Goal: Task Accomplishment & Management: Manage account settings

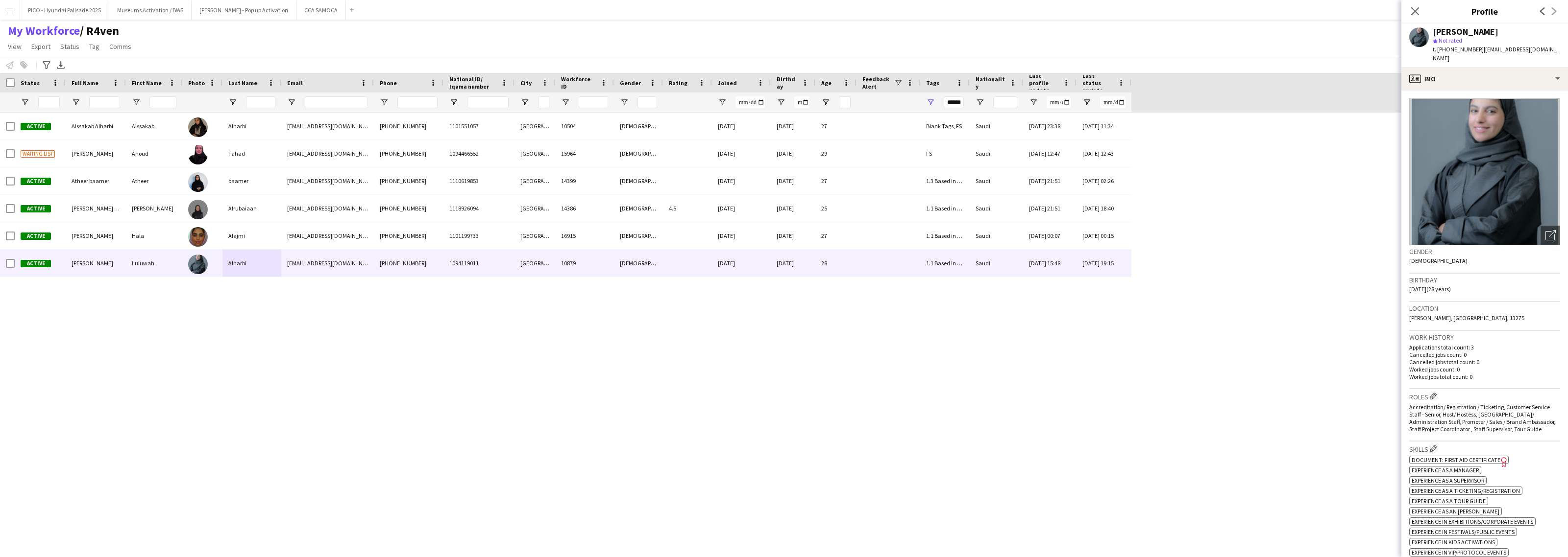
click at [435, 414] on div "Active Alssakab [PERSON_NAME][GEOGRAPHIC_DATA] Alharbi [EMAIL_ADDRESS][DOMAIN_N…" at bounding box center [752, 326] width 1505 height 428
click at [1420, 16] on icon "Close pop-in" at bounding box center [1415, 11] width 9 height 9
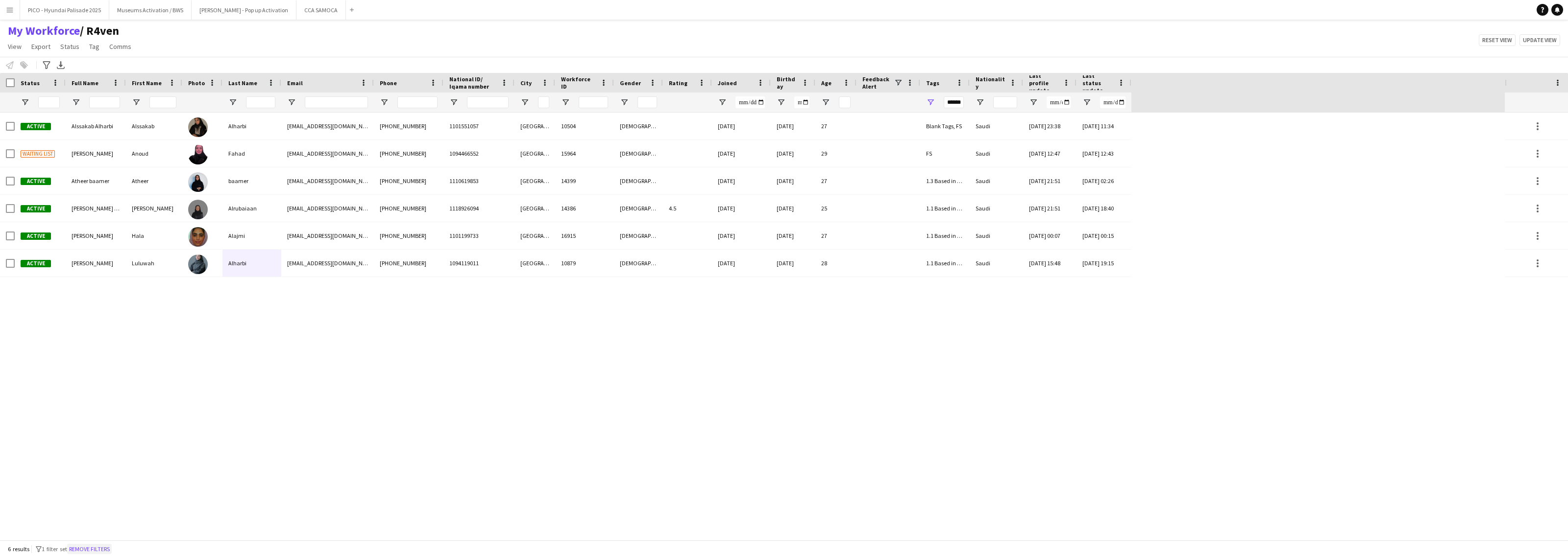
click at [88, 549] on button "Remove filters" at bounding box center [89, 549] width 44 height 10
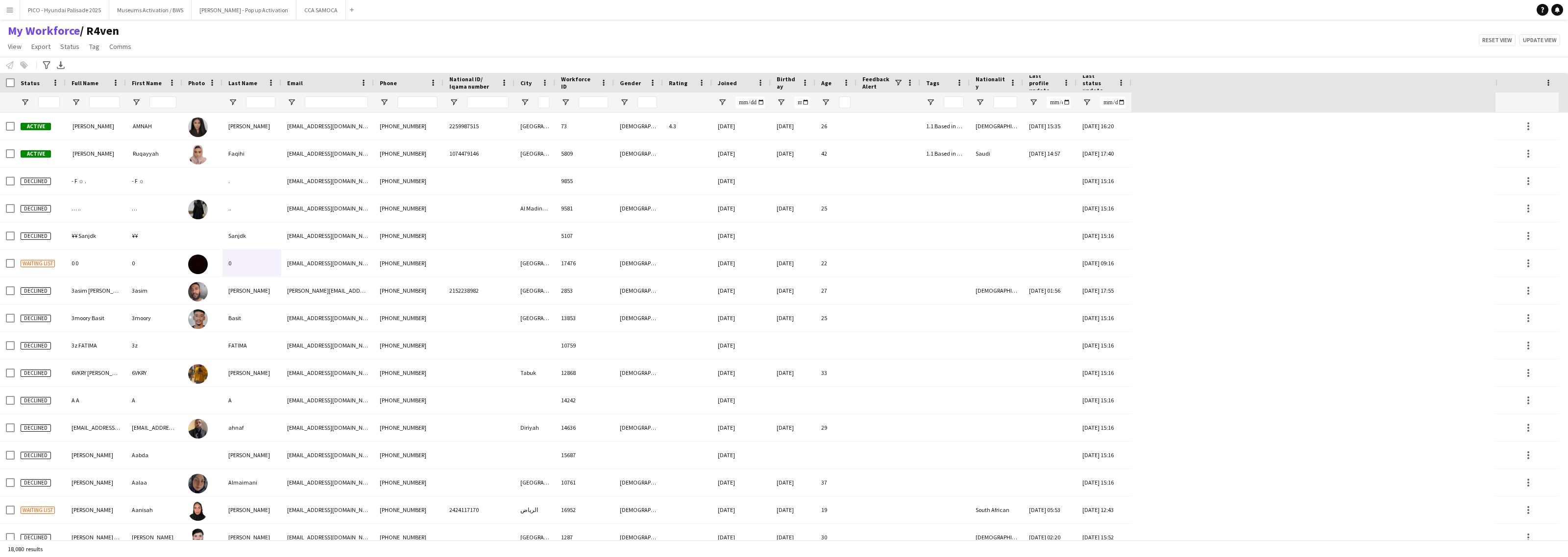
click at [265, 52] on div "My Workforce / R4ven View Views Default view R4ven New view Update view Delete …" at bounding box center [784, 40] width 1568 height 33
click at [404, 101] on input "Phone Filter Input" at bounding box center [418, 102] width 41 height 11
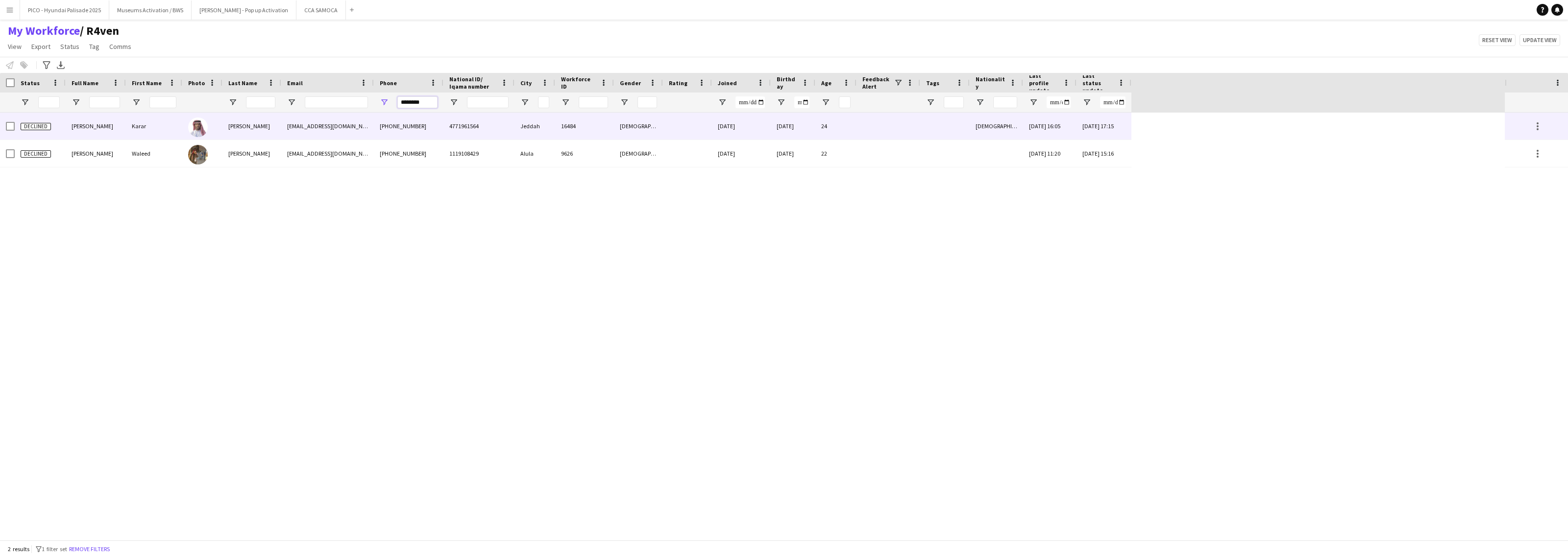
type input "********"
click at [365, 131] on div "[EMAIL_ADDRESS][DOMAIN_NAME]" at bounding box center [328, 126] width 93 height 27
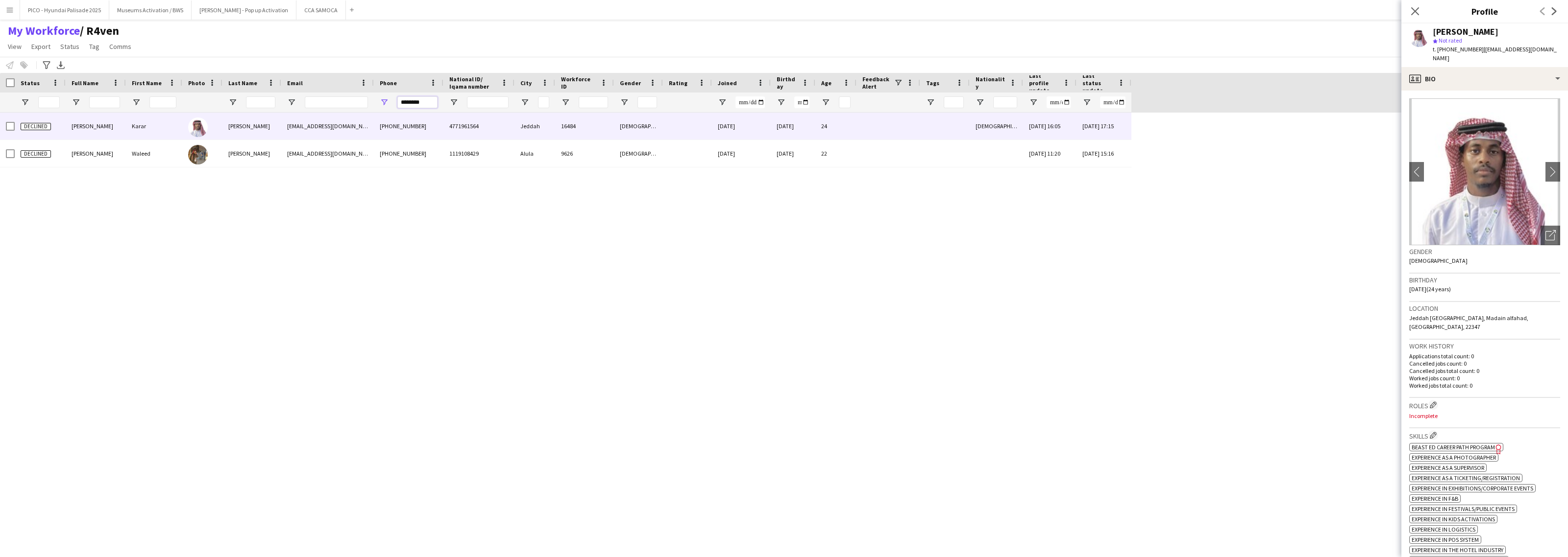
click at [425, 103] on input "********" at bounding box center [418, 102] width 41 height 11
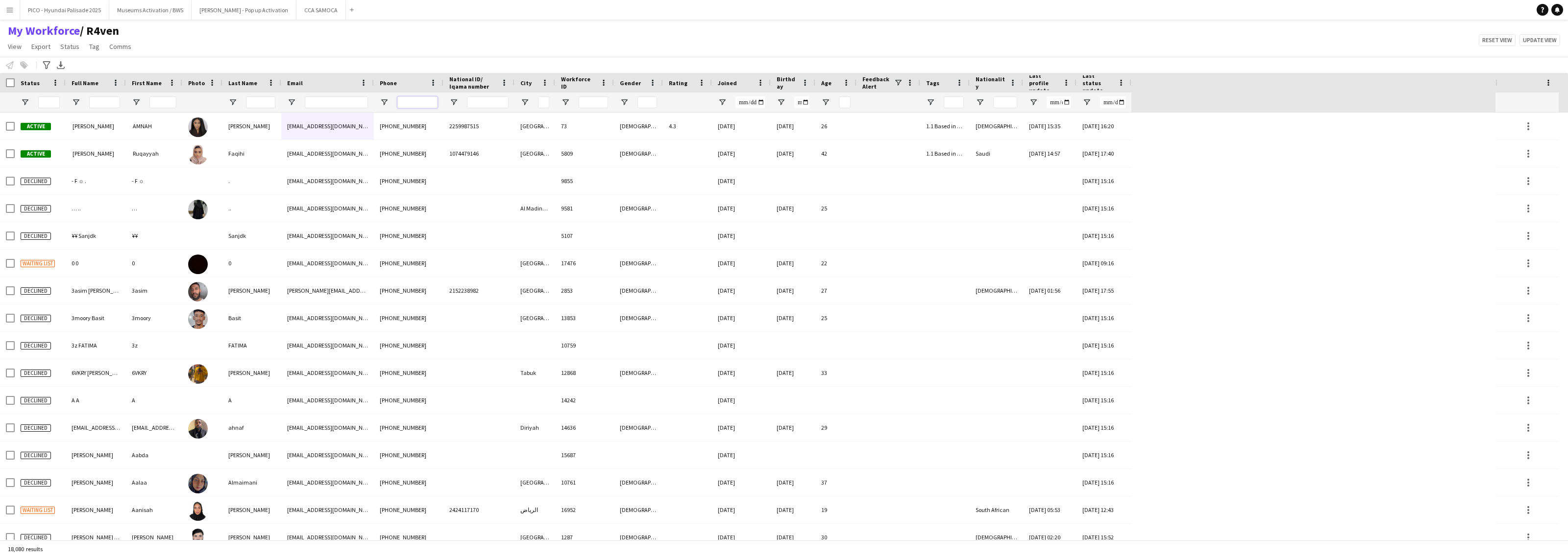
paste input "**********"
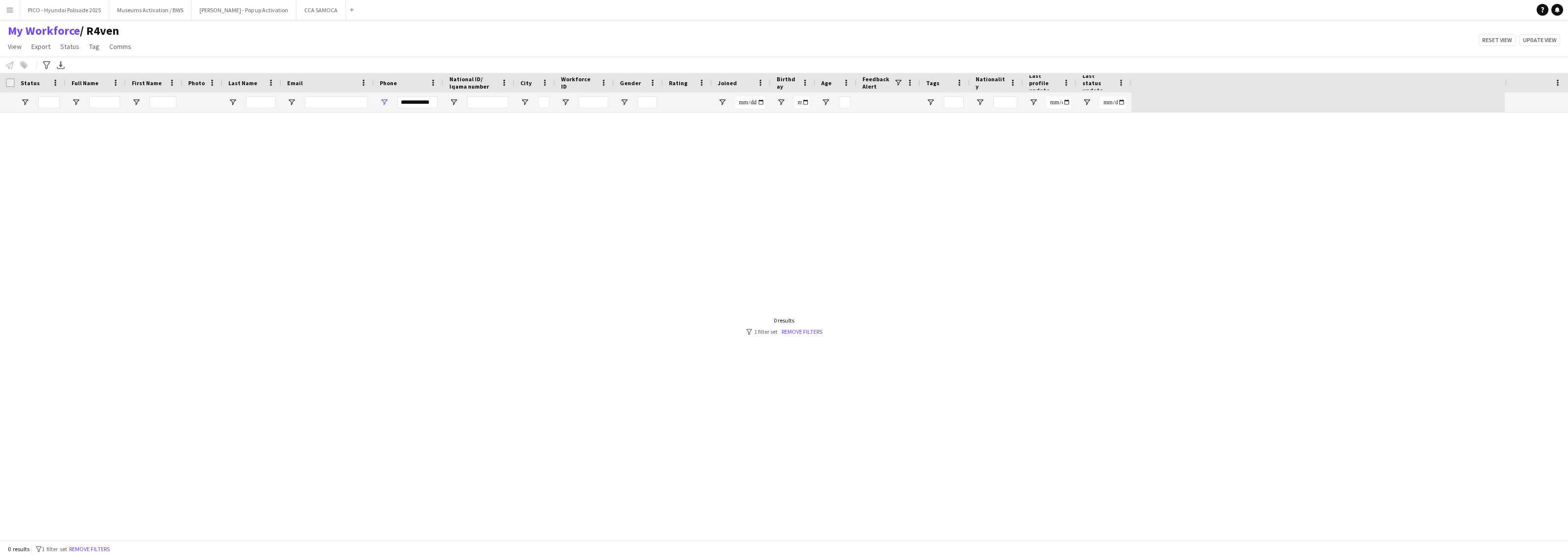
click at [395, 257] on div at bounding box center [752, 326] width 1505 height 428
click at [530, 227] on div at bounding box center [752, 326] width 1505 height 428
click at [426, 98] on input "**********" at bounding box center [418, 102] width 41 height 11
click at [409, 100] on input "**********" at bounding box center [418, 102] width 41 height 11
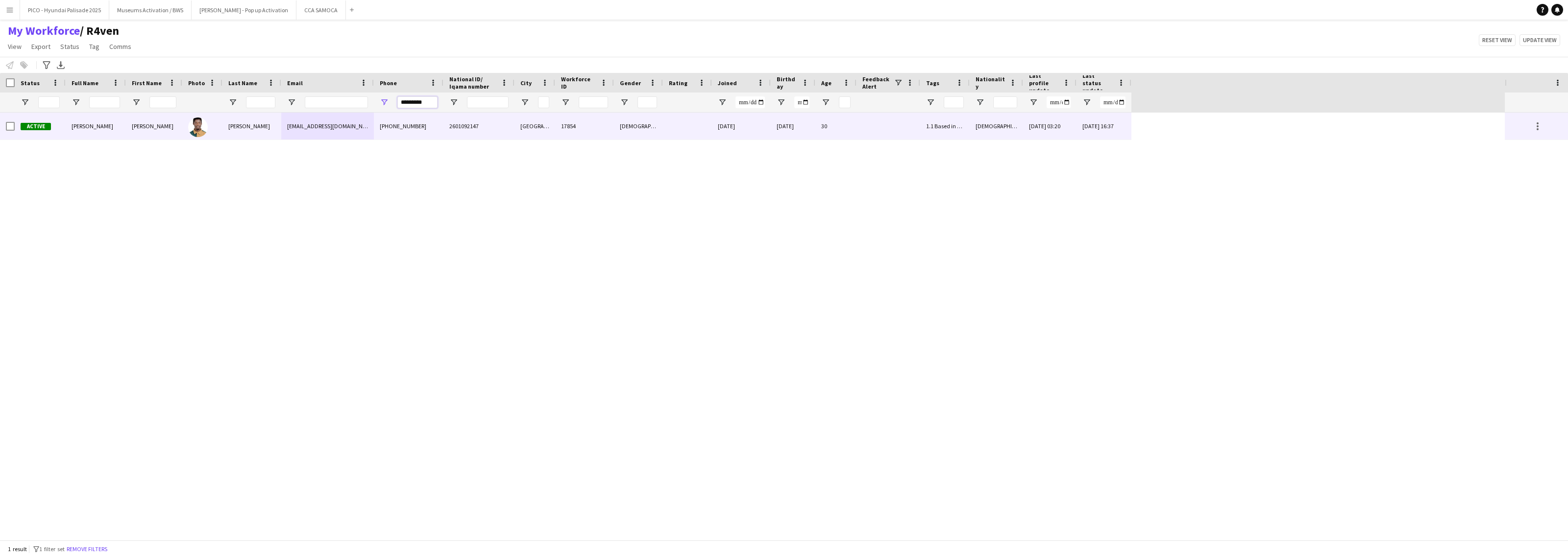
type input "*********"
click at [406, 122] on div "[PHONE_NUMBER]" at bounding box center [409, 126] width 70 height 27
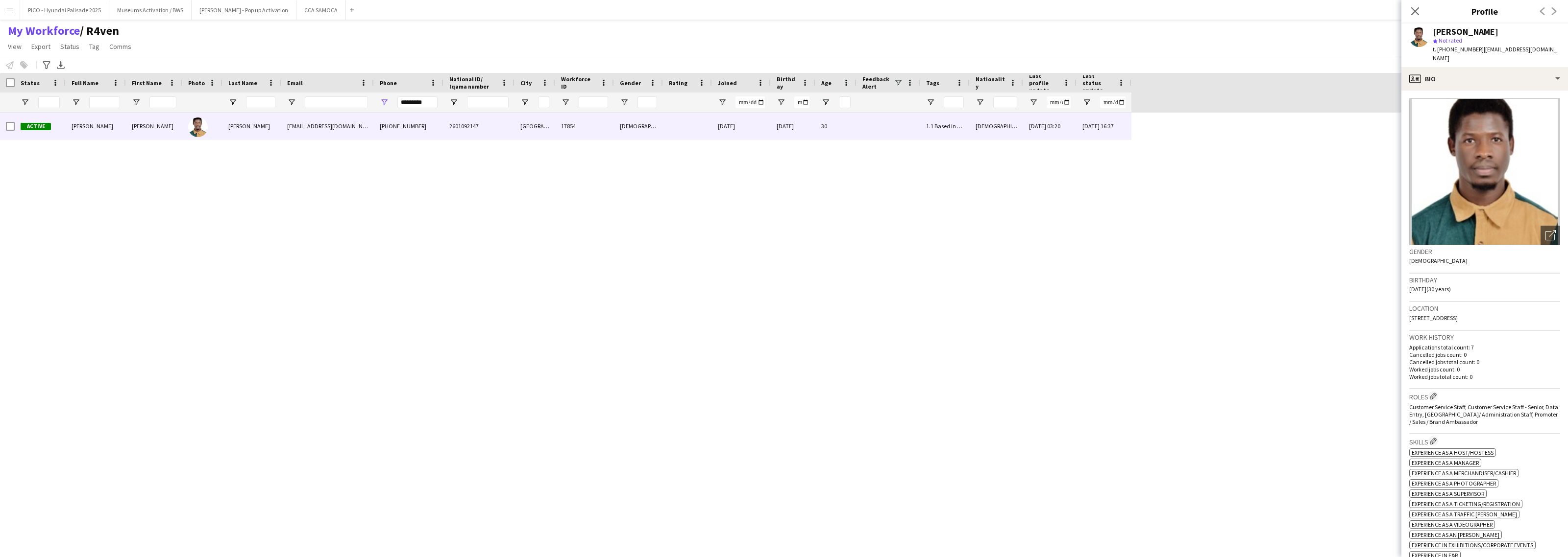
click at [1439, 253] on h3 "Gender" at bounding box center [1485, 251] width 151 height 8
drag, startPoint x: 1439, startPoint y: 253, endPoint x: 1460, endPoint y: 291, distance: 43.4
click at [1460, 291] on app-crew-profile-bio "Open photos pop-in Gender [DEMOGRAPHIC_DATA] Birthday [DEMOGRAPHIC_DATA] (30 ye…" at bounding box center [1484, 324] width 166 height 466
click at [1460, 291] on div "Birthday [DEMOGRAPHIC_DATA] (30 years)" at bounding box center [1485, 288] width 151 height 28
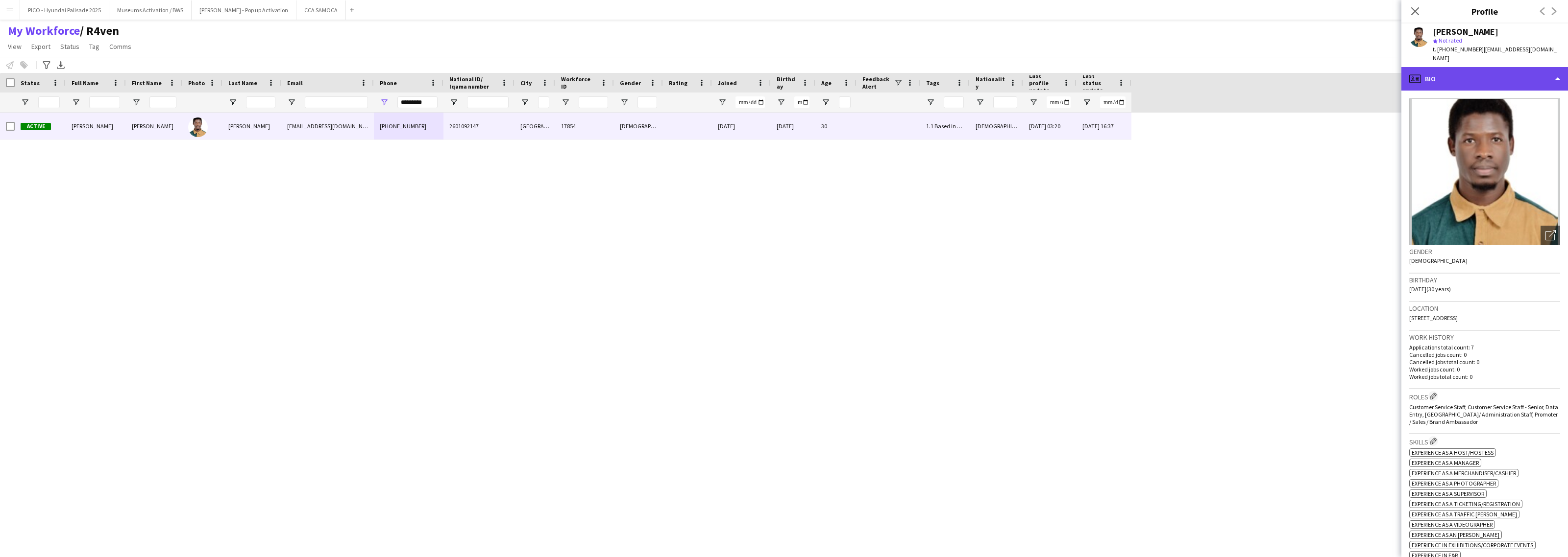
click at [1474, 80] on div "profile Bio" at bounding box center [1484, 78] width 166 height 24
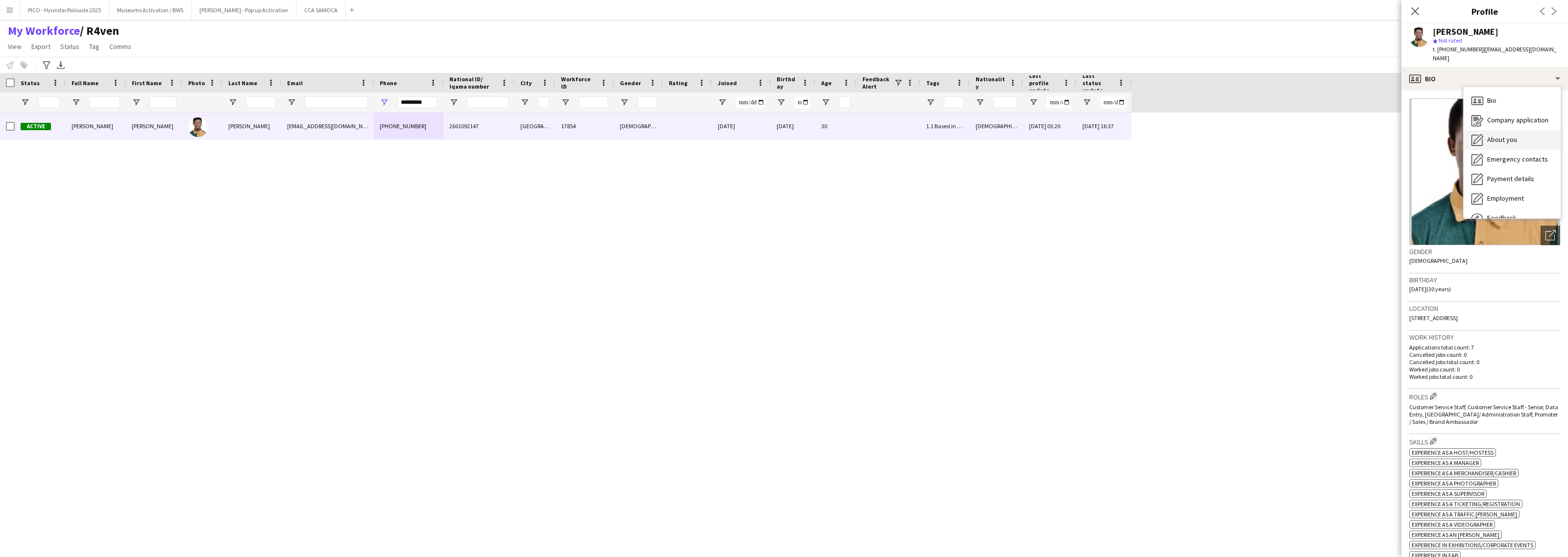
click at [1485, 133] on div "About you About you" at bounding box center [1511, 140] width 97 height 20
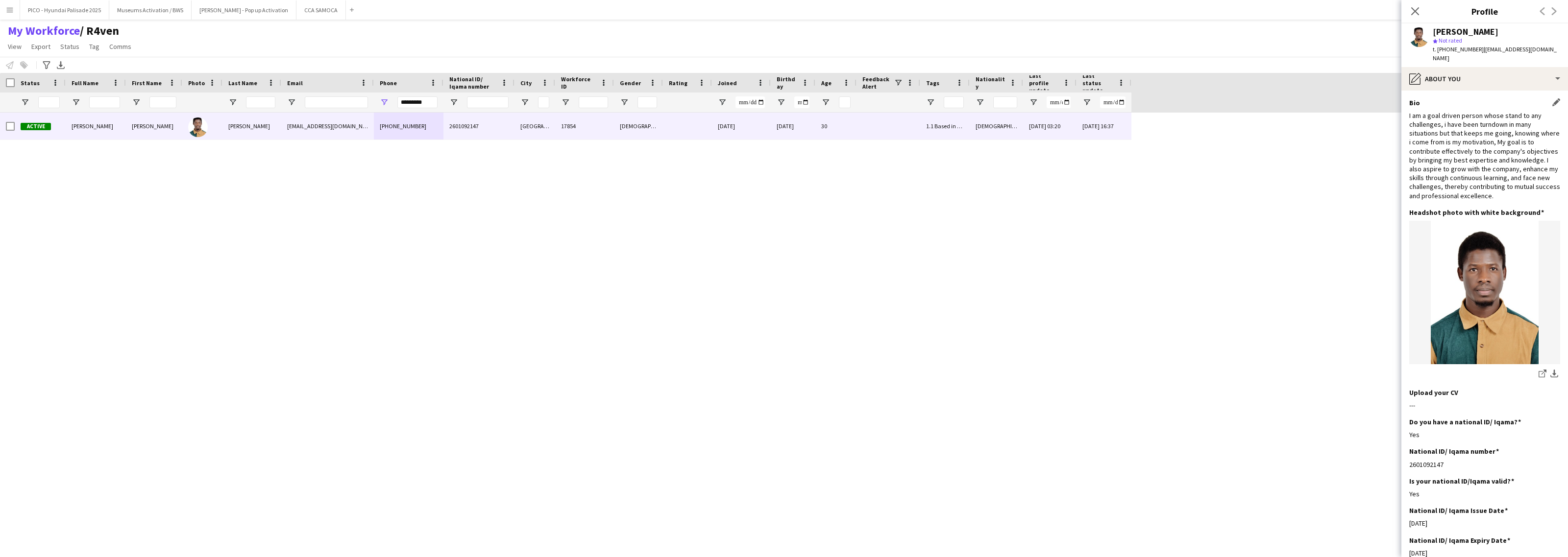
click at [1486, 153] on div "I am a goal driven person whose stand to any challenges, i have been turndown i…" at bounding box center [1485, 156] width 151 height 89
click at [1487, 74] on div "pencil4 About you" at bounding box center [1484, 78] width 166 height 24
click at [1492, 96] on span "Bio" at bounding box center [1491, 100] width 9 height 8
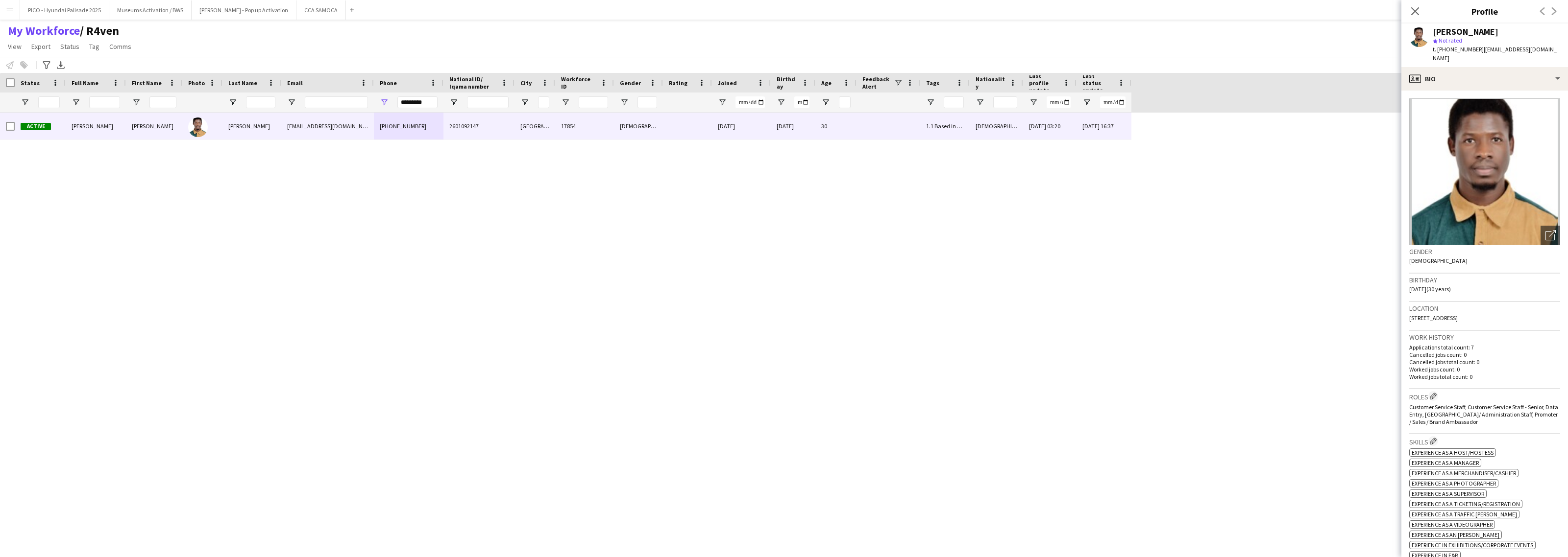
click at [406, 95] on div "*********" at bounding box center [418, 102] width 41 height 20
click at [406, 100] on input "*********" at bounding box center [418, 102] width 41 height 11
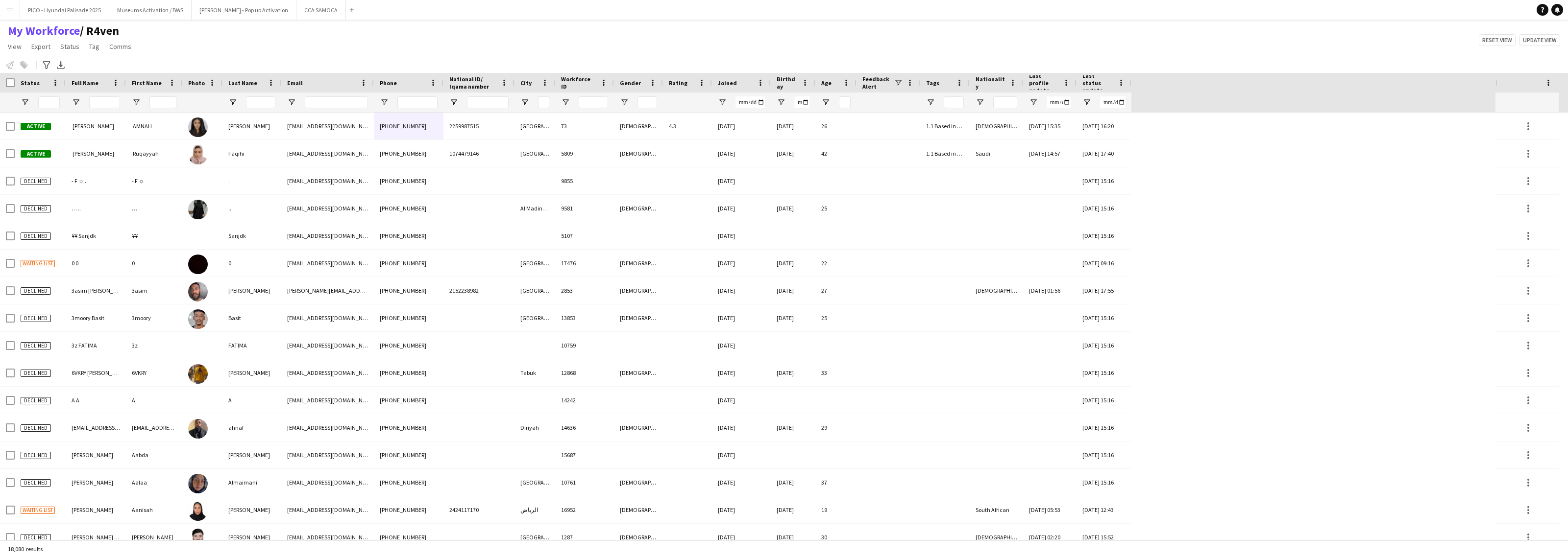
click at [189, 31] on div "My Workforce / R4ven View Views Default view R4ven New view Update view Delete …" at bounding box center [784, 40] width 1568 height 33
click at [235, 49] on div "My Workforce / R4ven View Views Default view R4ven New view Update view Delete …" at bounding box center [784, 40] width 1568 height 33
click at [24, 104] on span "Open Filter Menu" at bounding box center [25, 102] width 9 height 8
click at [27, 155] on div "Loading... No matches. (Select All) Active Applicant Approved Declined Deleted" at bounding box center [68, 178] width 98 height 94
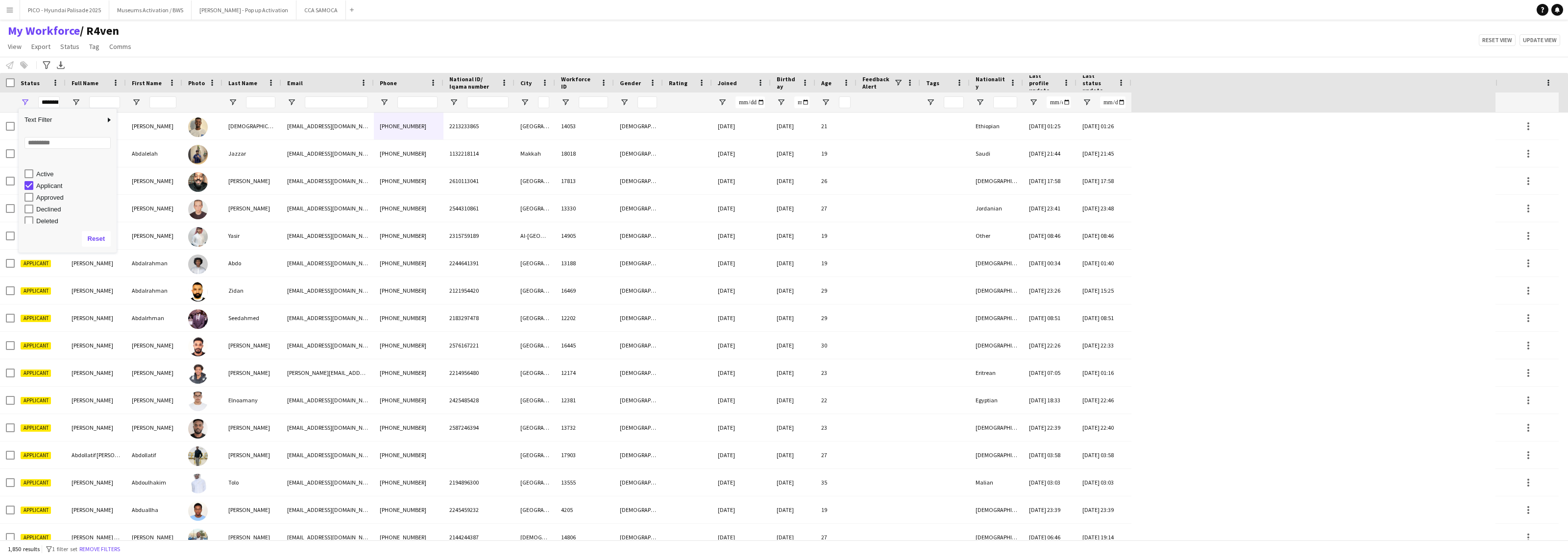
scroll to position [61, 0]
type input "**********"
click at [272, 23] on main "My Workforce / R4ven View Views Default view R4ven New view Update view Delete …" at bounding box center [784, 281] width 1568 height 524
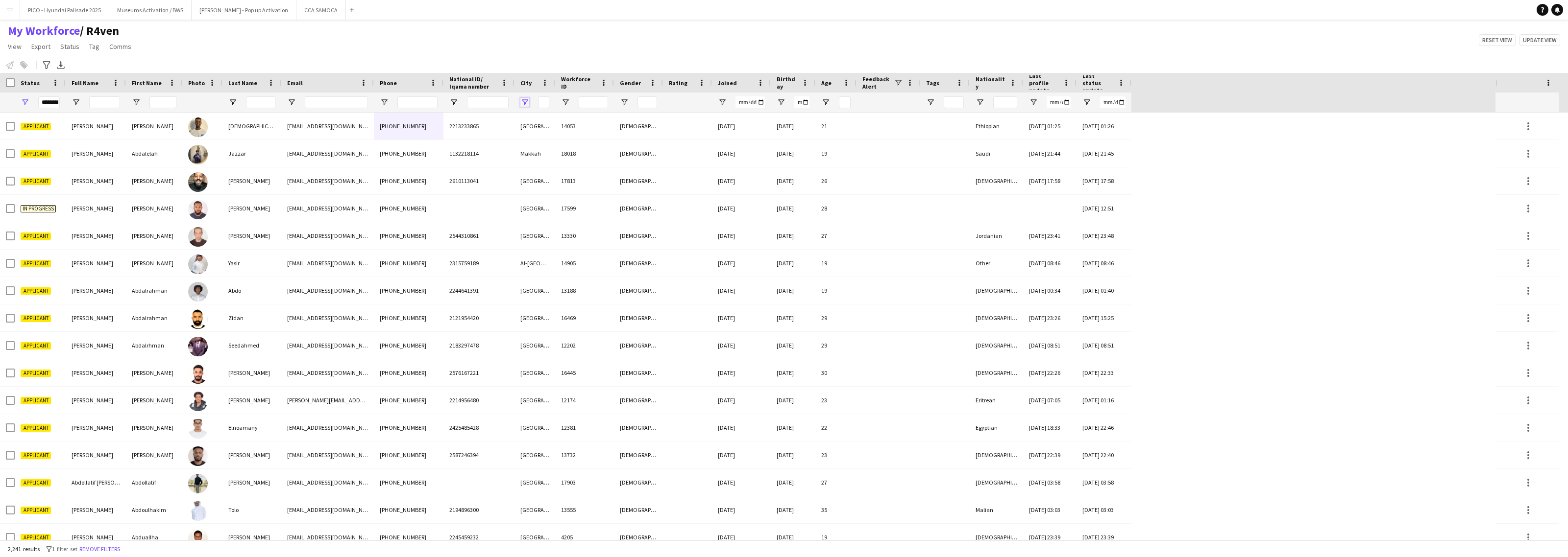
click at [524, 106] on span "Open Filter Menu" at bounding box center [524, 102] width 9 height 8
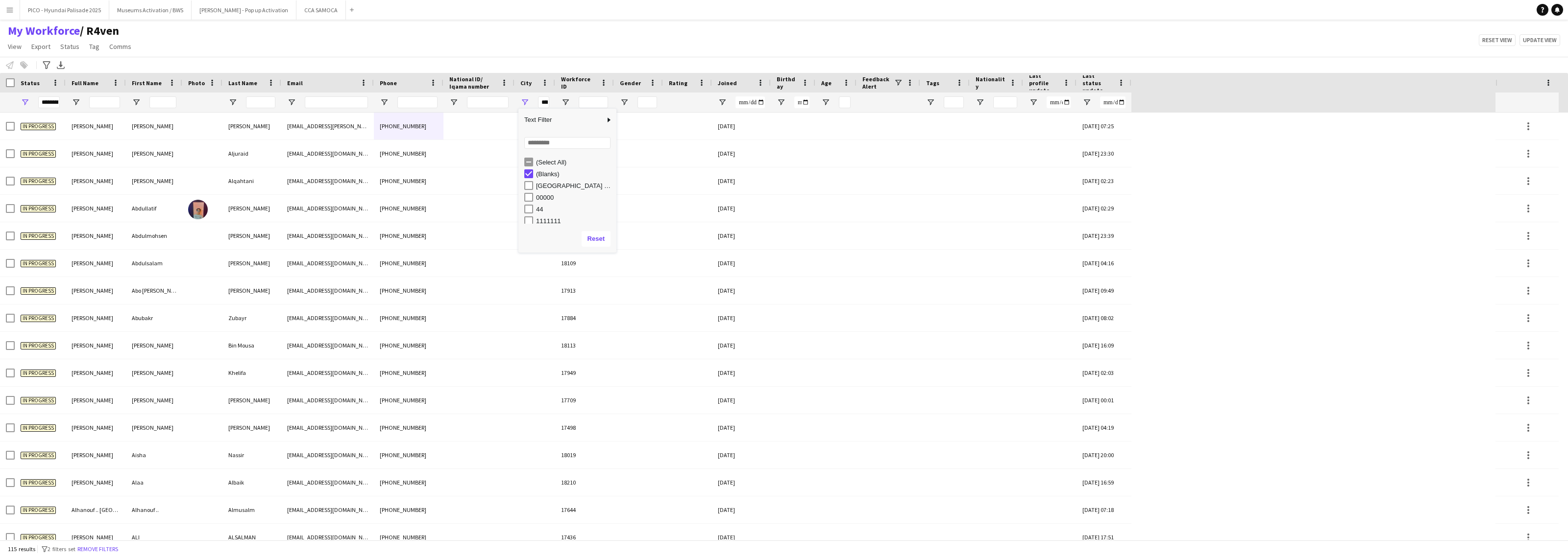
click at [608, 45] on div "My Workforce / R4ven View Views Default view R4ven New view Update view Delete …" at bounding box center [784, 40] width 1568 height 33
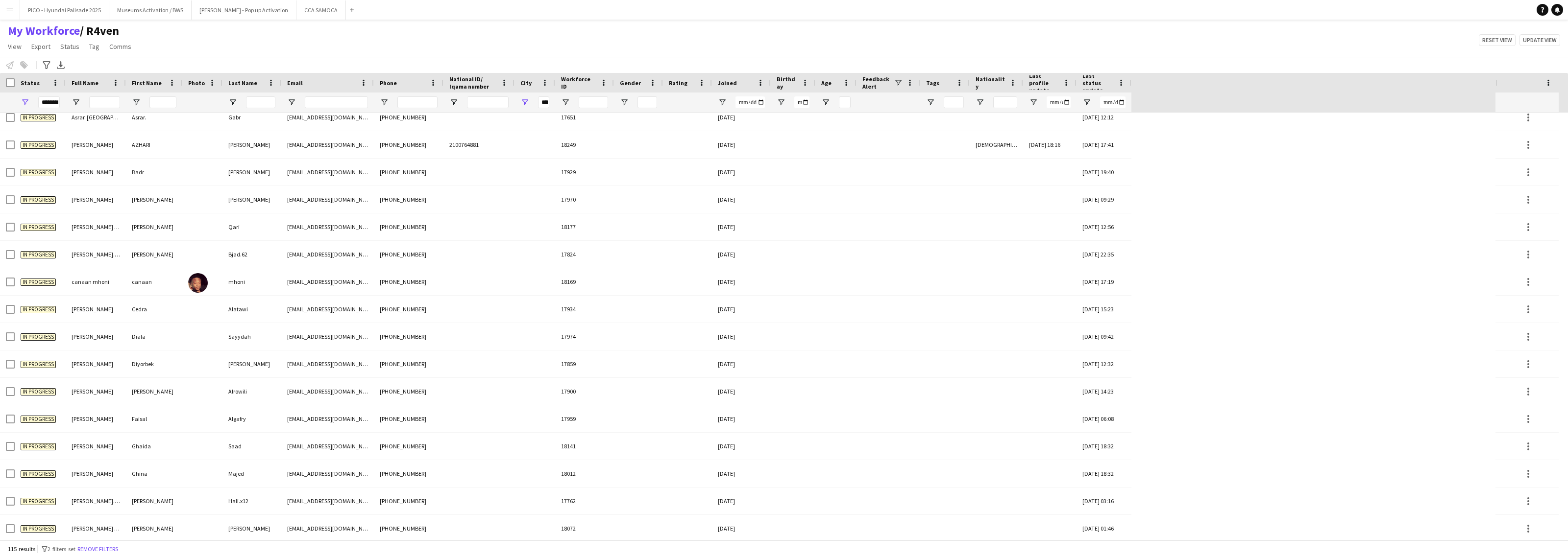
scroll to position [0, 0]
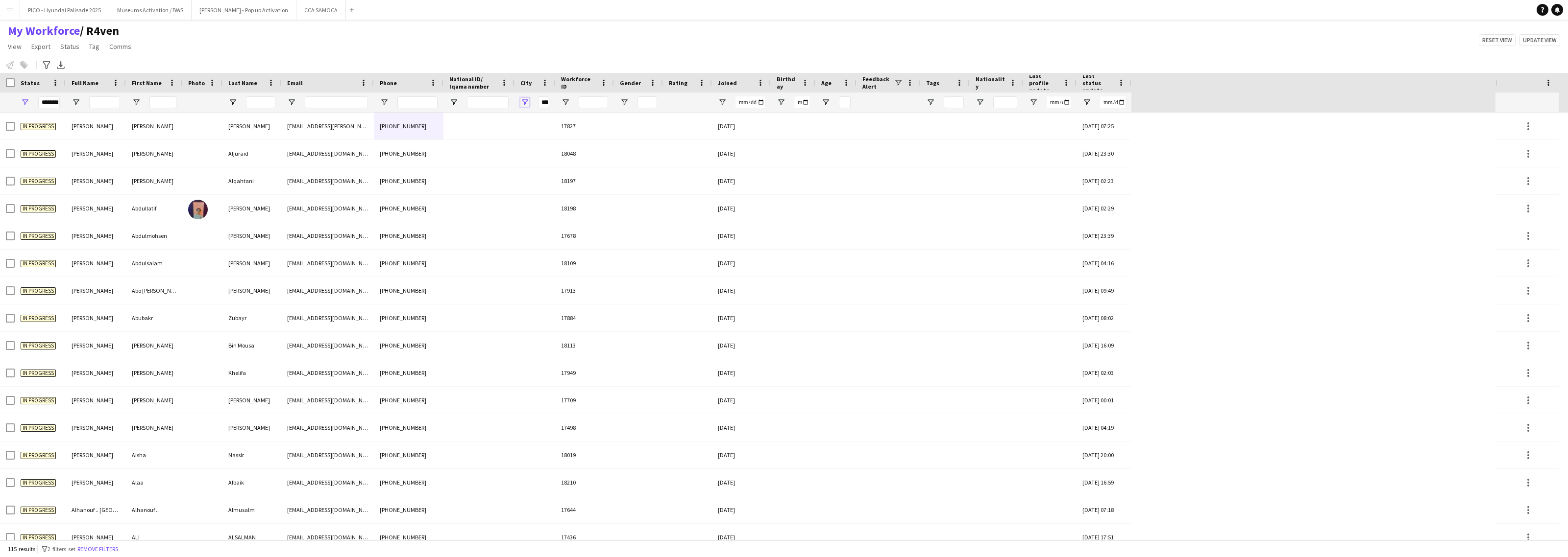
click at [522, 103] on span "Open Filter Menu" at bounding box center [524, 102] width 9 height 8
type input "***"
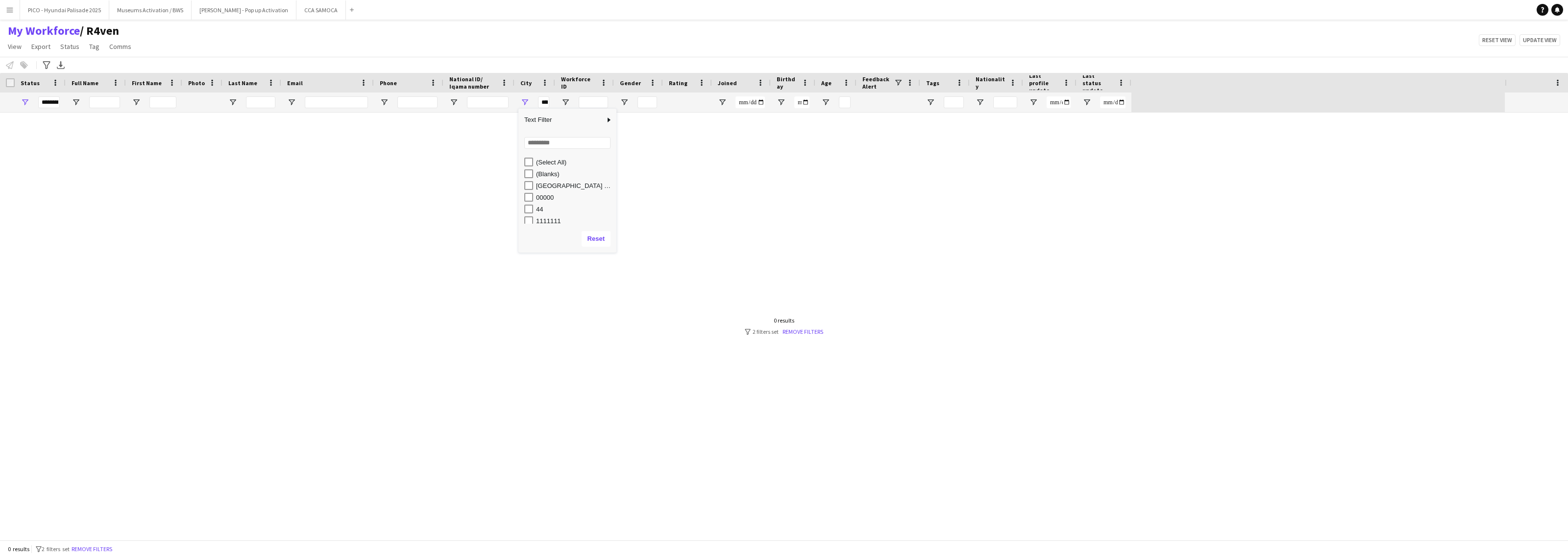
click at [527, 167] on div "(Select All)" at bounding box center [571, 161] width 93 height 11
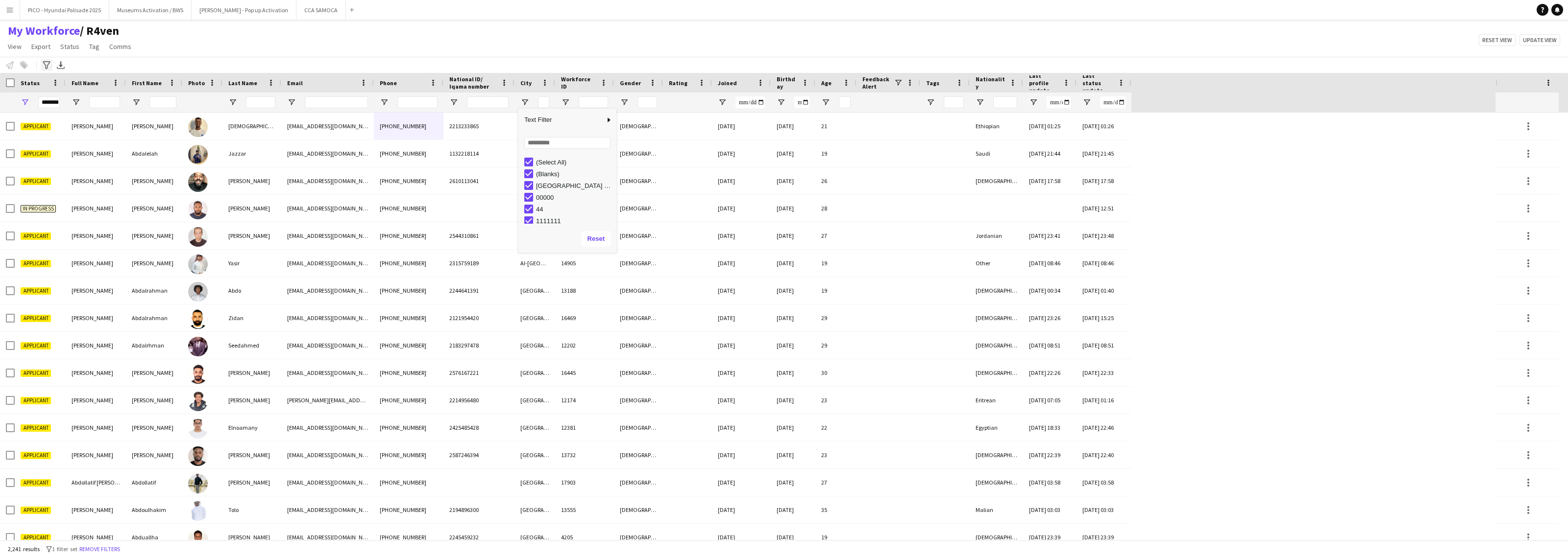
click at [47, 67] on icon at bounding box center [46, 65] width 8 height 8
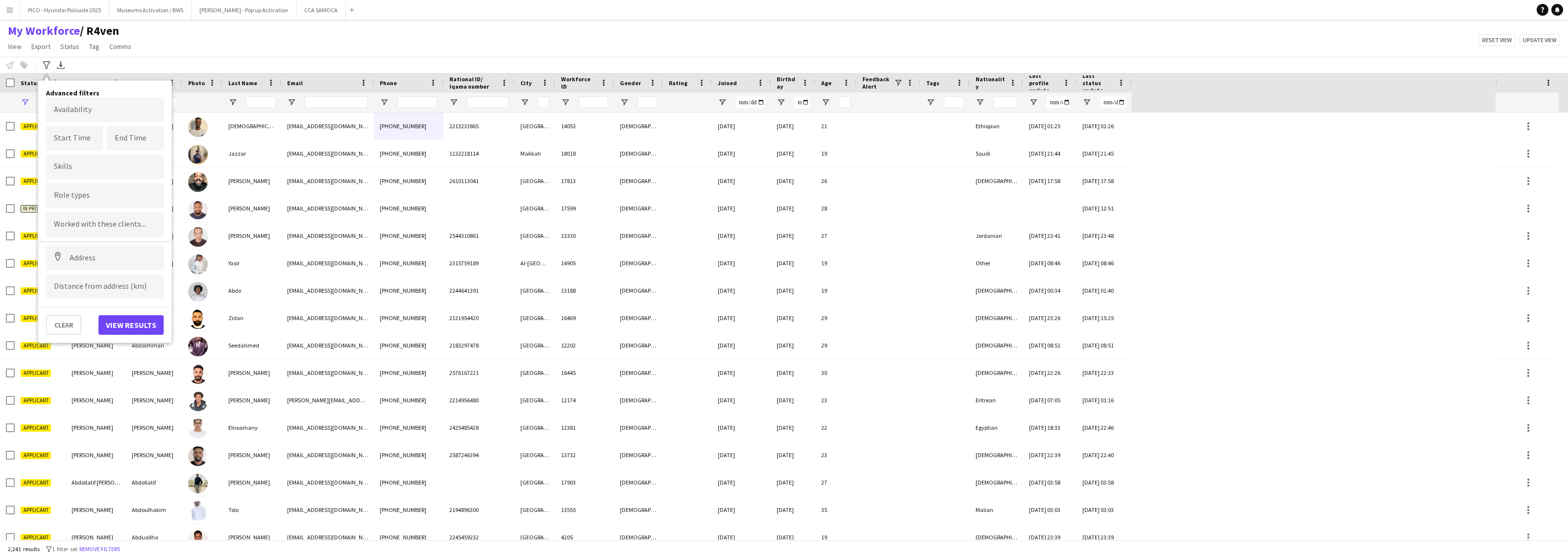
click at [91, 244] on form "Availability Start Time End Time Skills Role types Worked with these clients...…" at bounding box center [105, 197] width 117 height 201
click at [91, 259] on input at bounding box center [105, 258] width 117 height 25
type input "**********"
click at [111, 287] on input at bounding box center [105, 286] width 117 height 25
type input "******"
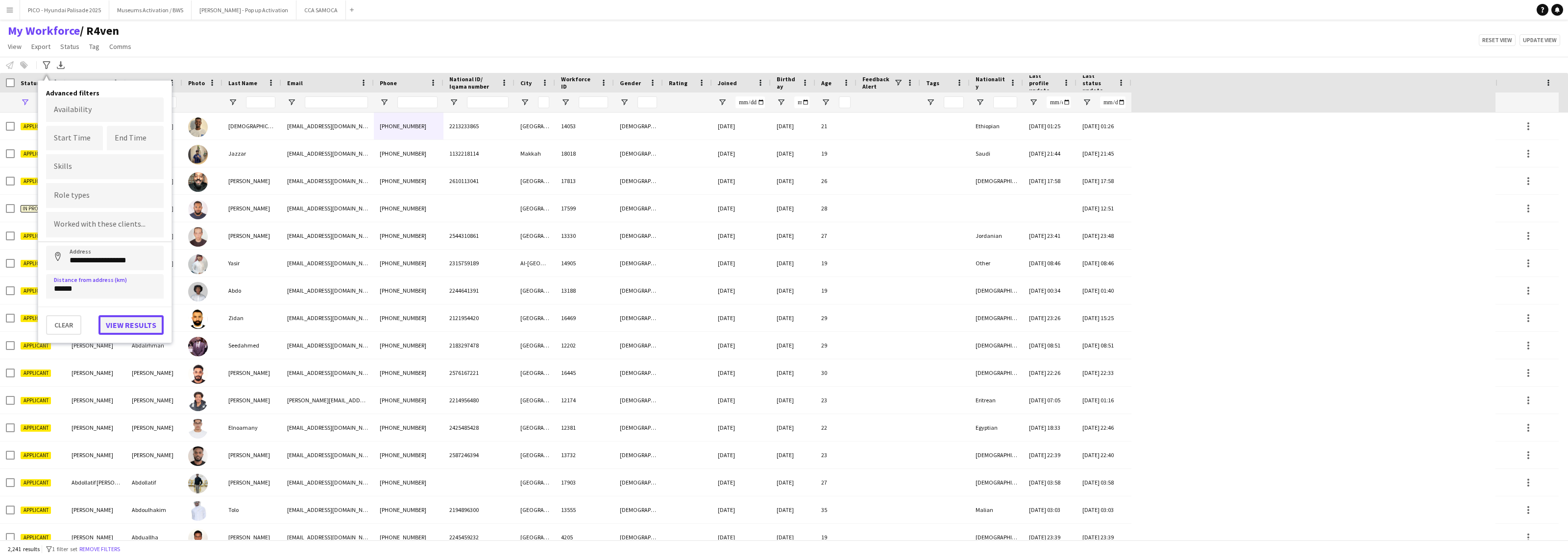
click at [115, 320] on button "View results" at bounding box center [130, 325] width 65 height 20
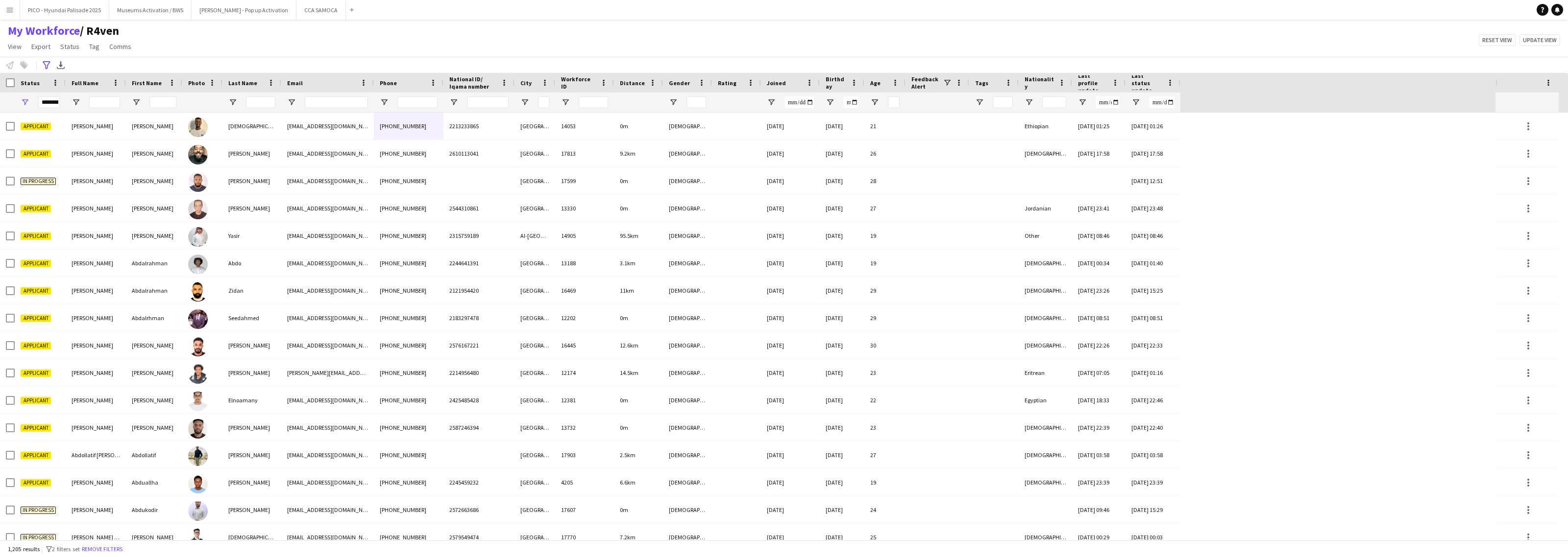
click at [652, 45] on div "My Workforce / R4ven View Views Default view R4ven New view Update view Delete …" at bounding box center [784, 40] width 1568 height 33
click at [672, 94] on div at bounding box center [688, 102] width 49 height 20
click at [673, 98] on span "Open Filter Menu" at bounding box center [673, 102] width 9 height 8
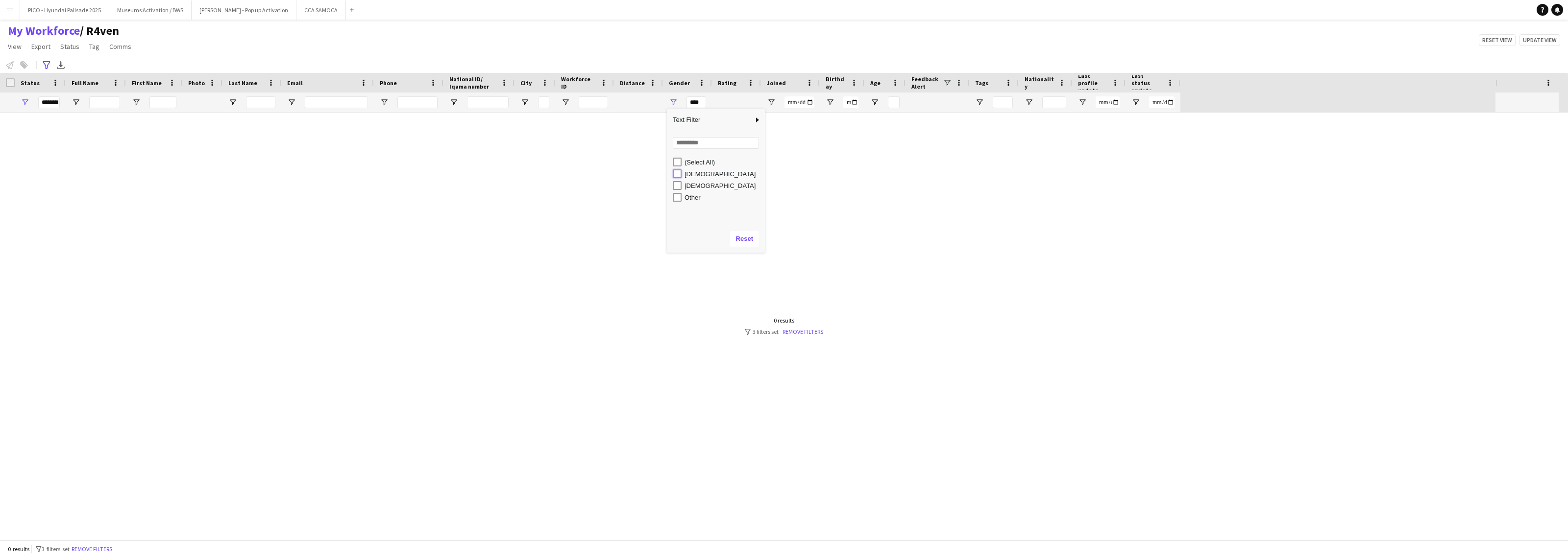
type input "**********"
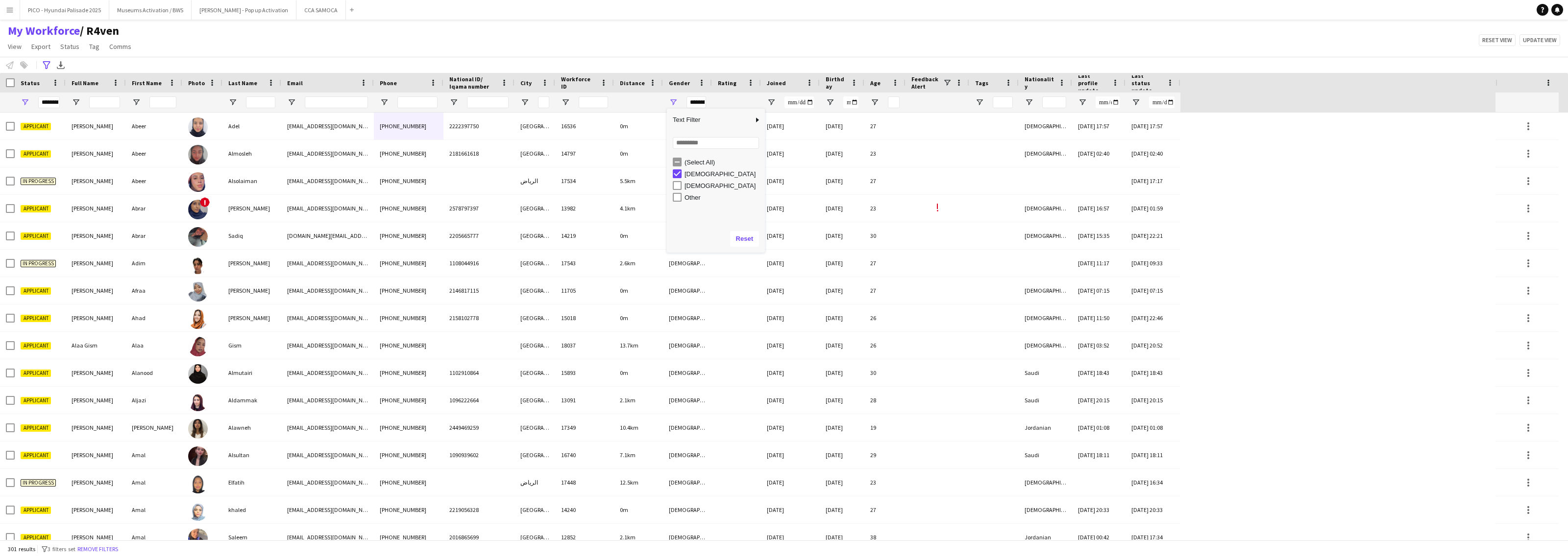
click at [973, 48] on div "My Workforce / R4ven View Views Default view R4ven New view Update view Delete …" at bounding box center [784, 40] width 1568 height 33
click at [1030, 100] on span "Open Filter Menu" at bounding box center [1028, 102] width 9 height 8
type input "***"
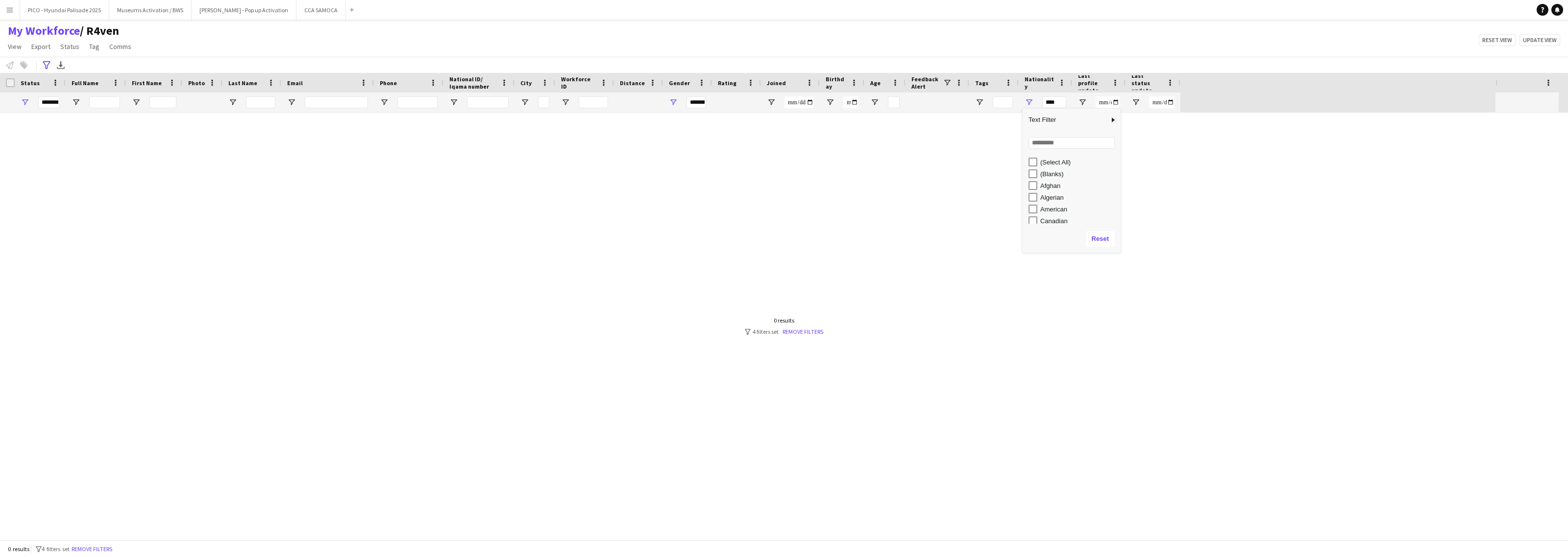
type input "***"
click at [1037, 143] on input "Search filter values" at bounding box center [1071, 143] width 86 height 11
type input "**"
click at [895, 35] on div "My Workforce / R4ven View Views Default view R4ven New view Update view Delete …" at bounding box center [784, 40] width 1568 height 33
click at [1024, 102] on span "Open Filter Menu" at bounding box center [1028, 102] width 9 height 8
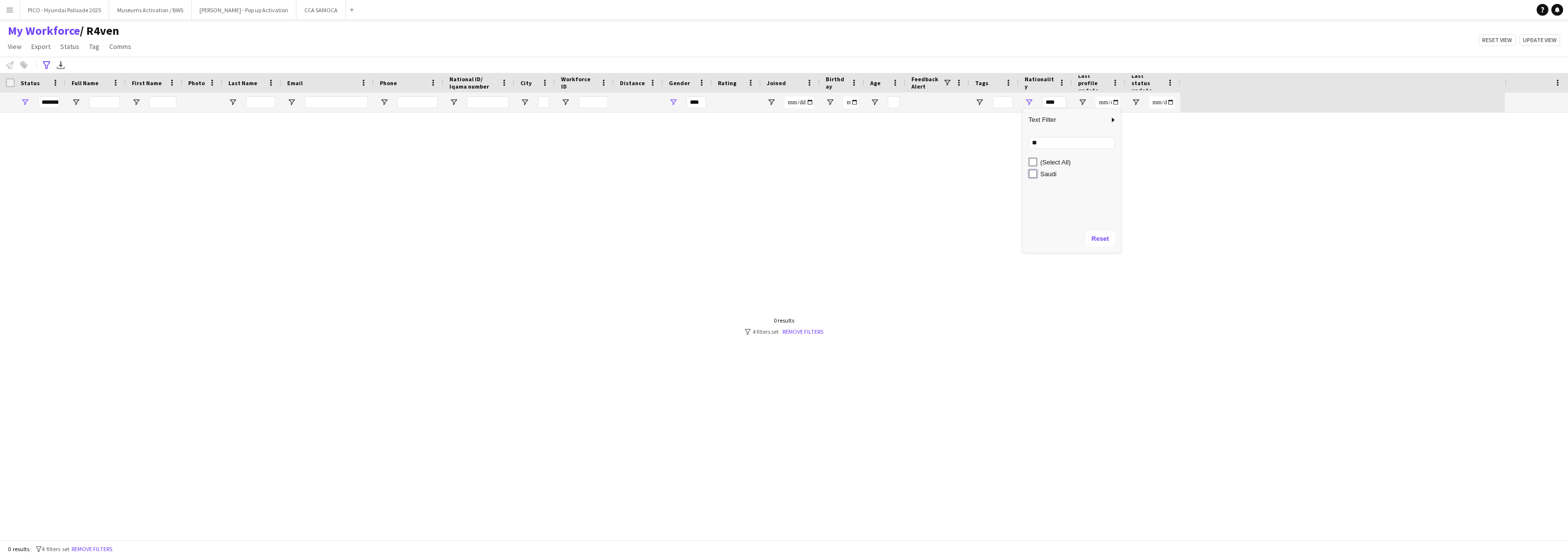
type input "*********"
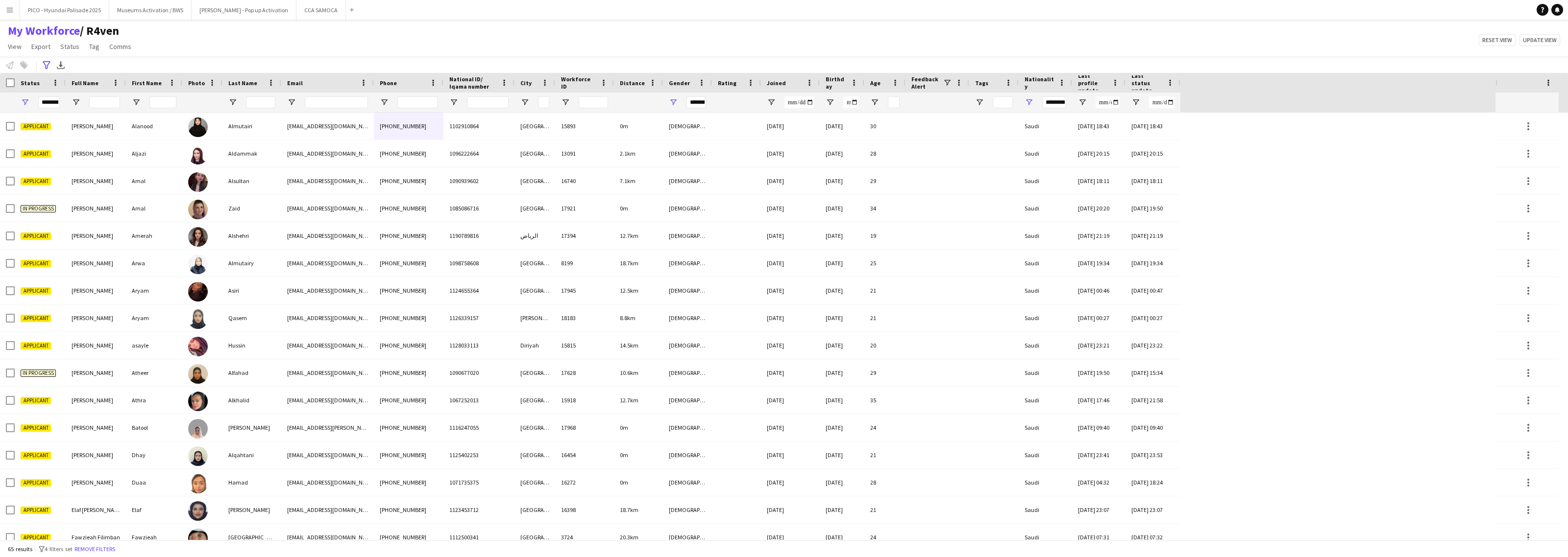
click at [1019, 42] on div "My Workforce / R4ven View Views Default view R4ven New view Update view Delete …" at bounding box center [784, 40] width 1568 height 33
click at [940, 89] on span "Feedback Alert" at bounding box center [927, 83] width 31 height 15
click at [946, 85] on span at bounding box center [946, 82] width 9 height 8
click at [949, 116] on div "(Select All)" at bounding box center [993, 120] width 93 height 11
type input "***"
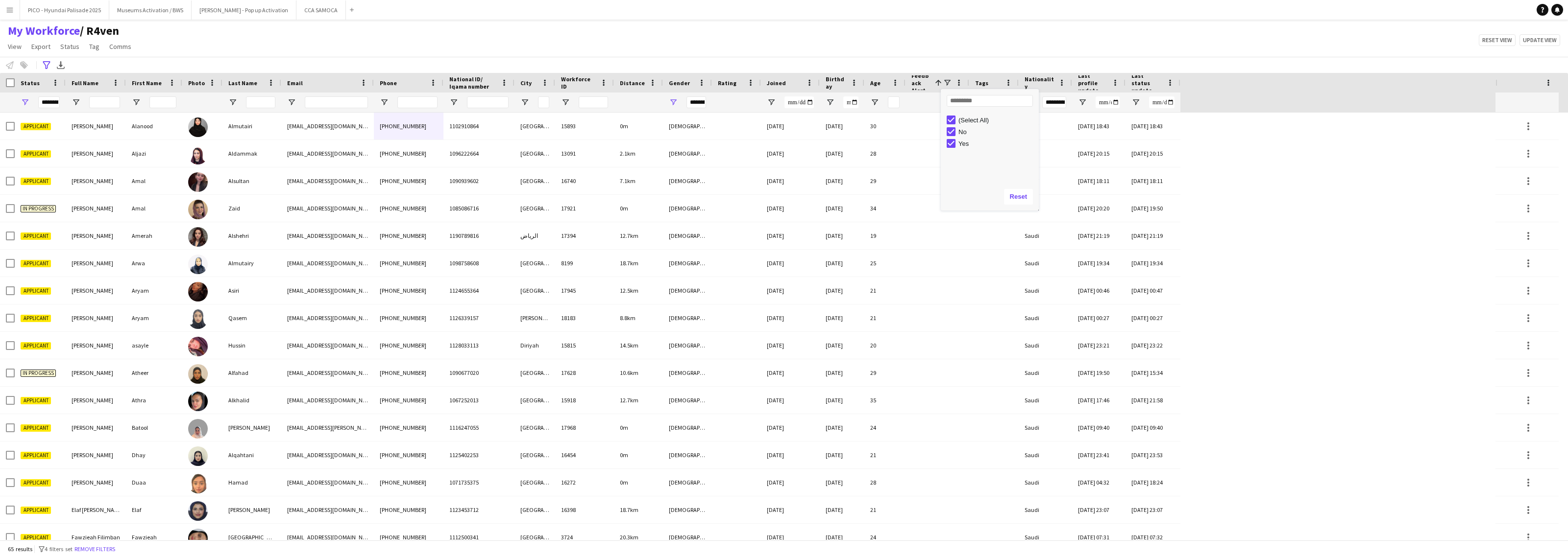
type input "***"
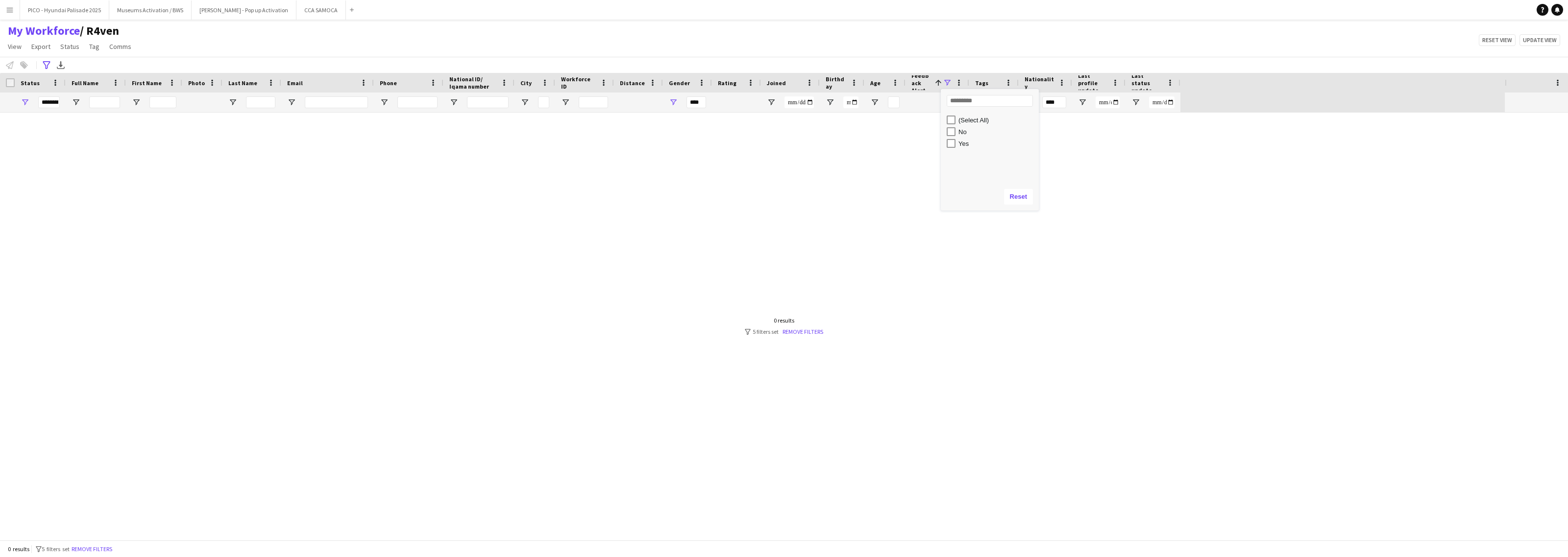
type input "**********"
type input "*********"
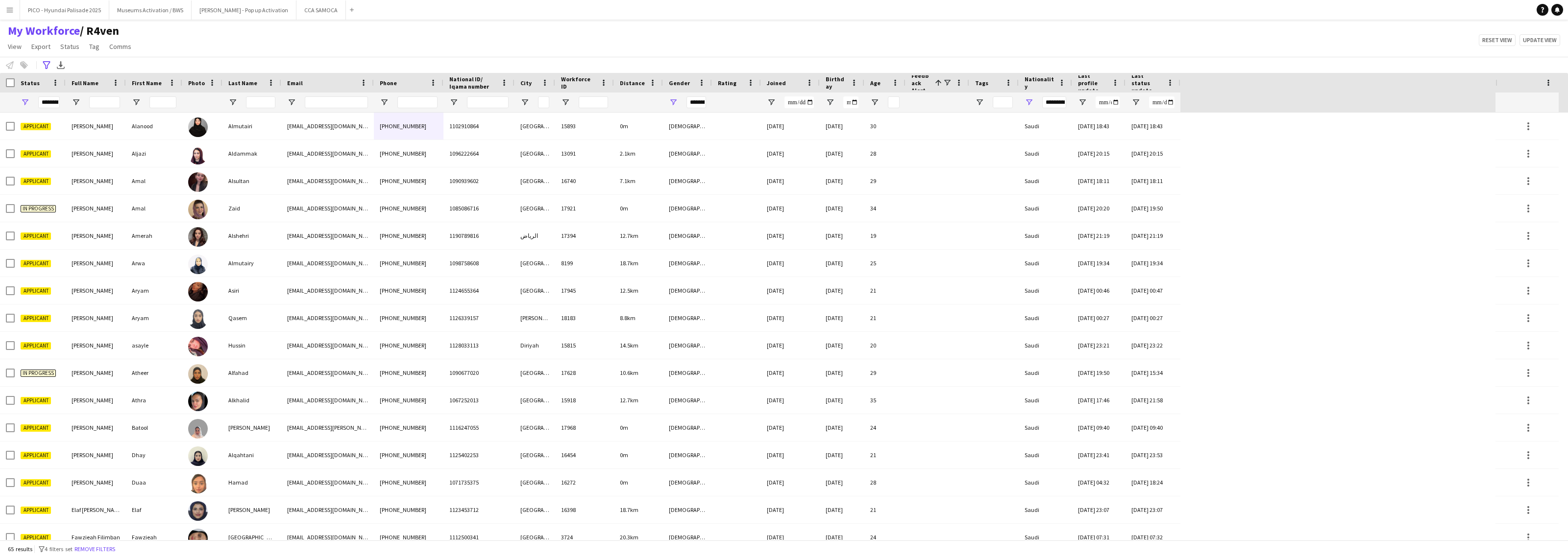
click at [951, 53] on div "My Workforce / R4ven View Views Default view R4ven New view Update view Delete …" at bounding box center [784, 40] width 1568 height 33
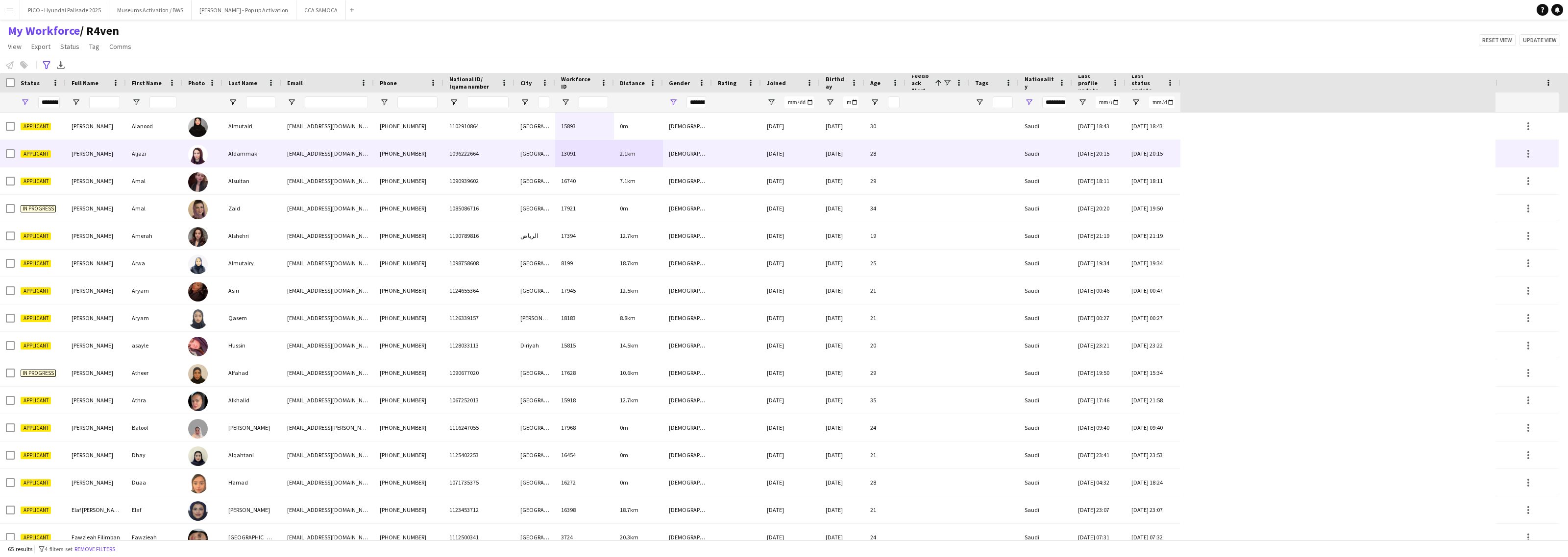
drag, startPoint x: 604, startPoint y: 143, endPoint x: 492, endPoint y: 194, distance: 123.1
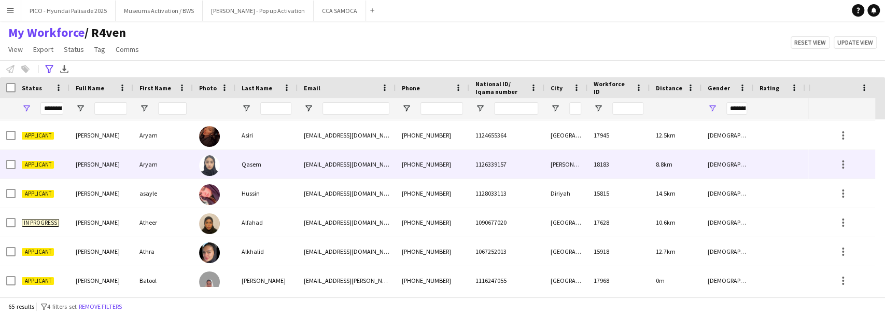
click at [188, 163] on div "Aryam" at bounding box center [163, 164] width 60 height 29
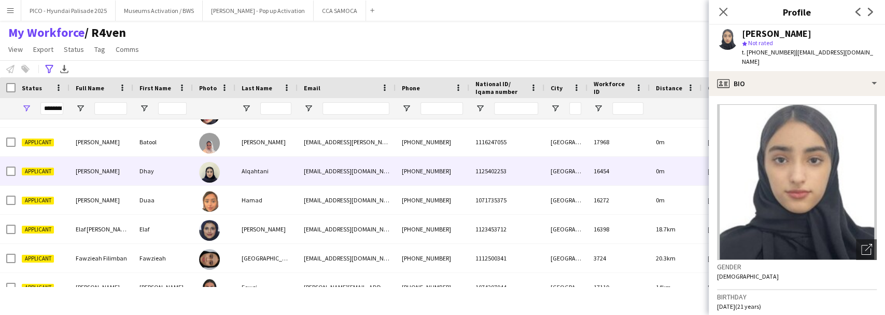
click at [322, 176] on div "[EMAIL_ADDRESS][DOMAIN_NAME]" at bounding box center [347, 171] width 98 height 29
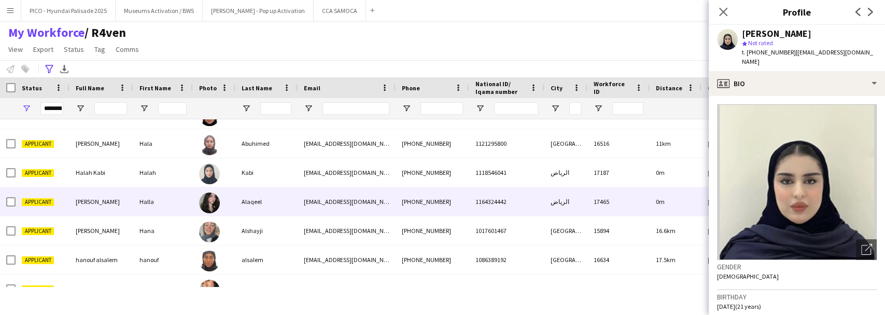
click at [318, 190] on div "[EMAIL_ADDRESS][DOMAIN_NAME]" at bounding box center [347, 201] width 98 height 29
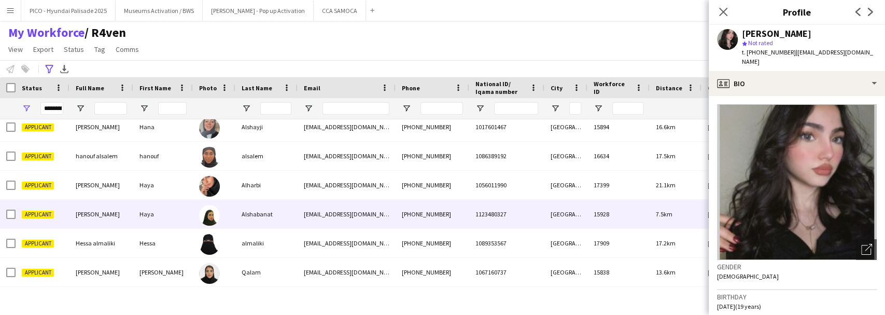
click at [317, 205] on div "[EMAIL_ADDRESS][DOMAIN_NAME]" at bounding box center [347, 214] width 98 height 29
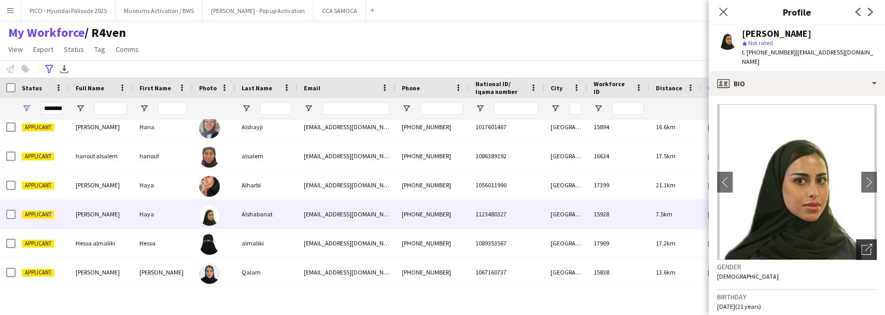
click at [865, 244] on icon at bounding box center [868, 247] width 7 height 7
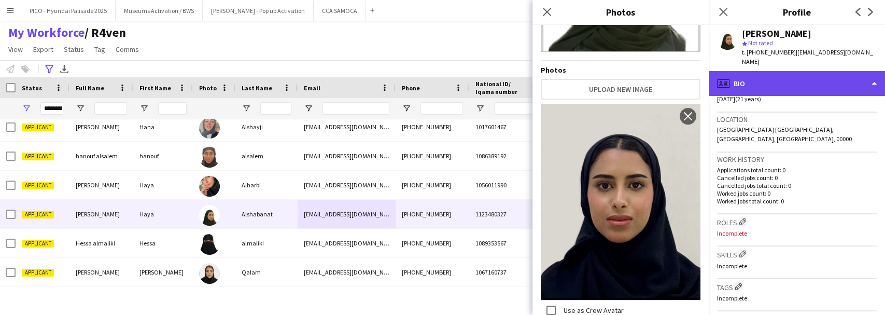
click at [825, 74] on div "profile Bio" at bounding box center [797, 83] width 176 height 25
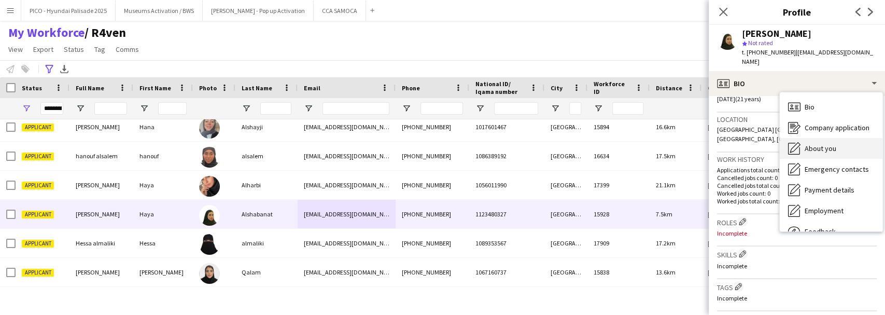
click at [828, 144] on span "About you" at bounding box center [821, 148] width 32 height 9
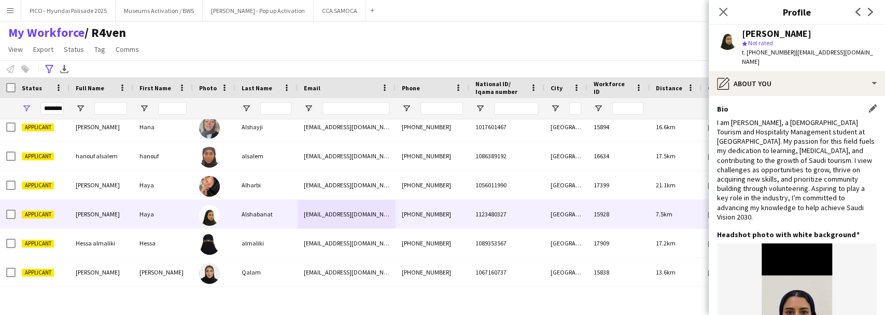
click at [814, 132] on div "I am [PERSON_NAME], a [DEMOGRAPHIC_DATA] Tourism and Hospitality Management stu…" at bounding box center [797, 170] width 160 height 104
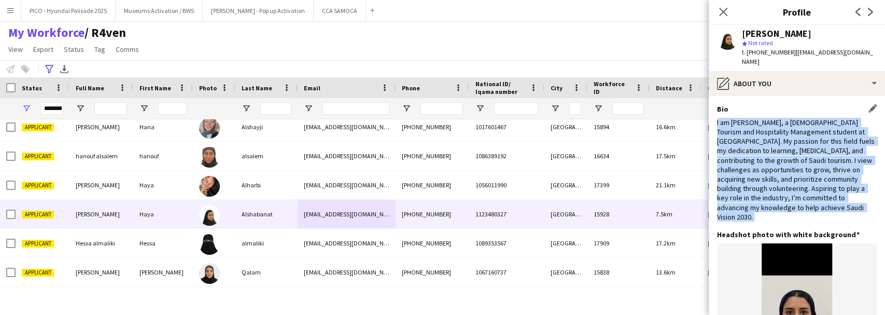
click at [814, 132] on div "I am [PERSON_NAME], a [DEMOGRAPHIC_DATA] Tourism and Hospitality Management stu…" at bounding box center [797, 170] width 160 height 104
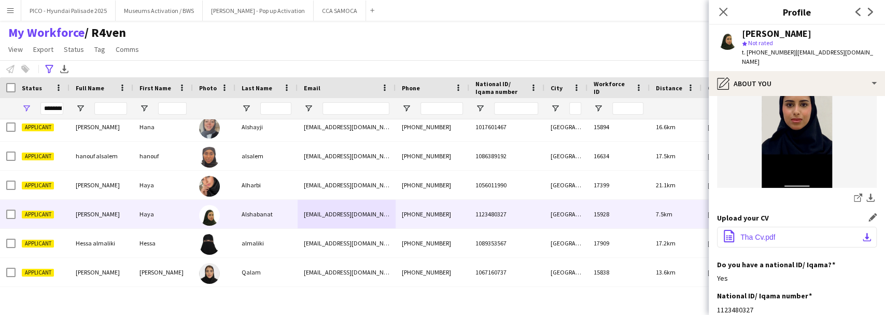
click at [787, 227] on button "office-file-sheet Tha Cv.pdf download-bottom" at bounding box center [797, 237] width 160 height 21
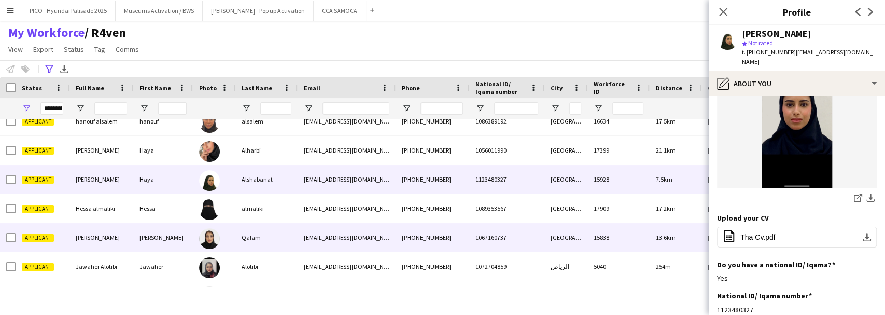
click at [248, 241] on div "Qalam" at bounding box center [266, 237] width 62 height 29
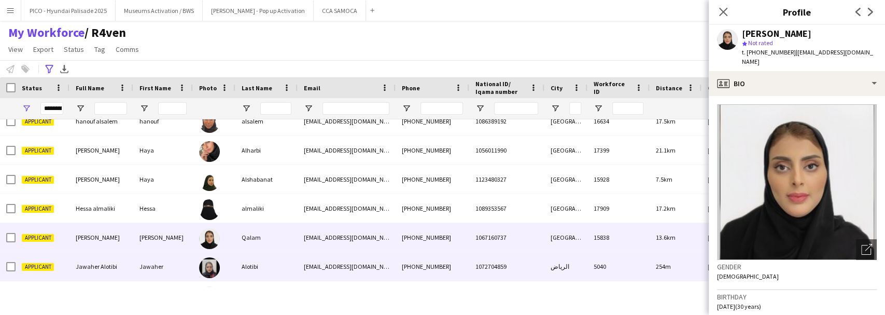
click at [246, 266] on div "Alotibi" at bounding box center [266, 266] width 62 height 29
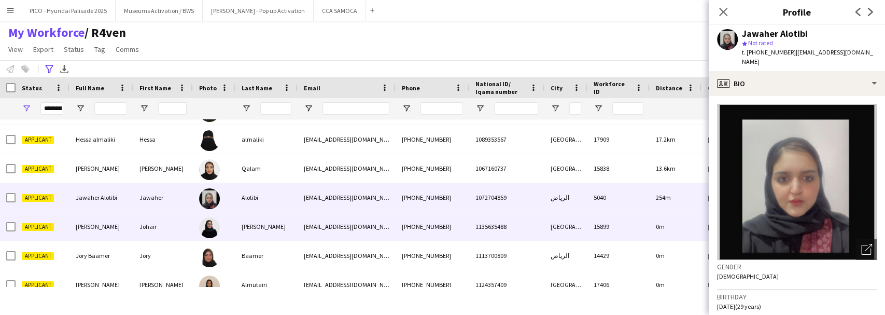
click at [257, 231] on div "[PERSON_NAME]" at bounding box center [266, 226] width 62 height 29
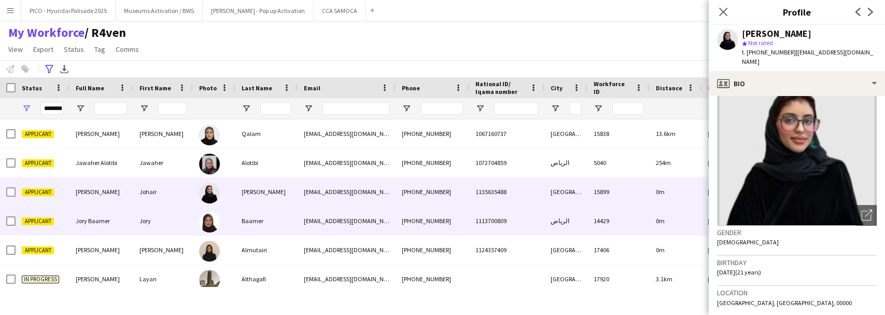
click at [249, 225] on div "Baamer" at bounding box center [266, 220] width 62 height 29
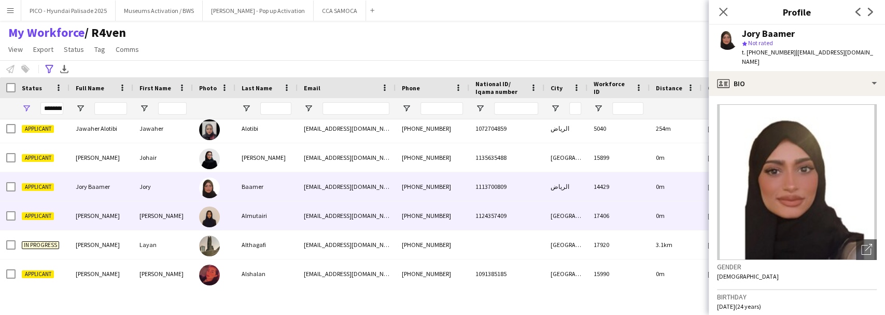
click at [303, 218] on div "[EMAIL_ADDRESS][DOMAIN_NAME]" at bounding box center [347, 215] width 98 height 29
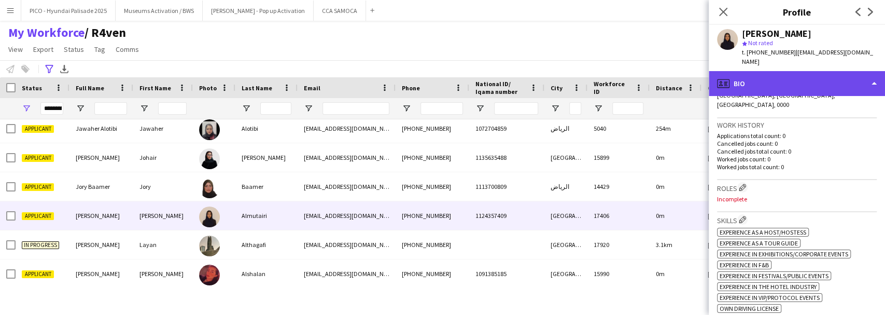
click at [805, 80] on div "profile Bio" at bounding box center [797, 83] width 176 height 25
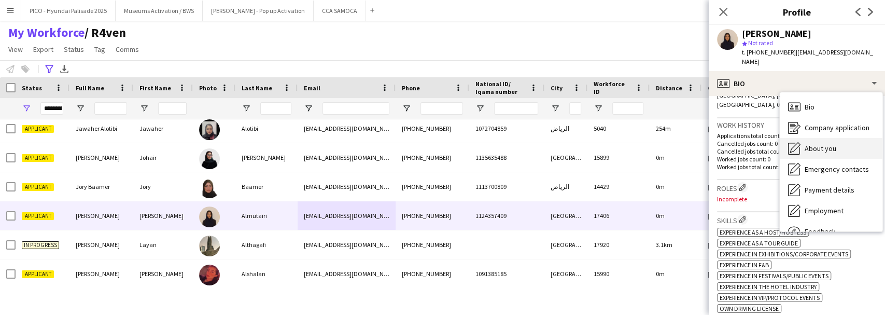
click at [806, 144] on span "About you" at bounding box center [821, 148] width 32 height 9
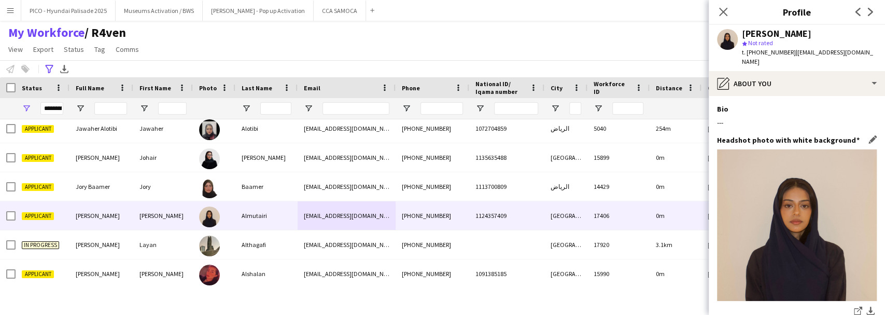
click at [804, 135] on h3 "Headshot photo with white background" at bounding box center [788, 139] width 143 height 9
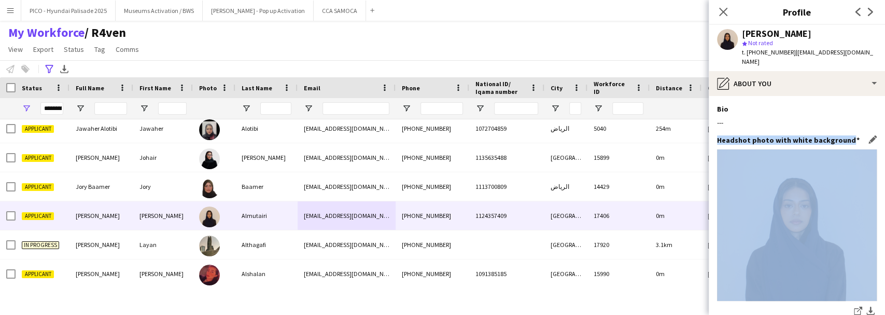
click at [804, 135] on h3 "Headshot photo with white background" at bounding box center [788, 139] width 143 height 9
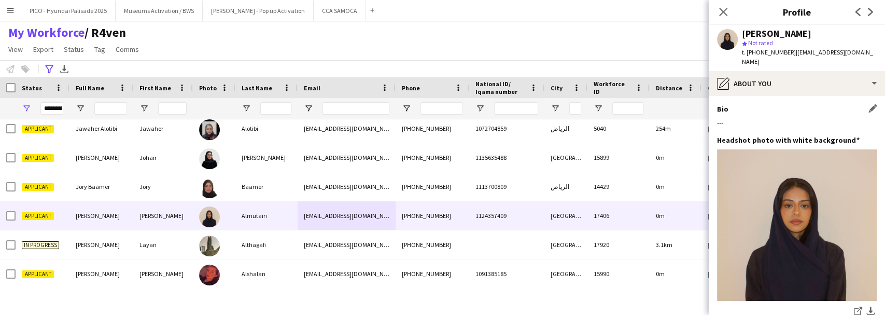
click at [810, 123] on div "Bio Edit this field ---" at bounding box center [797, 119] width 160 height 31
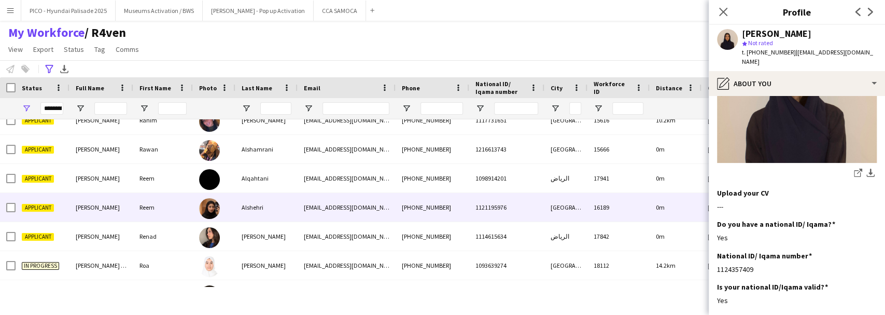
click at [322, 205] on div "[EMAIL_ADDRESS][DOMAIN_NAME]" at bounding box center [347, 207] width 98 height 29
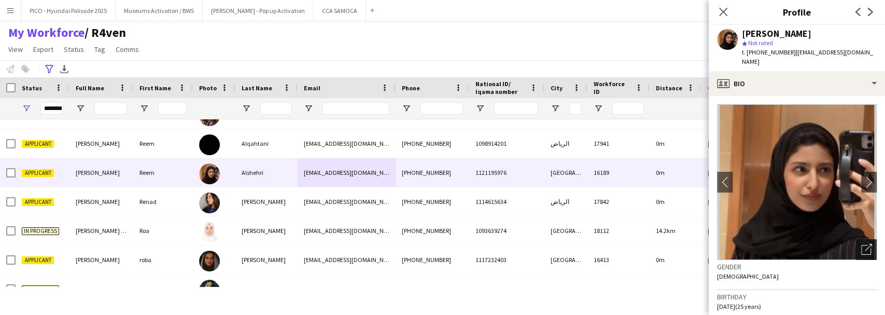
click at [861, 245] on icon at bounding box center [866, 250] width 10 height 10
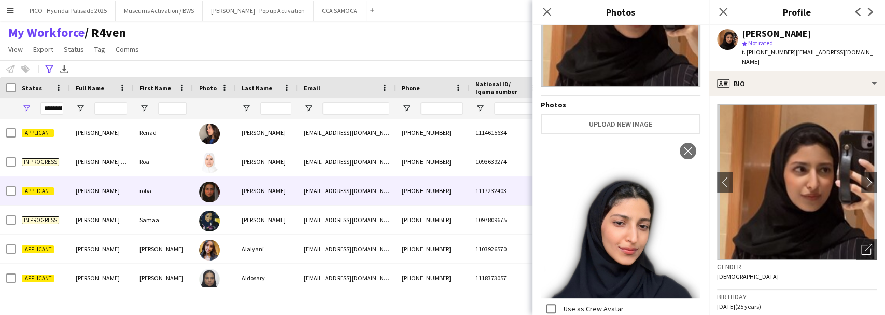
click at [315, 196] on div "[EMAIL_ADDRESS][DOMAIN_NAME]" at bounding box center [347, 190] width 98 height 29
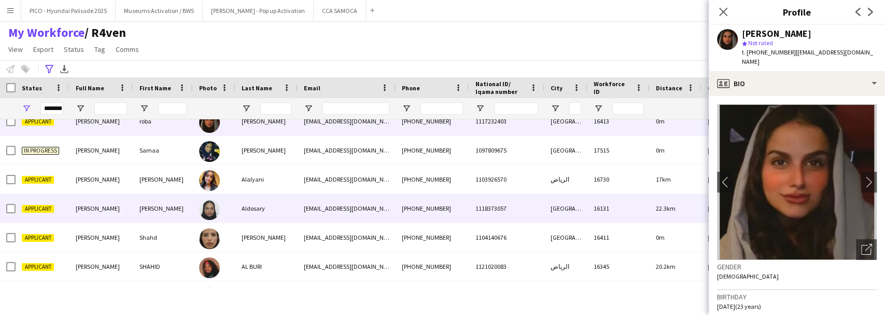
click at [295, 216] on div "Aldosary" at bounding box center [266, 208] width 62 height 29
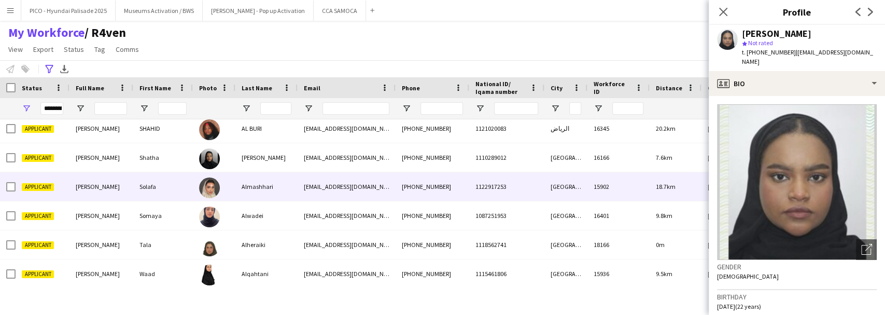
click at [287, 194] on div "Almashhari" at bounding box center [266, 186] width 62 height 29
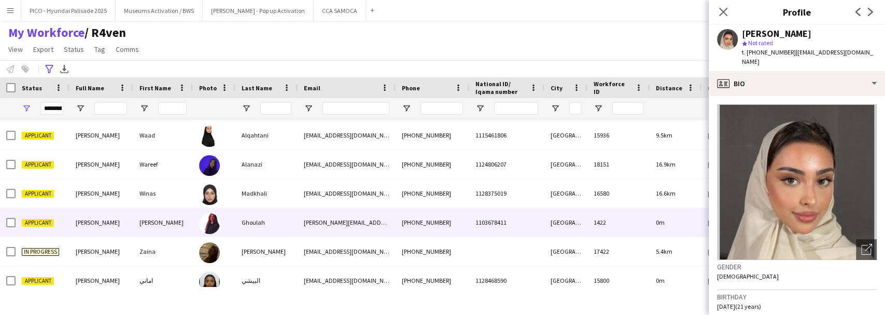
click at [281, 216] on div "Ghoulah" at bounding box center [266, 222] width 62 height 29
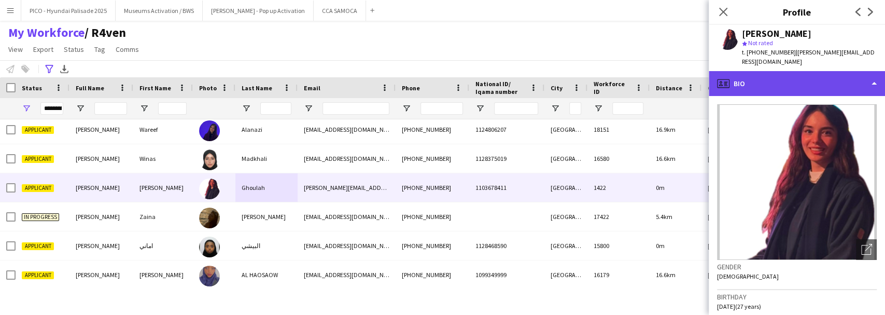
click at [795, 71] on div "profile Bio" at bounding box center [797, 83] width 176 height 25
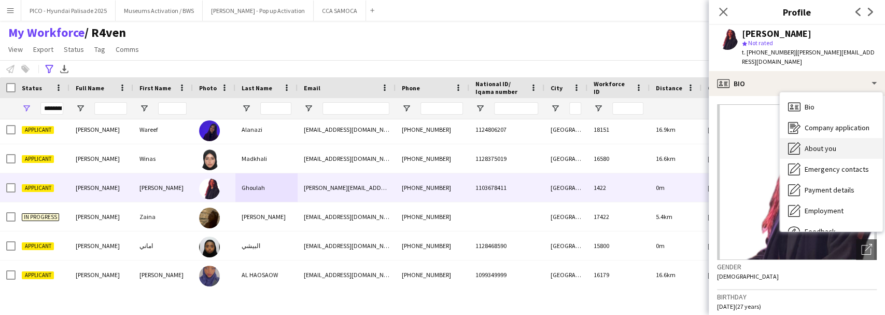
click at [809, 138] on div "About you About you" at bounding box center [831, 148] width 103 height 21
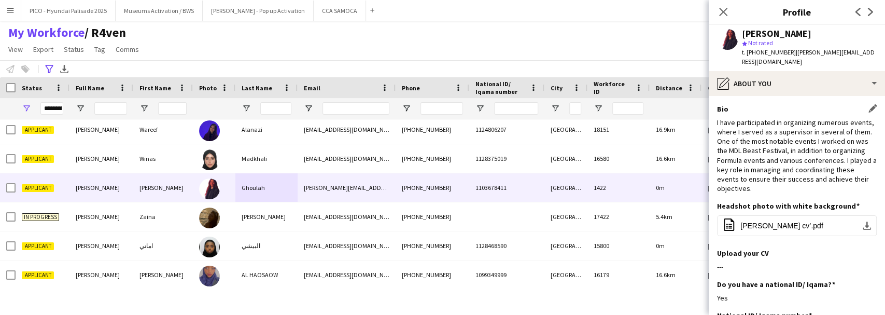
click at [801, 126] on div "I have participated in organizing numerous events, where I served as a supervis…" at bounding box center [797, 156] width 160 height 76
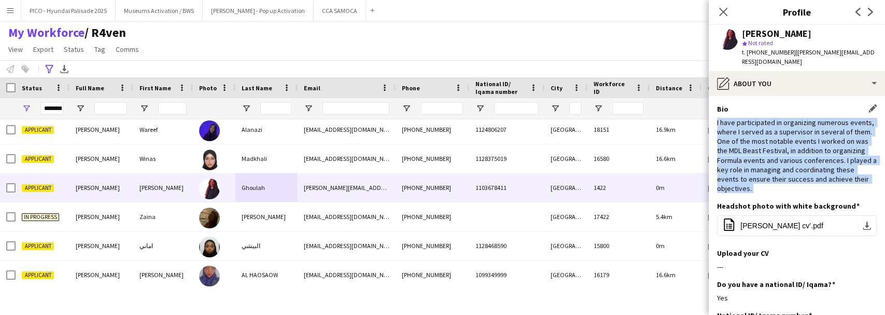
click at [801, 126] on div "I have participated in organizing numerous events, where I served as a supervis…" at bounding box center [797, 156] width 160 height 76
click at [799, 145] on div "I have participated in organizing numerous events, where I served as a supervis…" at bounding box center [797, 156] width 160 height 76
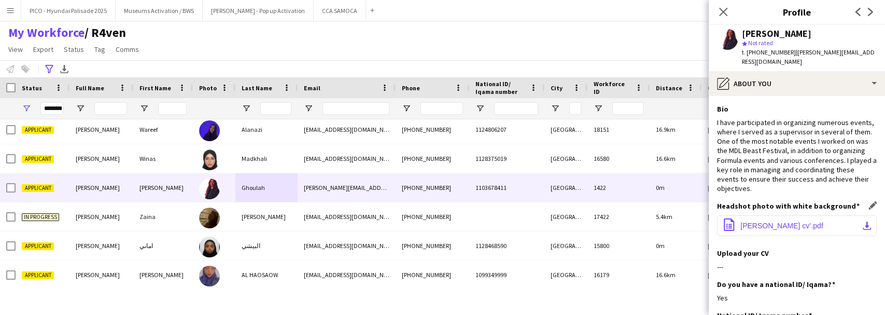
click at [792, 215] on button "office-file-sheet [PERSON_NAME] cv’.pdf download-bottom" at bounding box center [797, 225] width 160 height 21
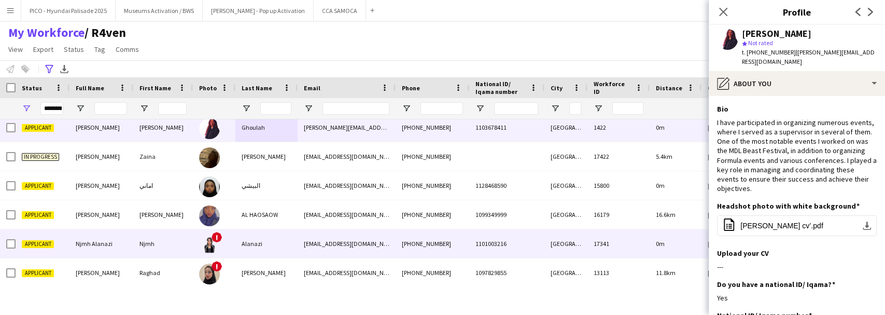
click at [188, 249] on div "Njmh" at bounding box center [163, 243] width 60 height 29
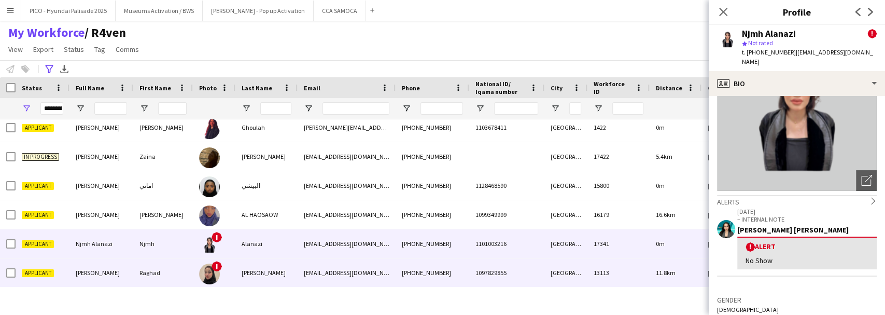
click at [269, 284] on div "[PERSON_NAME]" at bounding box center [266, 272] width 62 height 29
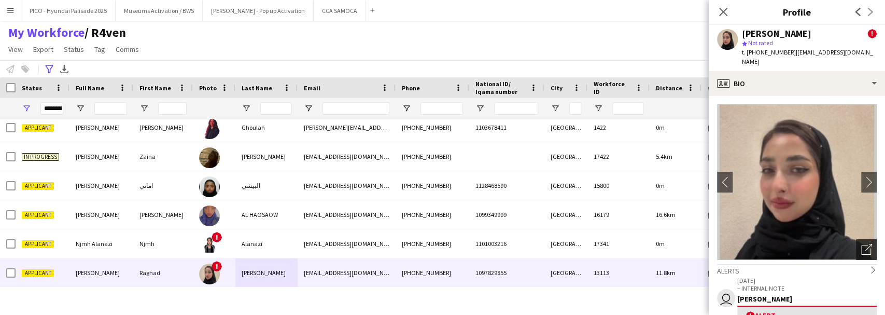
click at [862, 247] on icon "Open photos pop-in" at bounding box center [866, 249] width 11 height 11
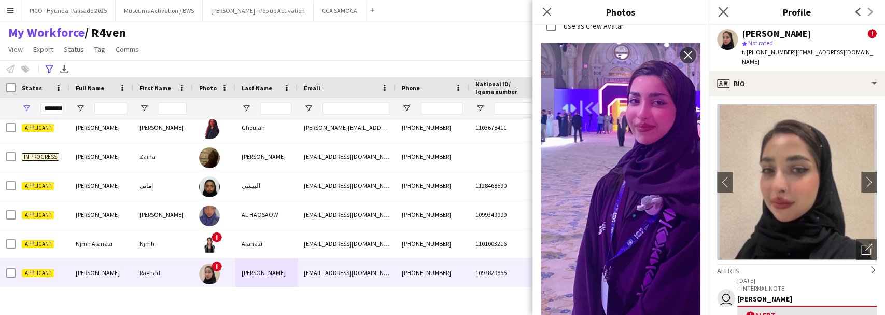
click at [717, 11] on app-icon "Close pop-in" at bounding box center [723, 12] width 15 height 15
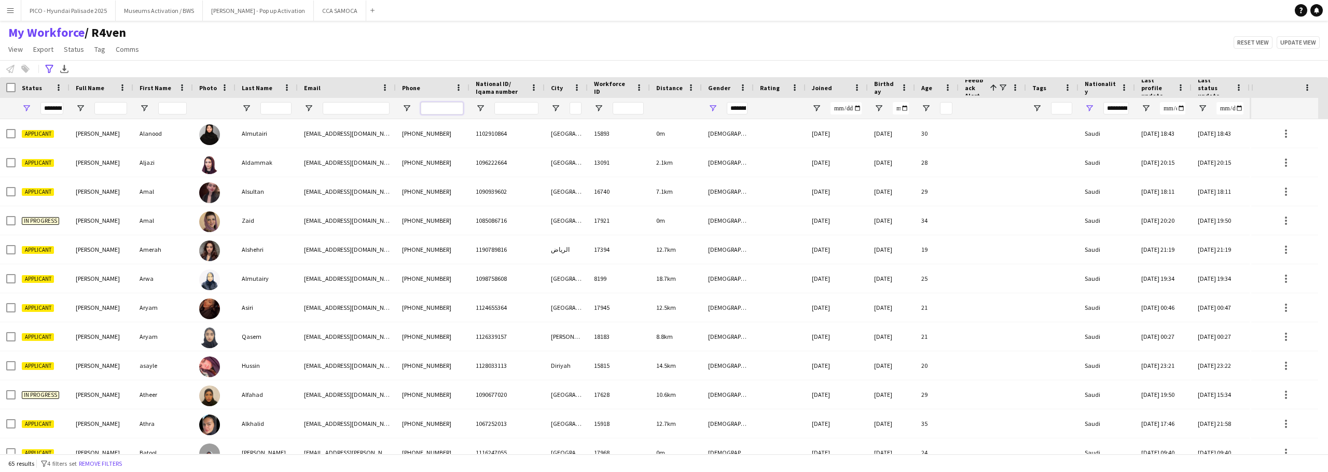
click at [442, 109] on input "Phone Filter Input" at bounding box center [442, 108] width 43 height 12
paste input "**********"
type input "**********"
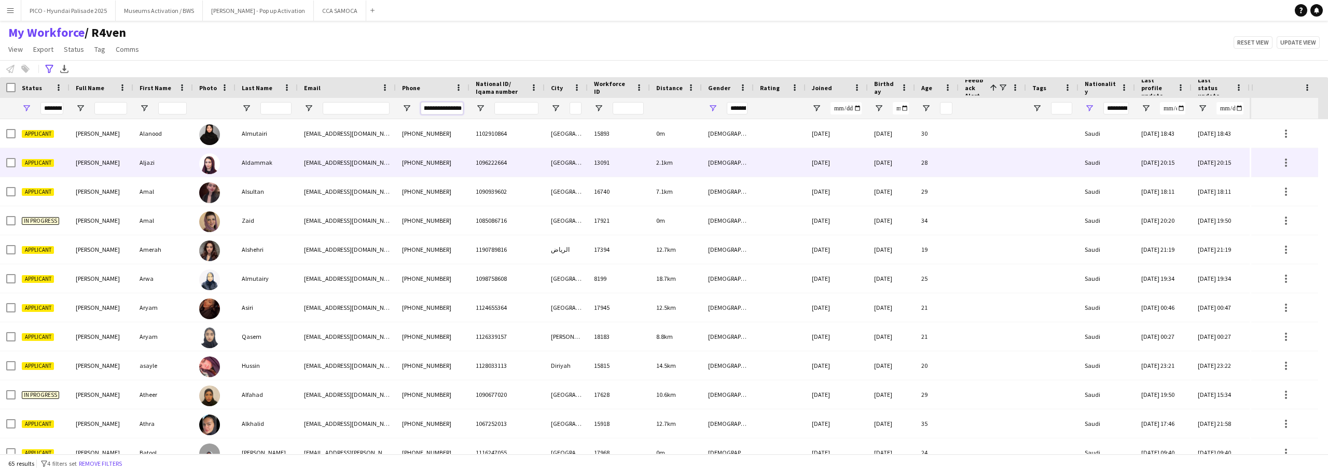
type input "***"
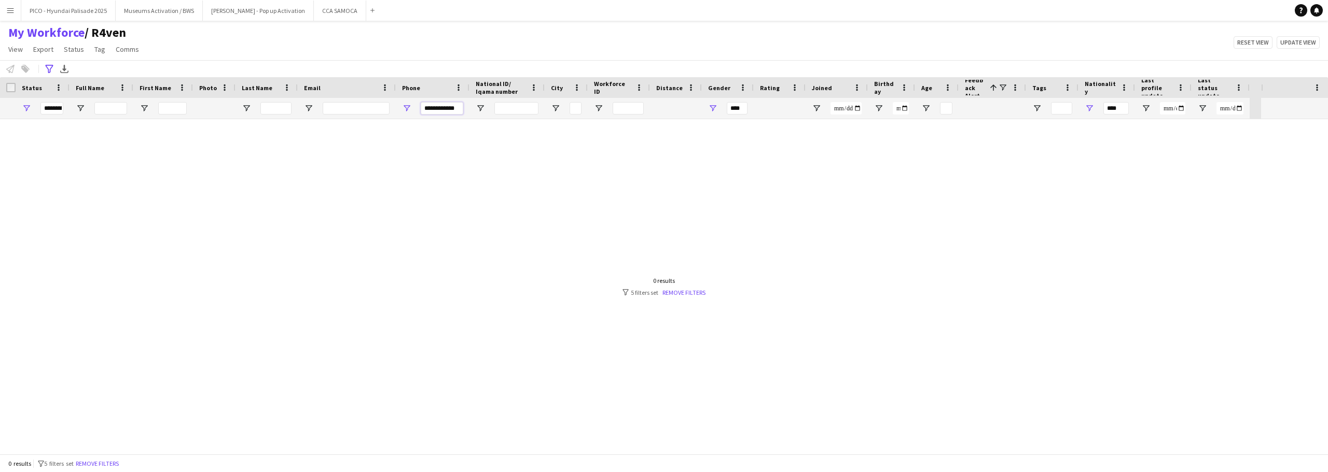
scroll to position [0, 0]
click at [436, 108] on input "**********" at bounding box center [442, 108] width 43 height 12
type input "**********"
click at [12, 15] on button "Menu" at bounding box center [10, 10] width 21 height 21
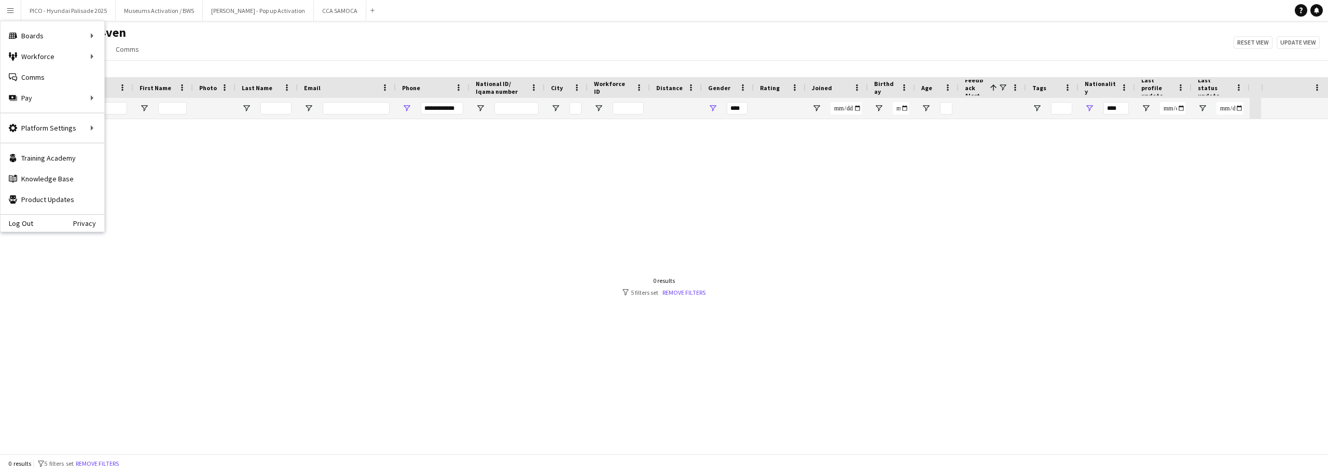
click at [325, 222] on div at bounding box center [630, 286] width 1261 height 335
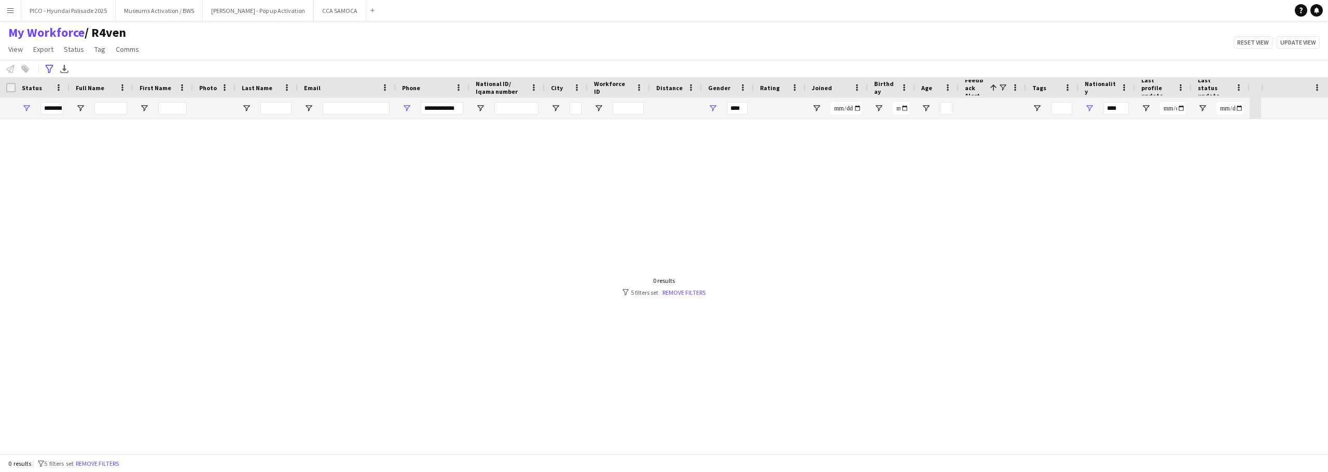
click at [434, 118] on div "**********" at bounding box center [442, 108] width 43 height 21
click at [442, 108] on input "**********" at bounding box center [442, 108] width 43 height 12
type input "**********"
type input "*********"
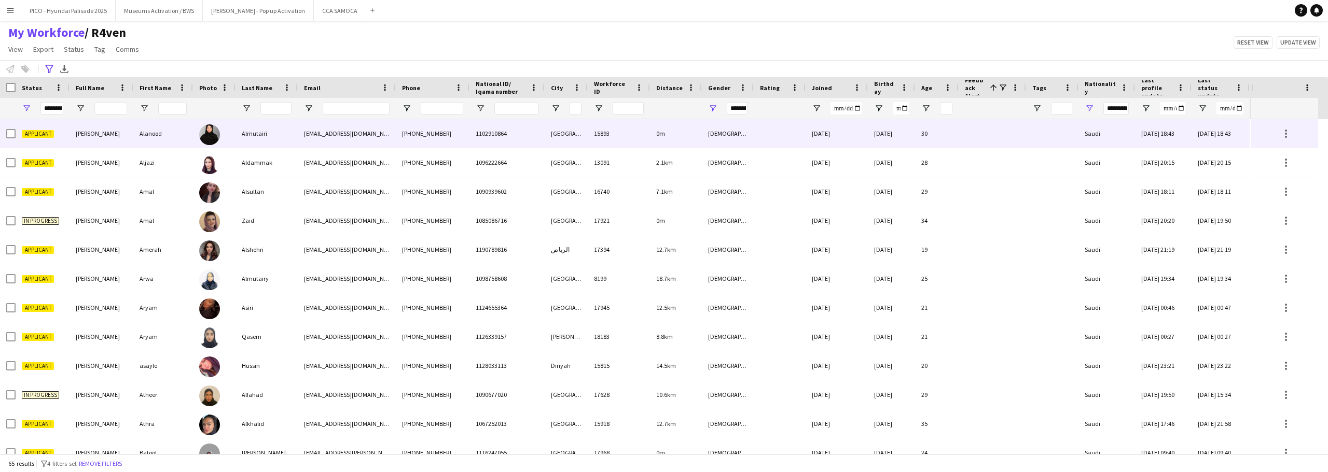
click at [858, 138] on div "[DATE]" at bounding box center [836, 133] width 62 height 29
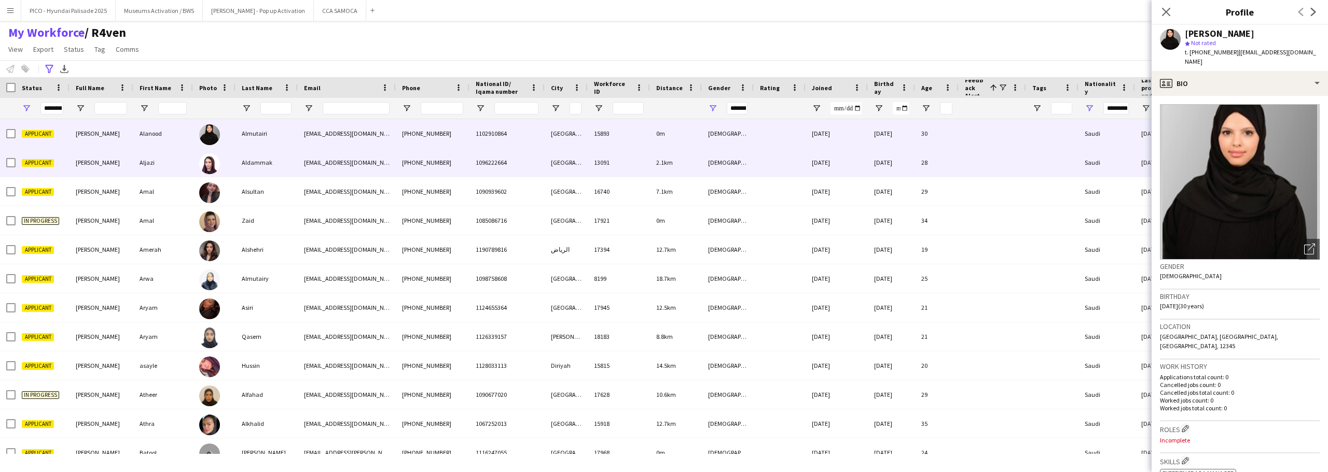
click at [866, 164] on div "[DATE]" at bounding box center [836, 162] width 62 height 29
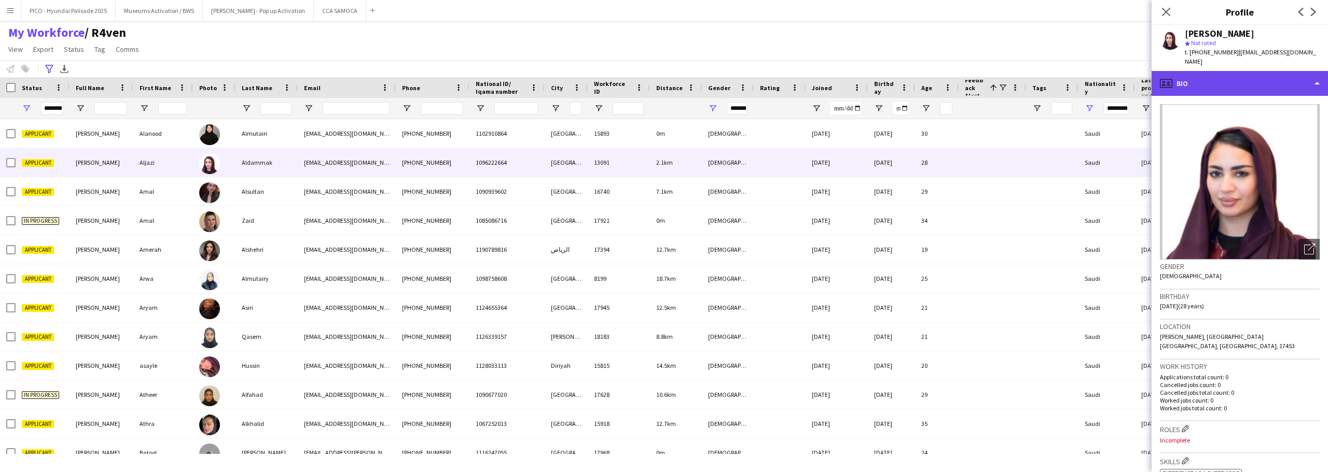
click at [1195, 82] on div "profile Bio" at bounding box center [1239, 83] width 176 height 25
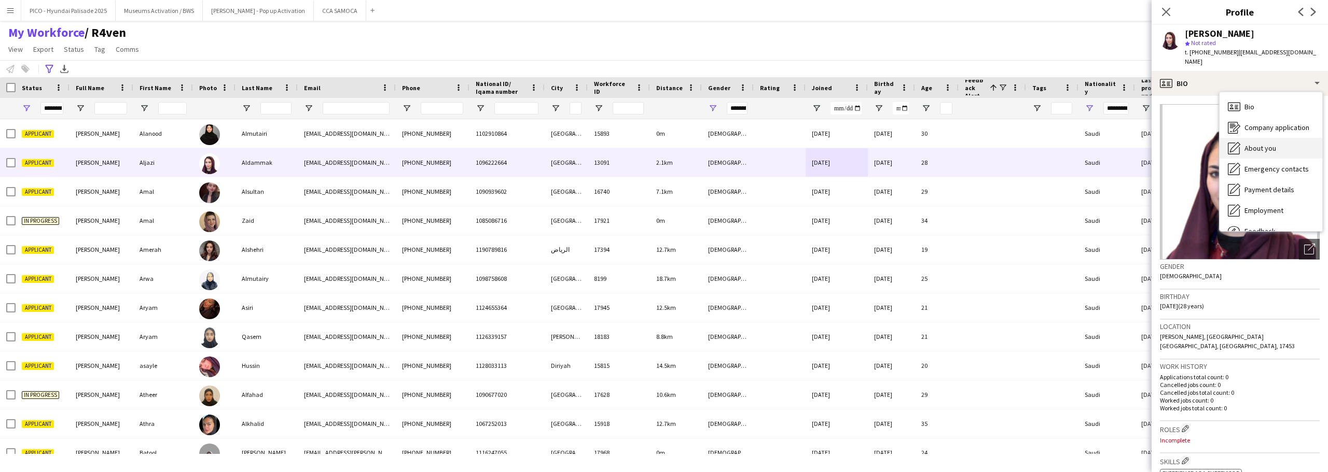
click at [1243, 138] on div "About you About you" at bounding box center [1270, 148] width 103 height 21
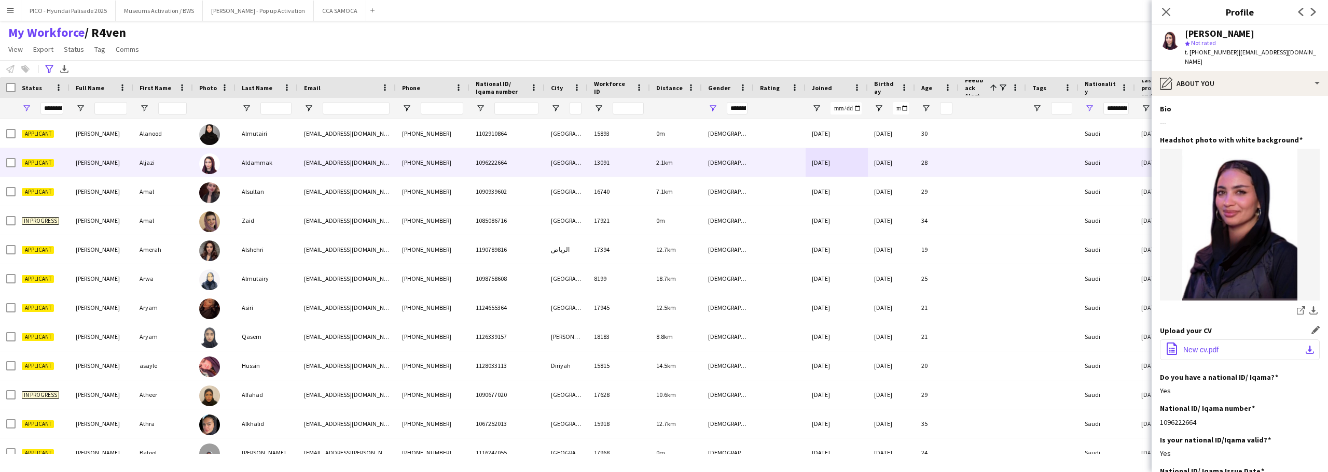
click at [1195, 346] on span "New cv.pdf" at bounding box center [1200, 350] width 35 height 8
click at [71, 3] on button "PICO - Hyundai Palisade 2025 Close" at bounding box center [68, 11] width 94 height 20
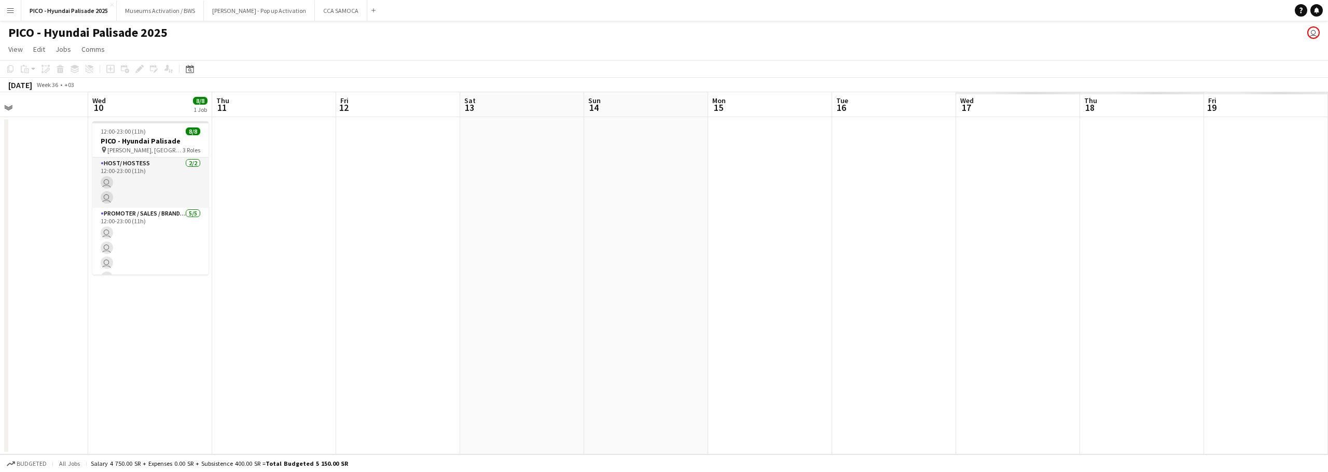
scroll to position [0, 421]
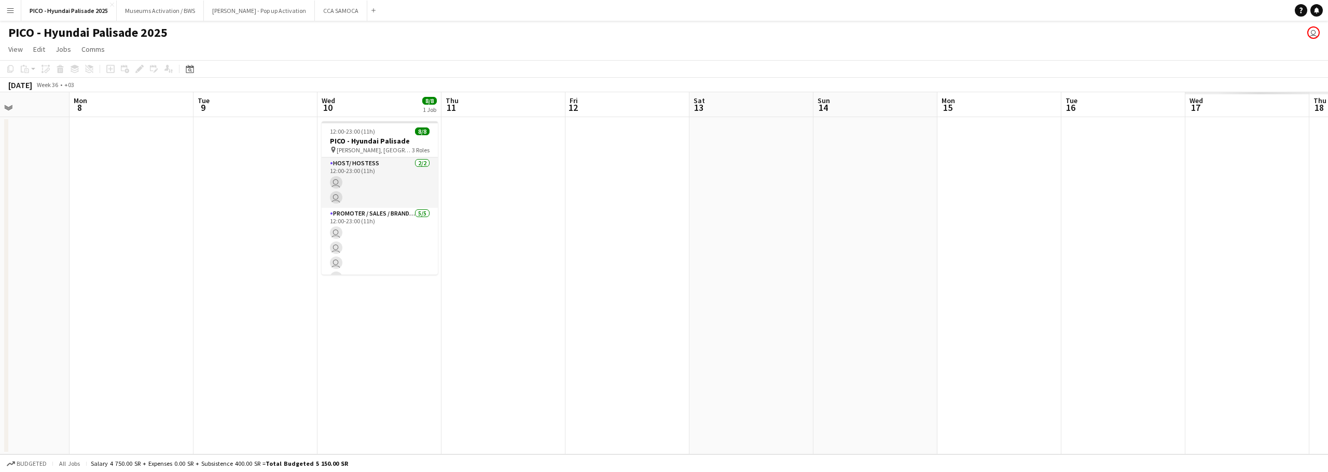
drag, startPoint x: 983, startPoint y: 202, endPoint x: 506, endPoint y: 259, distance: 480.5
click at [506, 257] on app-calendar-viewport "Thu 4 Fri 5 Sat 6 Sun 7 Mon 8 Tue 9 Wed 10 8/8 1 Job Thu 11 Fri 12 Sat 13 Sun 1…" at bounding box center [664, 273] width 1328 height 363
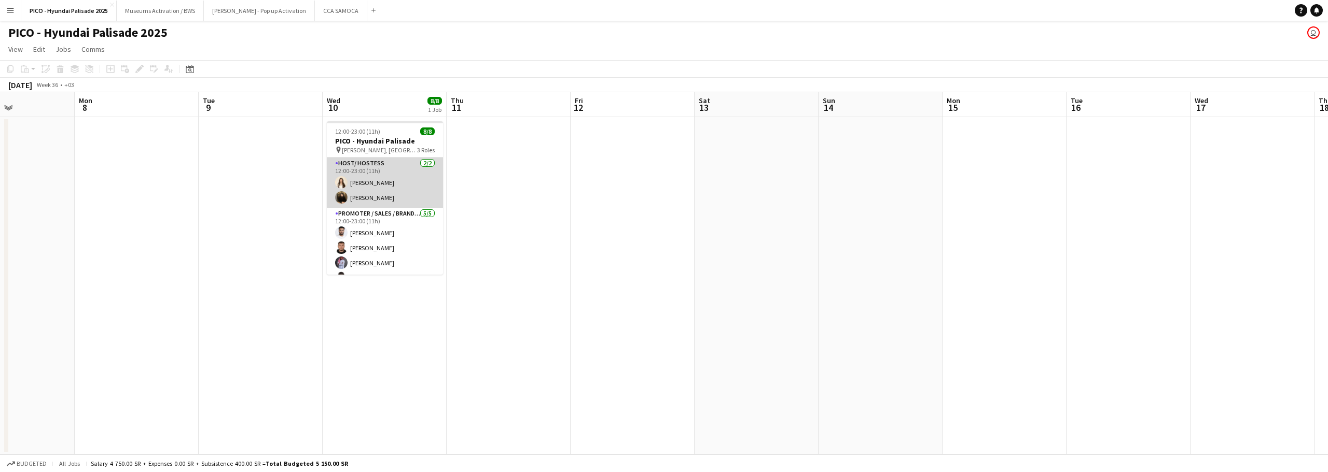
click at [371, 200] on app-card-role "Host/ Hostess [DATE] 12:00-23:00 (11h) [PERSON_NAME] [PERSON_NAME]" at bounding box center [385, 183] width 116 height 50
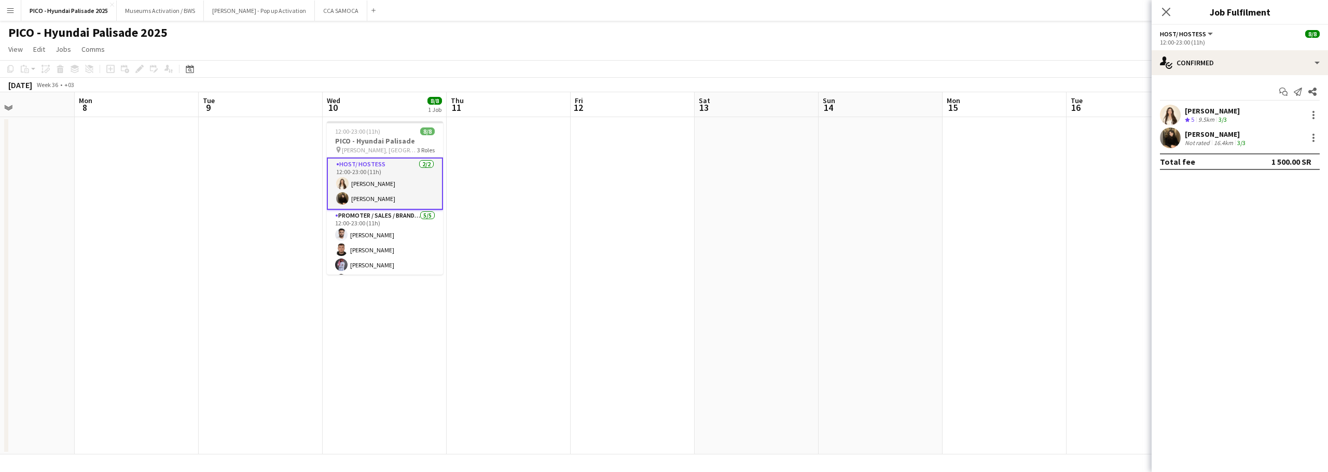
click at [1212, 126] on div "[PERSON_NAME] Crew rating 5 9.5km 3/3 [PERSON_NAME] Not rated 16.4km 3/3" at bounding box center [1239, 127] width 176 height 44
click at [1211, 135] on div "[PERSON_NAME]" at bounding box center [1216, 134] width 63 height 9
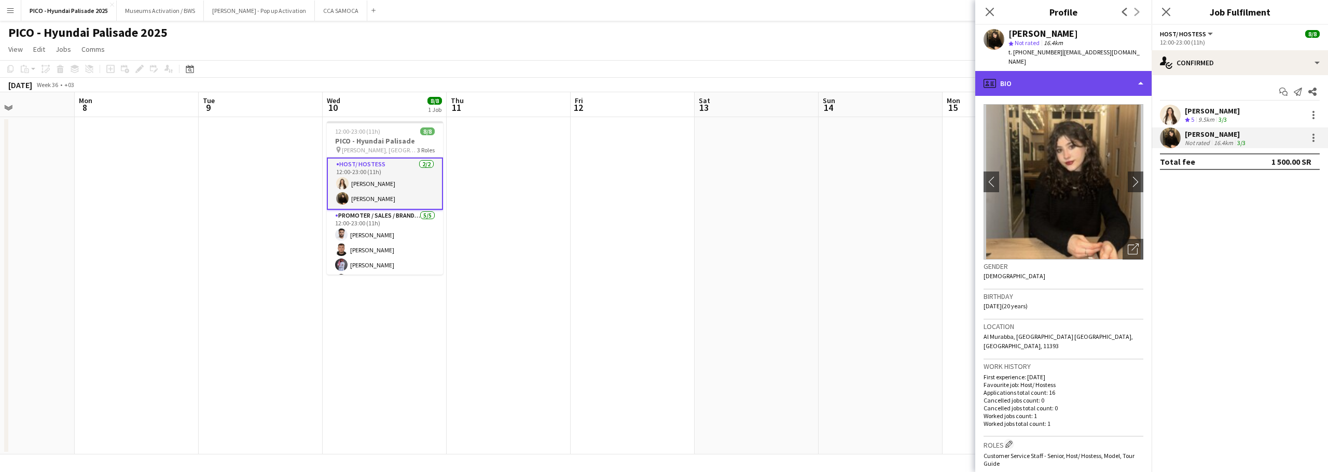
click at [1119, 76] on div "profile Bio" at bounding box center [1063, 83] width 176 height 25
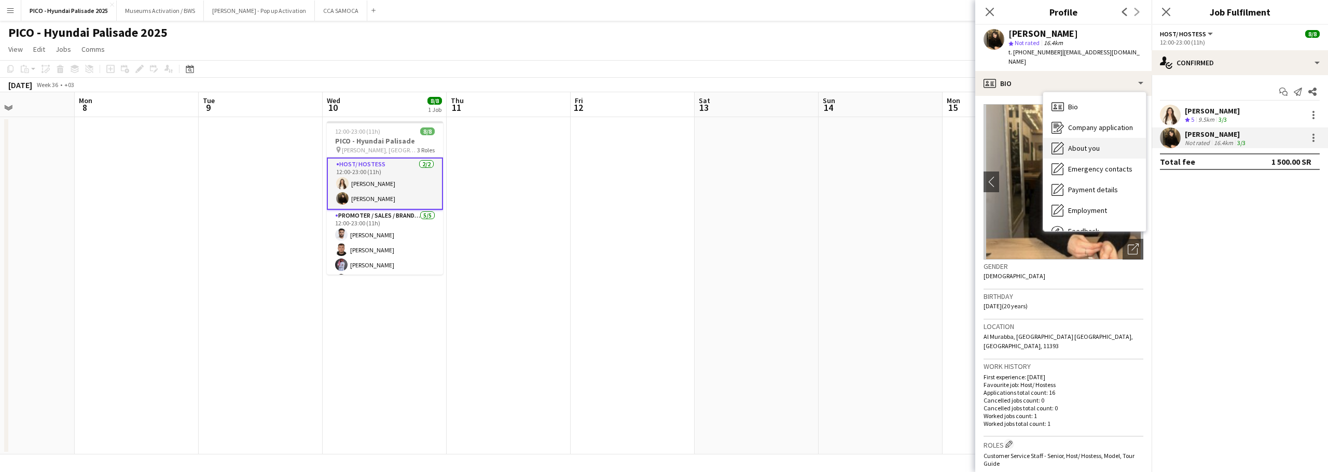
click at [1113, 138] on div "About you About you" at bounding box center [1094, 148] width 103 height 21
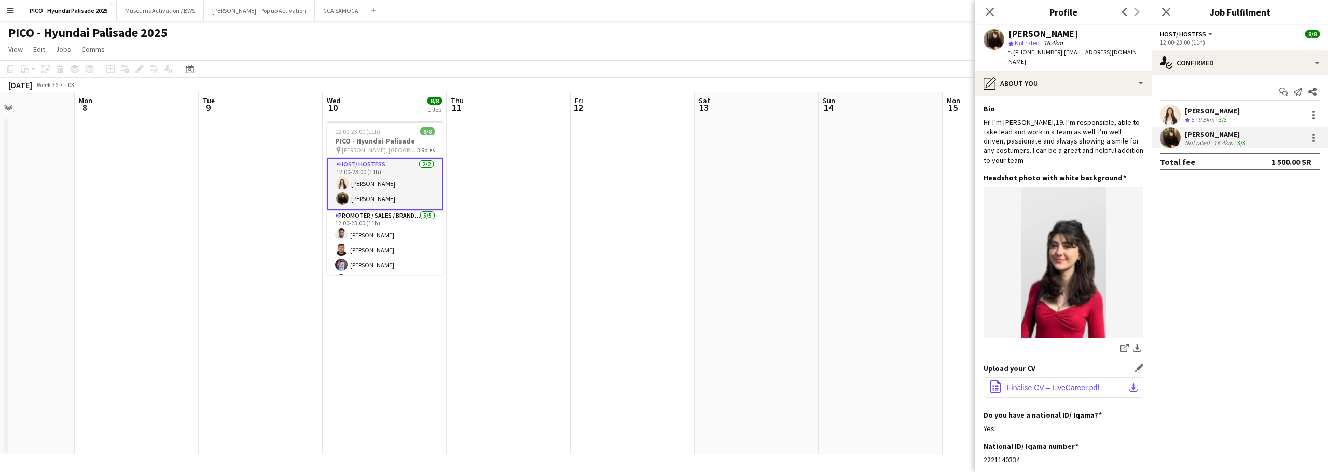
click at [1022, 384] on span "Finalise CV – LiveCareer.pdf" at bounding box center [1053, 388] width 92 height 8
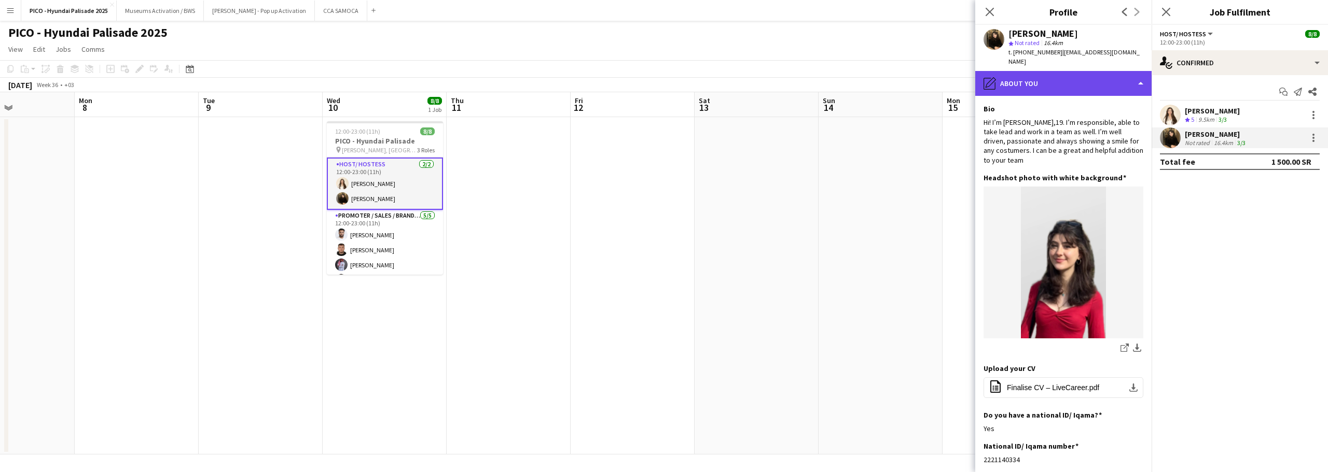
click at [1039, 71] on div "pencil4 About you" at bounding box center [1063, 83] width 176 height 25
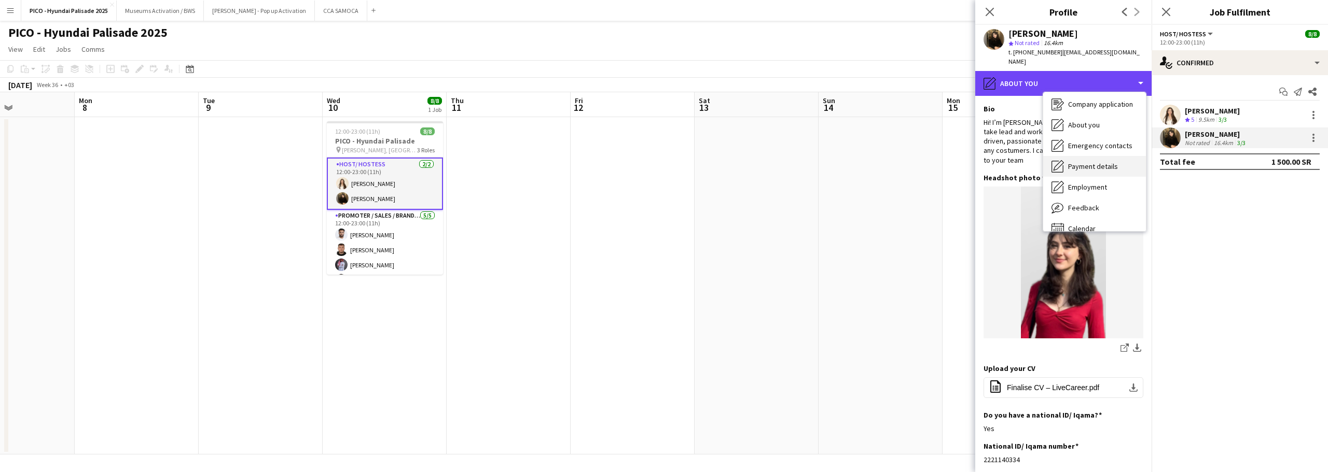
scroll to position [35, 0]
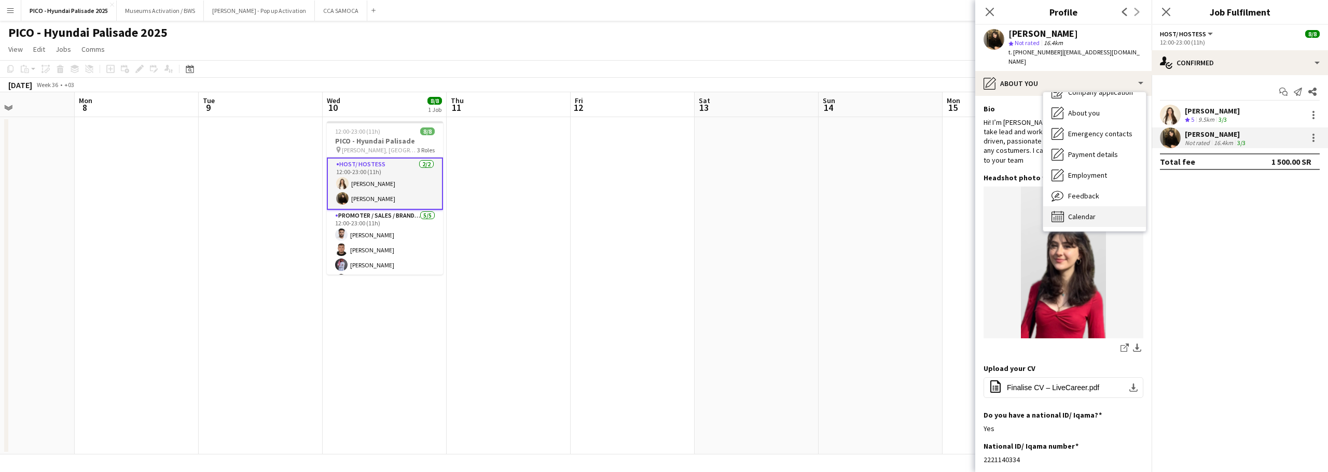
click at [1088, 212] on span "Calendar" at bounding box center [1081, 216] width 27 height 9
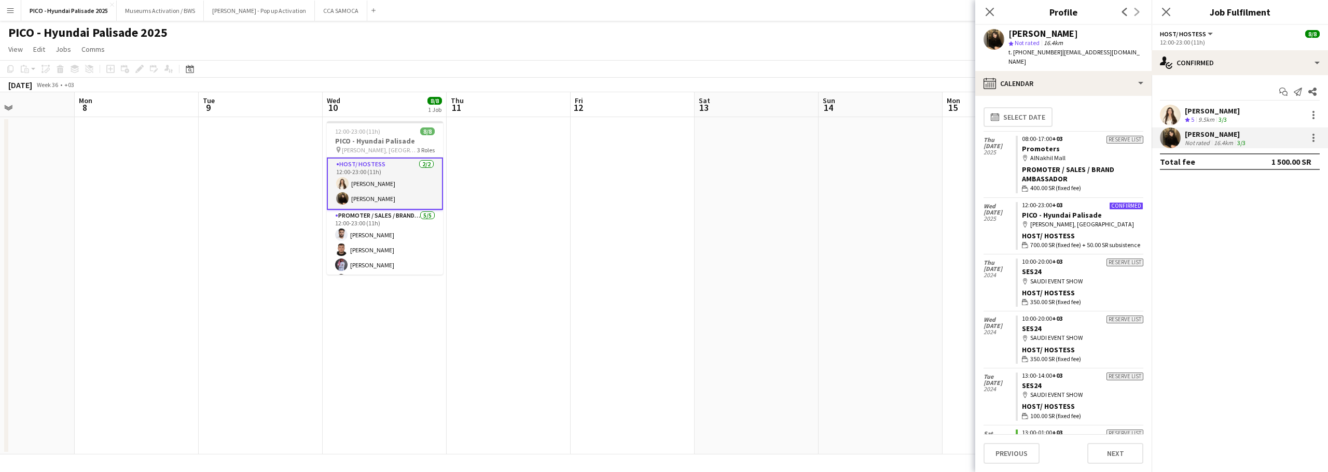
scroll to position [0, 0]
click at [1100, 36] on div "[PERSON_NAME]" at bounding box center [1075, 33] width 135 height 9
click at [1027, 52] on span "t. [PHONE_NUMBER]" at bounding box center [1035, 52] width 54 height 8
click at [1151, 29] on app-popin "Close pop-in Job Fulfilment Host/ Hostess All roles Host/ Hostess [DATE] 12:00-…" at bounding box center [1239, 236] width 176 height 472
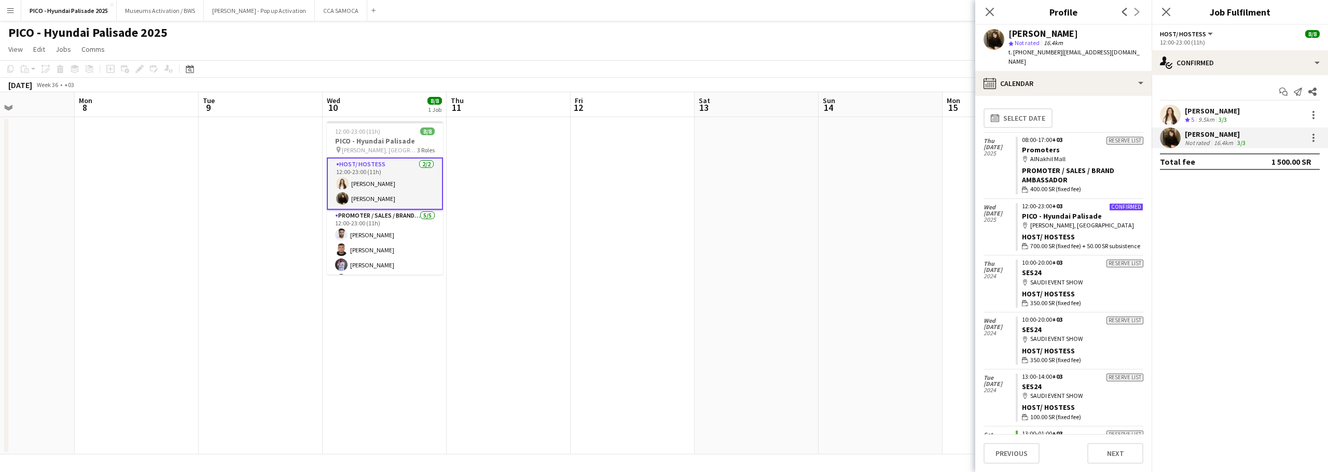
click at [1104, 52] on span "| [EMAIL_ADDRESS][DOMAIN_NAME]" at bounding box center [1073, 56] width 131 height 17
click at [1116, 54] on span "| [EMAIL_ADDRESS][DOMAIN_NAME]" at bounding box center [1073, 56] width 131 height 17
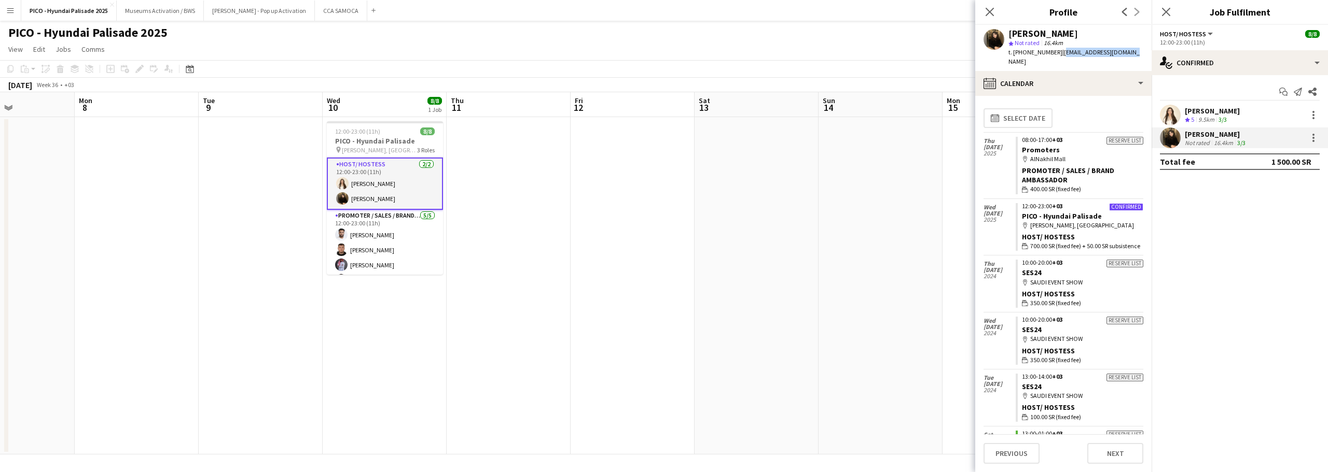
drag, startPoint x: 1116, startPoint y: 54, endPoint x: 1064, endPoint y: 54, distance: 51.3
click at [1064, 54] on span "| [EMAIL_ADDRESS][DOMAIN_NAME]" at bounding box center [1073, 56] width 131 height 17
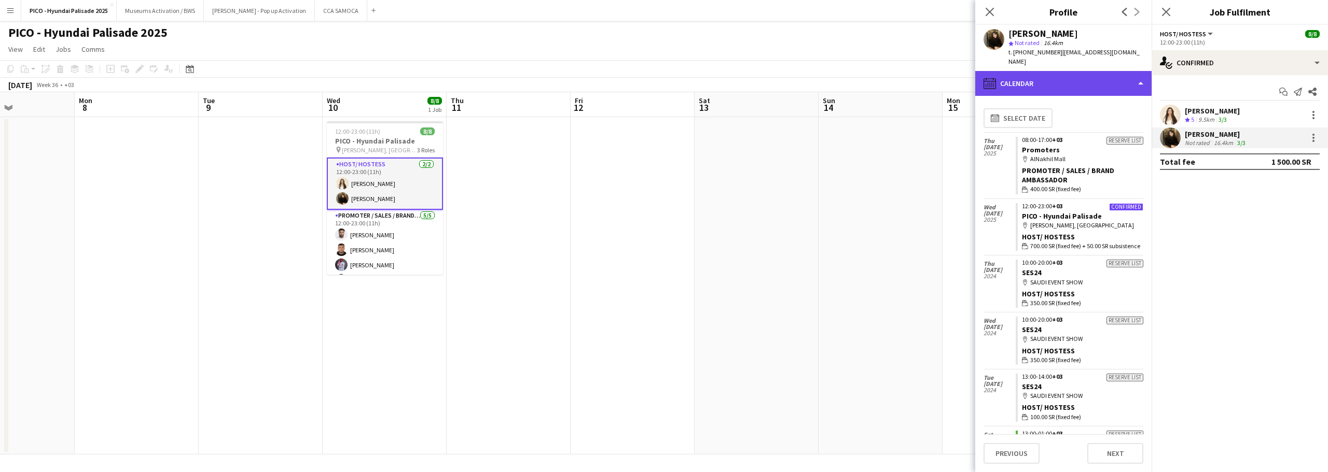
click at [1043, 73] on div "calendar-full Calendar" at bounding box center [1063, 83] width 176 height 25
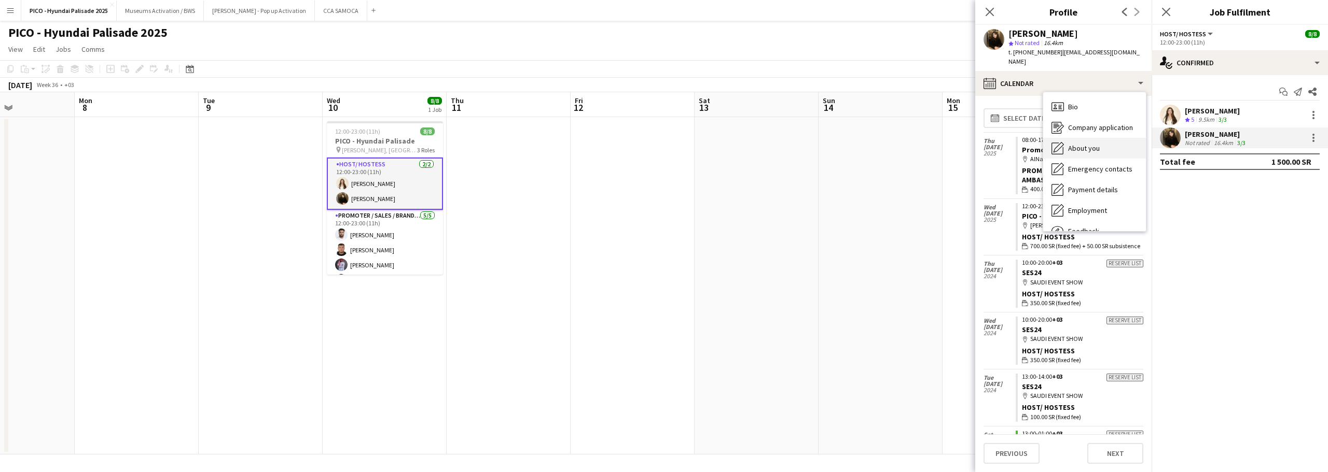
click at [1072, 138] on div "About you About you" at bounding box center [1094, 148] width 103 height 21
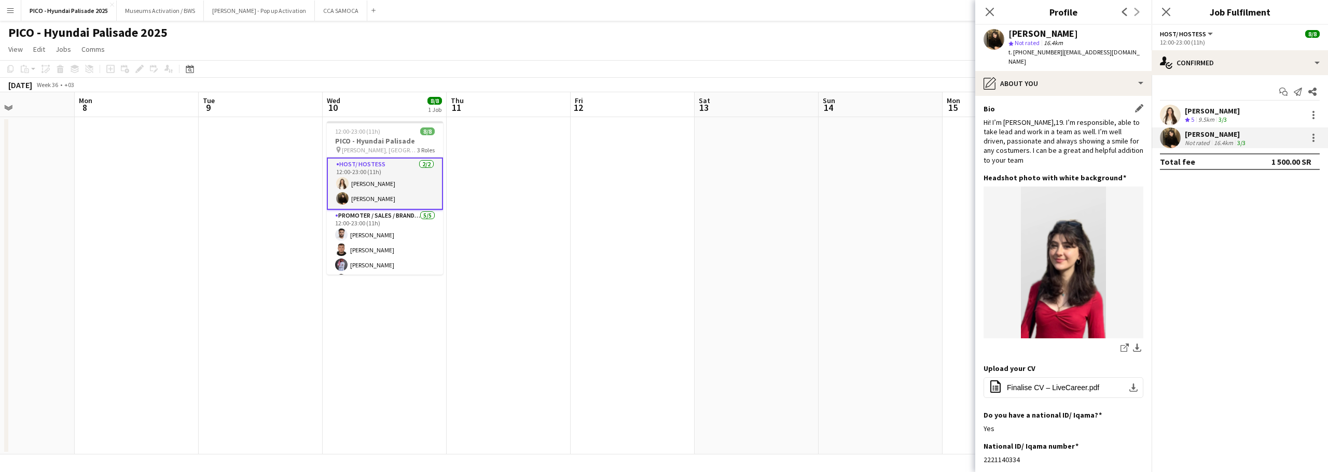
click at [1070, 130] on div "Hi! I’m [PERSON_NAME],19. I’m responsible, able to take lead and work in a team…" at bounding box center [1063, 141] width 160 height 47
click at [1061, 144] on div "Hi! I’m [PERSON_NAME],19. I’m responsible, able to take lead and work in a team…" at bounding box center [1063, 141] width 160 height 47
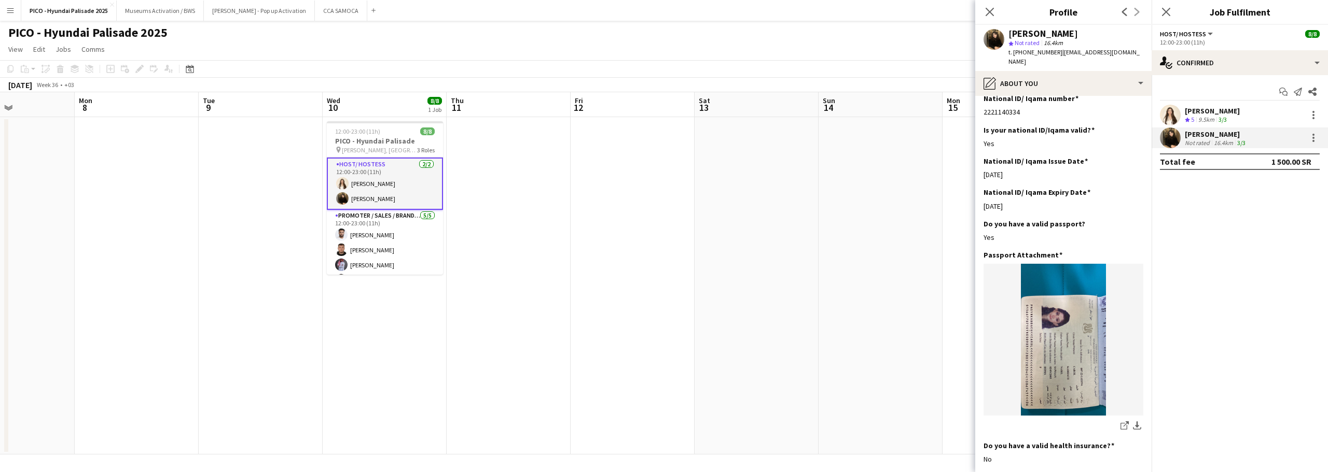
scroll to position [363, 0]
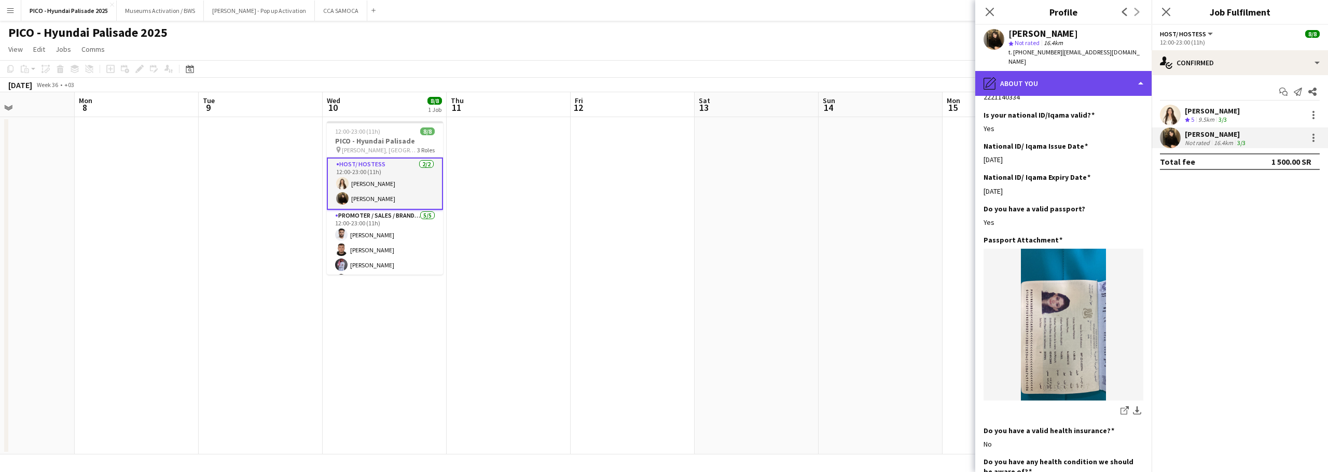
click at [1093, 78] on div "pencil4 About you" at bounding box center [1063, 83] width 176 height 25
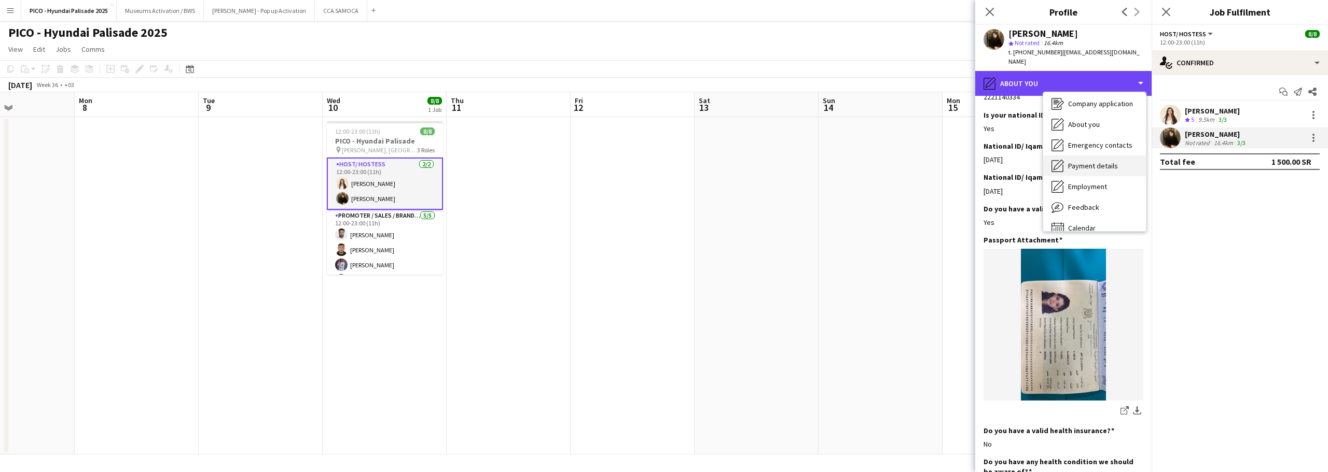
scroll to position [35, 0]
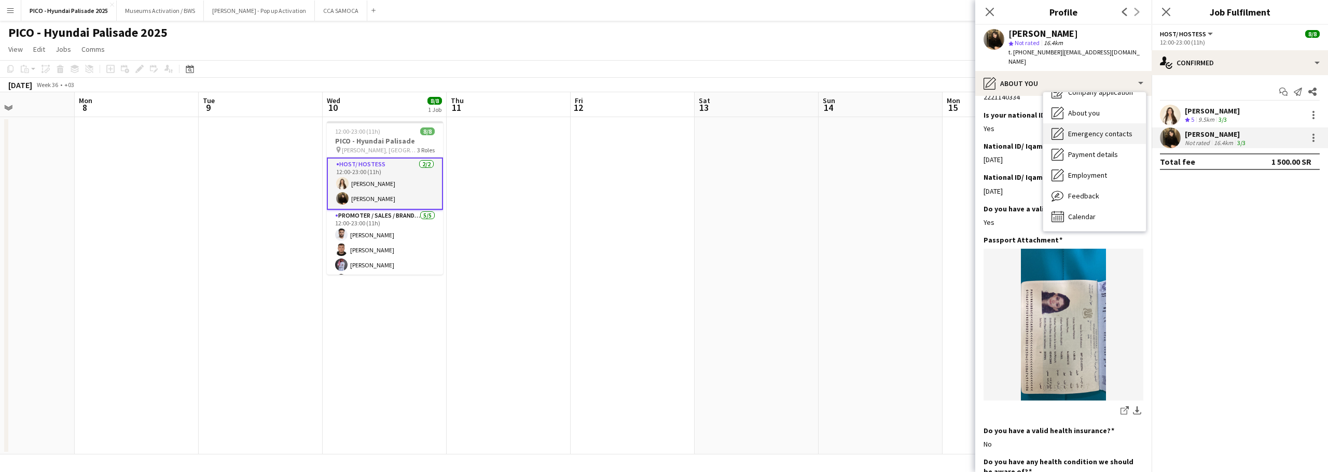
click at [1100, 129] on div "Emergency contacts Emergency contacts" at bounding box center [1094, 133] width 103 height 21
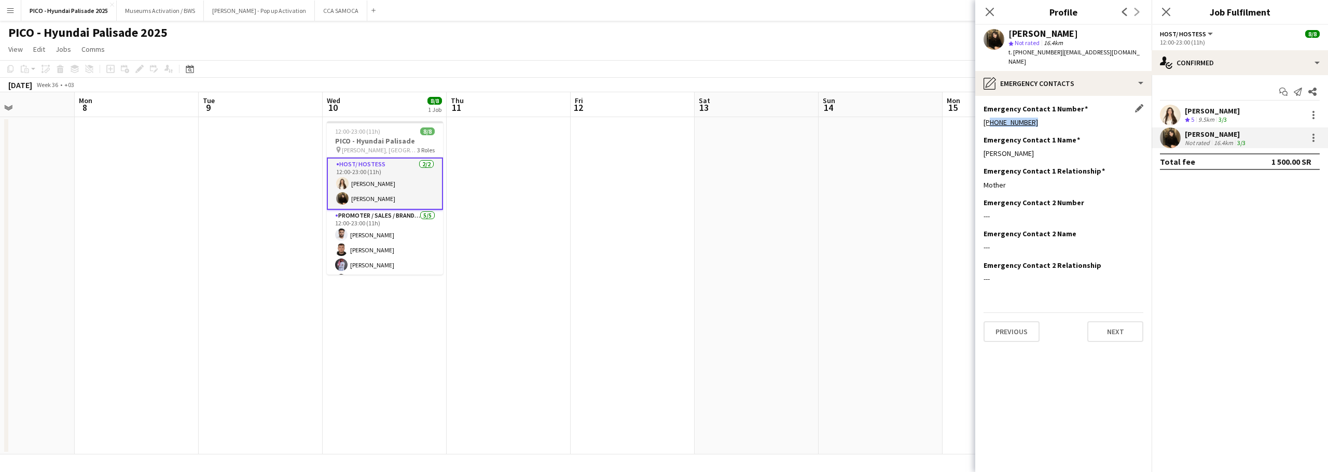
drag, startPoint x: 1042, startPoint y: 115, endPoint x: 987, endPoint y: 118, distance: 55.1
click at [987, 118] on div "Emergency Contact 1 Number Edit this field [PHONE_NUMBER]" at bounding box center [1063, 119] width 160 height 31
click at [995, 149] on div "[PERSON_NAME]" at bounding box center [1063, 153] width 160 height 9
click at [1010, 166] on h3 "Emergency Contact 1 Relationship" at bounding box center [1043, 170] width 121 height 9
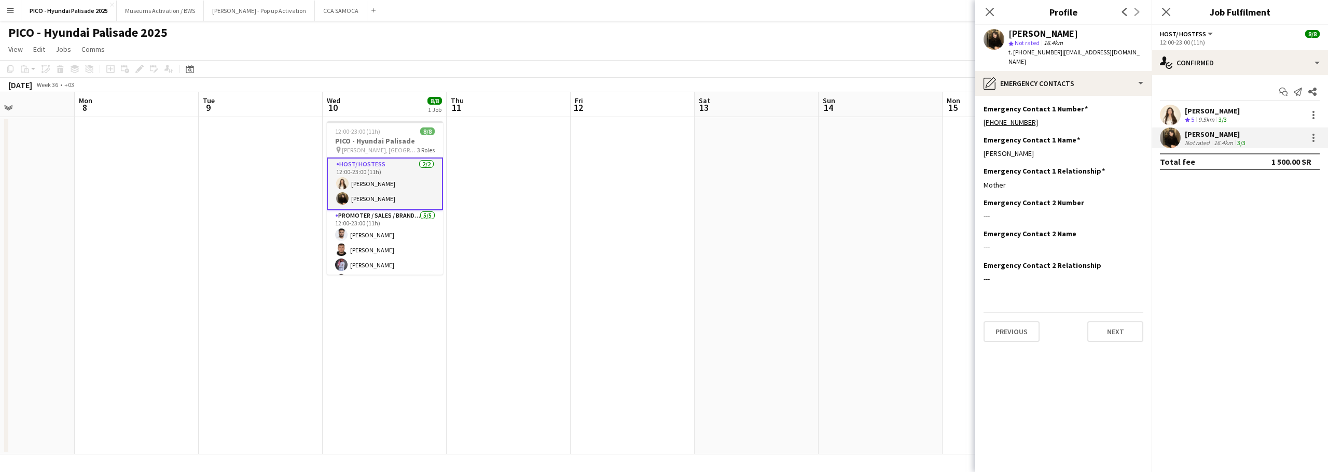
click at [1043, 54] on span "t. [PHONE_NUMBER]" at bounding box center [1035, 52] width 54 height 8
click at [1093, 33] on div "[PERSON_NAME]" at bounding box center [1075, 33] width 135 height 9
click at [1041, 55] on span "t. [PHONE_NUMBER]" at bounding box center [1035, 52] width 54 height 8
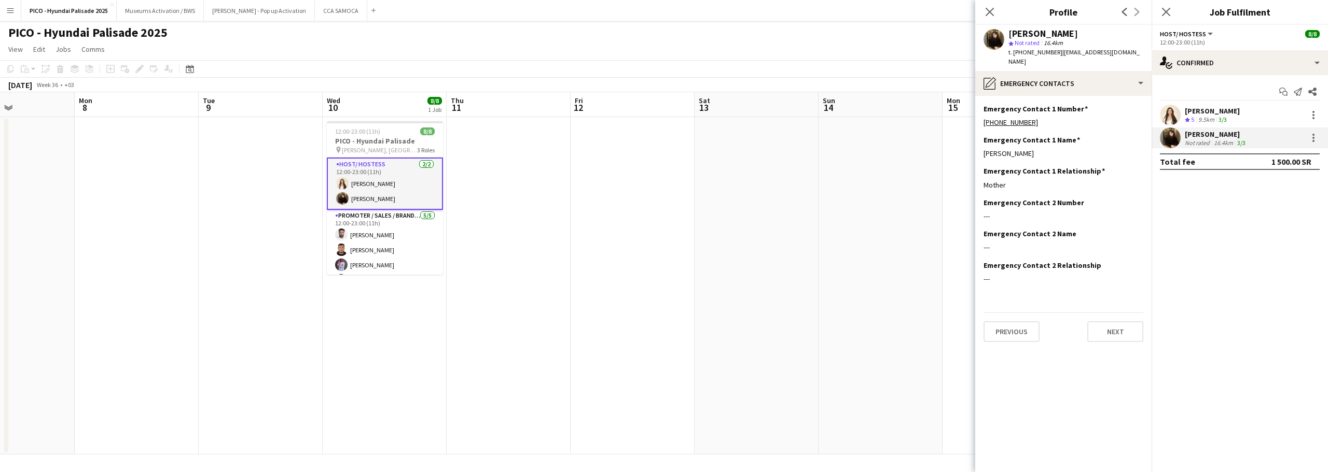
click at [1060, 55] on span "| [EMAIL_ADDRESS][DOMAIN_NAME]" at bounding box center [1073, 56] width 131 height 17
drag, startPoint x: 1060, startPoint y: 55, endPoint x: 1112, endPoint y: 53, distance: 52.9
click at [1112, 53] on span "| [EMAIL_ADDRESS][DOMAIN_NAME]" at bounding box center [1073, 56] width 131 height 17
copy span "[EMAIL_ADDRESS][DOMAIN_NAME]"
click at [798, 289] on app-date-cell at bounding box center [756, 286] width 124 height 338
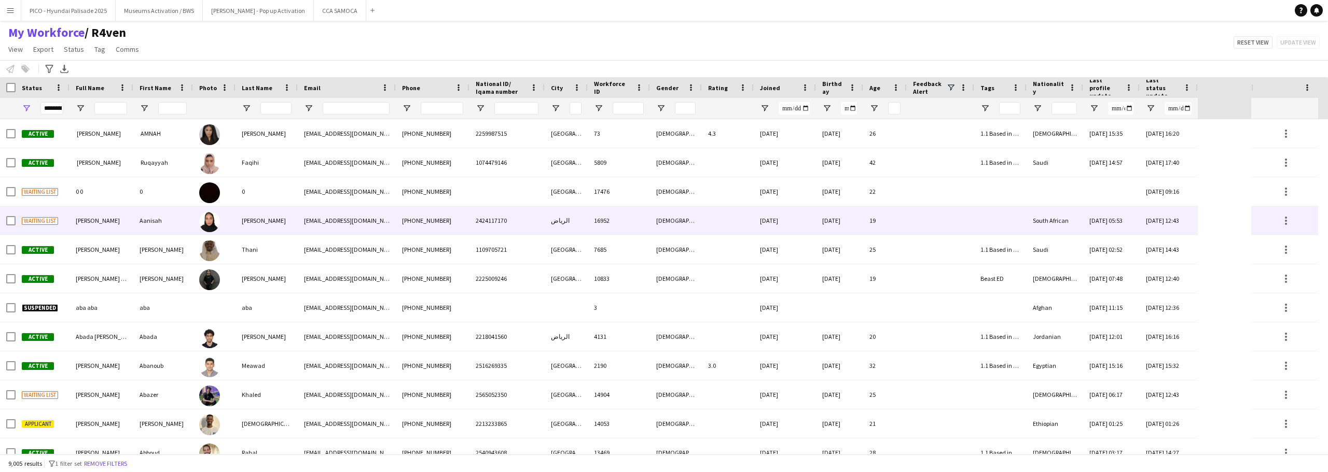
click at [239, 231] on div "[PERSON_NAME]" at bounding box center [266, 220] width 62 height 29
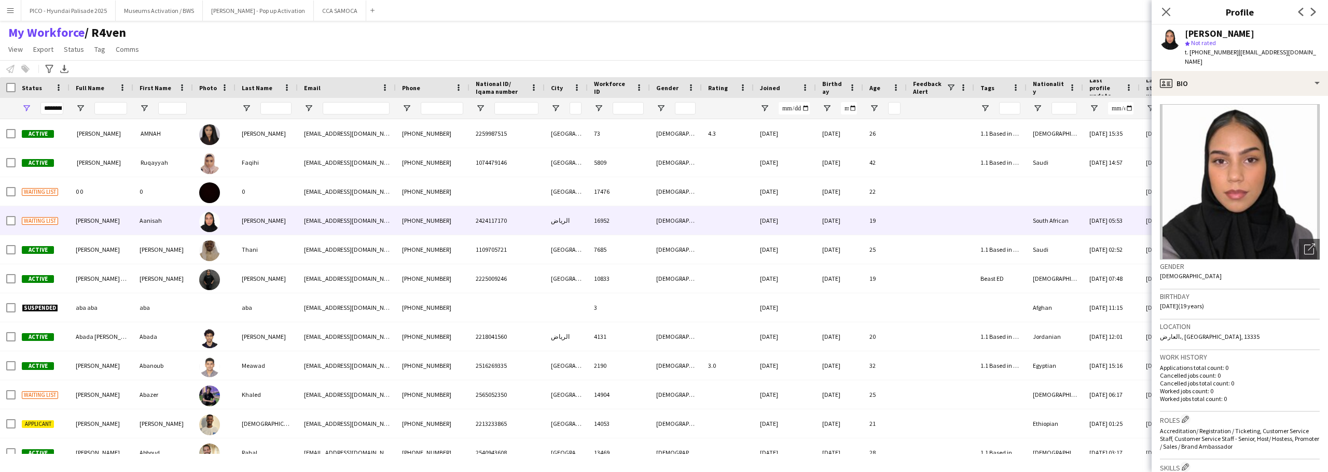
click at [924, 57] on div "My Workforce / R4ven View Views Default view R4ven New view Update view Delete …" at bounding box center [664, 42] width 1328 height 35
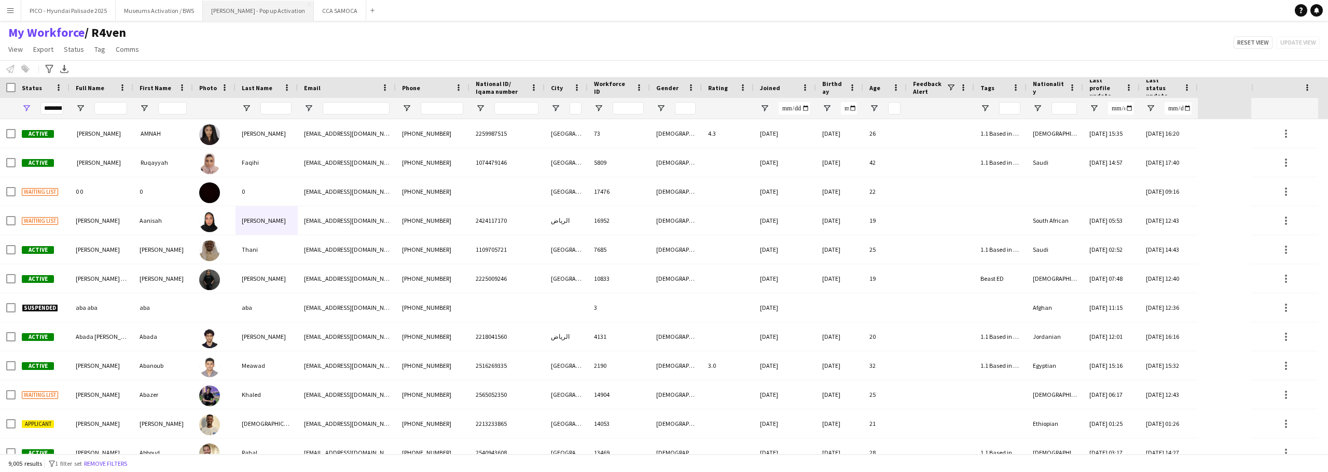
click at [226, 16] on button "[PERSON_NAME] - Pop up Activation Close" at bounding box center [258, 11] width 111 height 20
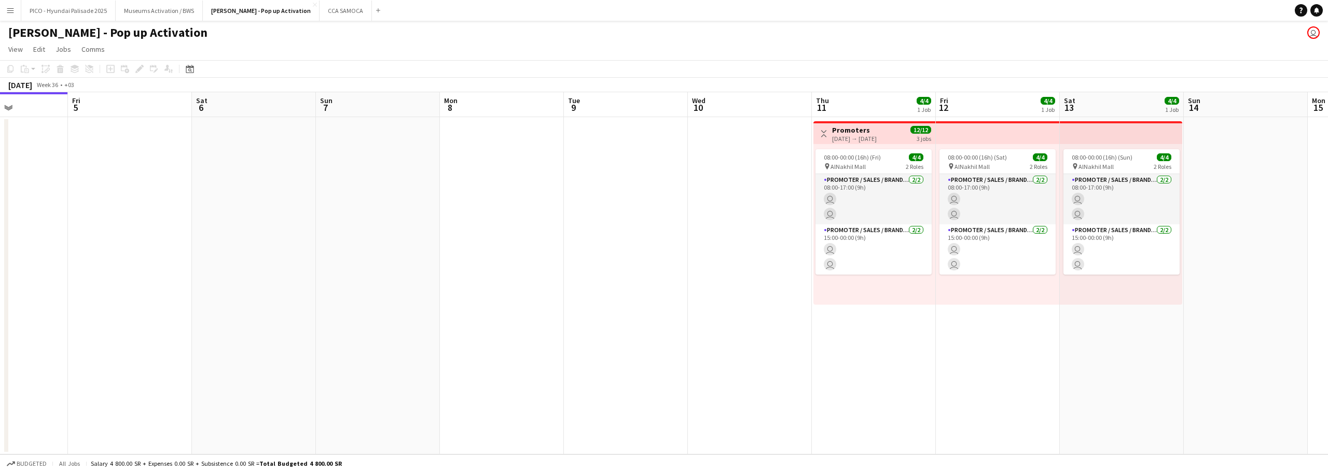
scroll to position [0, 373]
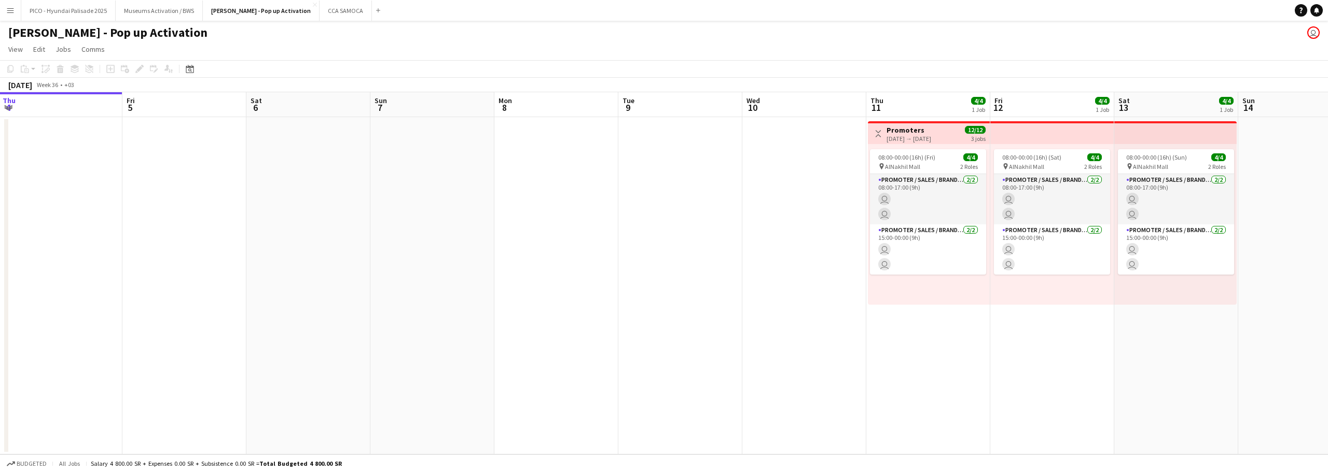
drag, startPoint x: 825, startPoint y: 192, endPoint x: 575, endPoint y: 210, distance: 250.1
click at [575, 207] on app-calendar-viewport "Mon 1 Tue 2 Wed 3 Thu 4 Fri 5 Sat 6 Sun 7 Mon 8 Tue 9 Wed 10 Thu 11 4/4 1 Job F…" at bounding box center [664, 273] width 1328 height 363
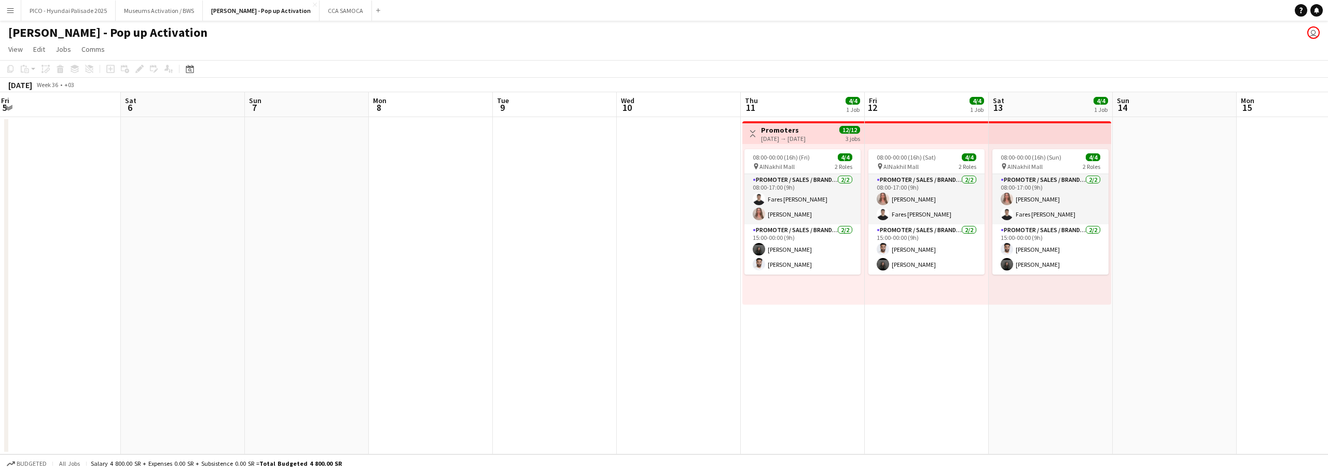
drag, startPoint x: 697, startPoint y: 227, endPoint x: 456, endPoint y: 297, distance: 250.1
click at [524, 273] on app-calendar-viewport "Tue 2 Wed 3 Thu 4 Fri 5 Sat 6 Sun 7 Mon 8 Tue 9 Wed 10 Thu 11 4/4 1 Job Fri 12 …" at bounding box center [664, 273] width 1328 height 363
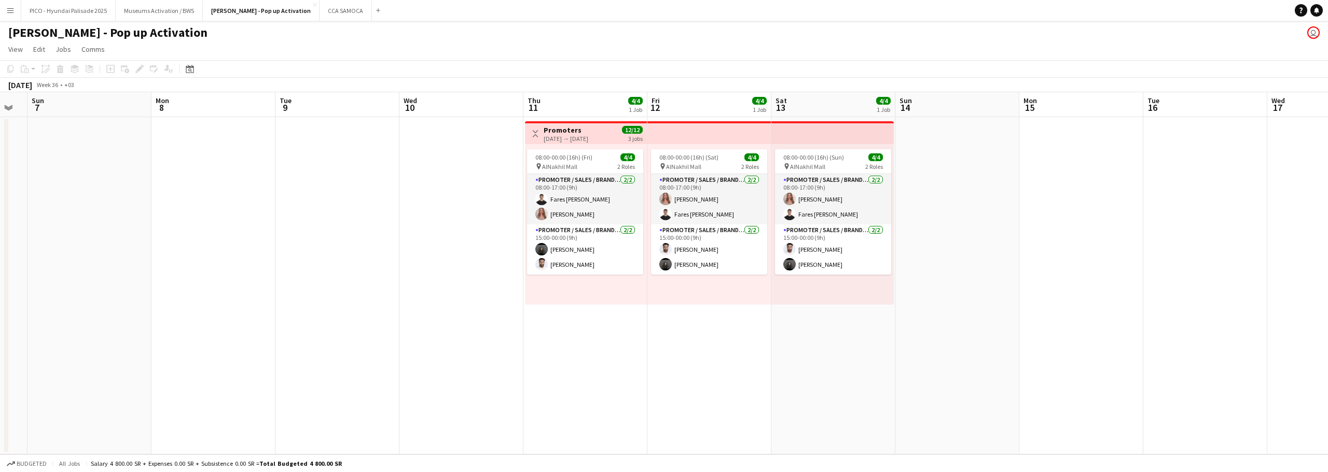
drag, startPoint x: 664, startPoint y: 344, endPoint x: 528, endPoint y: 342, distance: 136.4
click at [575, 340] on app-calendar-viewport "Thu 4 Fri 5 Sat 6 Sun 7 Mon 8 Tue 9 Wed 10 Thu 11 4/4 1 Job Fri 12 4/4 1 Job Sa…" at bounding box center [664, 273] width 1328 height 363
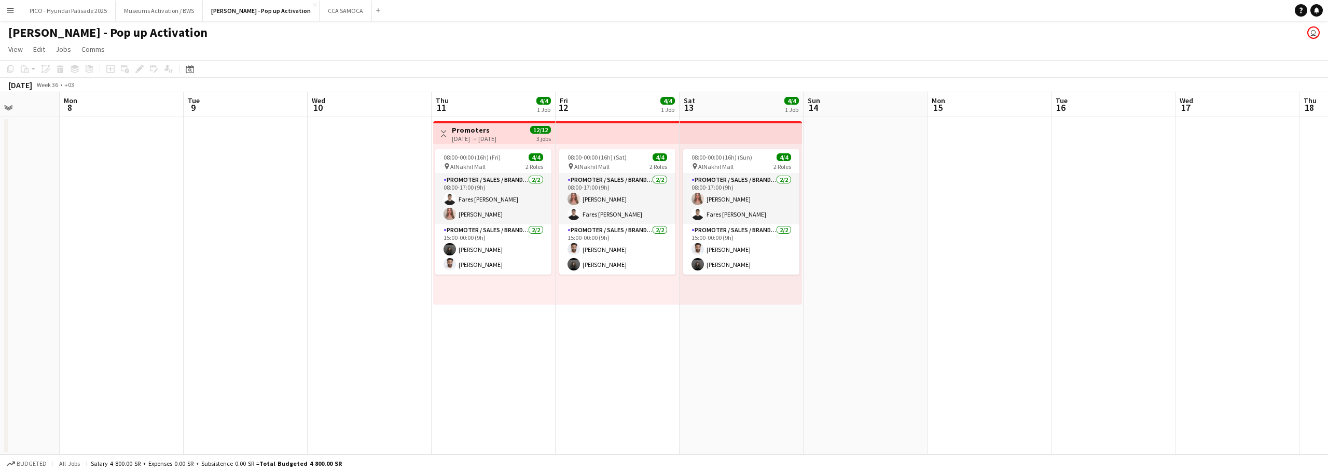
drag, startPoint x: 616, startPoint y: 329, endPoint x: 488, endPoint y: 335, distance: 128.7
click at [524, 331] on app-calendar-viewport "Thu 4 Fri 5 Sat 6 Sun 7 Mon 8 Tue 9 Wed 10 Thu 11 4/4 1 Job Fri 12 4/4 1 Job Sa…" at bounding box center [664, 273] width 1328 height 363
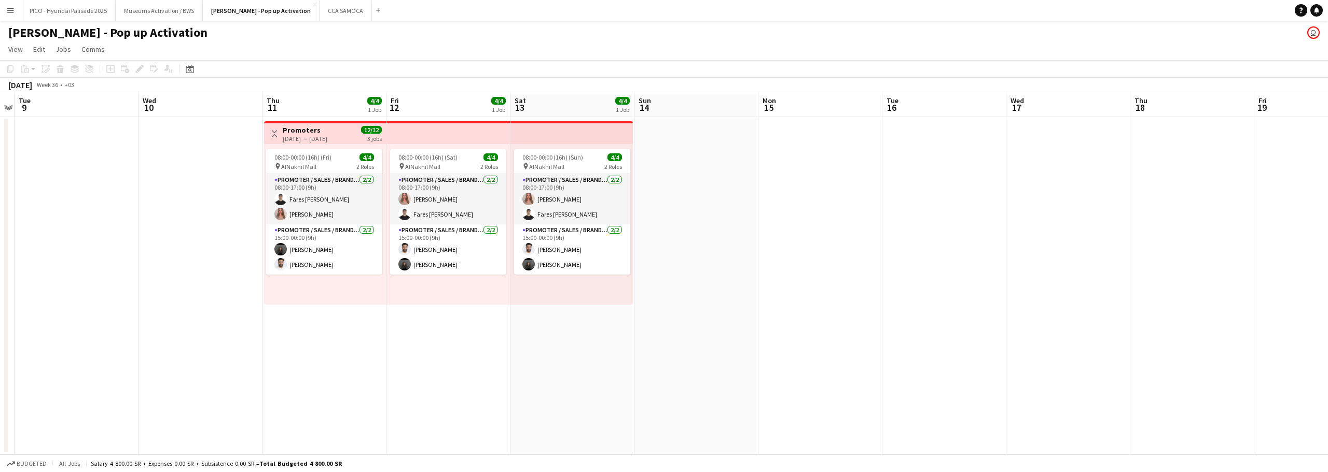
scroll to position [0, 357]
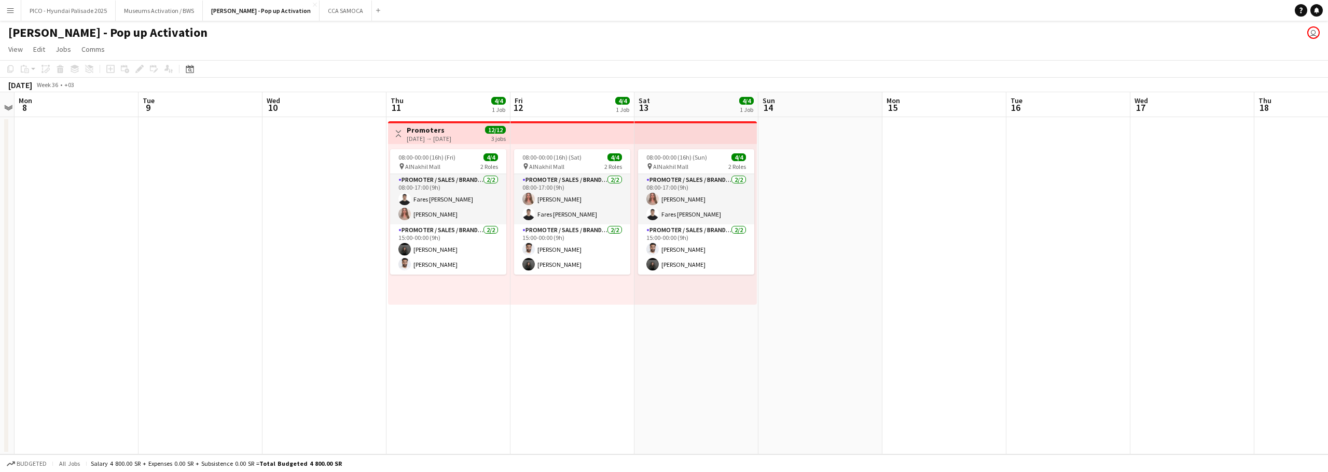
click at [457, 336] on app-date-cell "Toggle View Promoters [DATE] → [DATE] 12/12 3 jobs 08:00-00:00 (16h) (Fri) 4/4 …" at bounding box center [448, 286] width 124 height 338
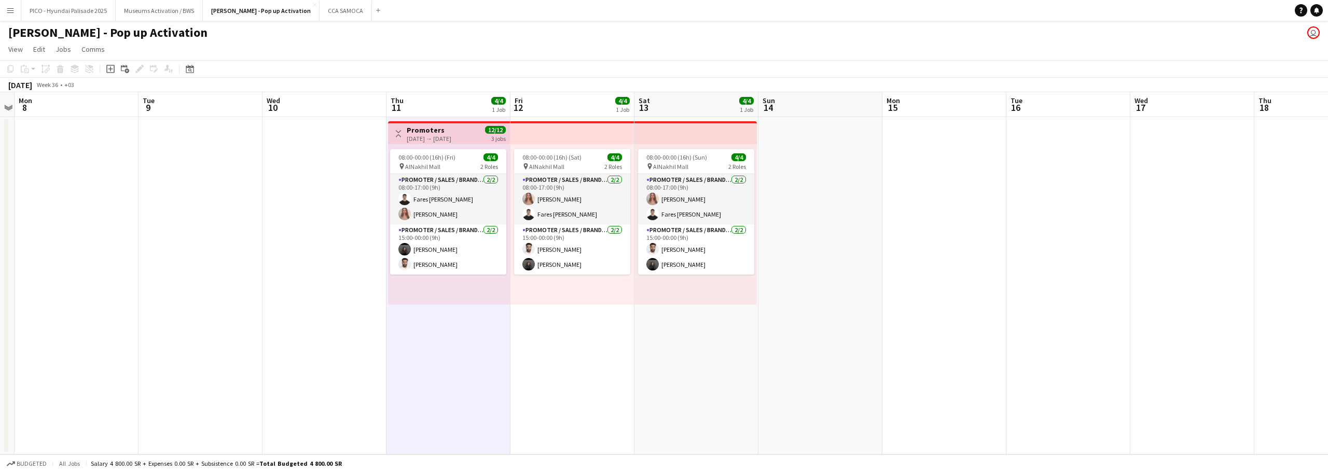
click at [656, 317] on app-date-cell "08:00-00:00 (16h) (Sun) 4/4 pin AlNakhil Mall 2 Roles Promoter / Sales / Brand …" at bounding box center [696, 286] width 124 height 338
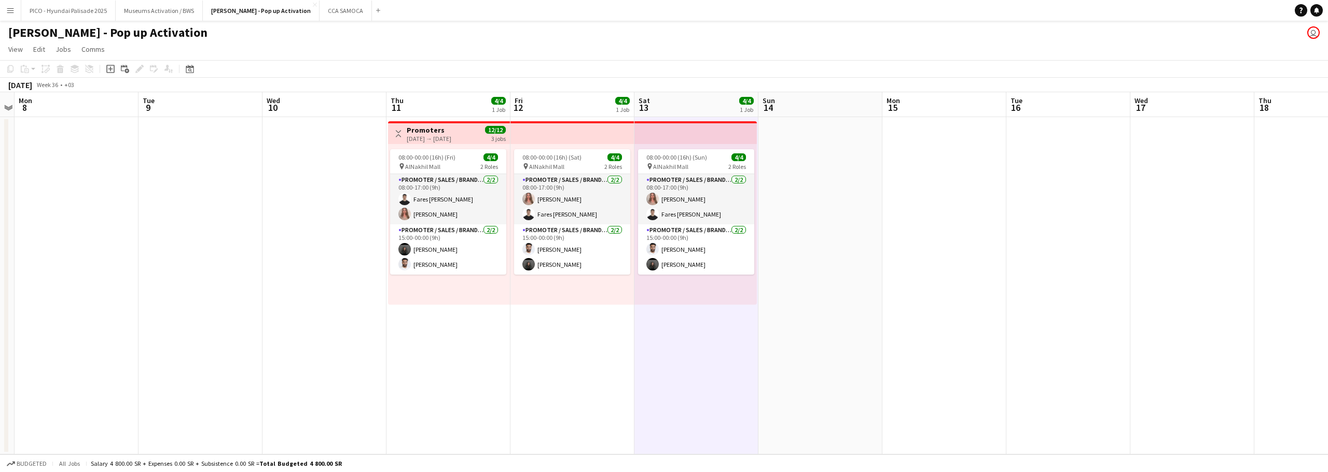
click at [546, 333] on app-date-cell "08:00-00:00 (16h) (Sat) 4/4 pin AlNakhil Mall 2 Roles Promoter / Sales / Brand …" at bounding box center [572, 286] width 124 height 338
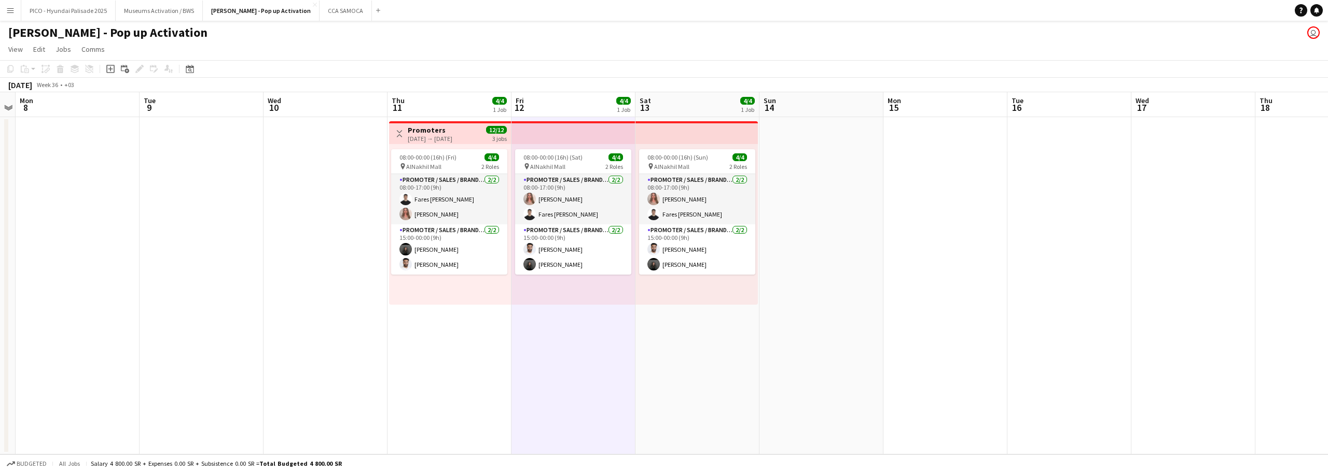
click at [451, 341] on app-date-cell "Toggle View Promoters [DATE] → [DATE] 12/12 3 jobs 08:00-00:00 (16h) (Fri) 4/4 …" at bounding box center [449, 286] width 124 height 338
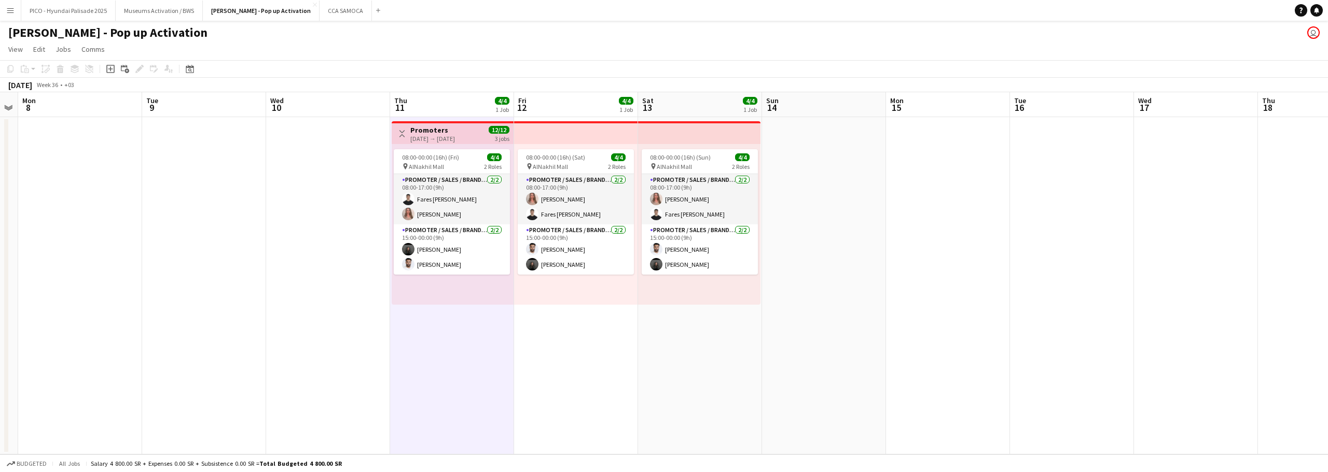
click at [690, 323] on app-date-cell "08:00-00:00 (16h) (Sun) 4/4 pin AlNakhil Mall 2 Roles Promoter / Sales / Brand …" at bounding box center [700, 286] width 124 height 338
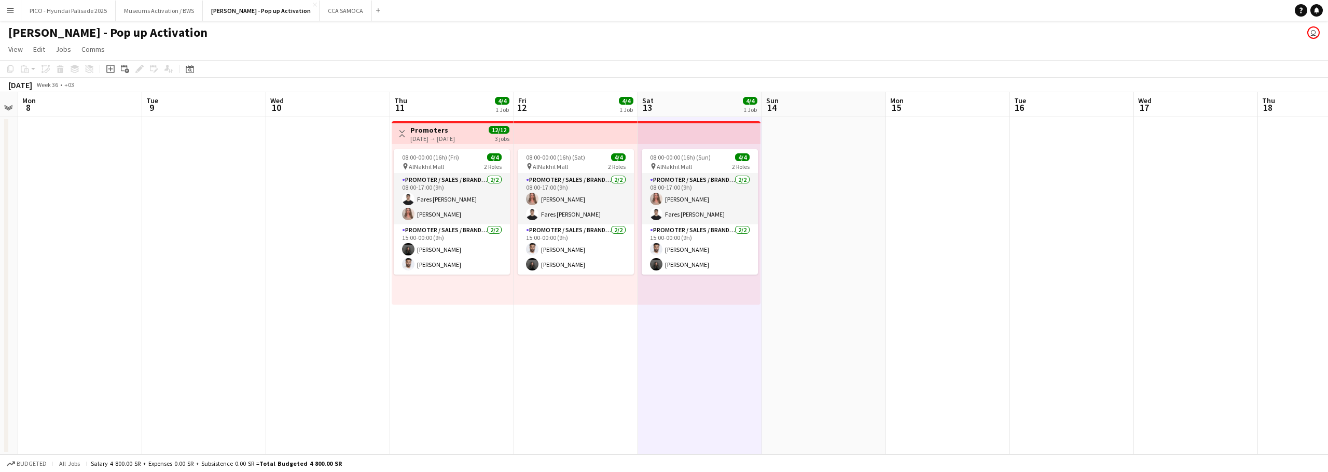
click at [580, 348] on app-date-cell "08:00-00:00 (16h) (Sat) 4/4 pin AlNakhil Mall 2 Roles Promoter / Sales / Brand …" at bounding box center [576, 286] width 124 height 338
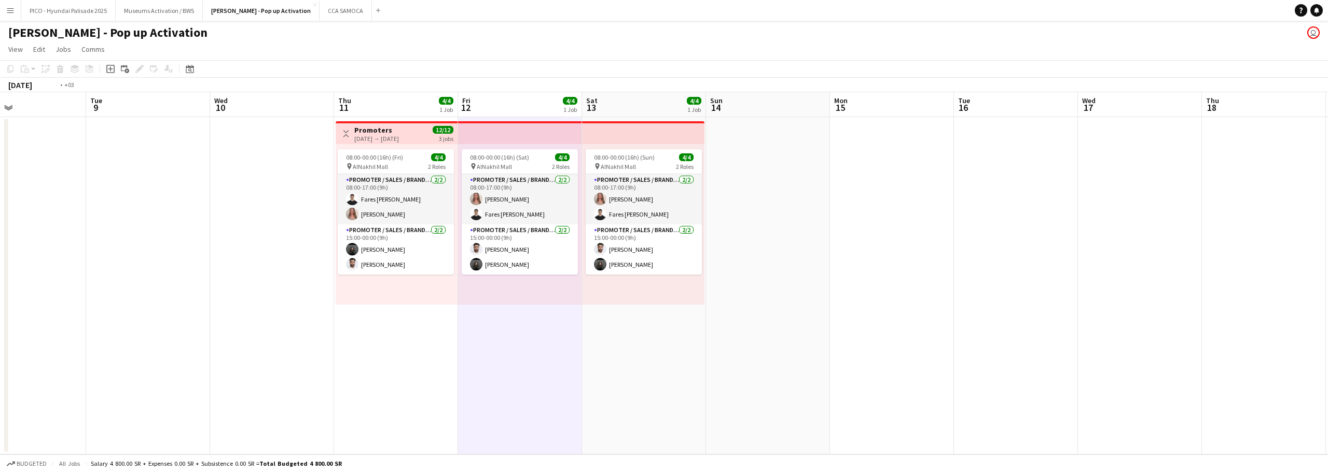
drag, startPoint x: 570, startPoint y: 343, endPoint x: 513, endPoint y: 344, distance: 56.6
click at [513, 344] on app-calendar-viewport "Fri 5 Sat 6 Sun 7 Mon 8 Tue 9 Wed 10 Thu 11 4/4 1 Job Fri 12 4/4 1 Job Sat 13 4…" at bounding box center [664, 273] width 1328 height 363
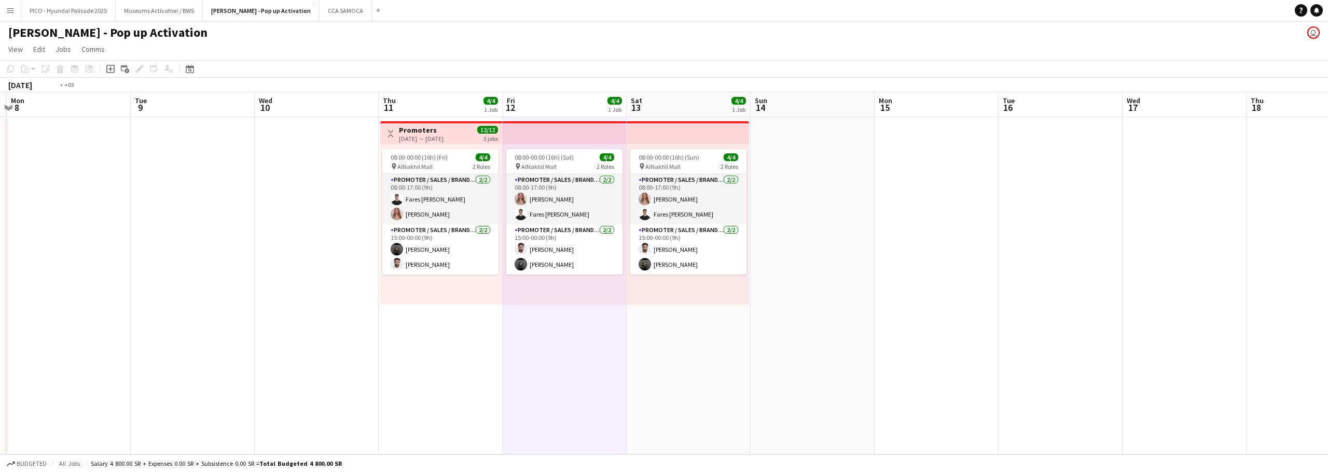
drag, startPoint x: 549, startPoint y: 330, endPoint x: 579, endPoint y: 321, distance: 31.0
click at [579, 321] on app-calendar-viewport "Fri 5 Sat 6 Sun 7 Mon 8 Tue 9 Wed 10 Thu 11 4/4 1 Job Fri 12 4/4 1 Job Sat 13 4…" at bounding box center [664, 273] width 1328 height 363
click at [537, 128] on app-top-bar at bounding box center [565, 132] width 124 height 23
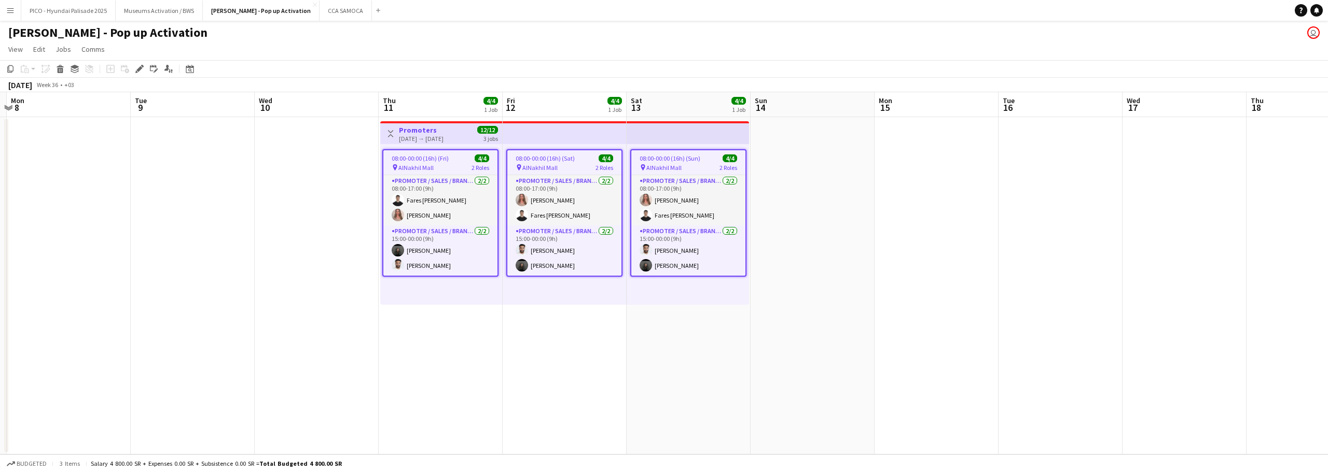
click at [516, 308] on app-date-cell "08:00-00:00 (16h) (Sat) 4/4 pin AlNakhil Mall 2 Roles Promoter / Sales / Brand …" at bounding box center [565, 286] width 124 height 338
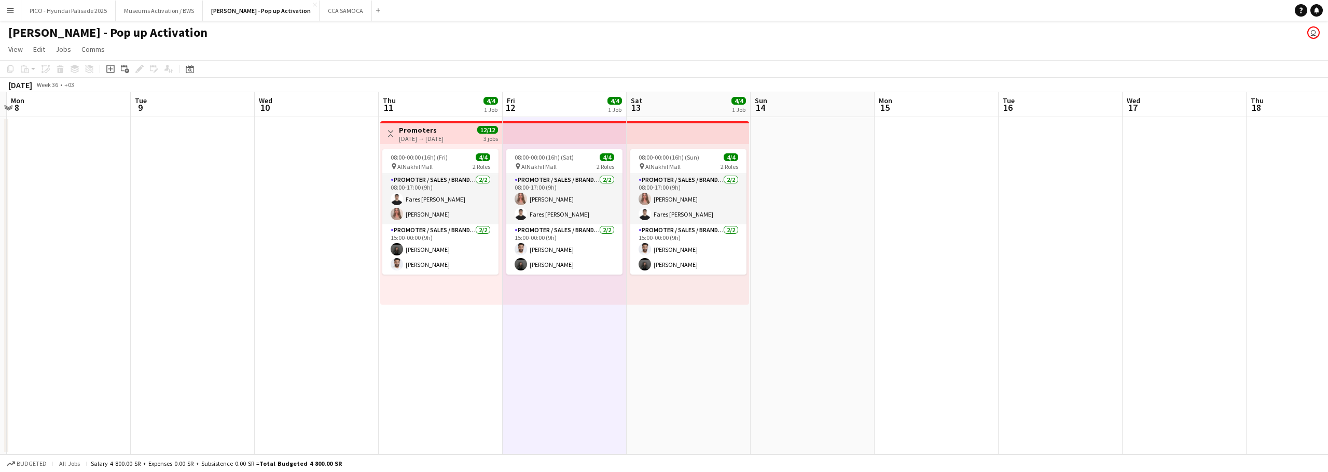
click at [549, 135] on app-top-bar at bounding box center [565, 132] width 124 height 23
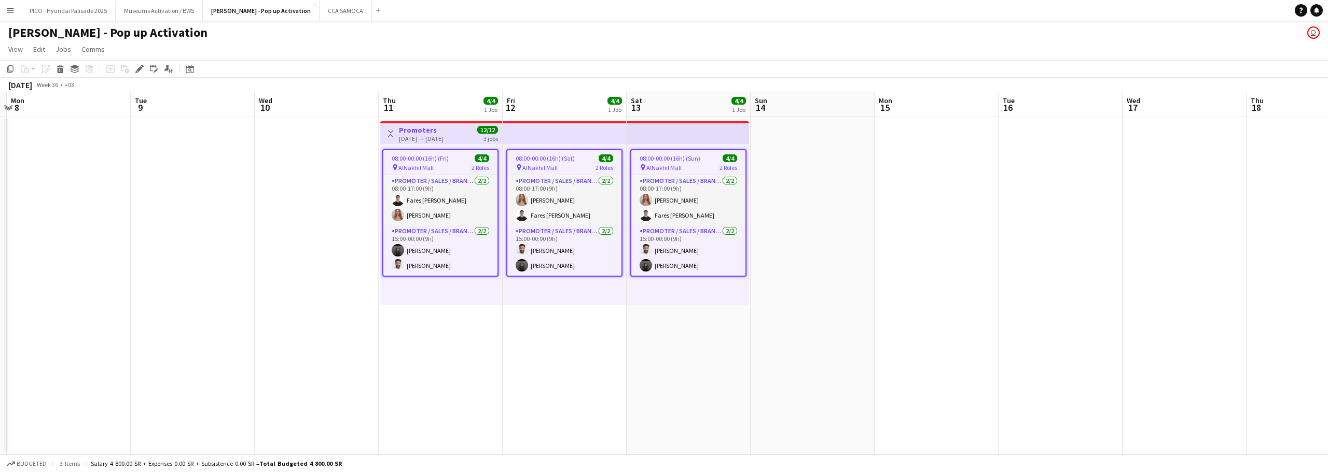
click at [559, 52] on app-page-menu "View Day view expanded Day view collapsed Month view Date picker Jump to [DATE]…" at bounding box center [664, 50] width 1328 height 20
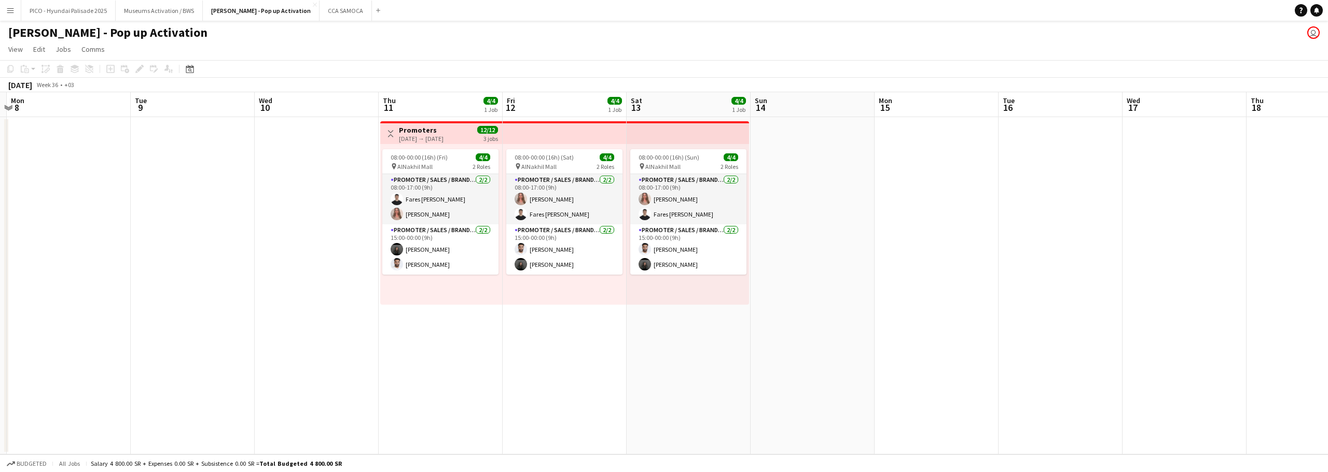
click at [553, 137] on app-top-bar at bounding box center [565, 132] width 124 height 23
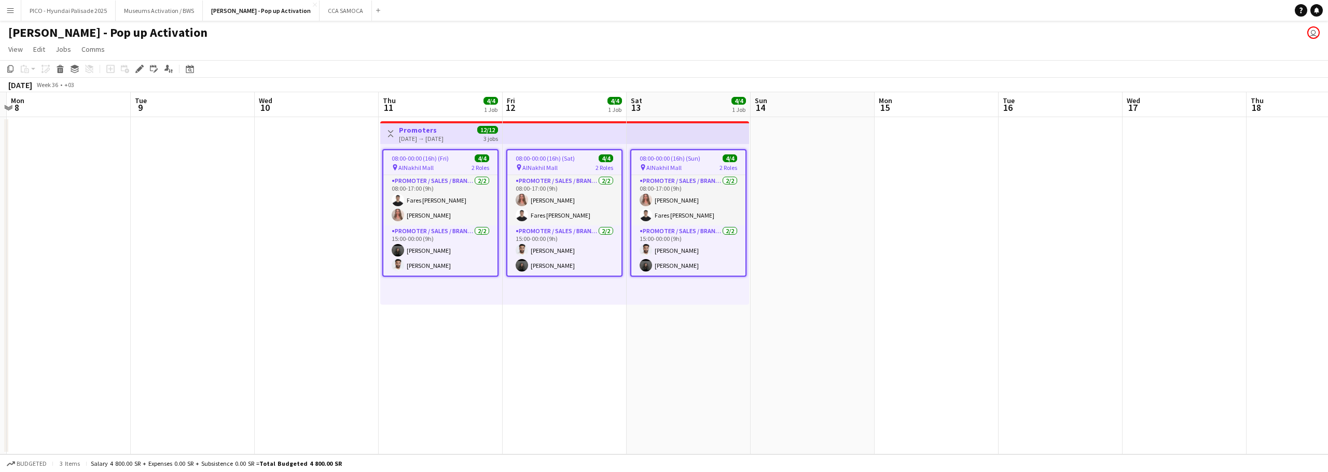
click at [563, 50] on app-page-menu "View Day view expanded Day view collapsed Month view Date picker Jump to [DATE]…" at bounding box center [664, 50] width 1328 height 20
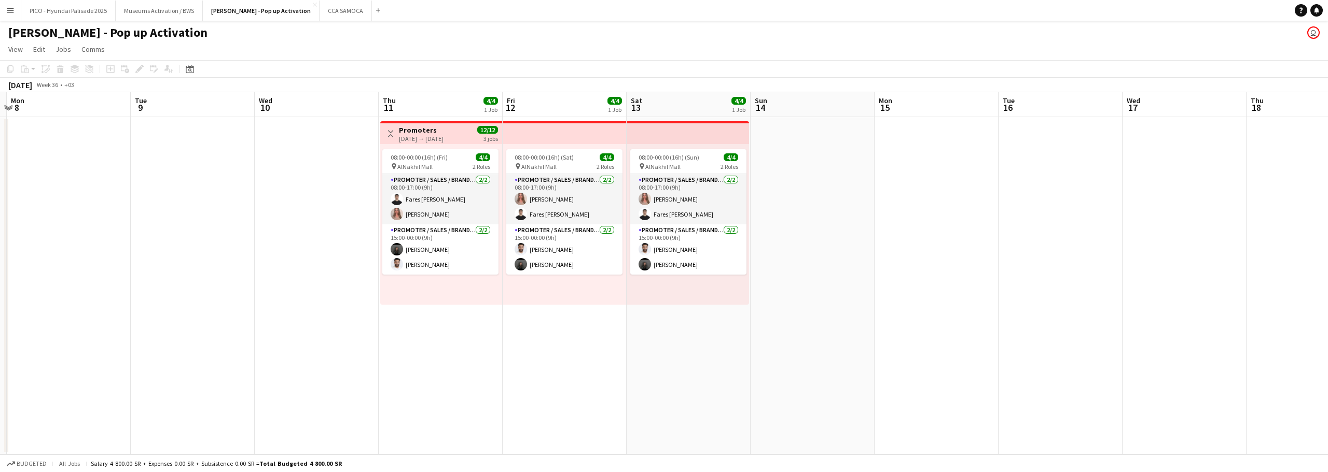
click at [552, 126] on app-top-bar at bounding box center [565, 132] width 124 height 23
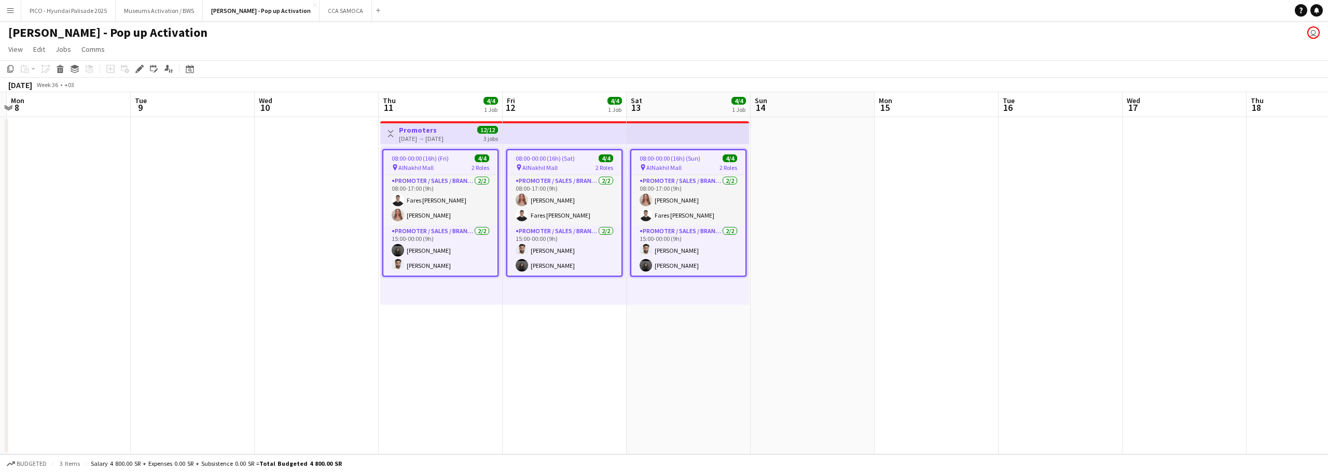
click at [569, 59] on app-page-menu "View Day view expanded Day view collapsed Month view Date picker Jump to [DATE]…" at bounding box center [664, 50] width 1328 height 20
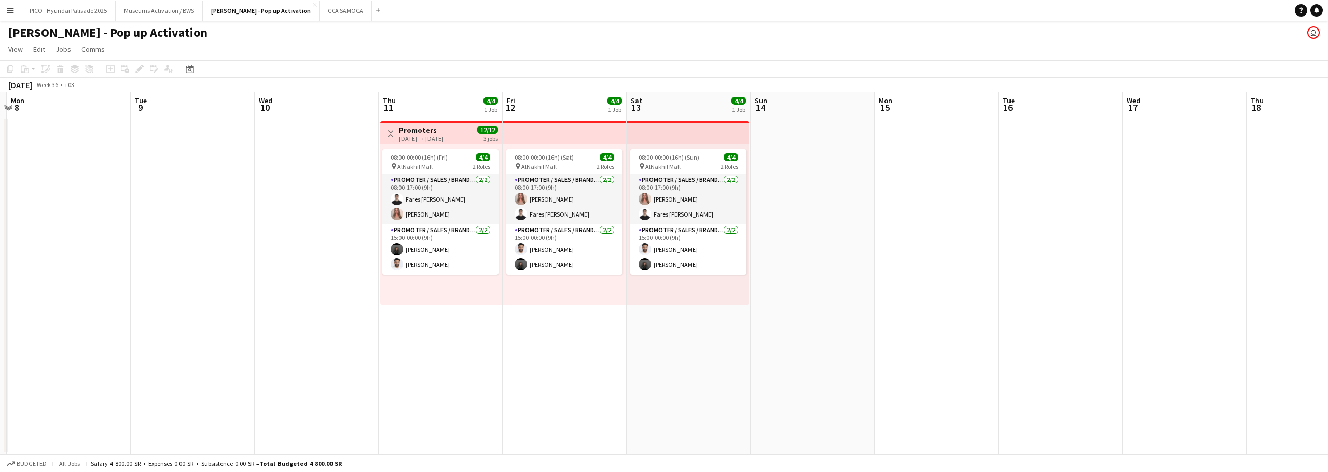
click at [555, 142] on app-top-bar at bounding box center [565, 132] width 124 height 23
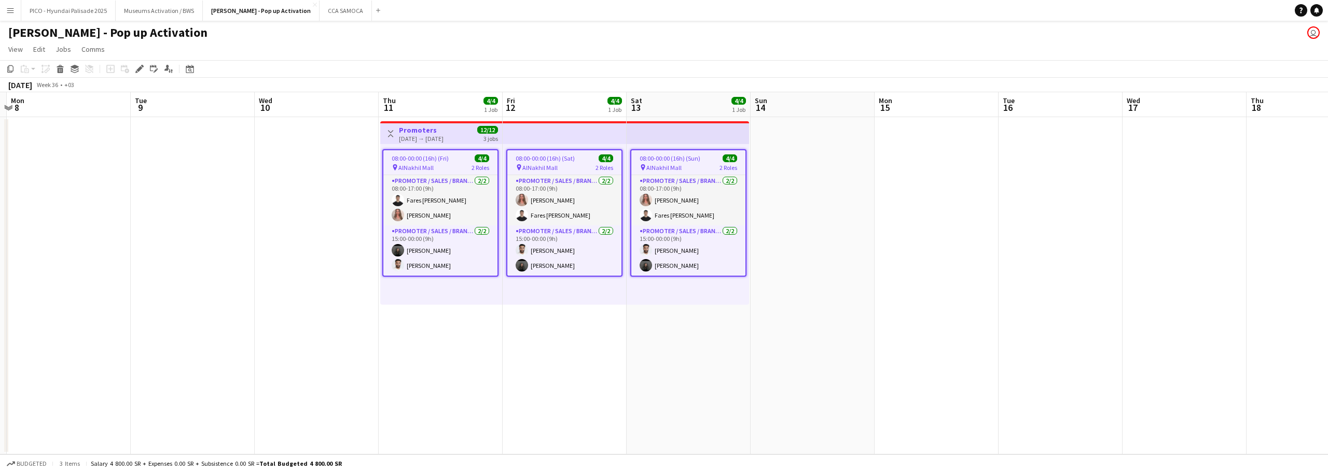
drag, startPoint x: 677, startPoint y: 336, endPoint x: 645, endPoint y: 340, distance: 31.9
click at [677, 336] on app-date-cell "08:00-00:00 (16h) (Sun) 4/4 pin AlNakhil Mall 2 Roles Promoter / Sales / Brand …" at bounding box center [689, 286] width 124 height 338
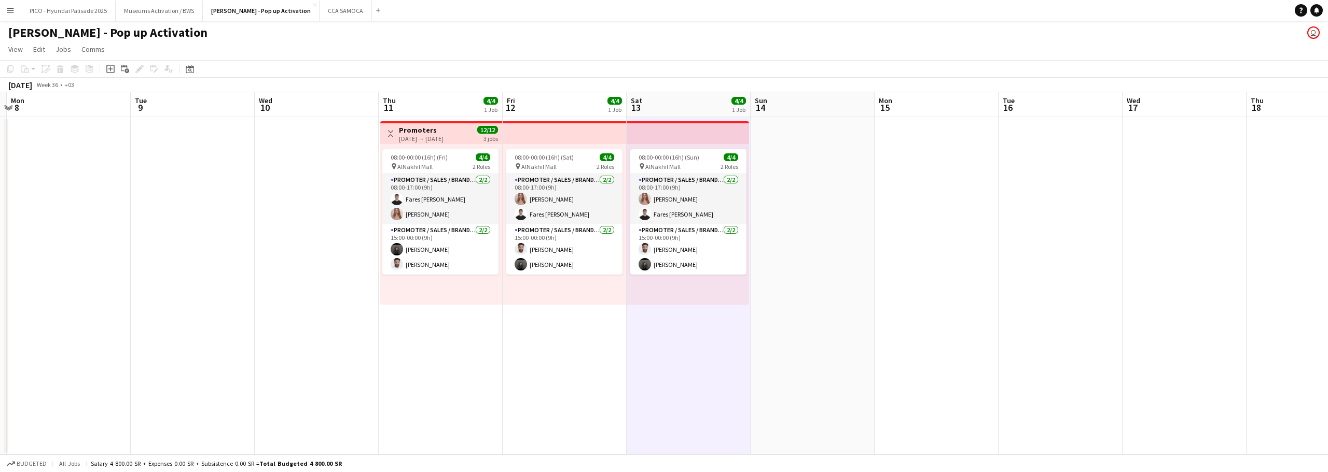
click at [513, 370] on app-date-cell "08:00-00:00 (16h) (Sat) 4/4 pin AlNakhil Mall 2 Roles Promoter / Sales / Brand …" at bounding box center [565, 286] width 124 height 338
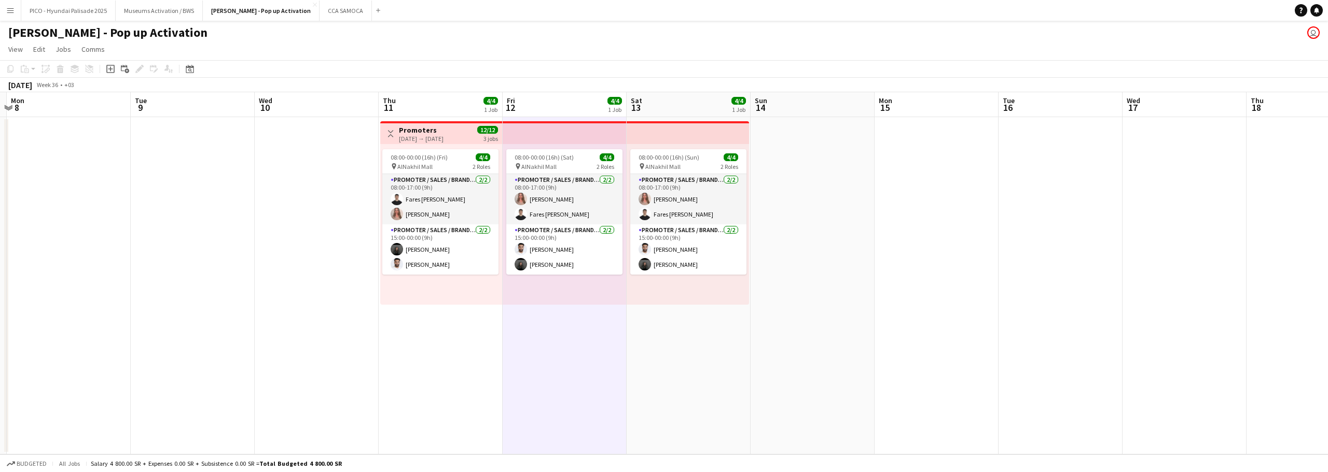
click at [479, 366] on app-date-cell "Toggle View Promoters [DATE] → [DATE] 12/12 3 jobs 08:00-00:00 (16h) (Fri) 4/4 …" at bounding box center [441, 286] width 124 height 338
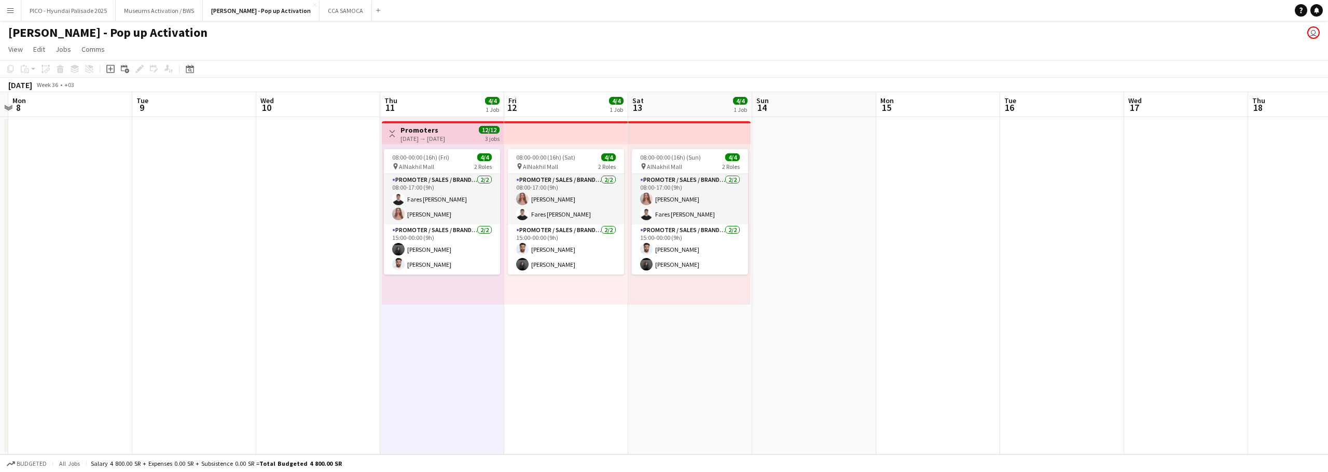
click at [560, 348] on app-date-cell "08:00-00:00 (16h) (Sat) 4/4 pin AlNakhil Mall 2 Roles Promoter / Sales / Brand …" at bounding box center [566, 286] width 124 height 338
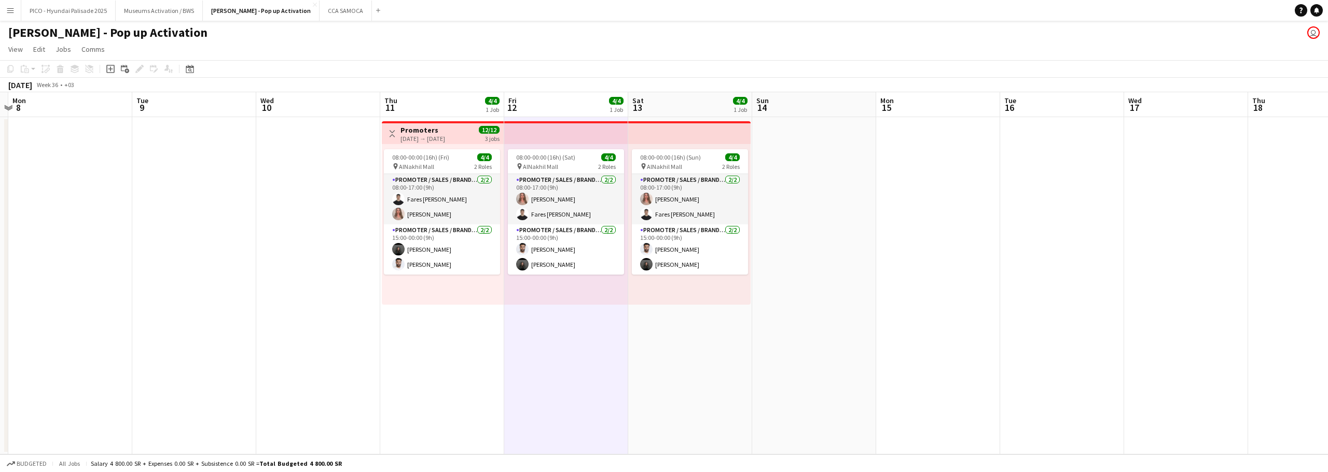
click at [700, 361] on app-date-cell "08:00-00:00 (16h) (Sun) 4/4 pin AlNakhil Mall 2 Roles Promoter / Sales / Brand …" at bounding box center [690, 286] width 124 height 338
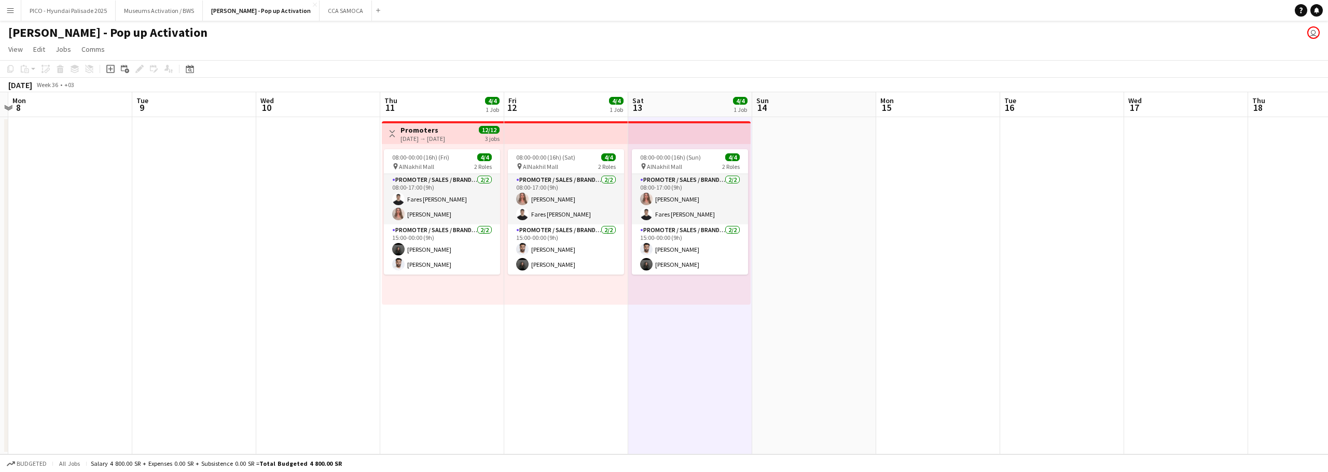
click at [566, 359] on app-date-cell "08:00-00:00 (16h) (Sat) 4/4 pin AlNakhil Mall 2 Roles Promoter / Sales / Brand …" at bounding box center [566, 286] width 124 height 338
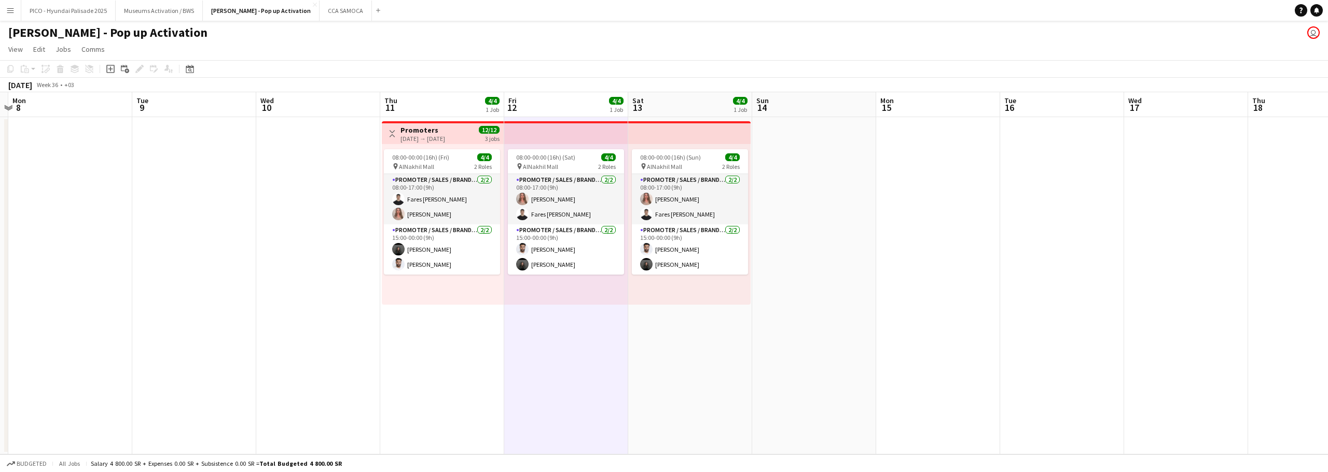
click at [437, 345] on app-date-cell "Toggle View Promoters [DATE] → [DATE] 12/12 3 jobs 08:00-00:00 (16h) (Fri) 4/4 …" at bounding box center [442, 286] width 124 height 338
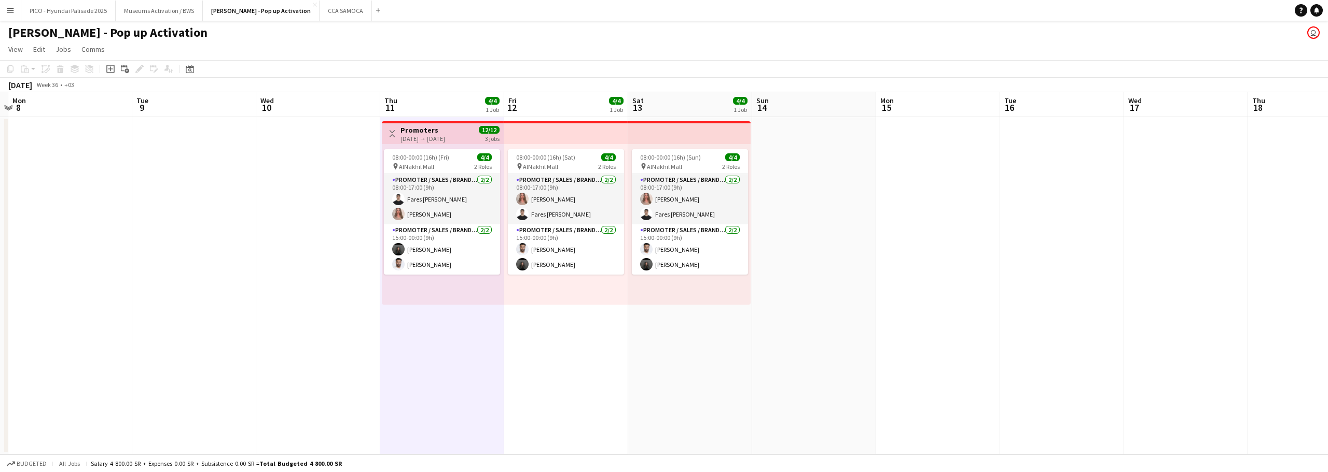
click at [545, 333] on app-date-cell "08:00-00:00 (16h) (Sat) 4/4 pin AlNakhil Mall 2 Roles Promoter / Sales / Brand …" at bounding box center [566, 286] width 124 height 338
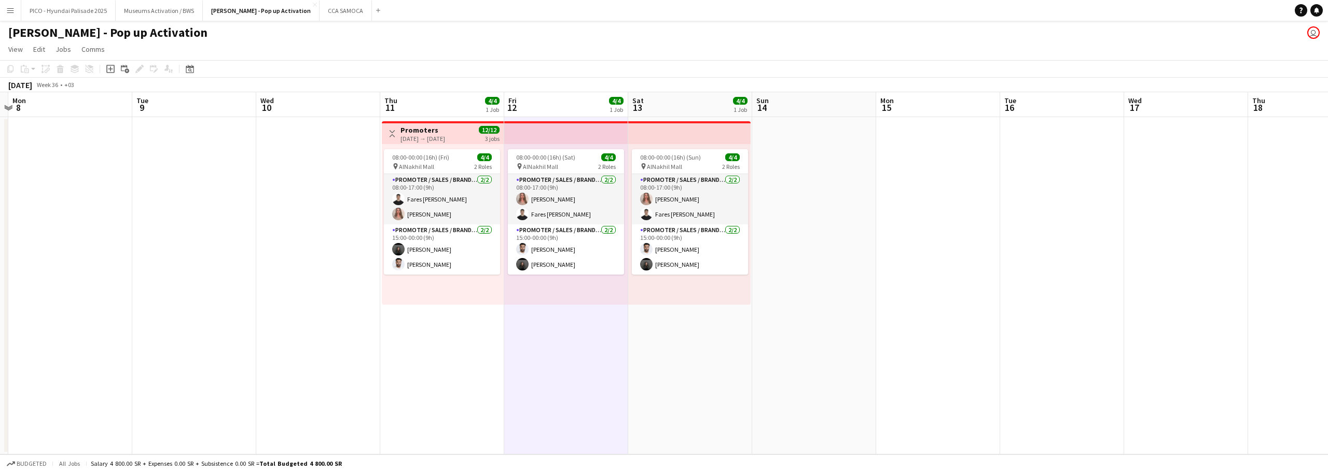
click at [712, 335] on app-date-cell "08:00-00:00 (16h) (Sun) 4/4 pin AlNakhil Mall 2 Roles Promoter / Sales / Brand …" at bounding box center [690, 286] width 124 height 338
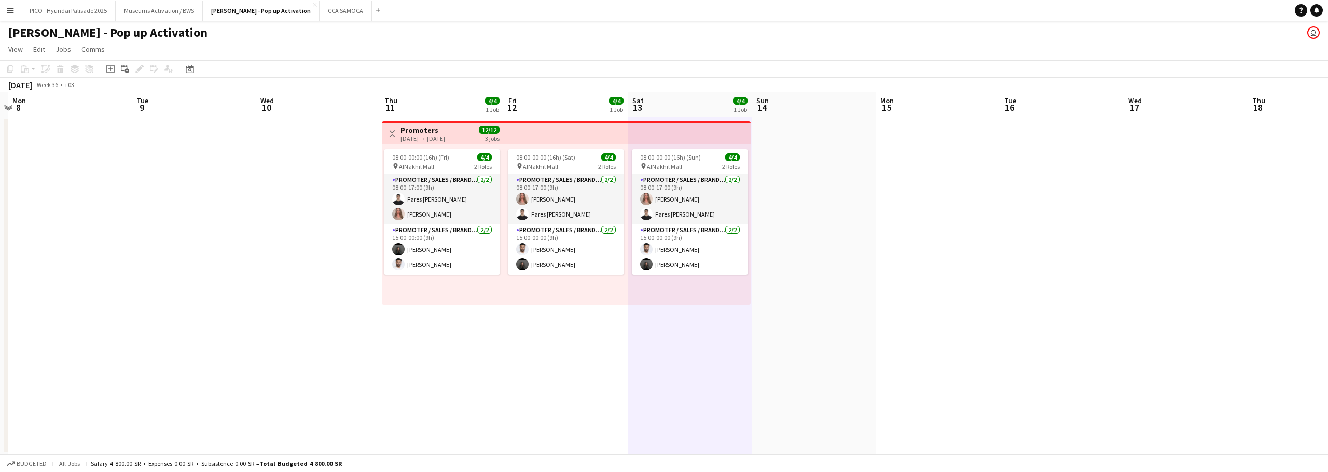
drag, startPoint x: 451, startPoint y: 344, endPoint x: 456, endPoint y: 345, distance: 5.3
click at [455, 345] on app-calendar-viewport "Fri 5 Sat 6 Sun 7 Mon 8 Tue 9 Wed 10 Thu 11 4/4 1 Job Fri 12 4/4 1 Job Sat 13 4…" at bounding box center [664, 273] width 1328 height 363
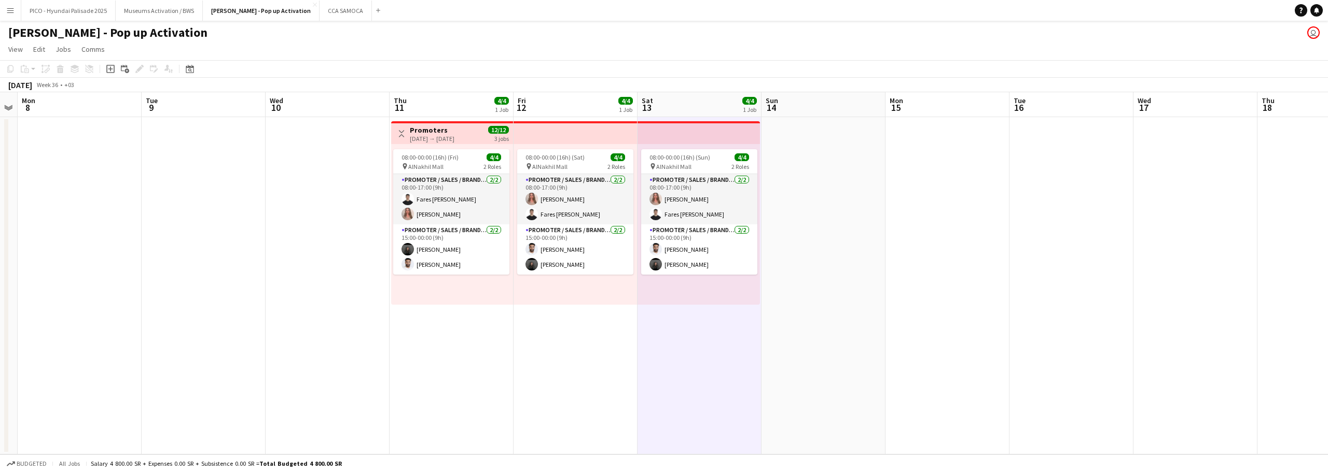
click at [522, 345] on app-calendar-viewport "Fri 5 Sat 6 Sun 7 Mon 8 Tue 9 Wed 10 Thu 11 4/4 1 Job Fri 12 4/4 1 Job Sat 13 4…" at bounding box center [664, 273] width 1328 height 363
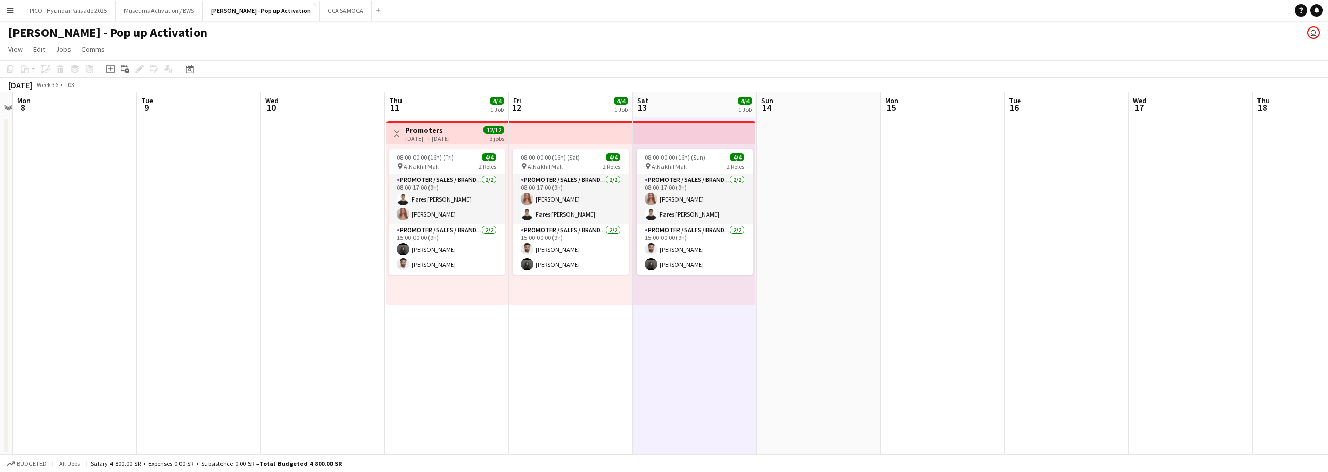
click at [504, 347] on app-calendar-viewport "Fri 5 Sat 6 Sun 7 Mon 8 Tue 9 Wed 10 Thu 11 4/4 1 Job Fri 12 4/4 1 Job Sat 13 4…" at bounding box center [664, 273] width 1328 height 363
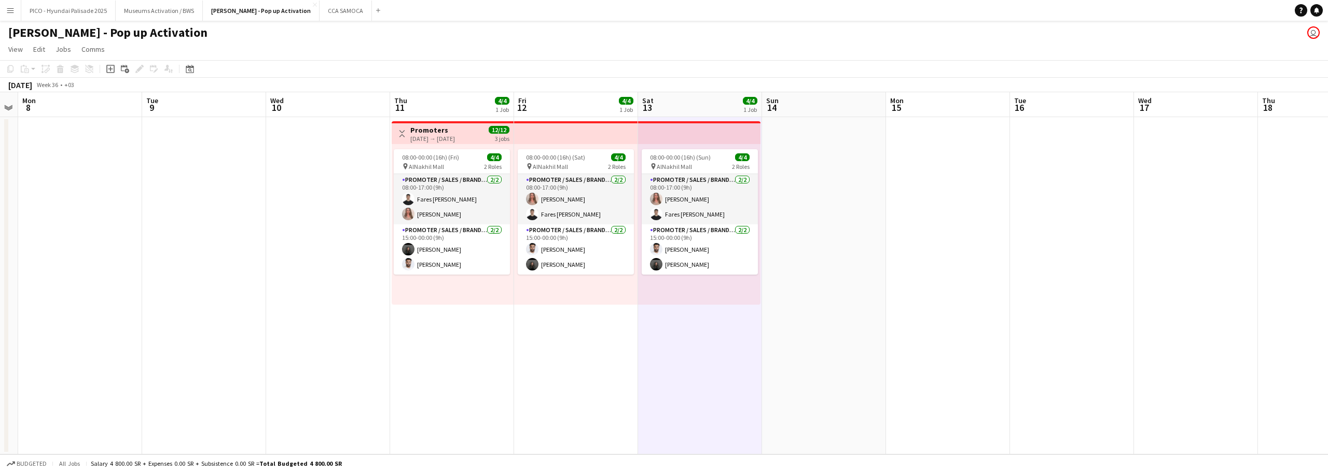
click at [493, 349] on app-date-cell "Toggle View Promoters [DATE] → [DATE] 12/12 3 jobs 08:00-00:00 (16h) (Fri) 4/4 …" at bounding box center [452, 286] width 124 height 338
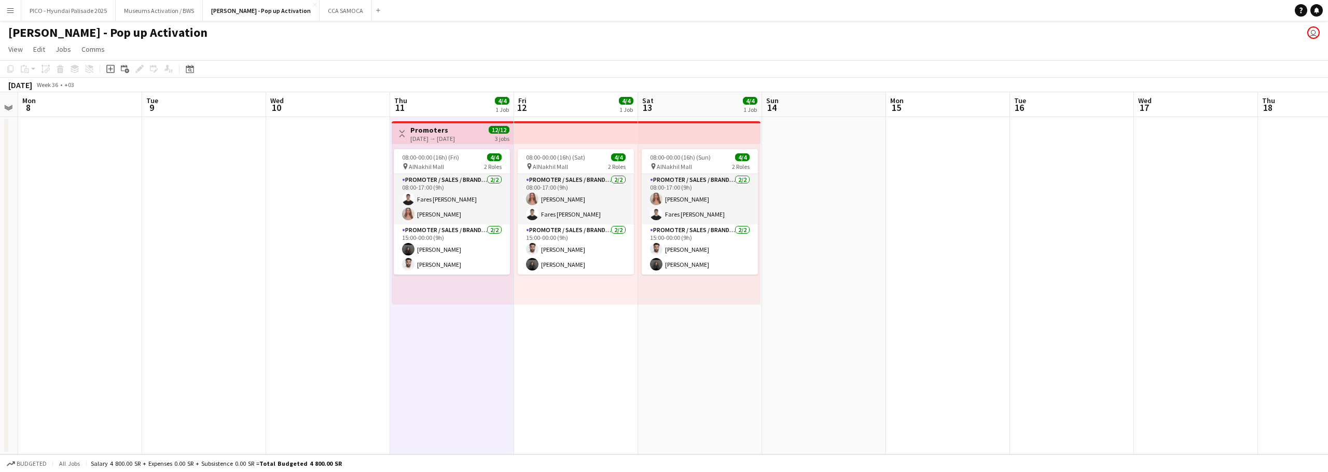
scroll to position [0, 353]
click at [577, 342] on app-date-cell "08:00-00:00 (16h) (Sat) 4/4 pin AlNakhil Mall 2 Roles Promoter / Sales / Brand …" at bounding box center [576, 286] width 124 height 338
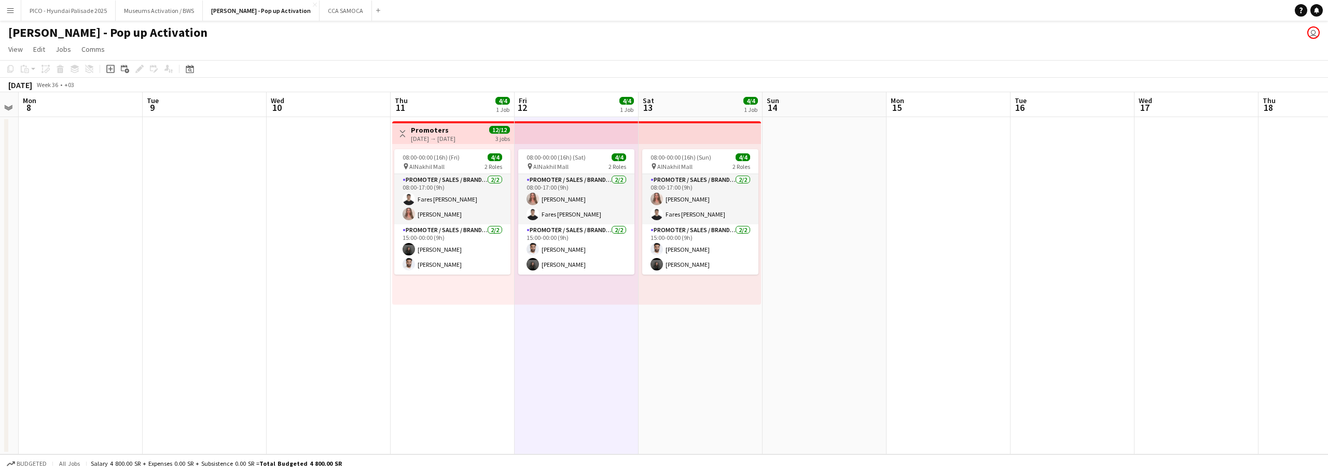
click at [638, 334] on app-date-cell "08:00-00:00 (16h) (Sun) 4/4 pin AlNakhil Mall 2 Roles Promoter / Sales / Brand …" at bounding box center [700, 286] width 124 height 338
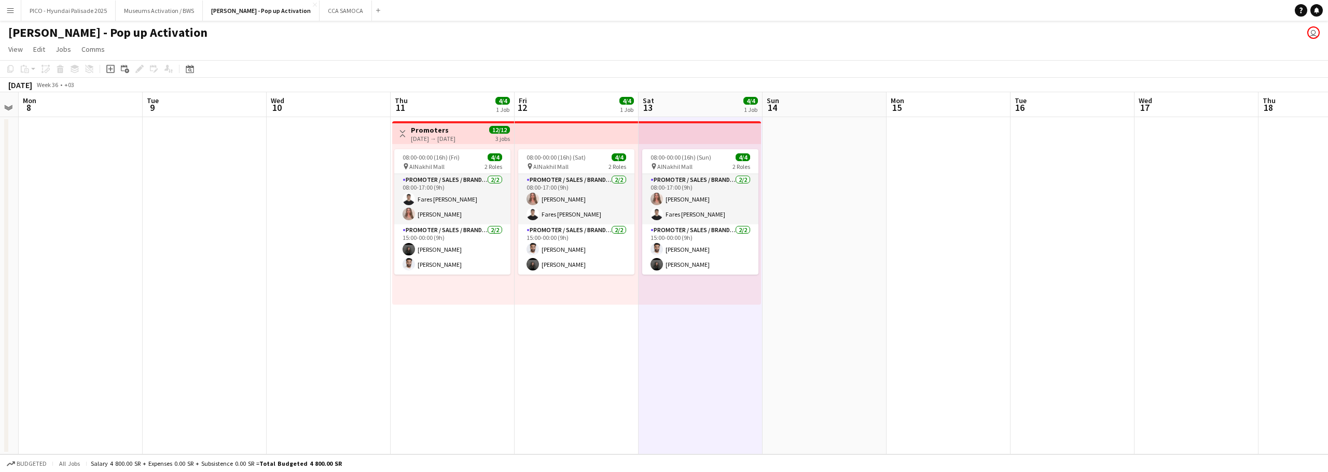
click at [675, 328] on app-date-cell "08:00-00:00 (16h) (Sun) 4/4 pin AlNakhil Mall 2 Roles Promoter / Sales / Brand …" at bounding box center [700, 286] width 124 height 338
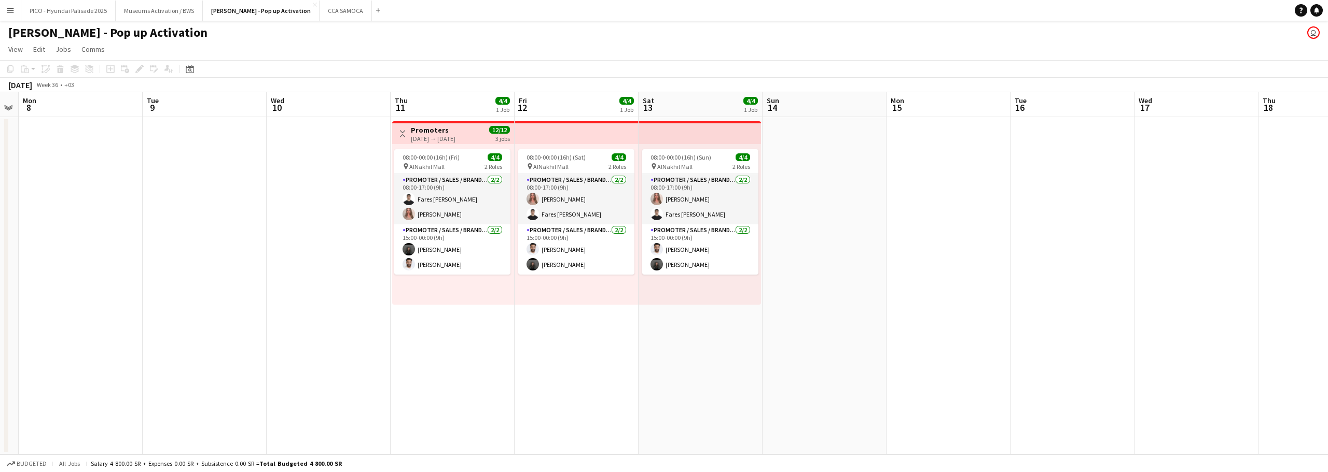
click at [583, 339] on app-date-cell "08:00-00:00 (16h) (Sat) 4/4 pin AlNakhil Mall 2 Roles Promoter / Sales / Brand …" at bounding box center [576, 286] width 124 height 338
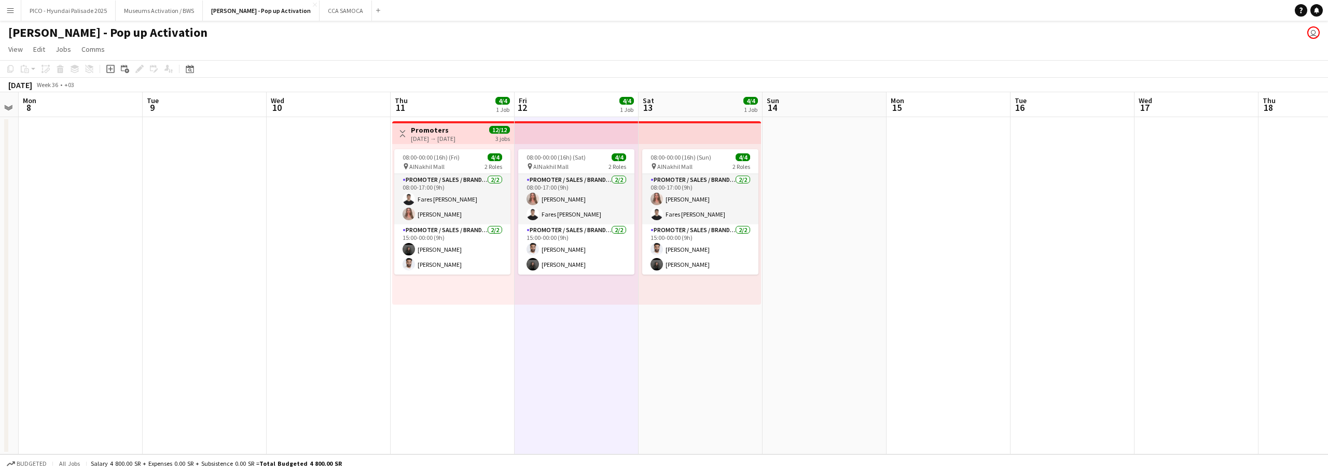
click at [448, 345] on app-calendar-viewport "Fri 5 Sat 6 Sun 7 Mon 8 Tue 9 Wed 10 Thu 11 4/4 1 Job Fri 12 4/4 1 Job Sat 13 4…" at bounding box center [664, 273] width 1328 height 363
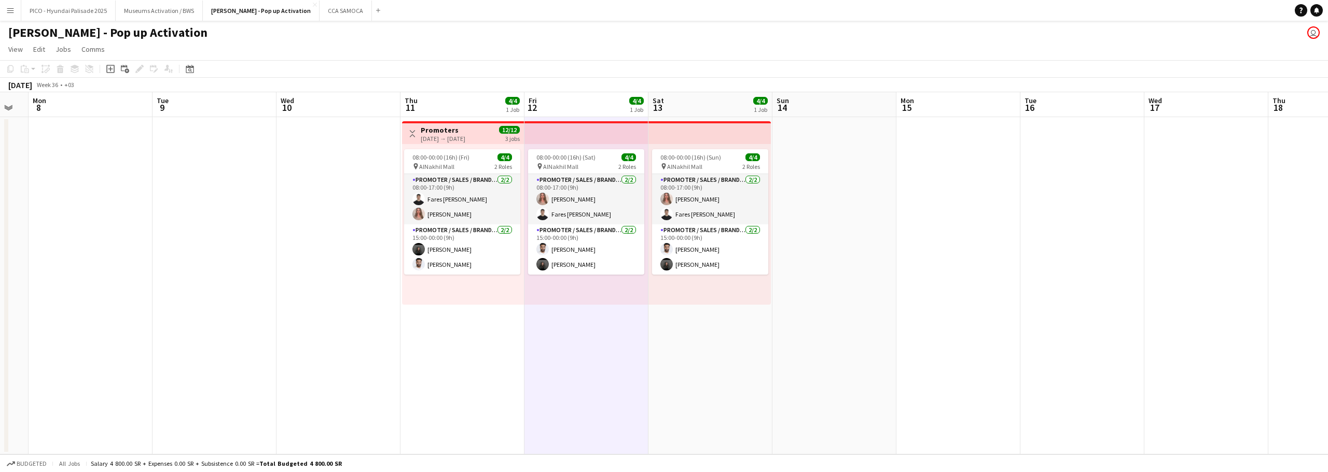
click at [651, 331] on app-date-cell "08:00-00:00 (16h) (Sun) 4/4 pin AlNakhil Mall 2 Roles Promoter / Sales / Brand …" at bounding box center [710, 286] width 124 height 338
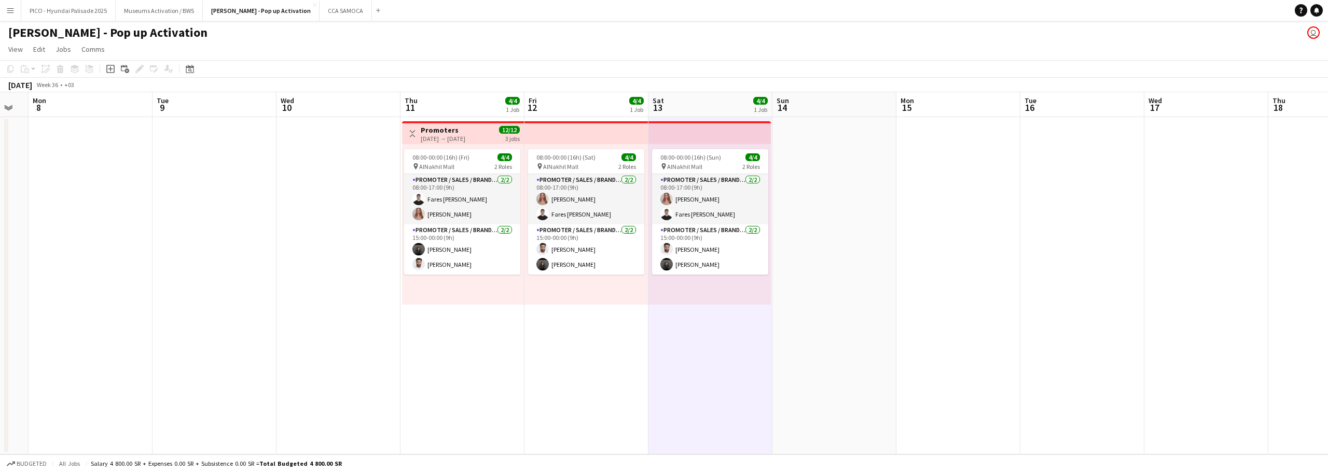
click at [506, 342] on app-date-cell "Toggle View Promoters [DATE] → [DATE] 12/12 3 jobs 08:00-00:00 (16h) (Fri) 4/4 …" at bounding box center [462, 286] width 124 height 338
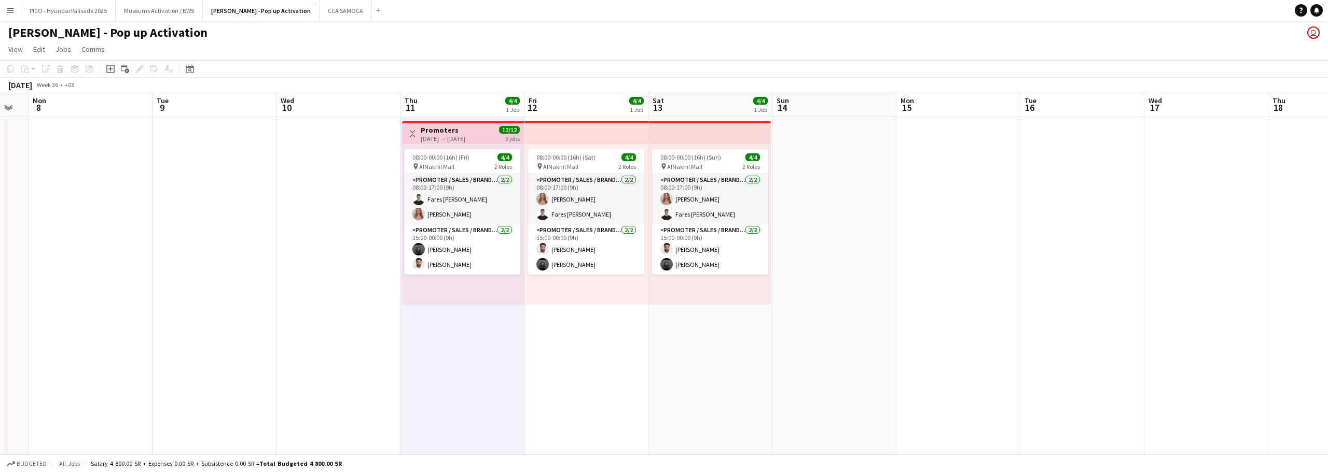
click at [588, 338] on app-date-cell "08:00-00:00 (16h) (Sat) 4/4 pin AlNakhil Mall 2 Roles Promoter / Sales / Brand …" at bounding box center [586, 286] width 124 height 338
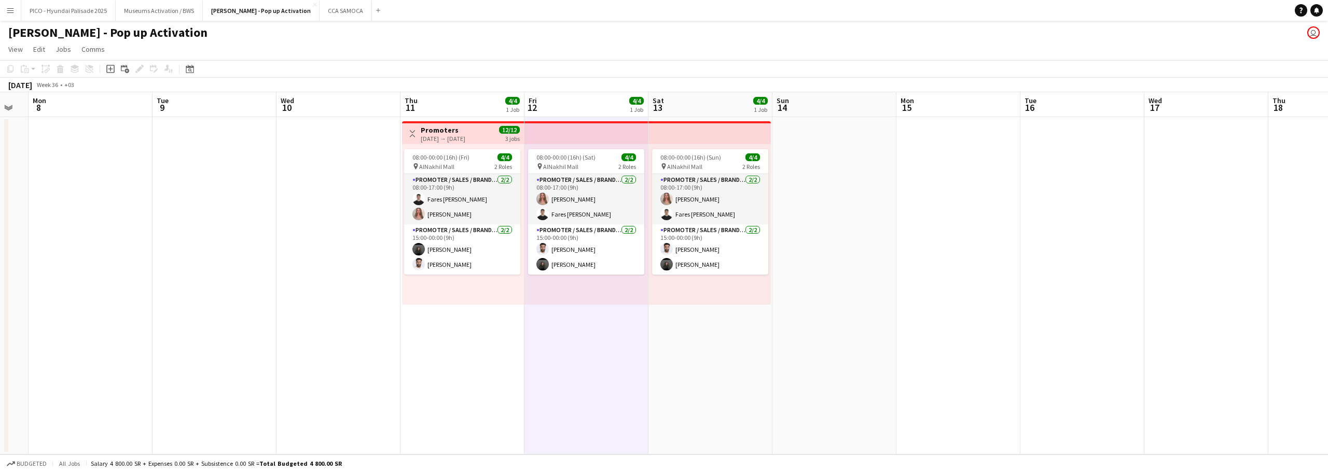
click at [752, 323] on app-date-cell "08:00-00:00 (16h) (Sun) 4/4 pin AlNakhil Mall 2 Roles Promoter / Sales / Brand …" at bounding box center [710, 286] width 124 height 338
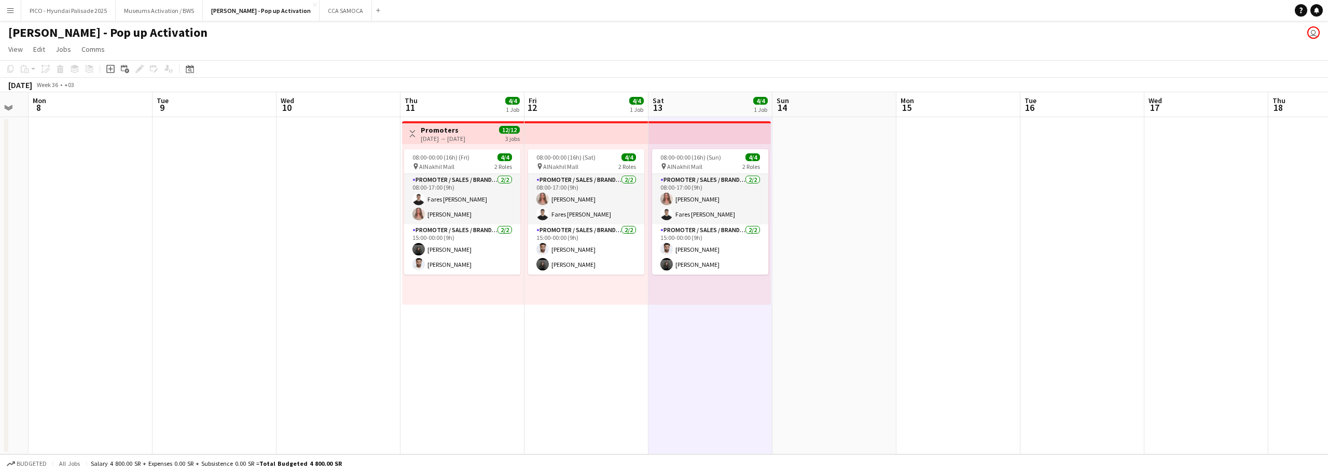
click at [547, 309] on app-date-cell "08:00-00:00 (16h) (Sat) 4/4 pin AlNakhil Mall 2 Roles Promoter / Sales / Brand …" at bounding box center [586, 286] width 124 height 338
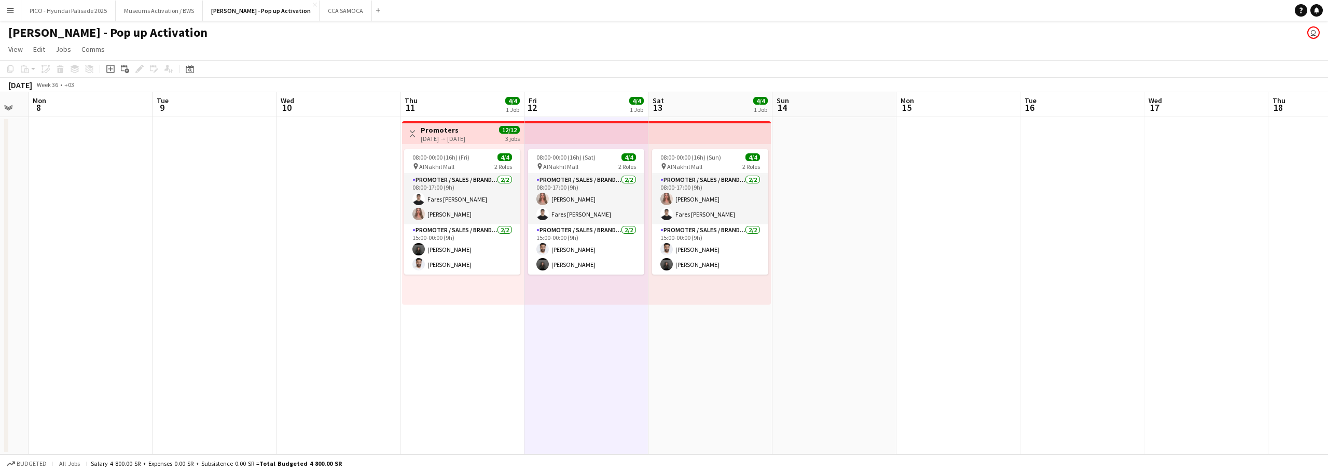
click at [459, 314] on app-date-cell "Toggle View Promoters [DATE] → [DATE] 12/12 3 jobs 08:00-00:00 (16h) (Fri) 4/4 …" at bounding box center [462, 286] width 124 height 338
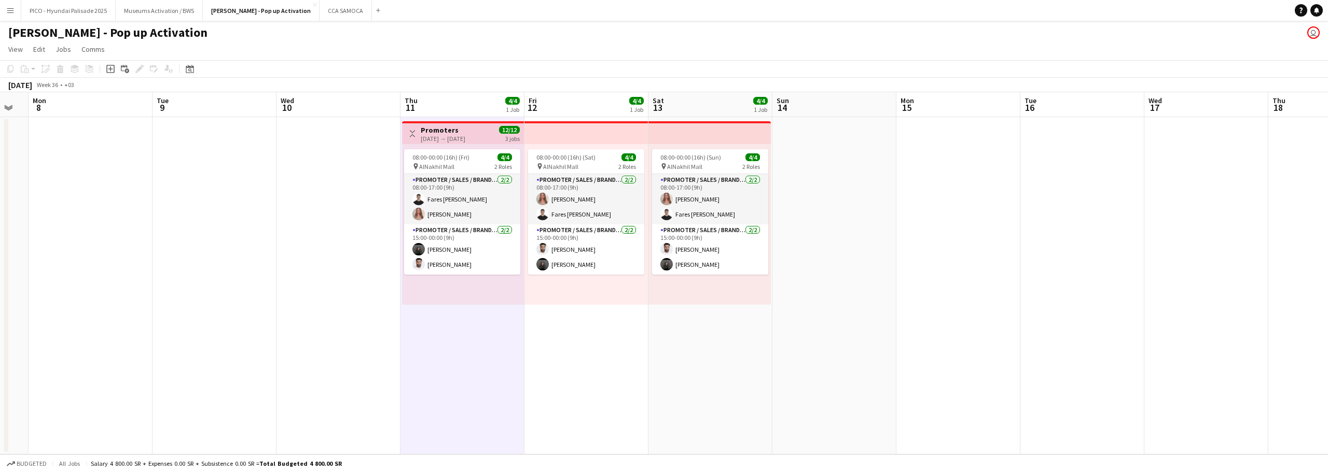
scroll to position [0, 344]
click at [585, 314] on app-date-cell "08:00-00:00 (16h) (Sat) 4/4 pin AlNakhil Mall 2 Roles Promoter / Sales / Brand …" at bounding box center [585, 286] width 124 height 338
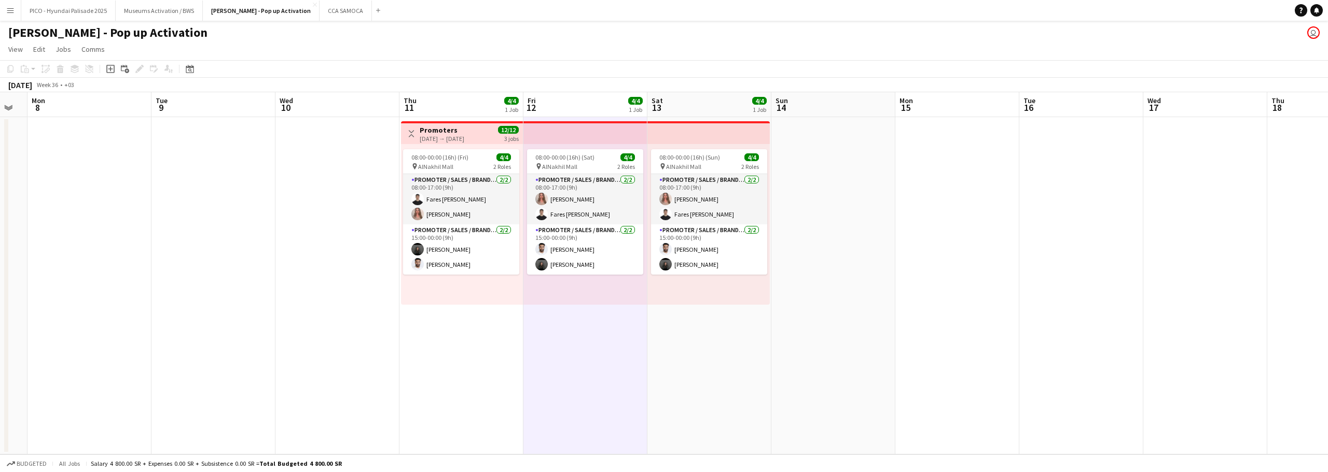
click at [721, 309] on app-date-cell "08:00-00:00 (16h) (Sun) 4/4 pin AlNakhil Mall 2 Roles Promoter / Sales / Brand …" at bounding box center [709, 286] width 124 height 338
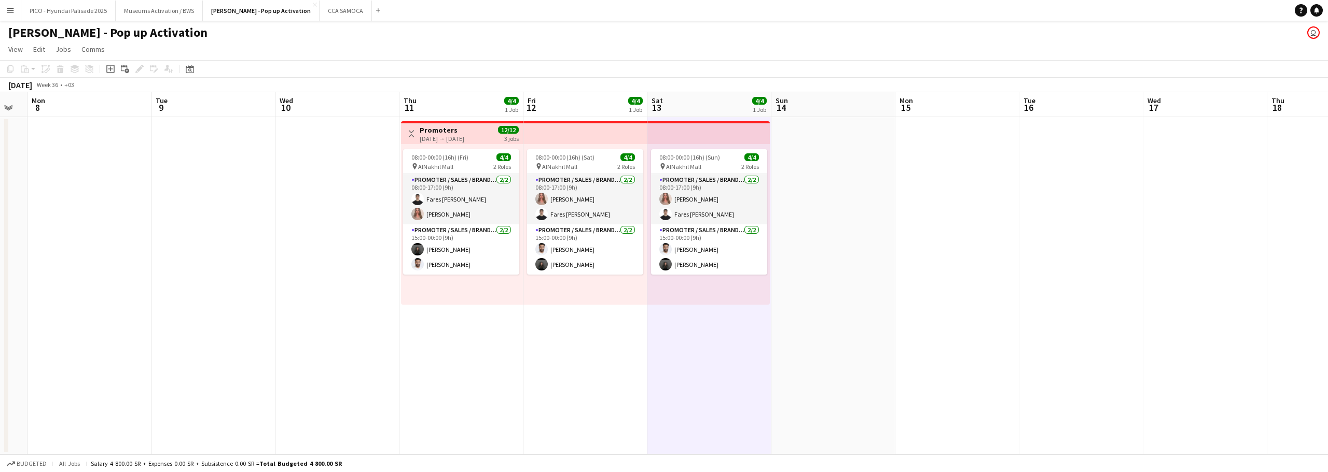
click at [470, 310] on app-date-cell "Toggle View Promoters [DATE] → [DATE] 12/12 3 jobs 08:00-00:00 (16h) (Fri) 4/4 …" at bounding box center [461, 286] width 124 height 338
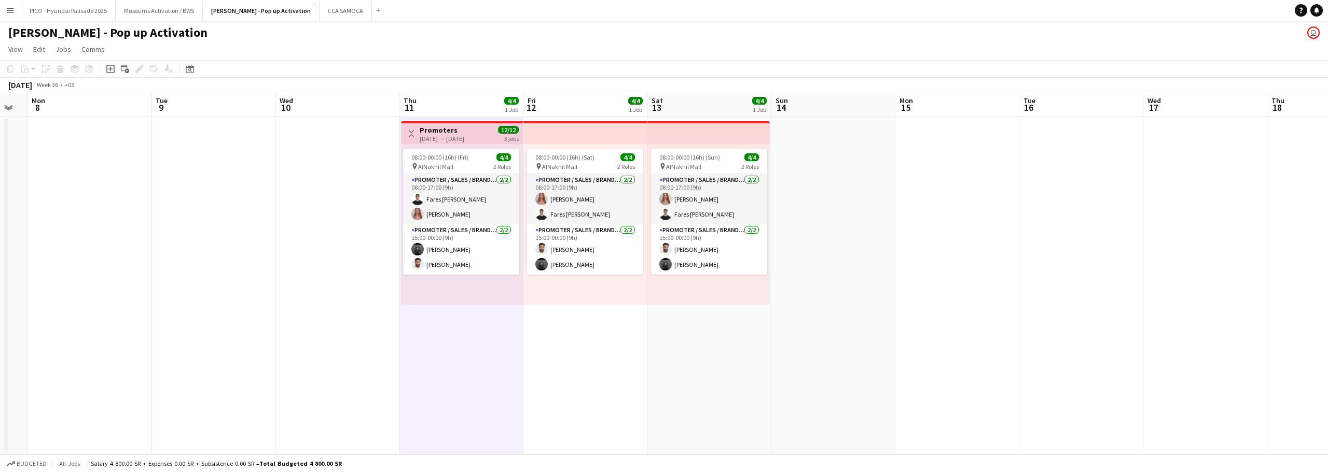
click at [576, 309] on app-date-cell "08:00-00:00 (16h) (Sat) 4/4 pin AlNakhil Mall 2 Roles Promoter / Sales / Brand …" at bounding box center [585, 286] width 124 height 338
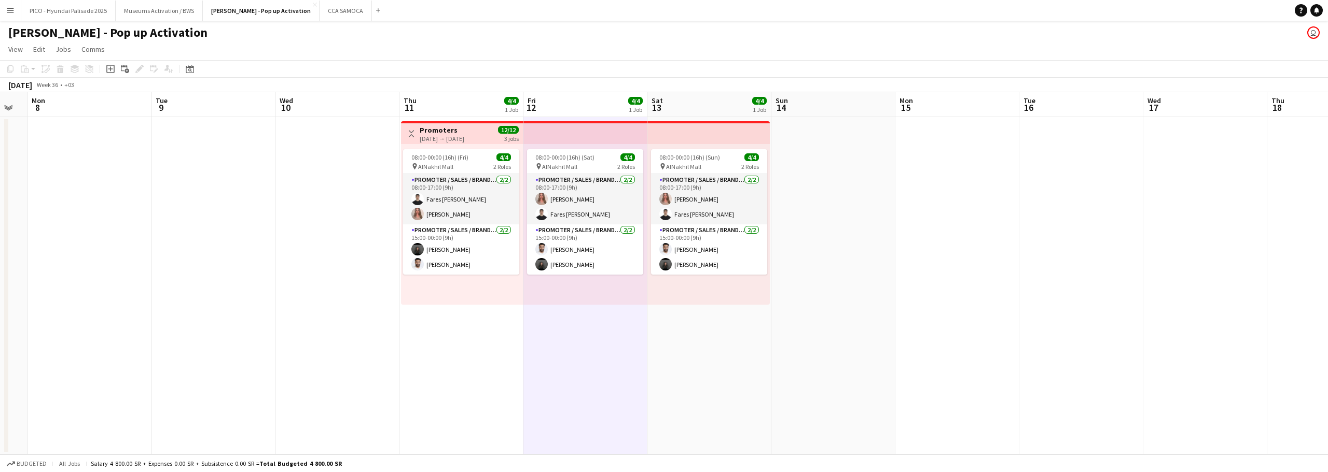
click at [724, 312] on app-date-cell "08:00-00:00 (16h) (Sun) 4/4 pin AlNakhil Mall 2 Roles Promoter / Sales / Brand …" at bounding box center [709, 286] width 124 height 338
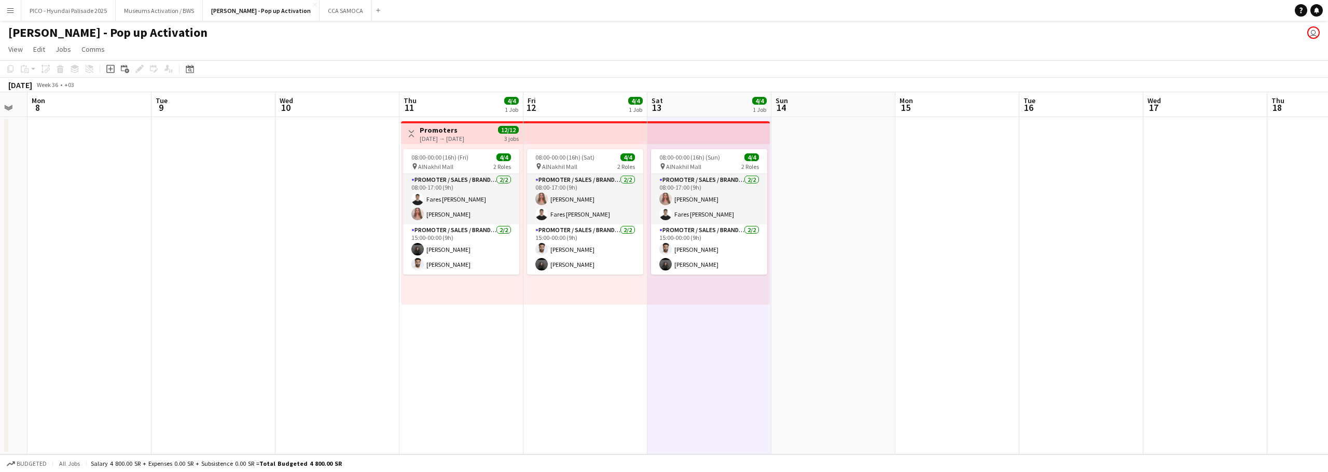
click at [483, 325] on app-date-cell "Toggle View Promoters [DATE] → [DATE] 12/12 3 jobs 08:00-00:00 (16h) (Fri) 4/4 …" at bounding box center [461, 286] width 124 height 338
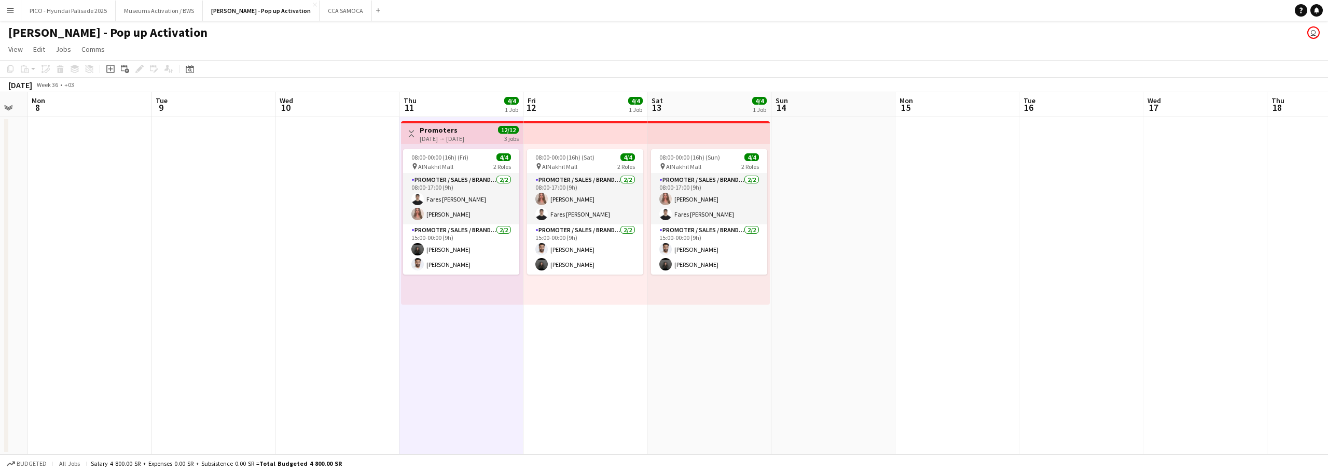
click at [597, 325] on app-date-cell "08:00-00:00 (16h) (Sat) 4/4 pin AlNakhil Mall 2 Roles Promoter / Sales / Brand …" at bounding box center [585, 286] width 124 height 338
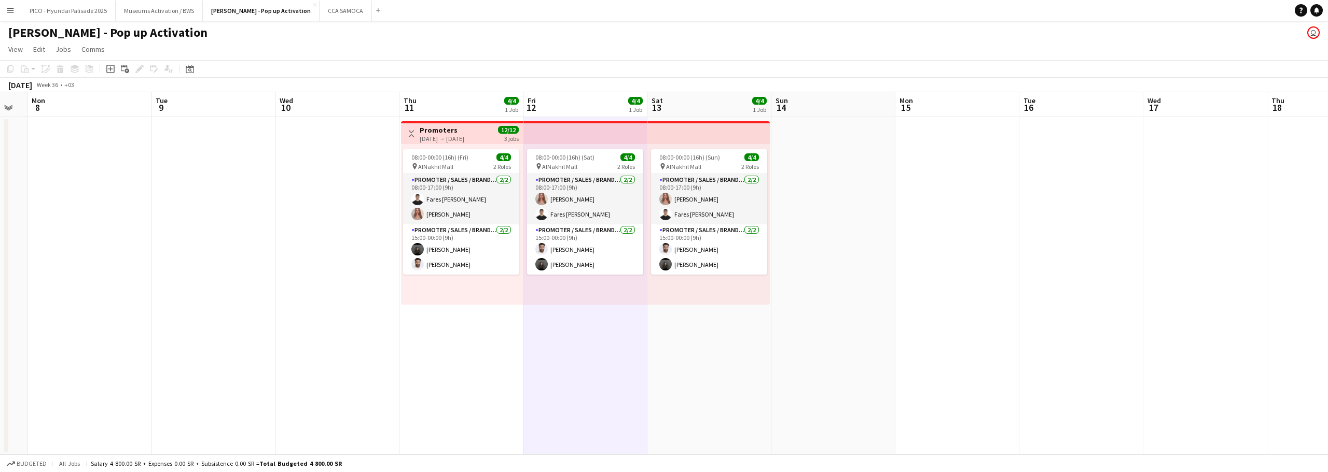
click at [761, 331] on app-date-cell "08:00-00:00 (16h) (Sun) 4/4 pin AlNakhil Mall 2 Roles Promoter / Sales / Brand …" at bounding box center [709, 286] width 124 height 338
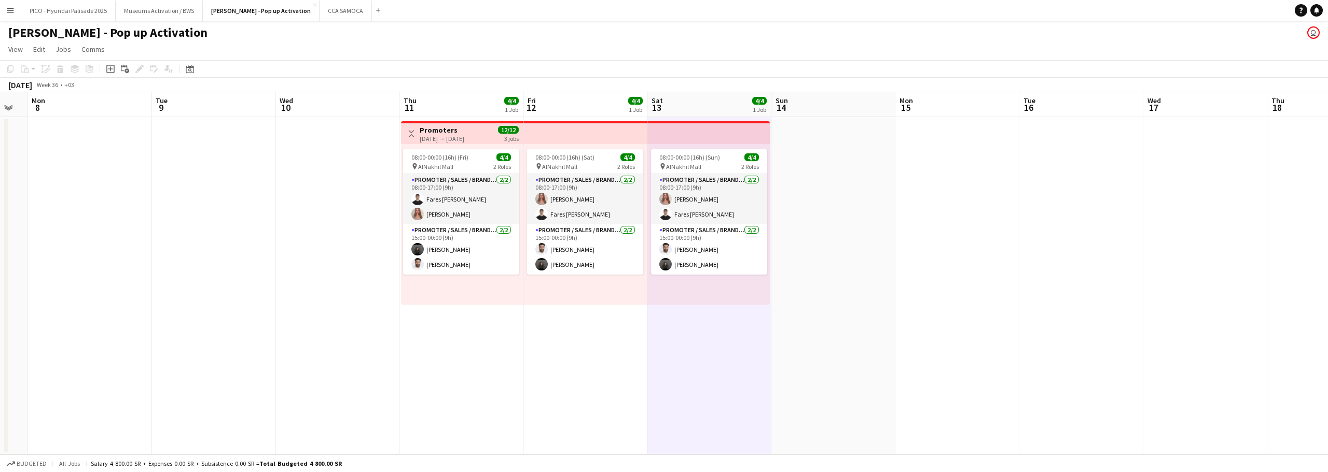
click at [388, 314] on app-date-cell at bounding box center [337, 286] width 124 height 338
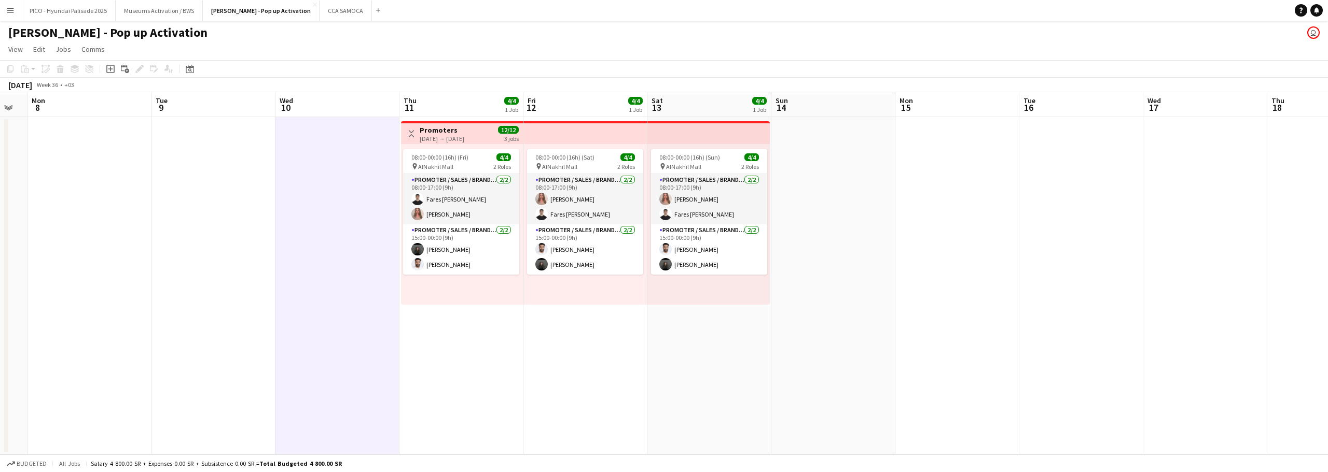
click at [518, 317] on app-date-cell "Toggle View Promoters [DATE] → [DATE] 12/12 3 jobs 08:00-00:00 (16h) (Fri) 4/4 …" at bounding box center [461, 286] width 124 height 338
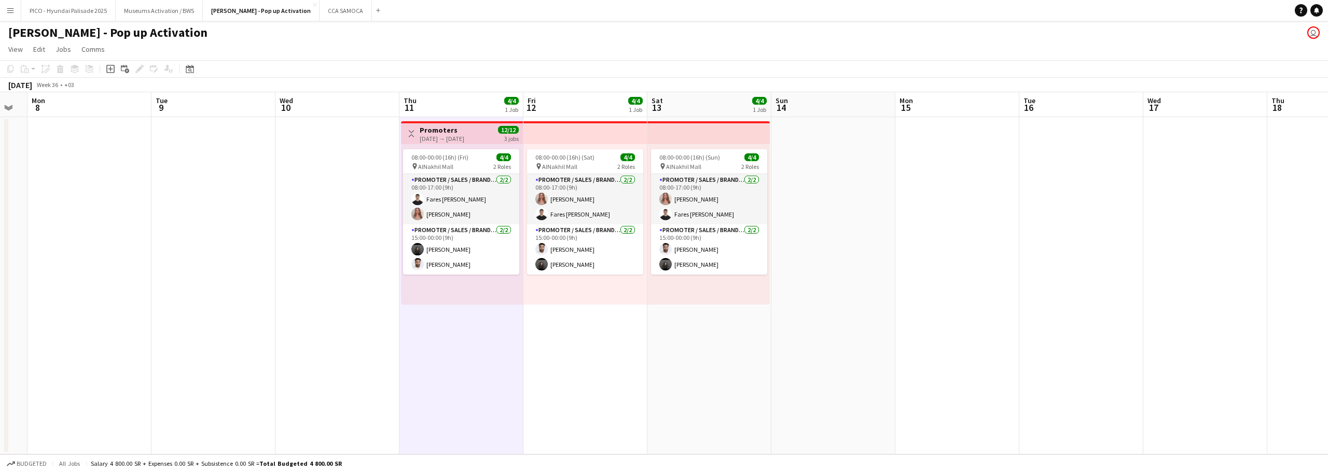
click at [570, 317] on app-date-cell "08:00-00:00 (16h) (Sat) 4/4 pin AlNakhil Mall 2 Roles Promoter / Sales / Brand …" at bounding box center [585, 286] width 124 height 338
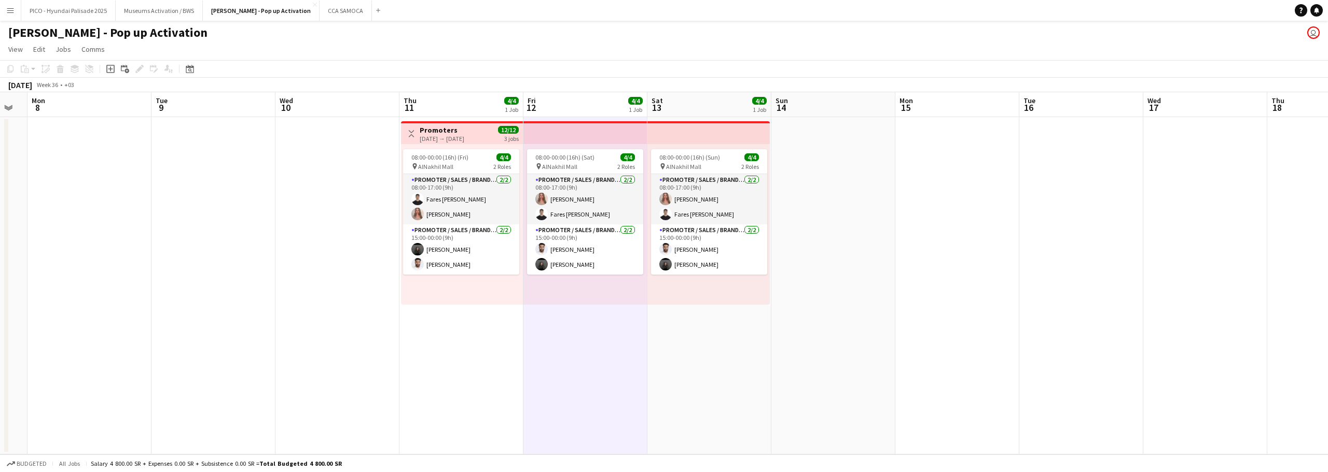
click at [577, 136] on app-top-bar at bounding box center [585, 132] width 124 height 23
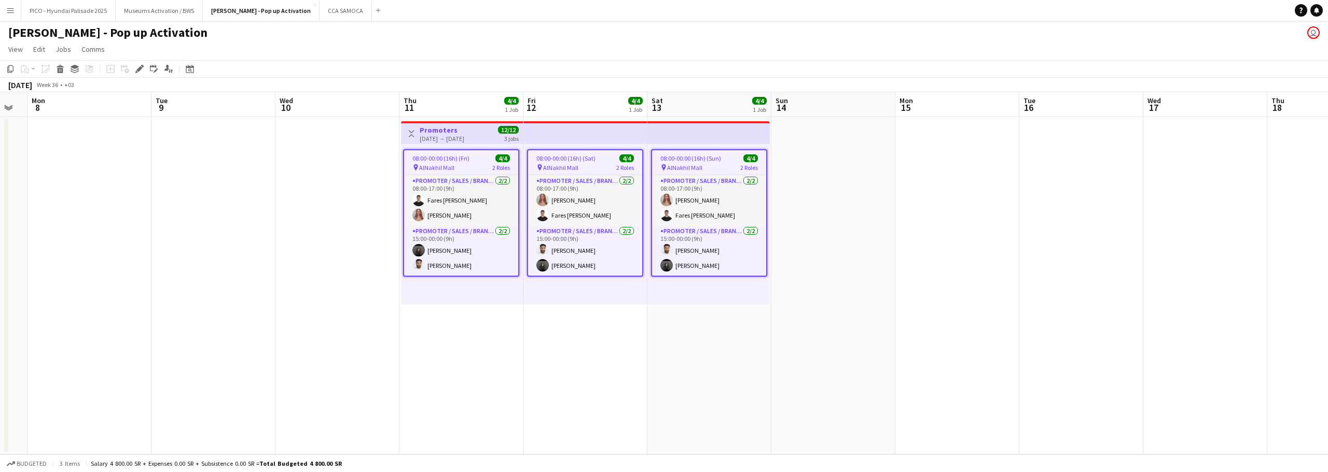
click at [564, 60] on app-toolbar "Copy Paste Paste Ctrl+V Paste with crew Ctrl+Shift+V Paste linked Job [GEOGRAPH…" at bounding box center [664, 69] width 1328 height 18
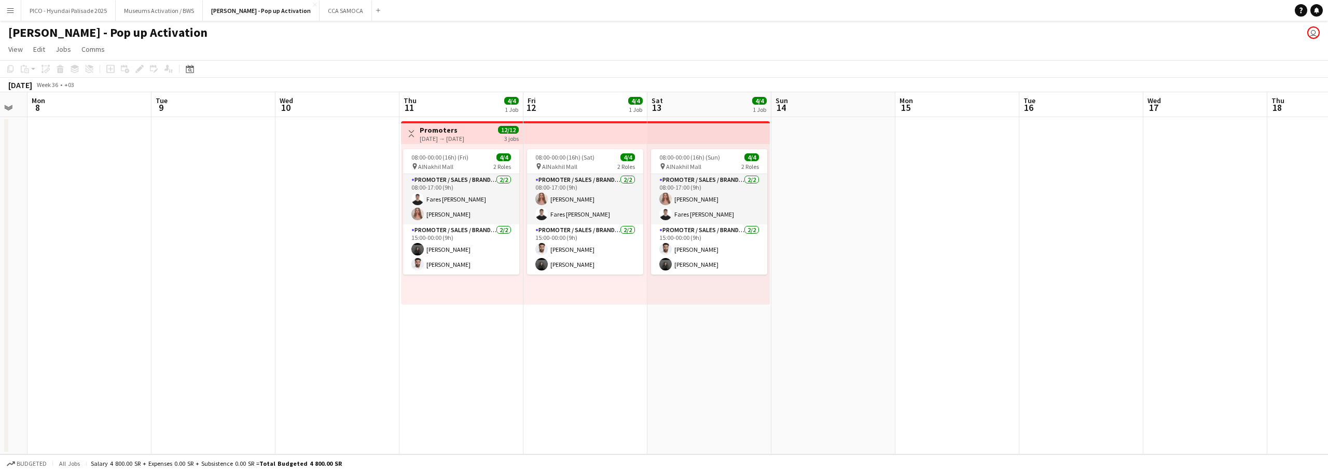
click at [595, 126] on app-top-bar at bounding box center [585, 132] width 124 height 23
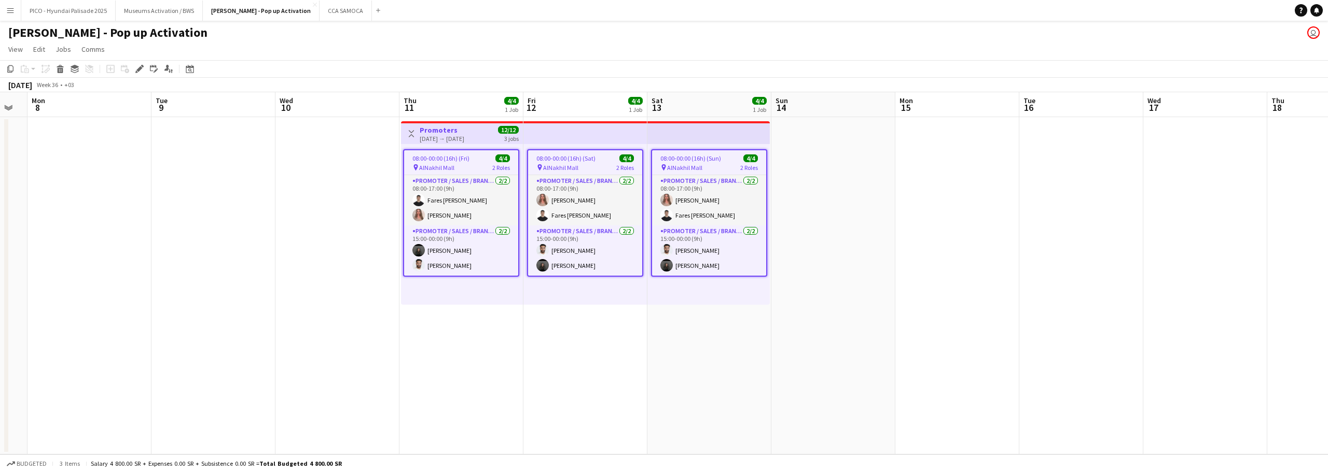
click at [543, 65] on app-toolbar "Copy Paste Paste Ctrl+V Paste with crew Ctrl+Shift+V Paste linked Job [GEOGRAPH…" at bounding box center [664, 69] width 1328 height 18
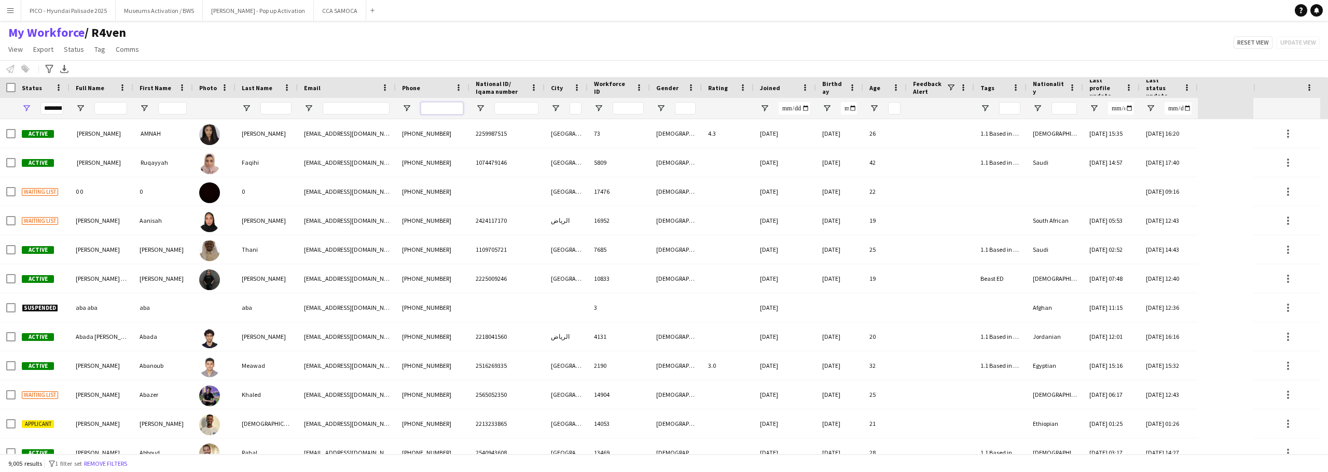
click at [457, 110] on input "Phone Filter Input" at bounding box center [442, 108] width 43 height 12
paste input "**********"
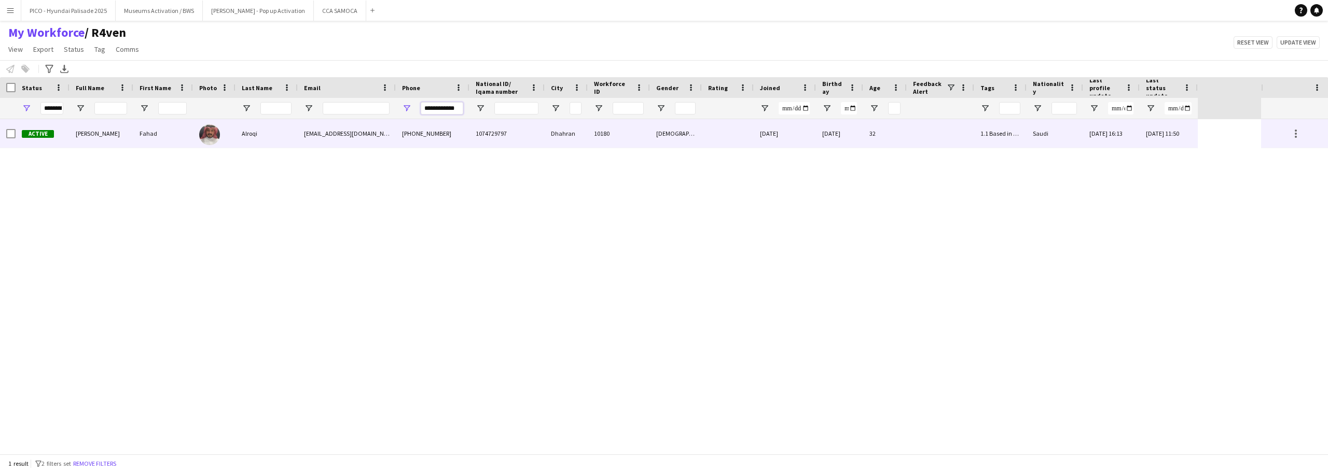
type input "**********"
click at [324, 144] on div "fyalroqi@gmail.com" at bounding box center [347, 133] width 98 height 29
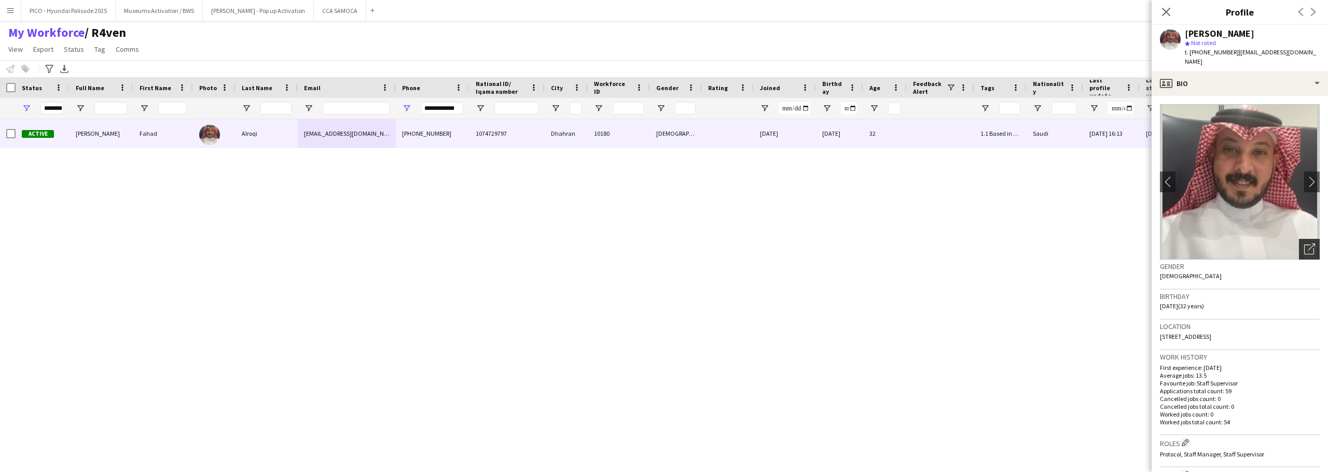
click at [1304, 244] on icon "Open photos pop-in" at bounding box center [1309, 249] width 11 height 11
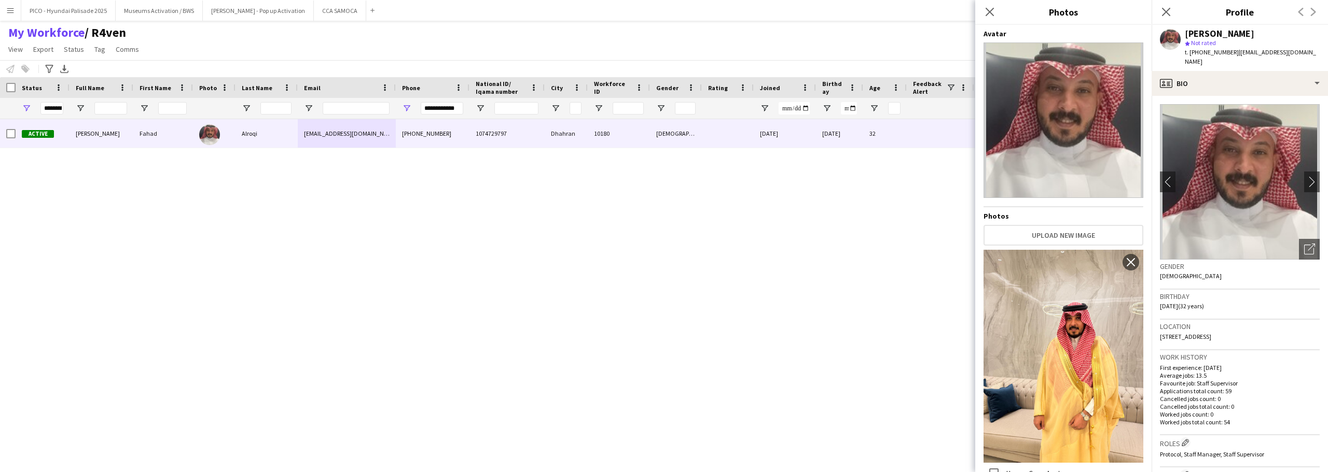
click at [1247, 380] on p "Favourite job: Staff Supervisor" at bounding box center [1240, 384] width 160 height 8
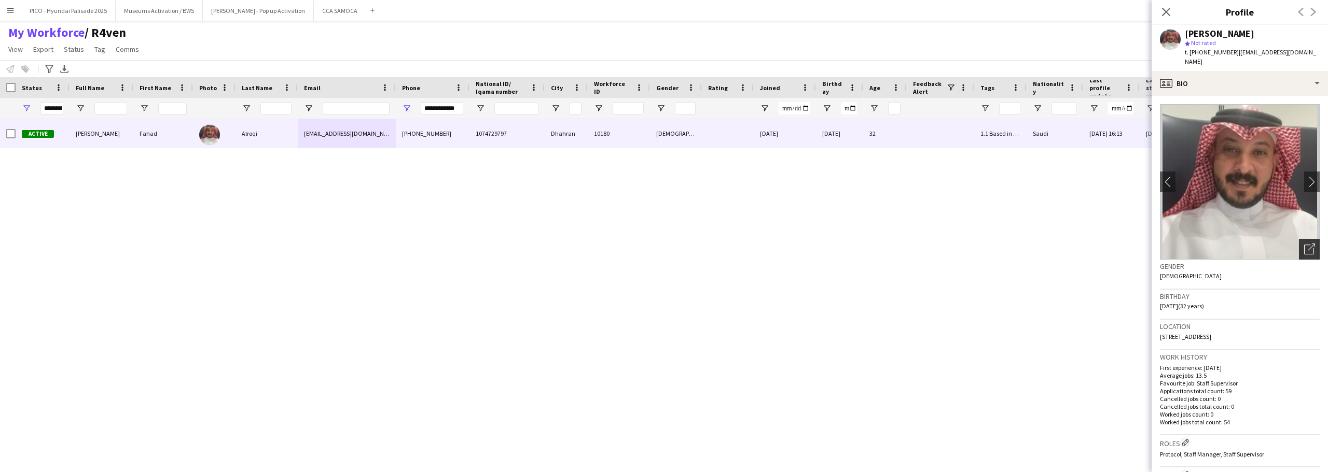
click at [1304, 244] on icon "Open photos pop-in" at bounding box center [1309, 249] width 11 height 11
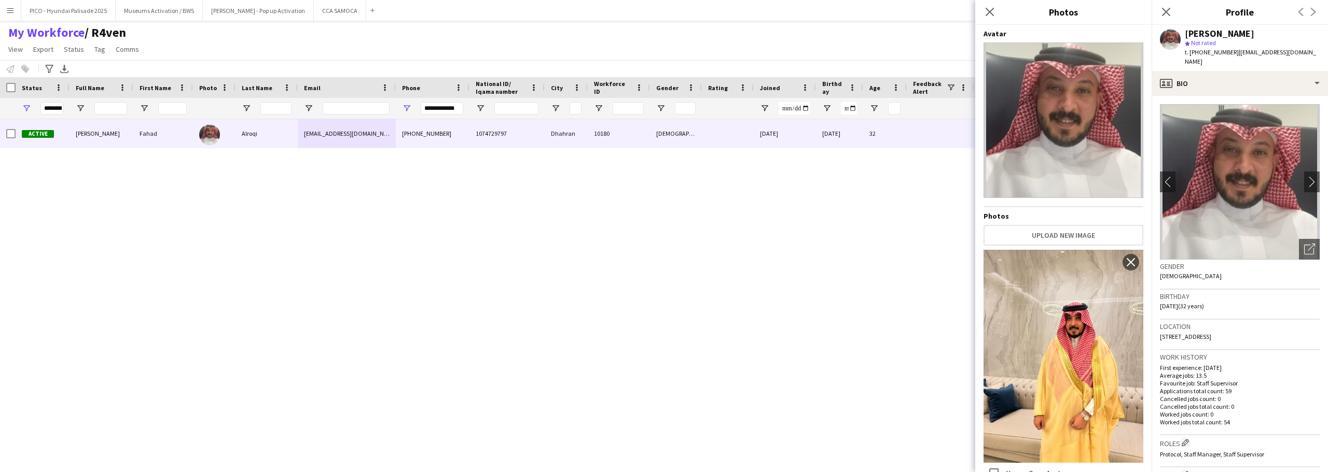
click at [1296, 268] on div "Gender Male" at bounding box center [1240, 275] width 160 height 30
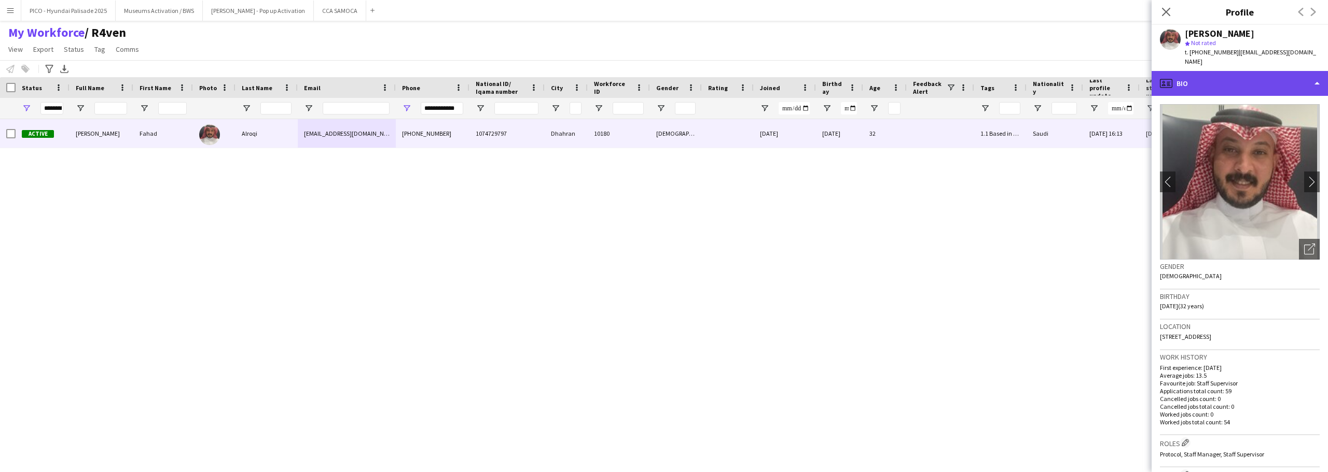
click at [1245, 75] on div "profile Bio" at bounding box center [1239, 83] width 176 height 25
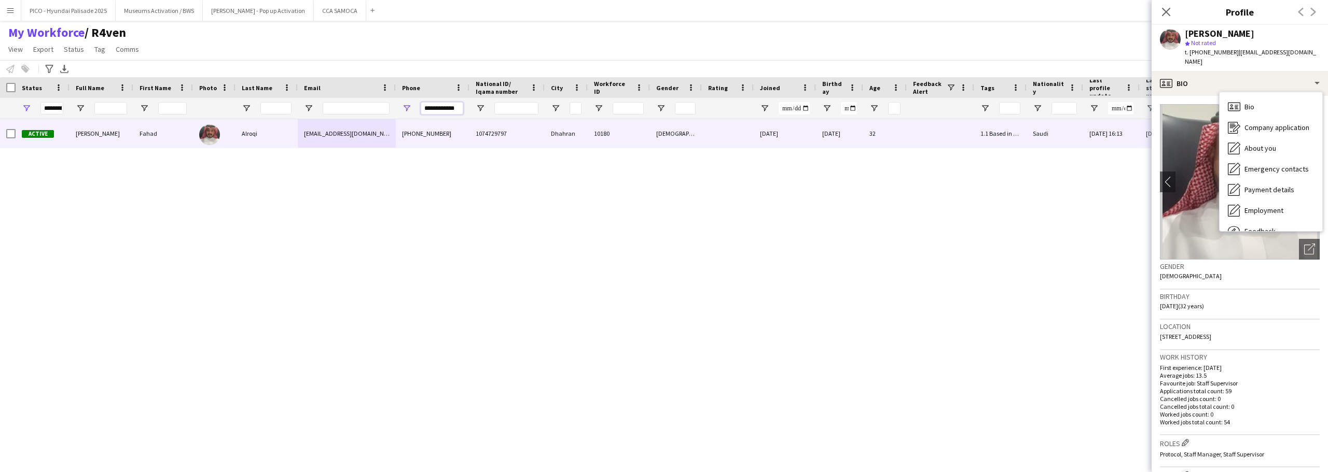
click at [446, 113] on input "**********" at bounding box center [442, 108] width 43 height 12
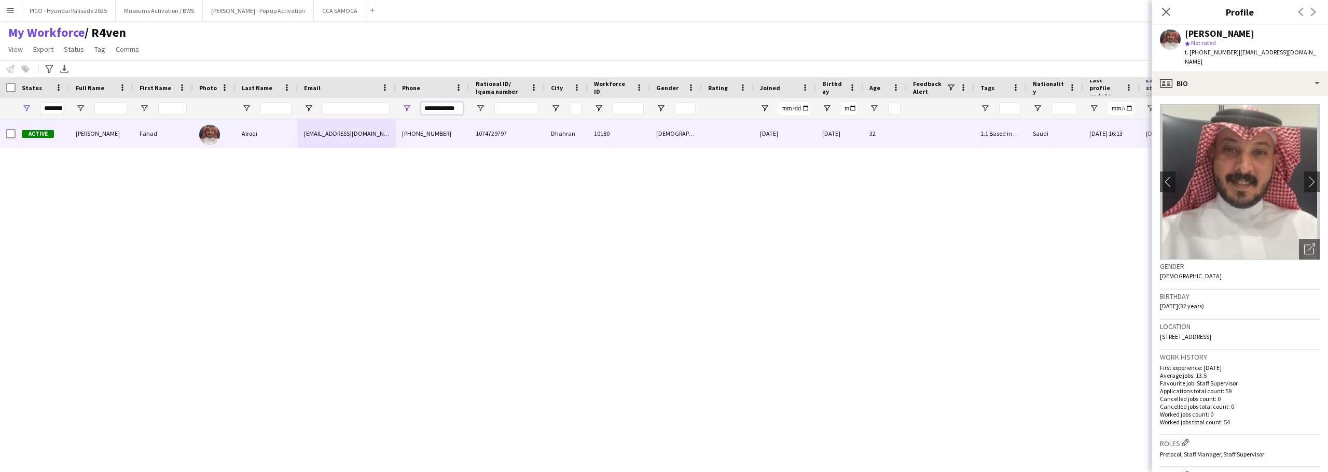
click at [446, 113] on input "**********" at bounding box center [442, 108] width 43 height 12
click at [365, 48] on div "My Workforce / R4ven View Views Default view R4ven New view Update view Delete …" at bounding box center [664, 42] width 1328 height 35
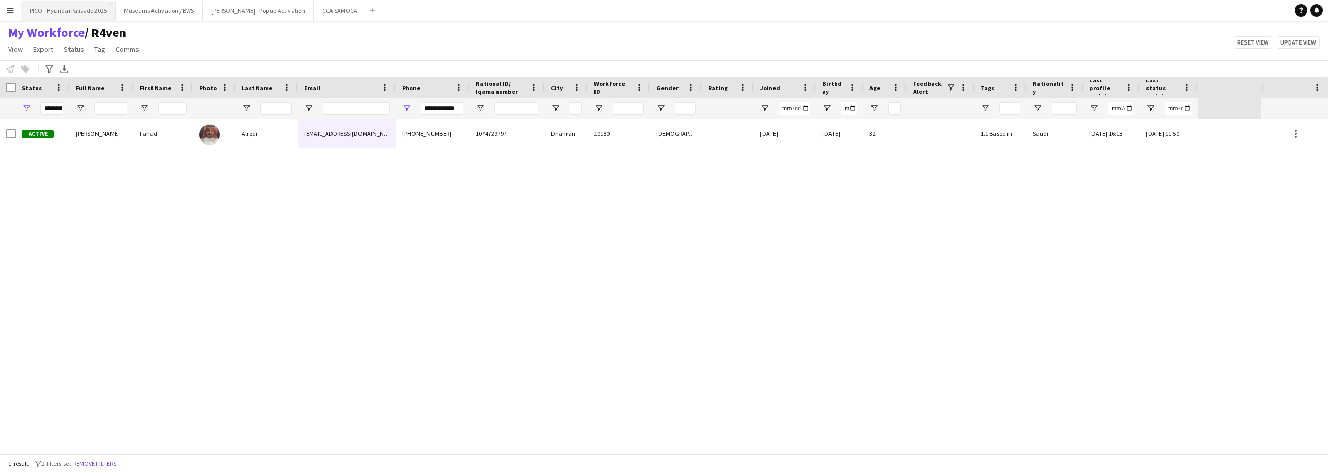
click at [81, 10] on button "PICO - Hyundai Palisade 2025 Close" at bounding box center [68, 11] width 94 height 20
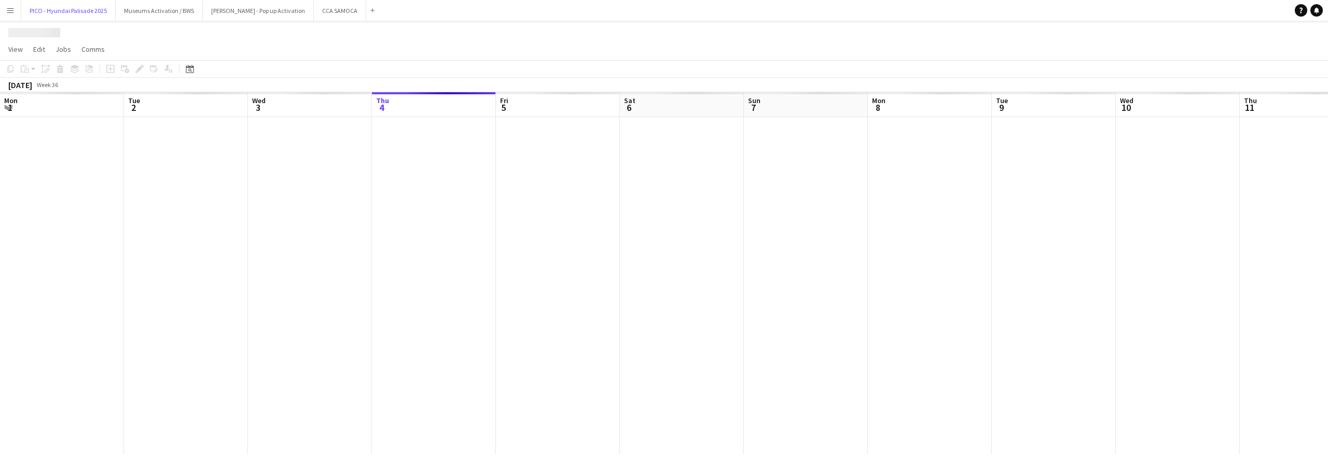
scroll to position [0, 248]
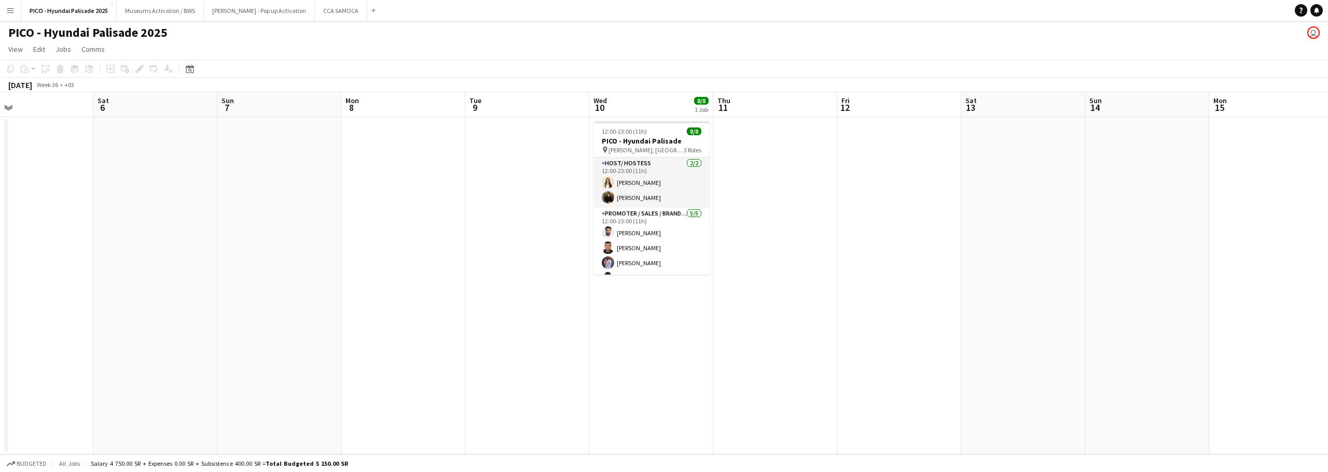
drag, startPoint x: 602, startPoint y: 190, endPoint x: 199, endPoint y: 211, distance: 403.5
click at [202, 211] on app-calendar-viewport "Wed 3 Thu 4 Fri 5 Sat 6 Sun 7 Mon 8 Tue 9 Wed 10 8/8 1 Job Thu 11 Fri 12 Sat 13…" at bounding box center [664, 273] width 1328 height 363
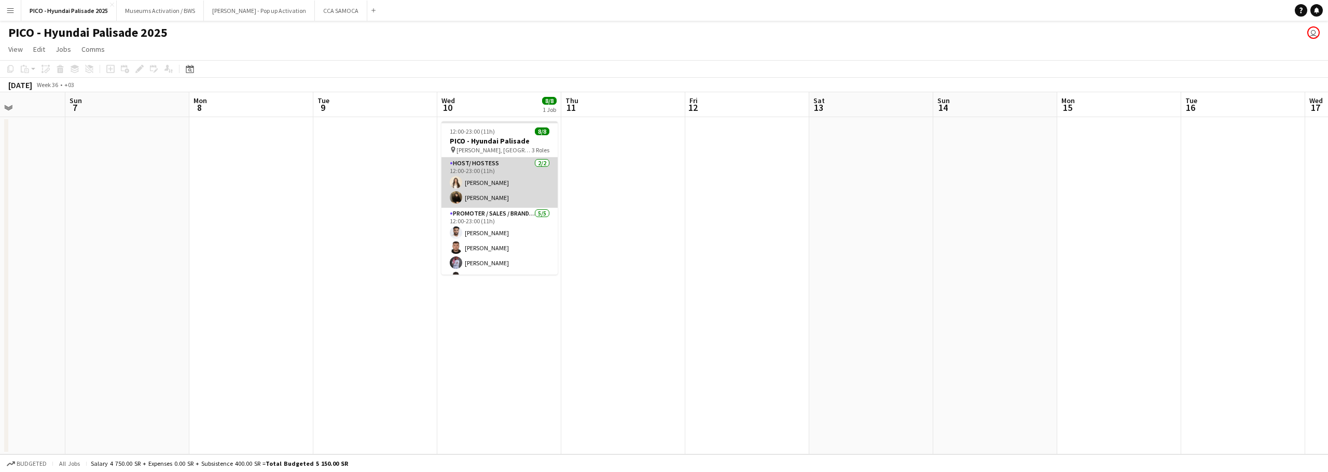
click at [508, 179] on app-card-role "Host/ Hostess [DATE] 12:00-23:00 (11h) [PERSON_NAME] [PERSON_NAME]" at bounding box center [499, 183] width 116 height 50
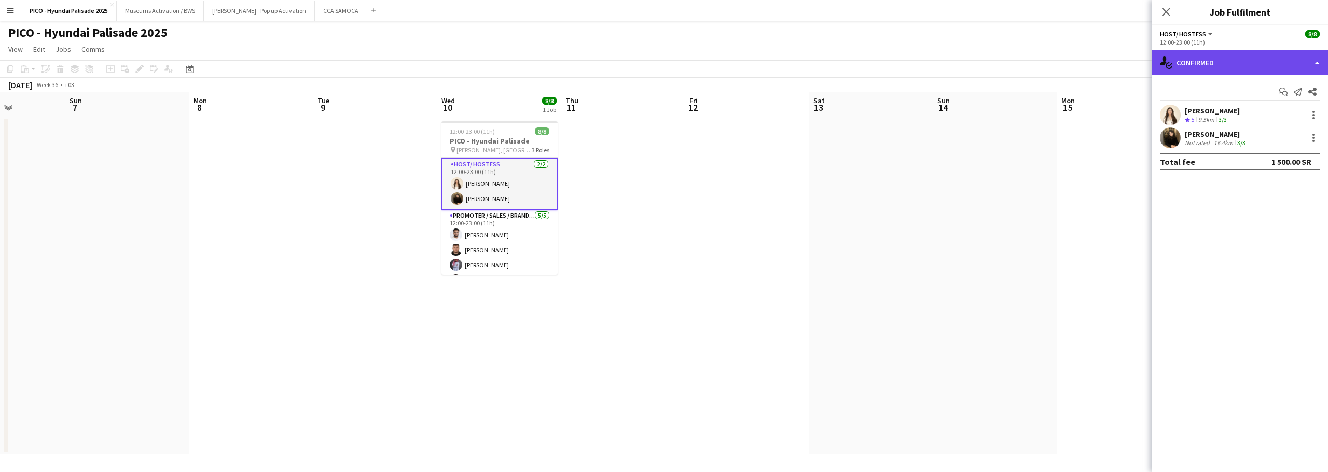
click at [1265, 53] on div "single-neutral-actions-check-2 Confirmed" at bounding box center [1239, 62] width 176 height 25
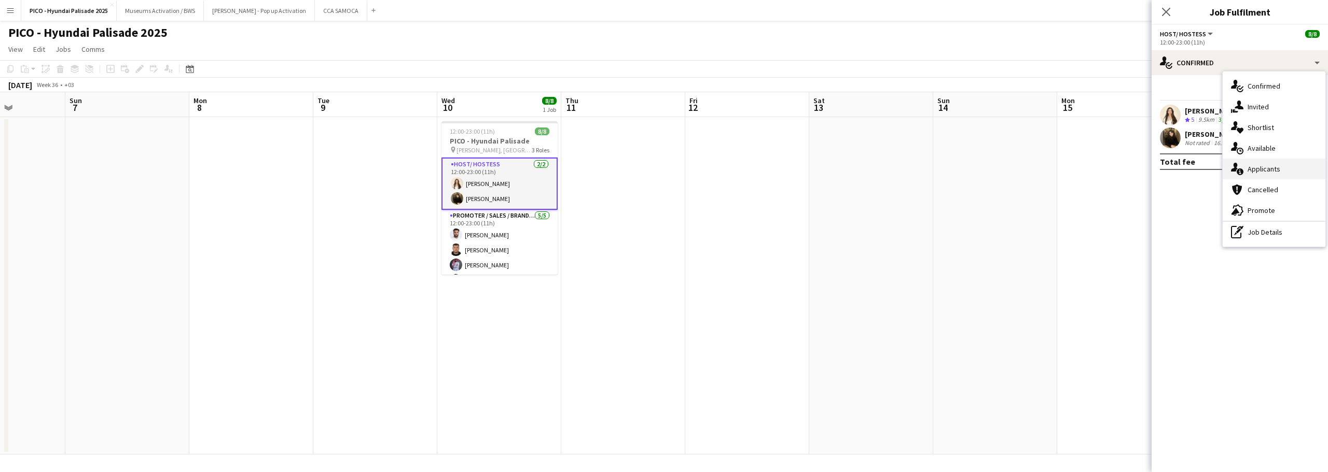
click at [1242, 171] on icon at bounding box center [1239, 172] width 7 height 7
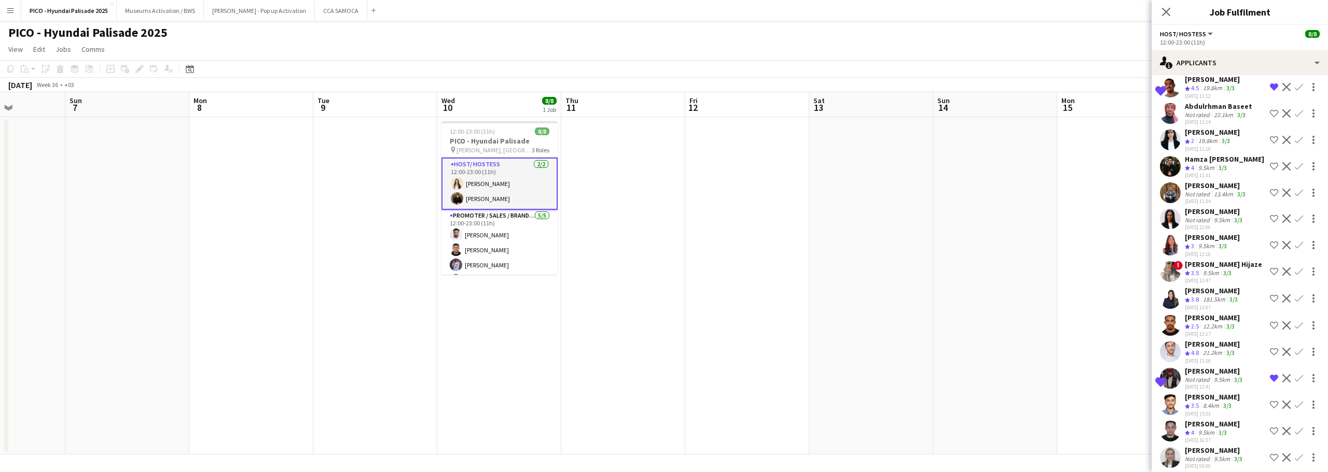
scroll to position [514, 0]
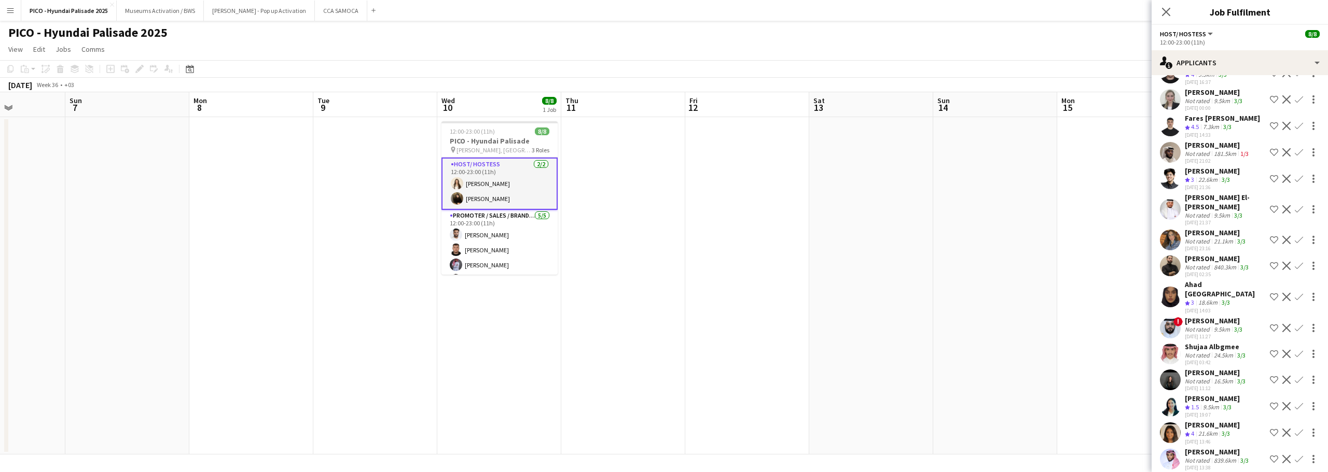
click at [1218, 439] on div "27-08-2025 13:46" at bounding box center [1212, 442] width 55 height 7
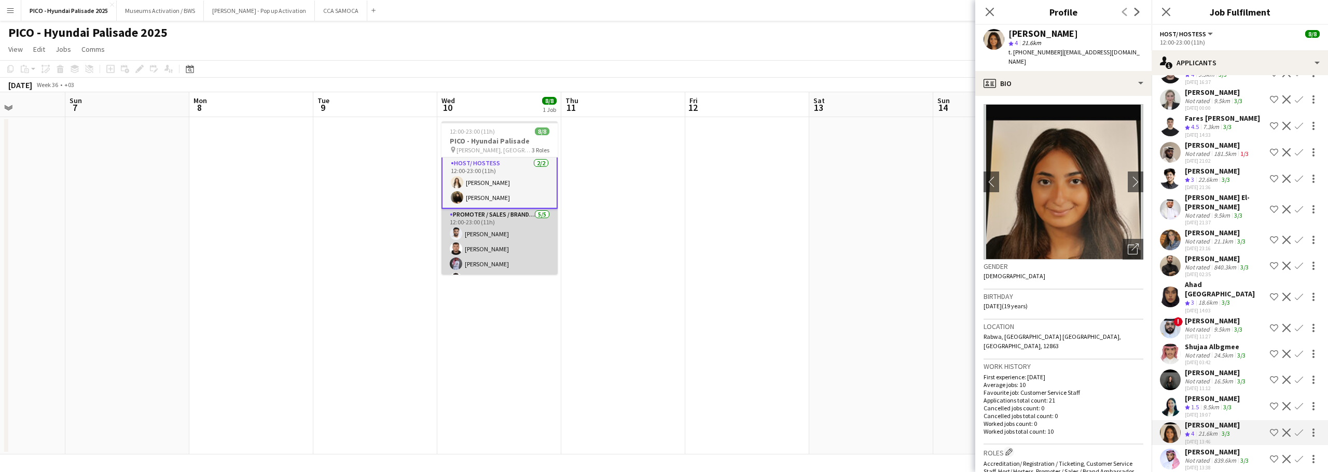
scroll to position [0, 0]
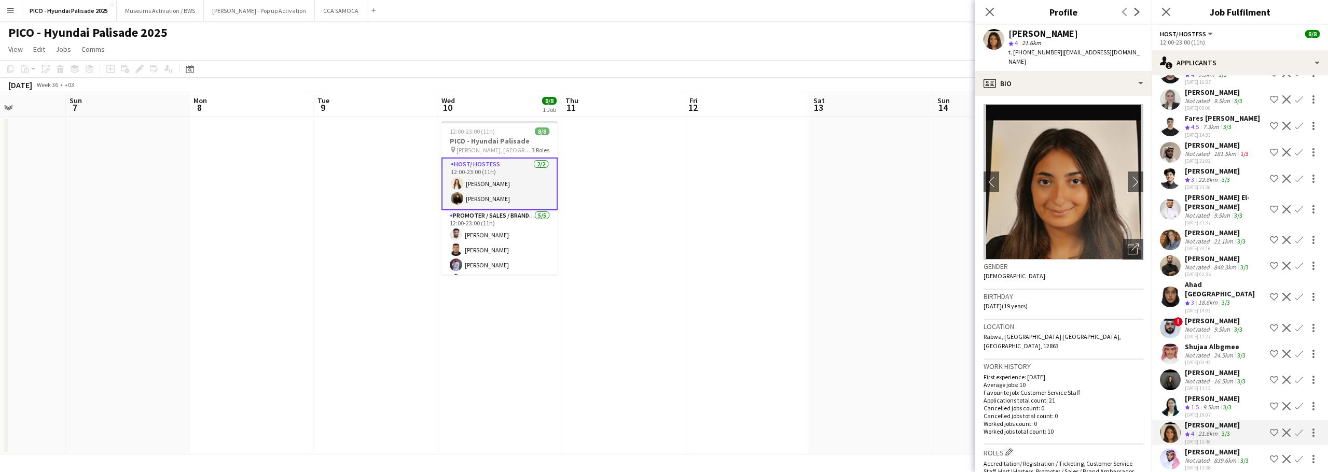
click at [1221, 368] on div "[PERSON_NAME]" at bounding box center [1216, 372] width 63 height 9
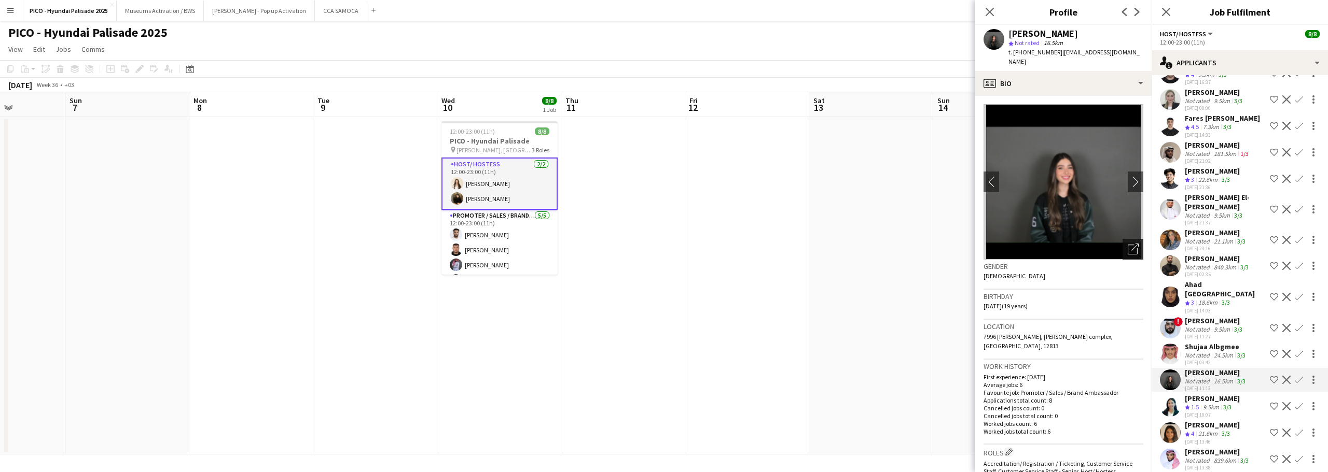
click at [1124, 246] on div "Open photos pop-in" at bounding box center [1132, 249] width 21 height 21
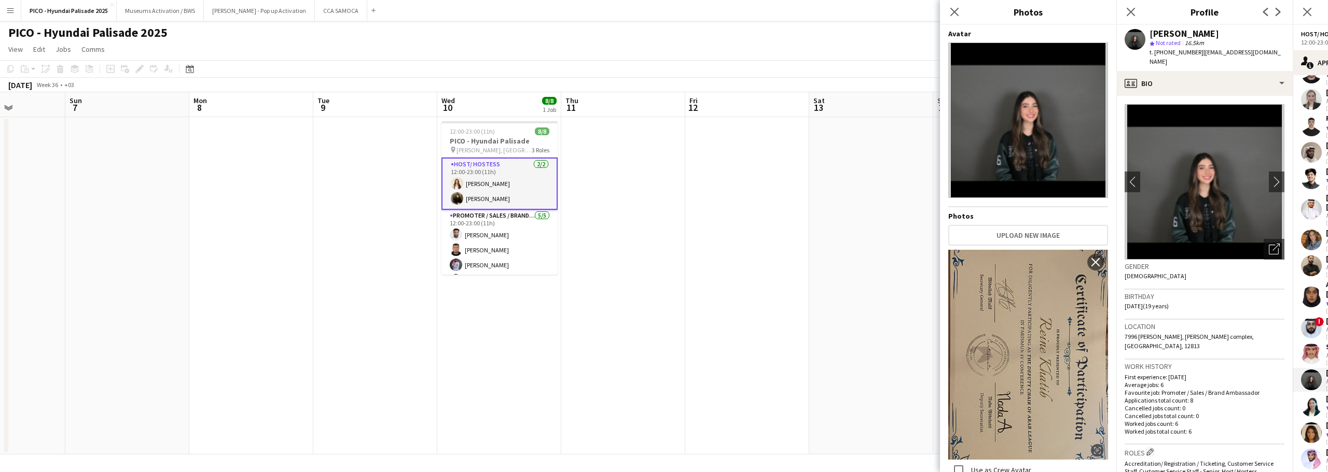
click at [1161, 277] on div "Gender Female" at bounding box center [1204, 275] width 160 height 30
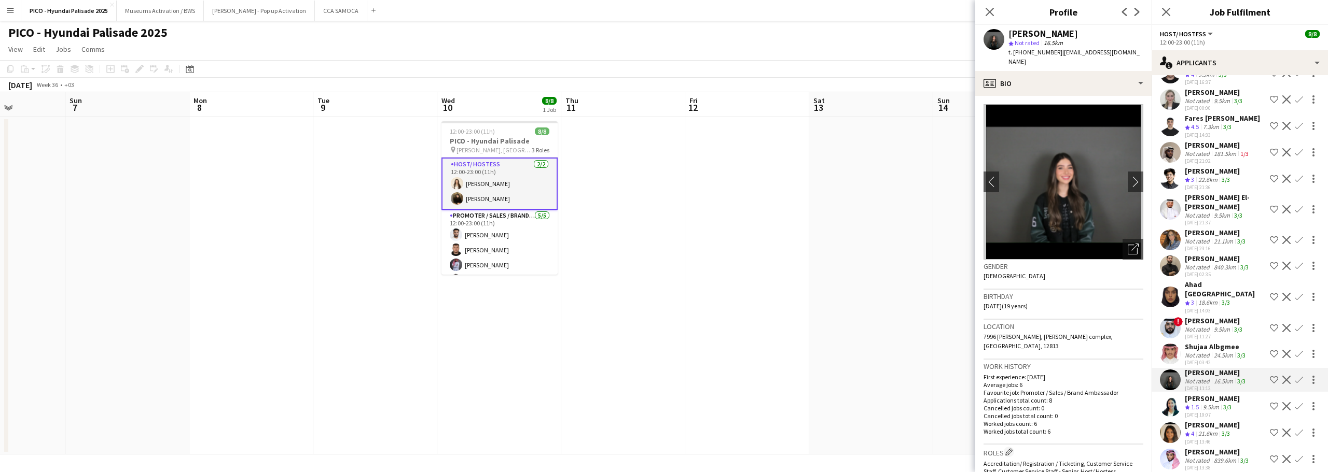
click at [1206, 404] on div "9.5km" at bounding box center [1211, 408] width 20 height 9
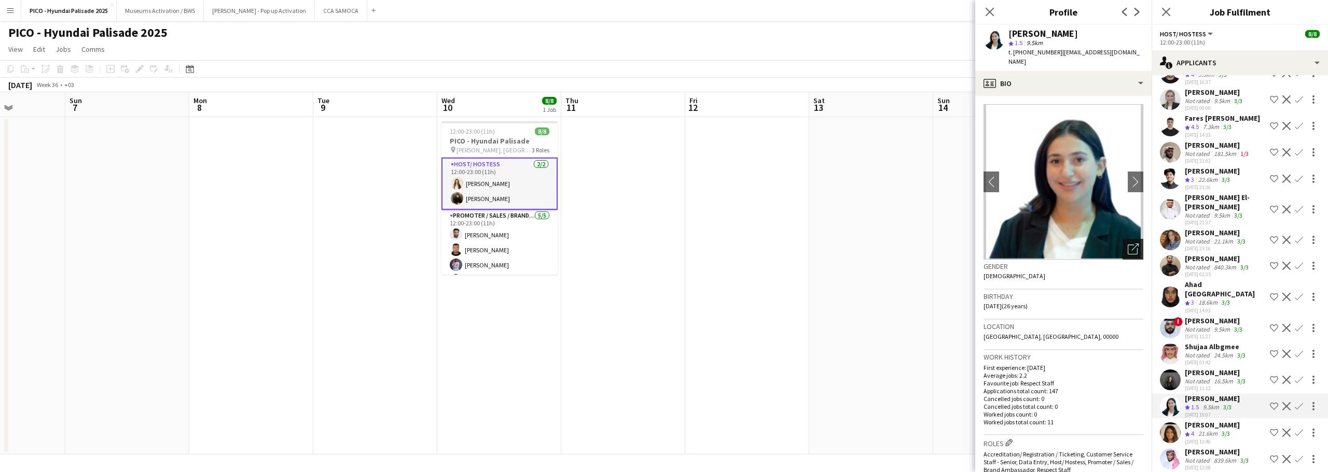
click at [1128, 244] on icon "Open photos pop-in" at bounding box center [1133, 249] width 11 height 11
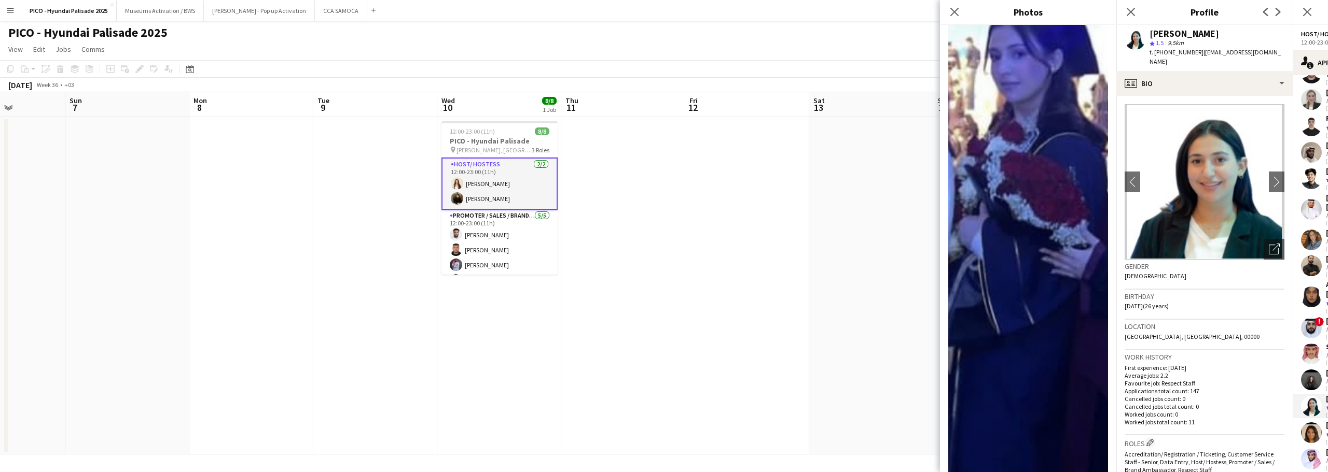
scroll to position [674, 0]
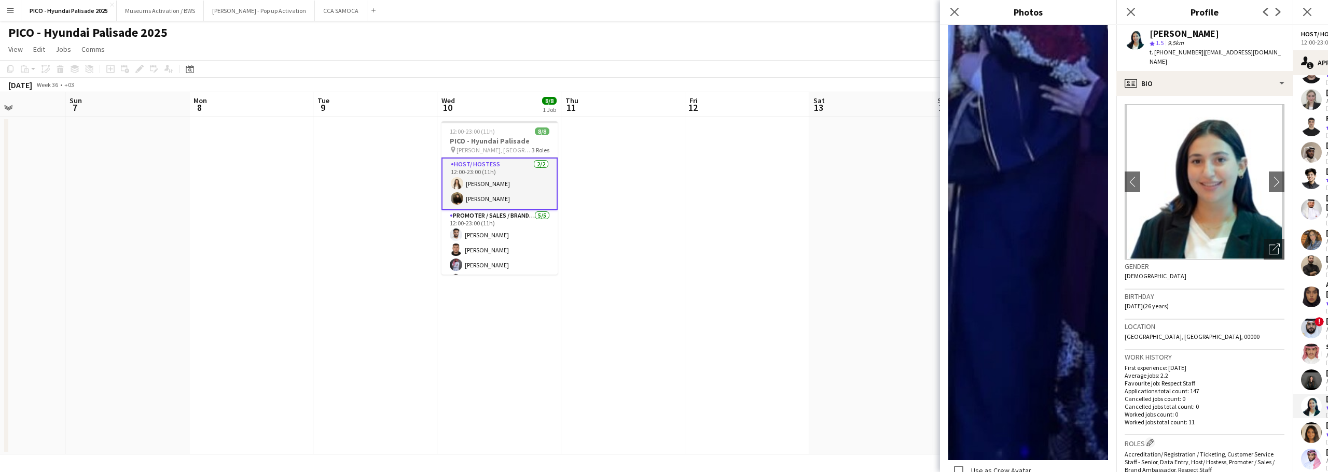
click at [1187, 338] on div "Location Riyadh, Riyadh, 00000" at bounding box center [1204, 335] width 160 height 30
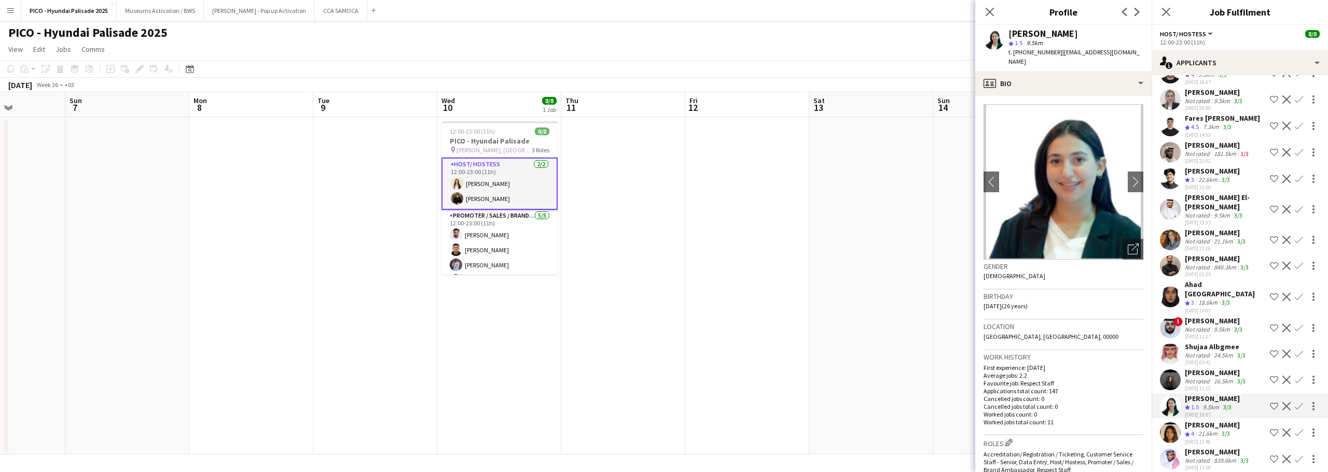
click at [1209, 378] on div "Not rated" at bounding box center [1198, 382] width 27 height 8
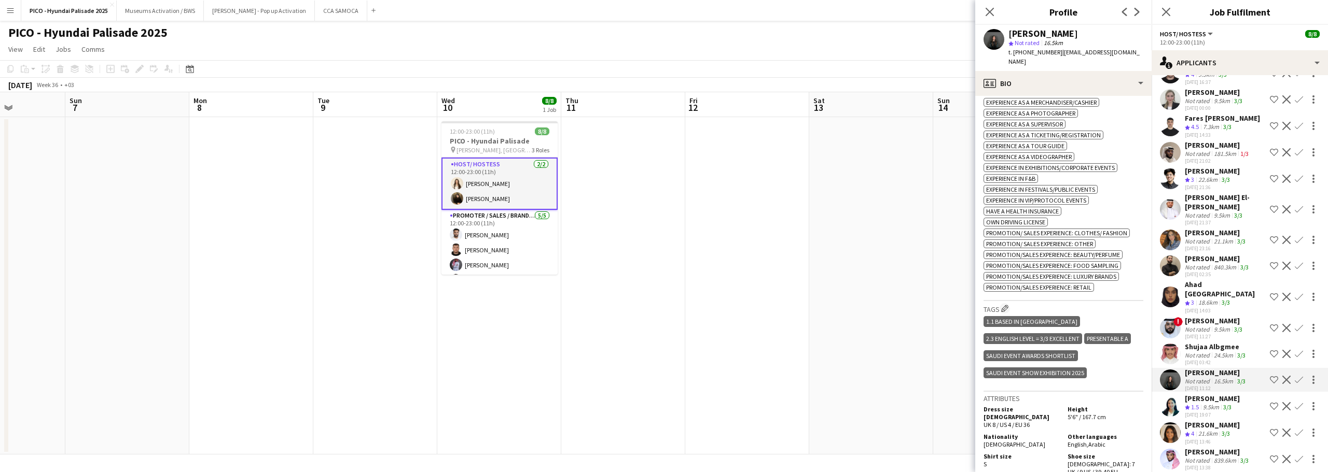
scroll to position [467, 0]
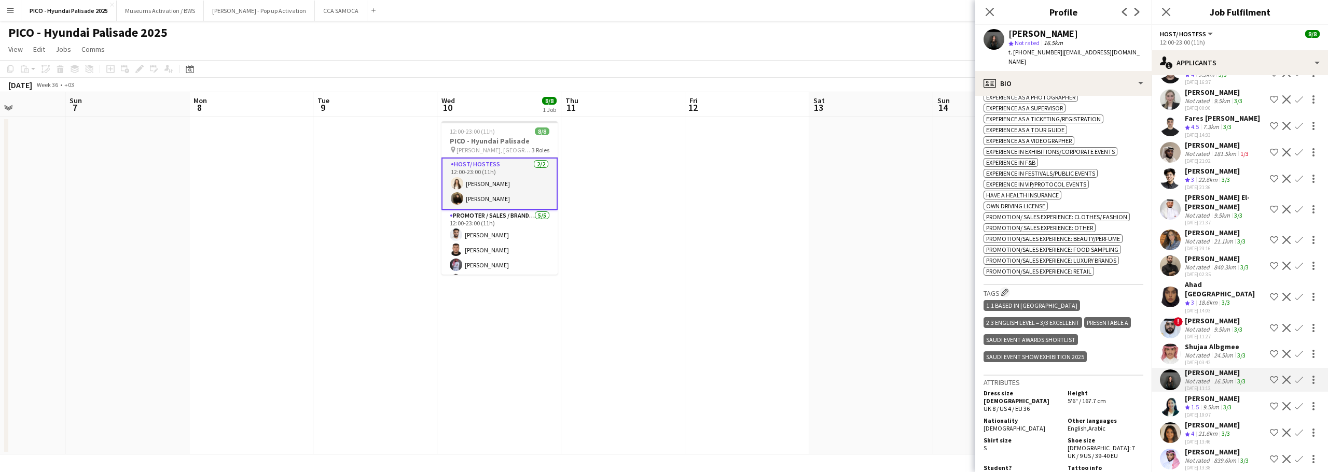
click at [1192, 299] on span "3" at bounding box center [1192, 303] width 3 height 8
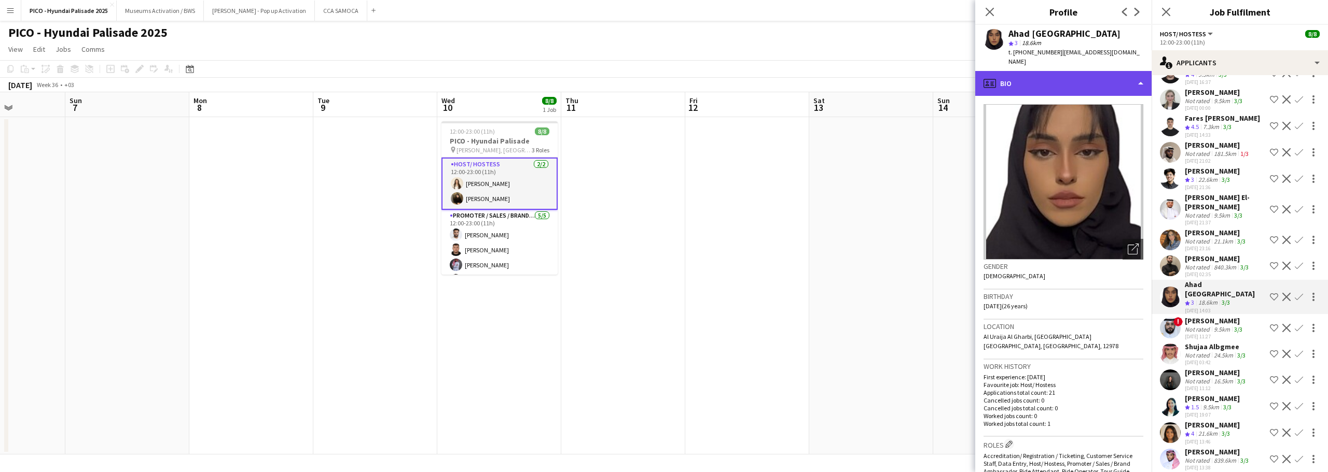
click at [1059, 73] on div "profile Bio" at bounding box center [1063, 83] width 176 height 25
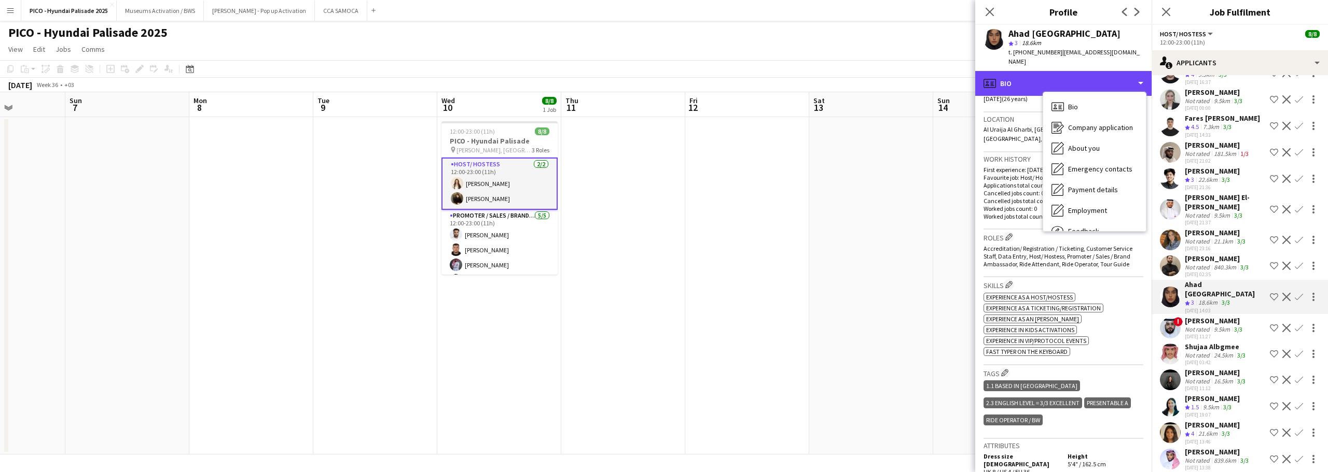
scroll to position [259, 0]
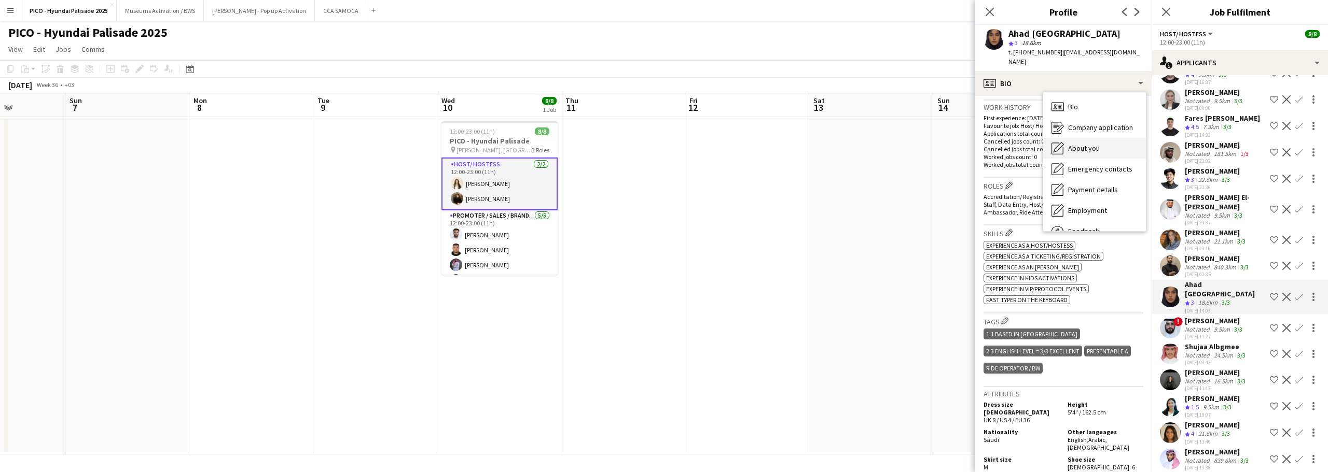
click at [1059, 142] on icon at bounding box center [1058, 147] width 10 height 10
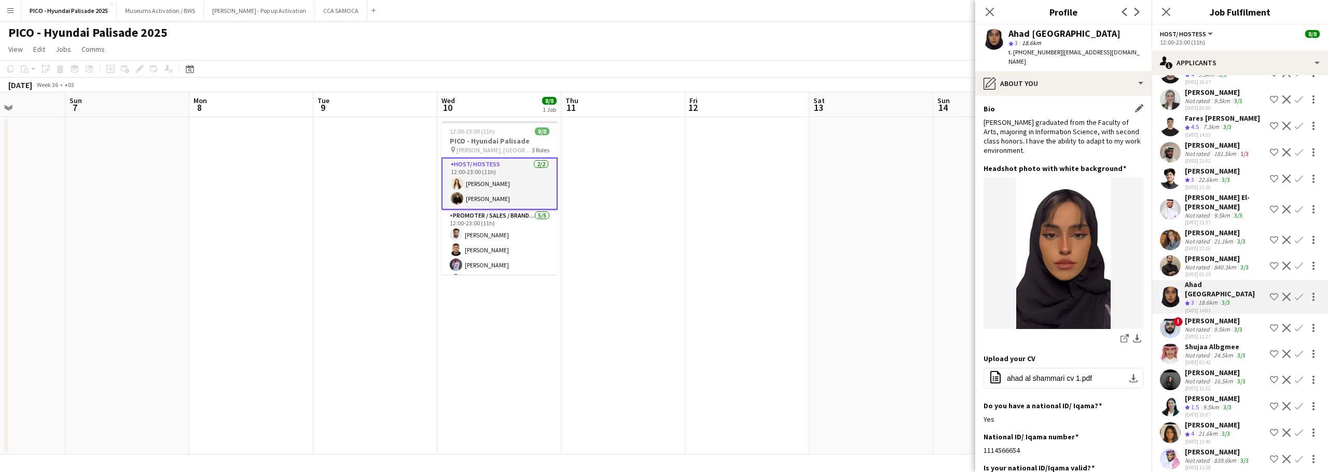
click at [1059, 137] on div "Im Ahad I graduated from the Faculty of Arts, majoring in Information Science, …" at bounding box center [1063, 137] width 160 height 38
click at [1004, 373] on button "office-file-sheet ahad al shammari cv 1.pdf download-bottom" at bounding box center [1063, 378] width 160 height 21
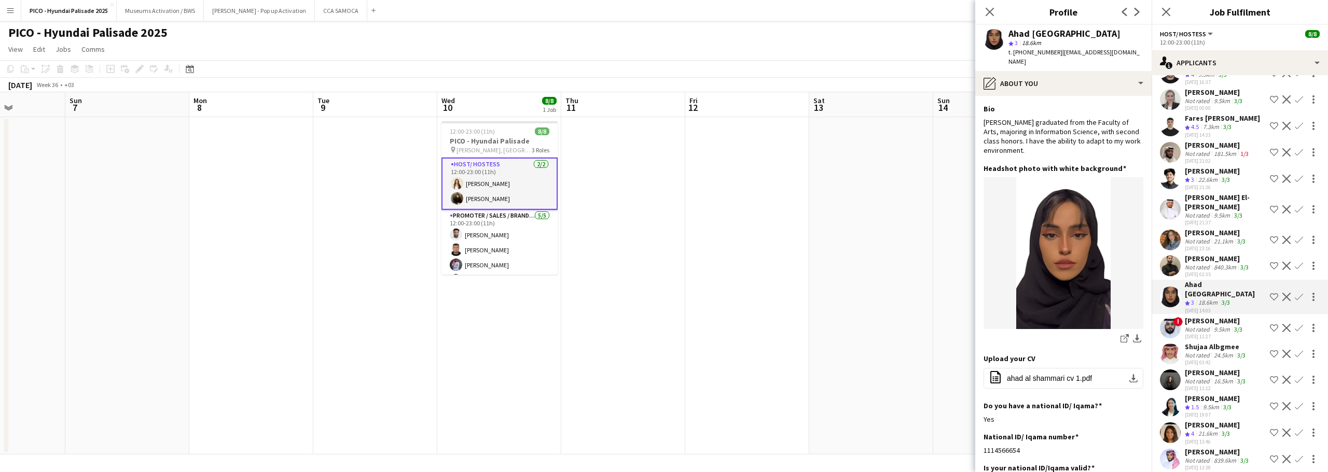
click at [1205, 243] on div "Not rated" at bounding box center [1198, 242] width 27 height 8
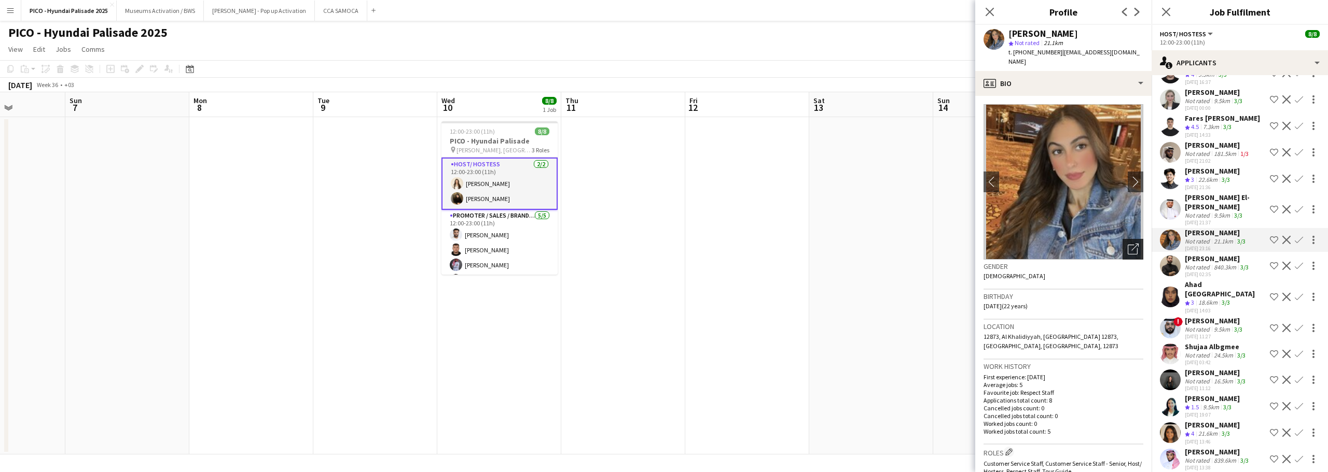
click at [1128, 244] on icon "Open photos pop-in" at bounding box center [1133, 249] width 11 height 11
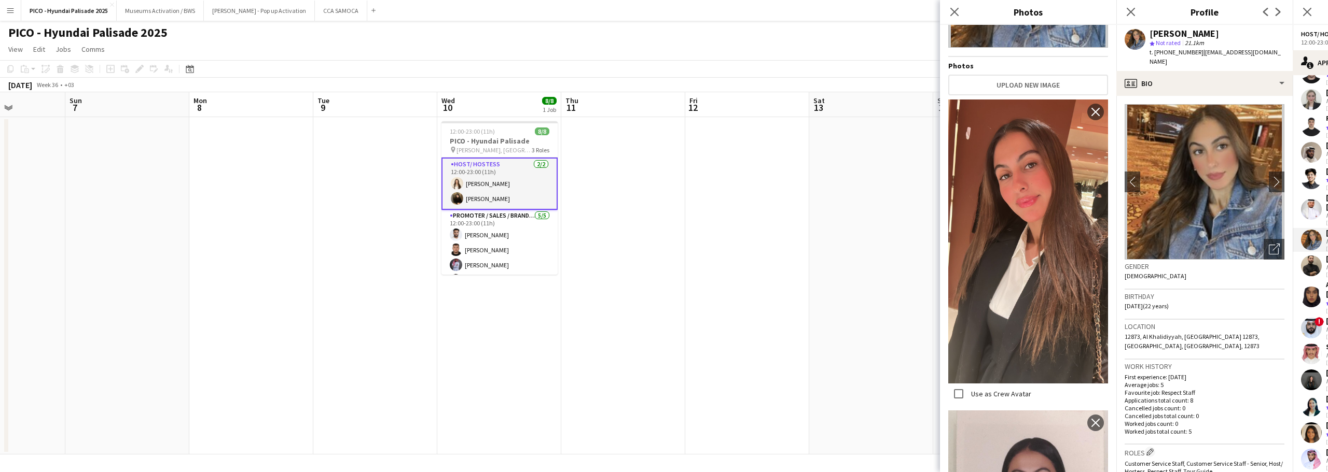
scroll to position [0, 0]
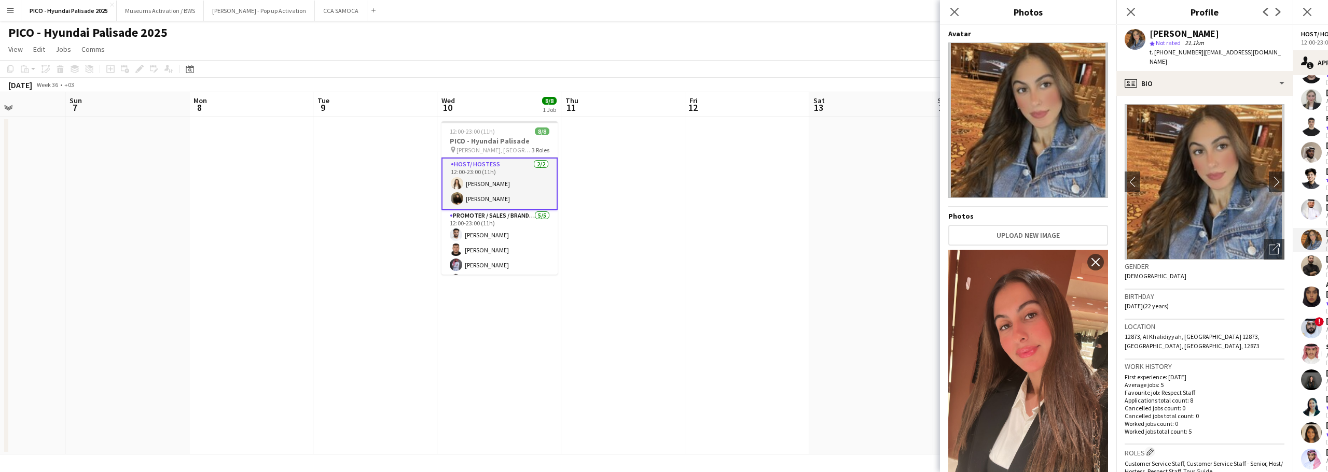
click at [1204, 362] on h3 "Work history" at bounding box center [1204, 366] width 160 height 9
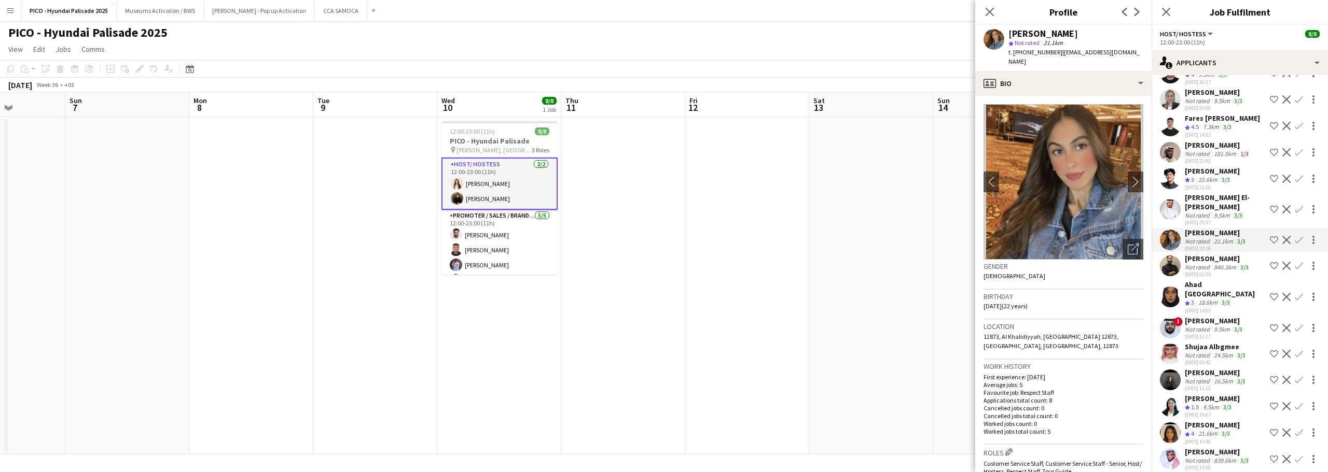
click at [1078, 343] on div "Location 12873, Al Khalidiyyah, Riyadh 12873, Saudi Arabia, Riyadh, 12873" at bounding box center [1063, 340] width 160 height 40
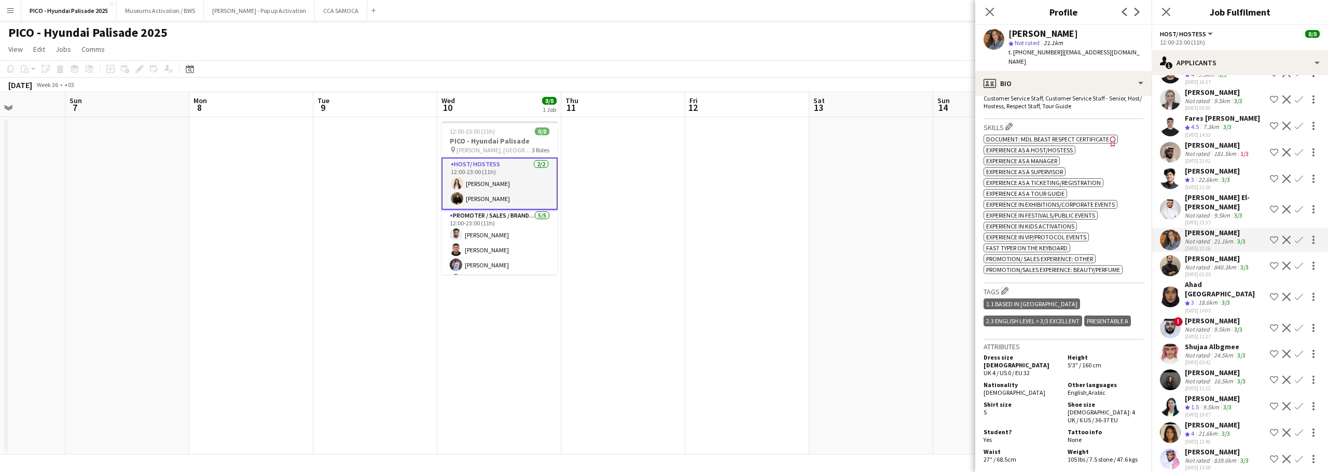
scroll to position [467, 0]
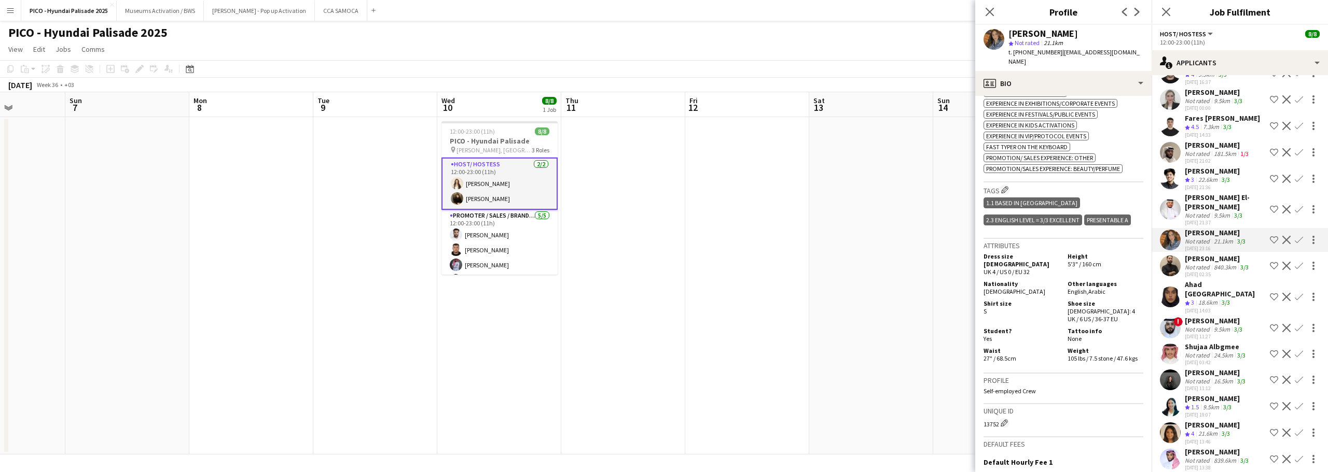
click at [1270, 238] on app-icon "Shortlist crew" at bounding box center [1274, 240] width 8 height 8
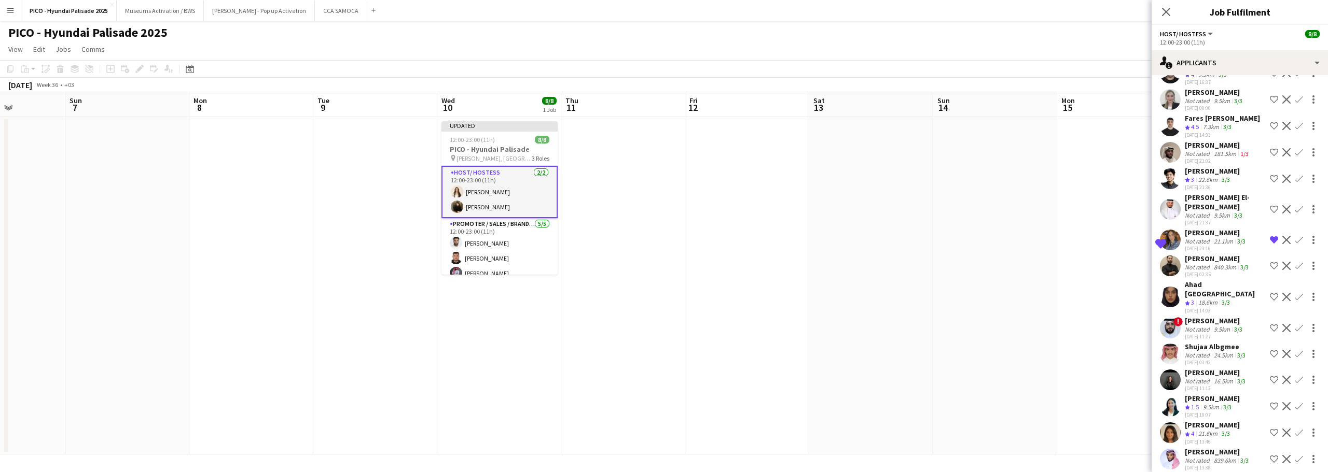
click at [1270, 376] on app-icon "Shortlist crew" at bounding box center [1274, 380] width 8 height 8
click at [1229, 421] on div "Razan Alsafadi" at bounding box center [1212, 425] width 55 height 9
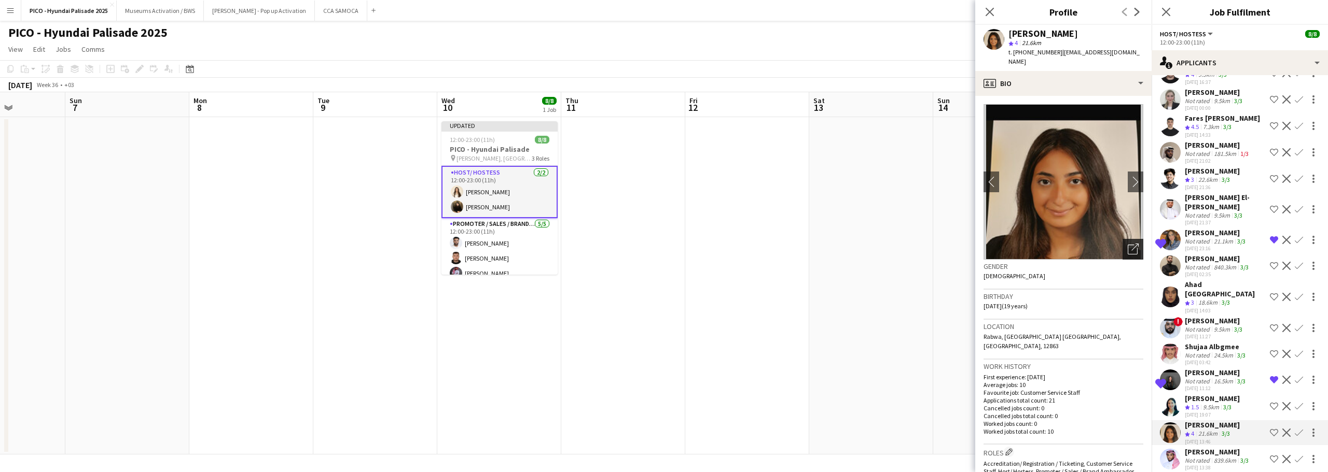
click at [1122, 239] on div "Open photos pop-in" at bounding box center [1132, 249] width 21 height 21
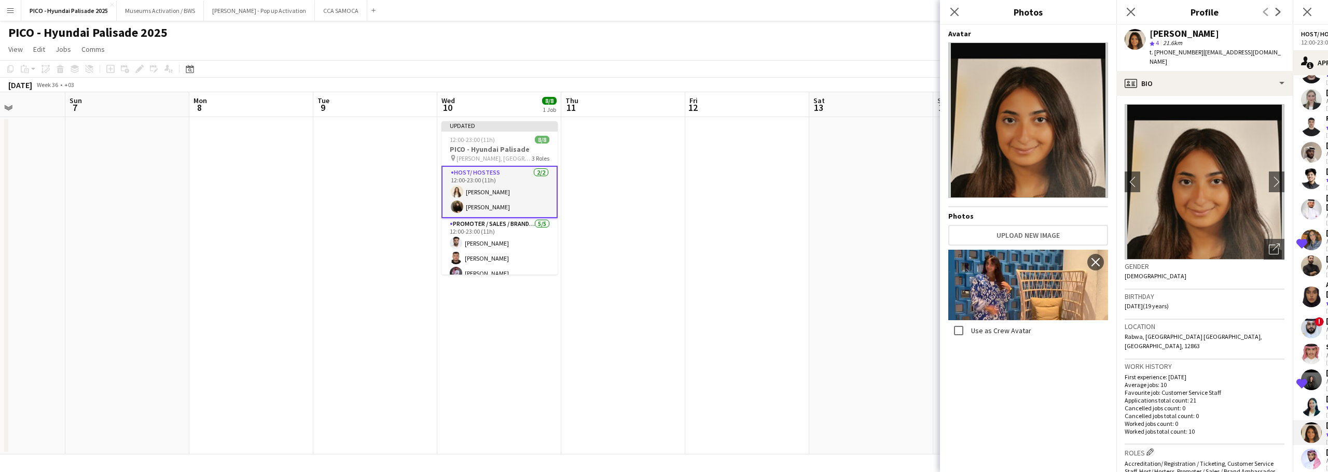
click at [1172, 304] on div "Birthday 12-06-2006 (19 years)" at bounding box center [1204, 305] width 160 height 30
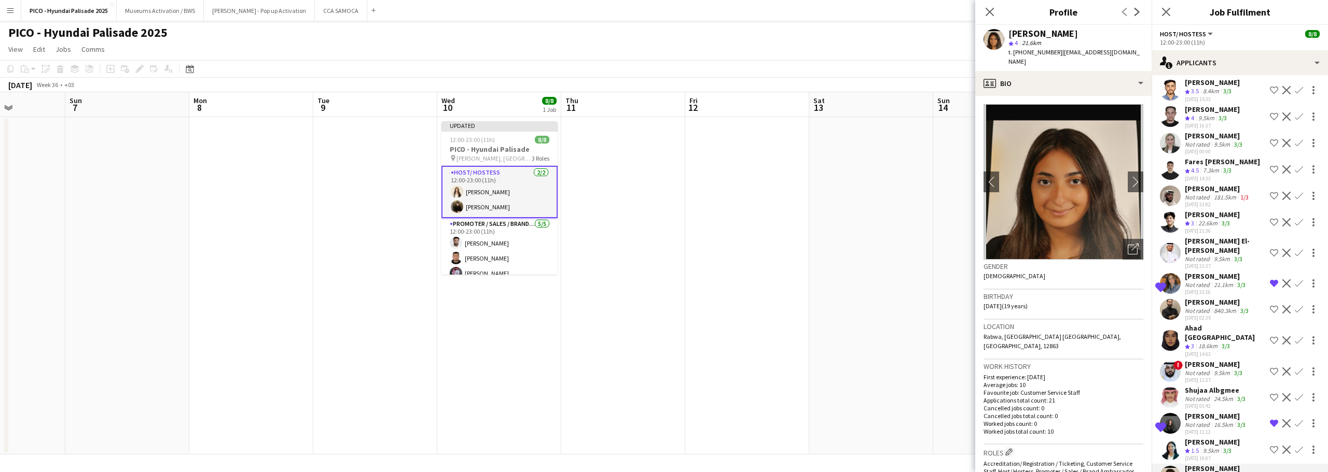
scroll to position [410, 0]
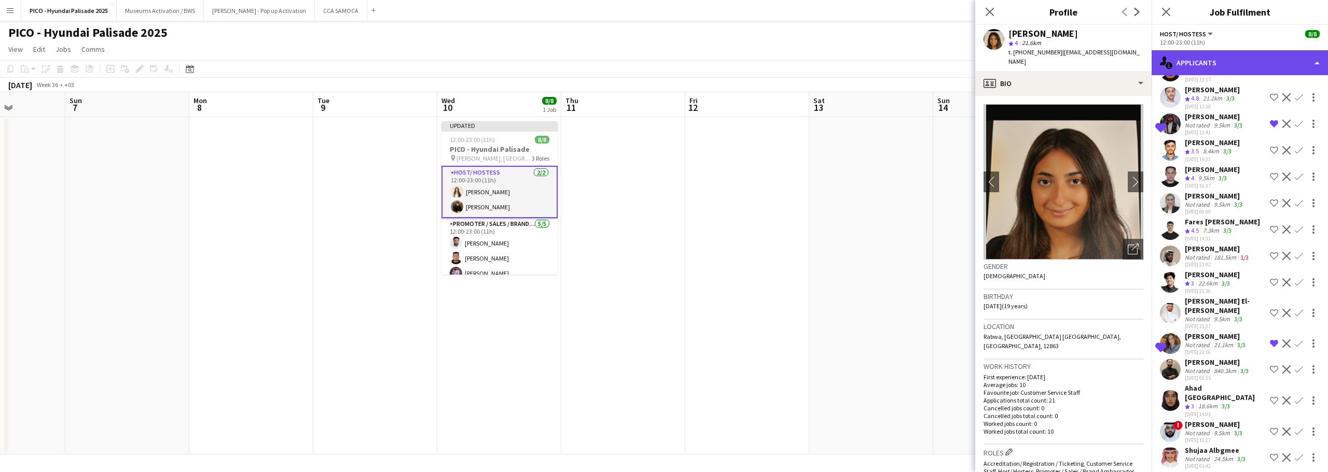
click at [1231, 59] on div "single-neutral-actions-information Applicants" at bounding box center [1239, 62] width 176 height 25
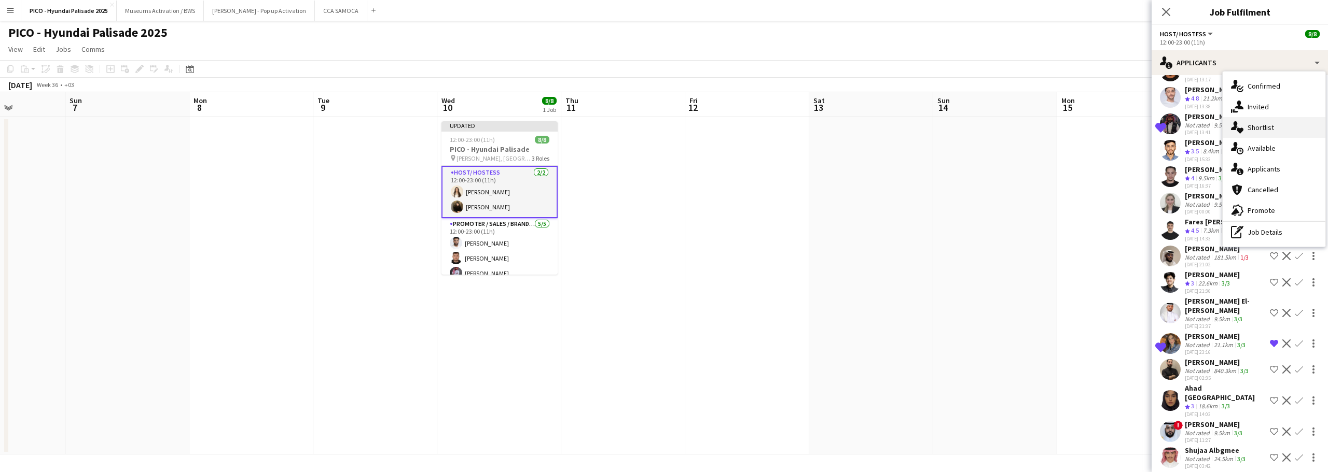
click at [1251, 131] on span "Shortlist" at bounding box center [1260, 127] width 26 height 9
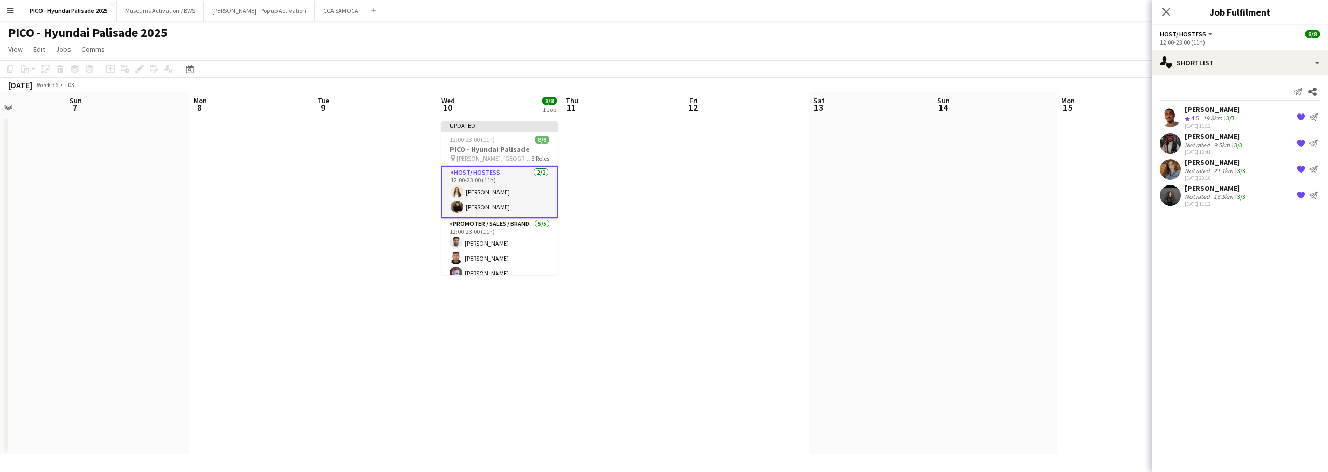
click at [1244, 143] on div "Not rated 9.5km 3/3" at bounding box center [1215, 145] width 60 height 8
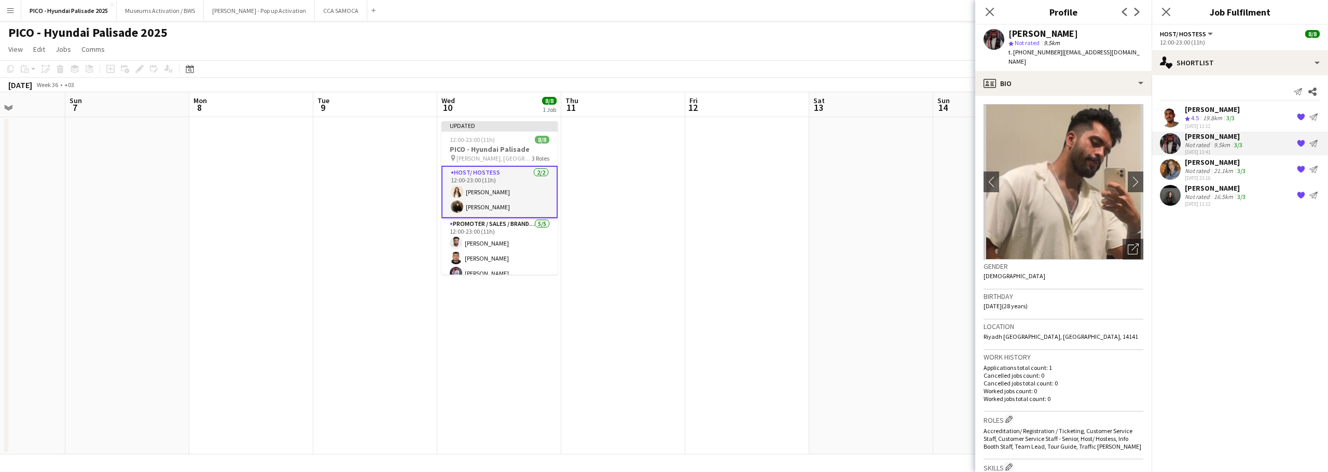
click at [1204, 217] on div "Send notification Share Abdelrahman El Shabrawy Crew rating 4.5 19.8km 3/3 21-0…" at bounding box center [1239, 146] width 176 height 143
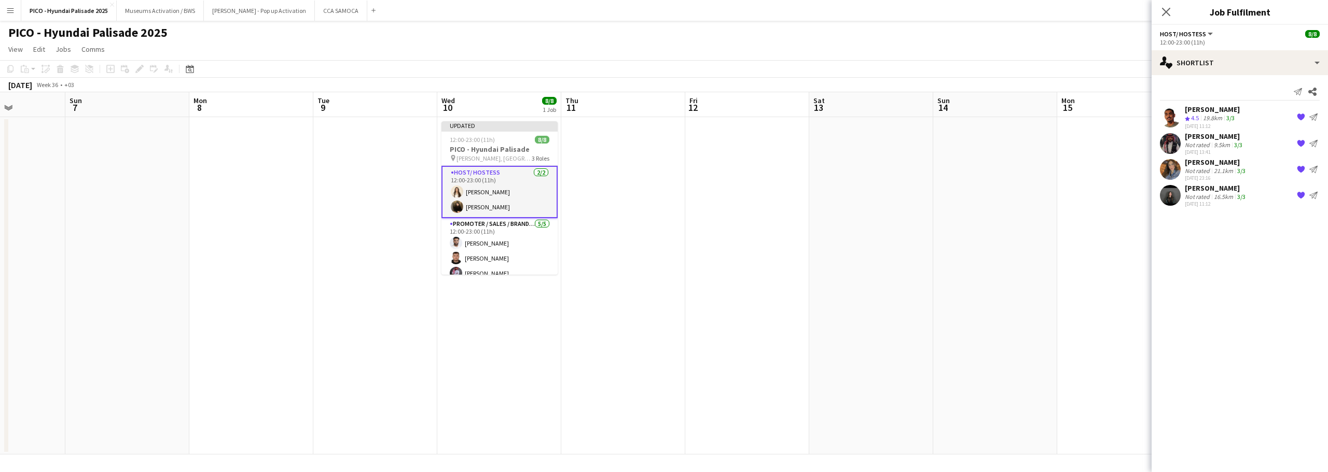
click at [982, 181] on app-date-cell at bounding box center [995, 286] width 124 height 338
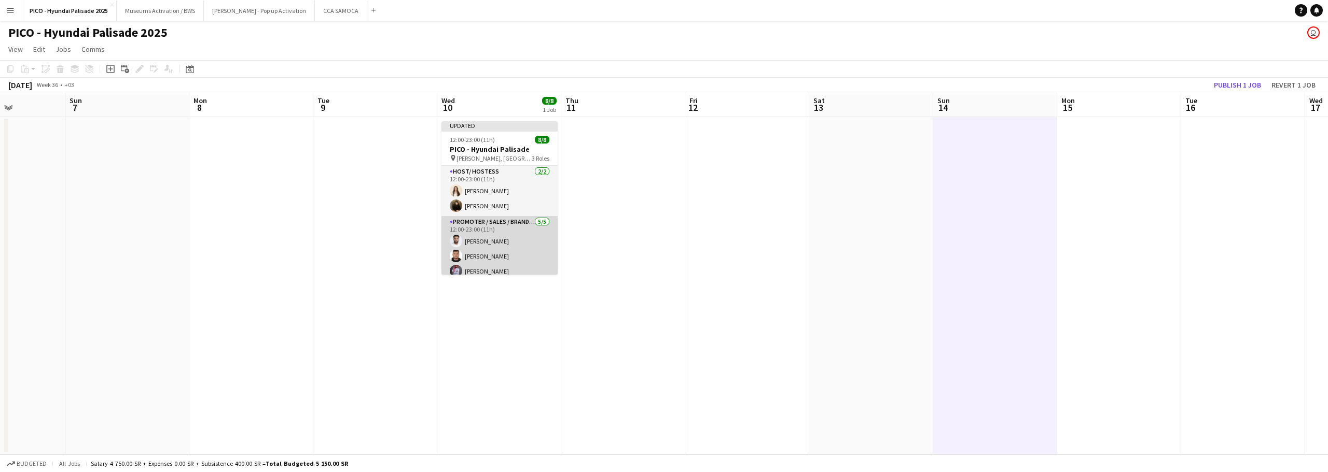
click at [521, 235] on app-card-role "Promoter / Sales / Brand Ambassador 5/5 12:00-23:00 (11h) Ali Alshammari Jad Mo…" at bounding box center [499, 263] width 116 height 95
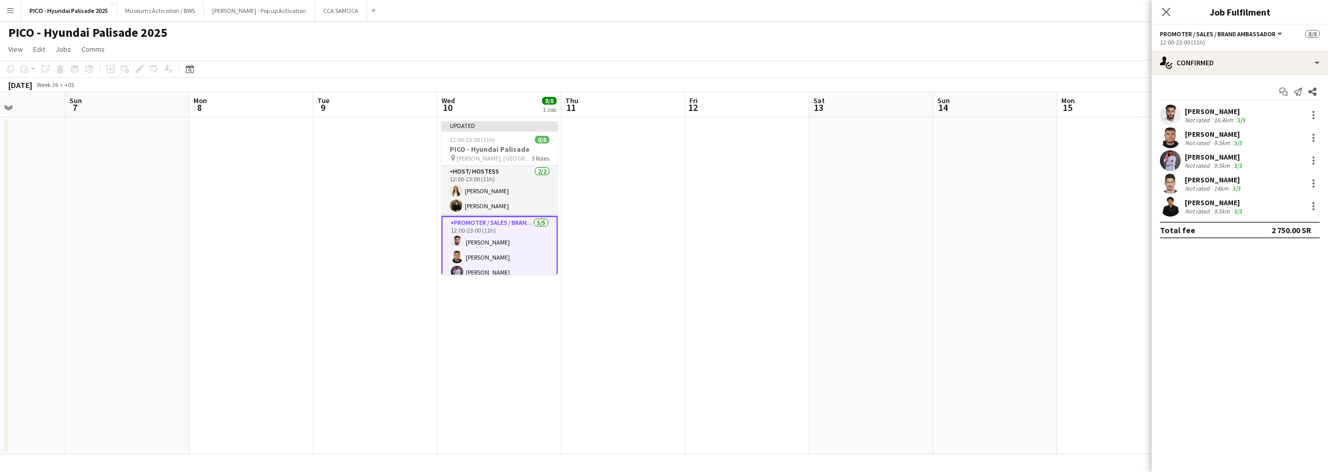
click at [1002, 173] on app-date-cell at bounding box center [995, 286] width 124 height 338
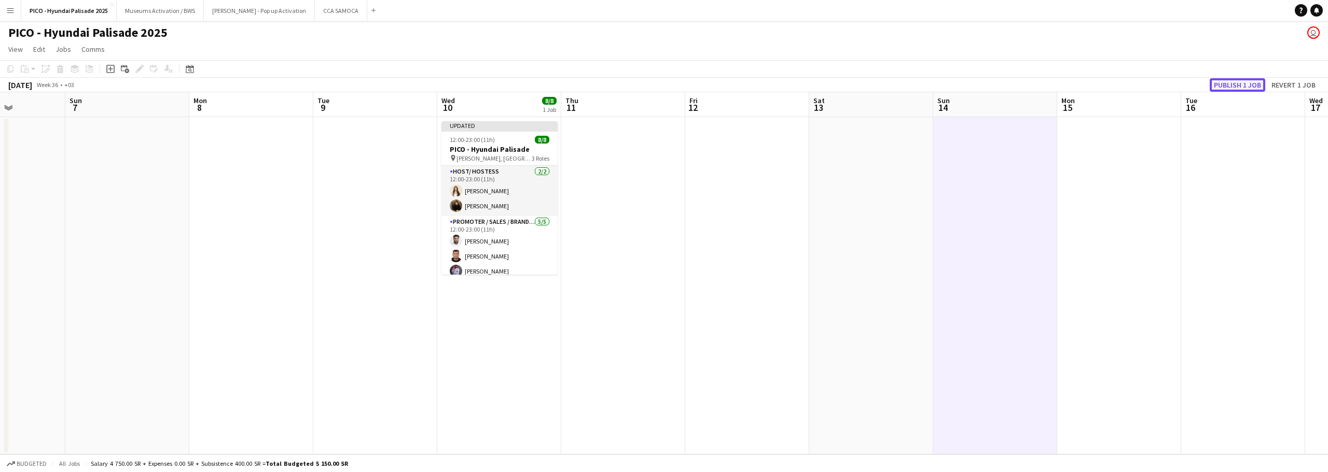
click at [1223, 90] on button "Publish 1 job" at bounding box center [1236, 84] width 55 height 13
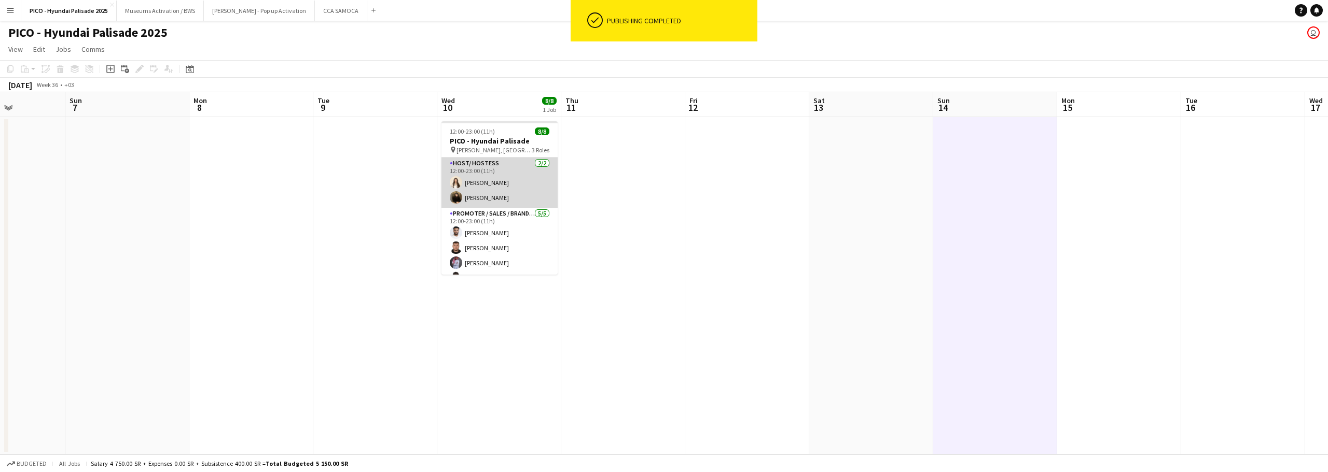
click at [492, 175] on app-card-role "Host/ Hostess [DATE] 12:00-23:00 (11h) [PERSON_NAME] [PERSON_NAME]" at bounding box center [499, 183] width 116 height 50
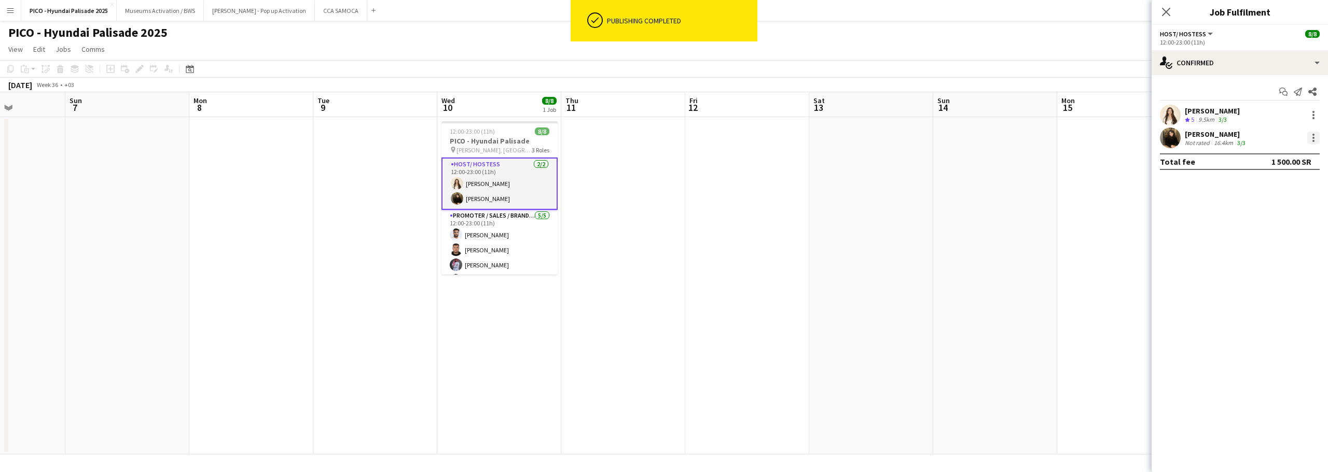
click at [1311, 135] on div at bounding box center [1313, 138] width 12 height 12
click at [1253, 253] on span "Remove" at bounding box center [1262, 256] width 31 height 9
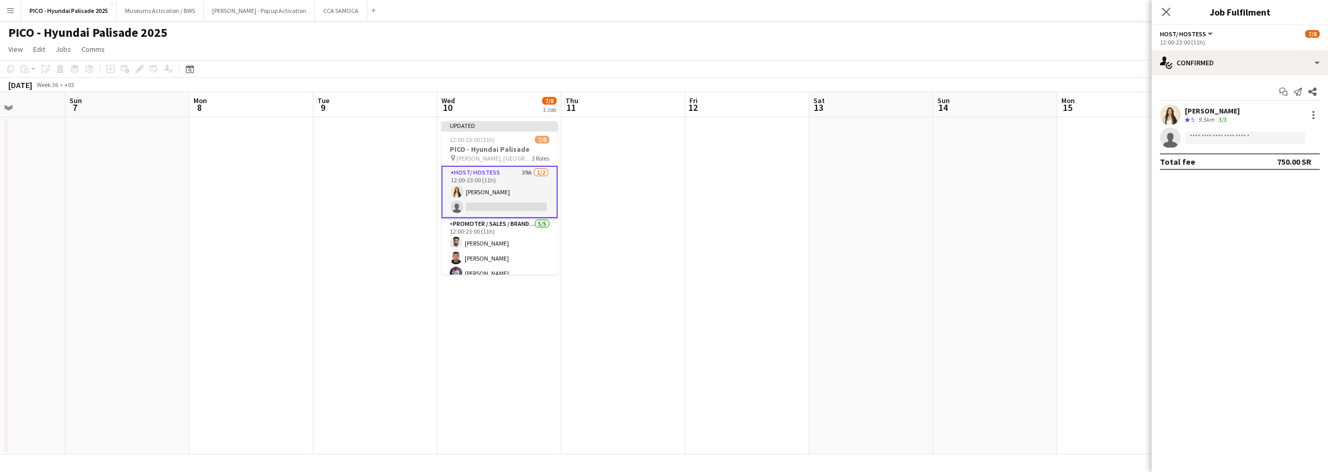
click at [1029, 159] on app-date-cell at bounding box center [995, 286] width 124 height 338
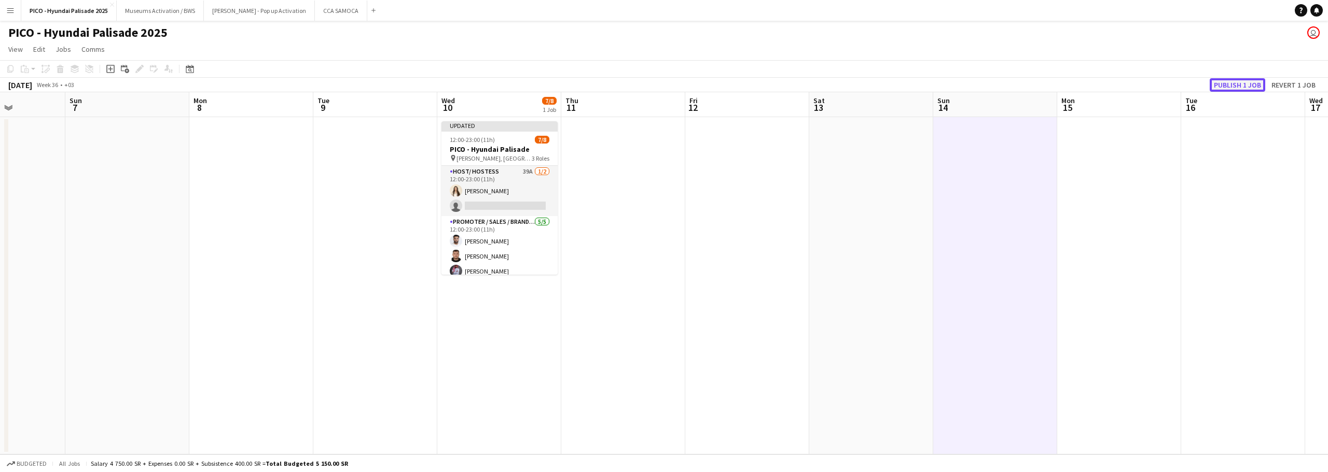
click at [1231, 83] on button "Publish 1 job" at bounding box center [1236, 84] width 55 height 13
click at [531, 109] on app-board-header-date "Wed 10 7/8 1 Job" at bounding box center [499, 104] width 124 height 25
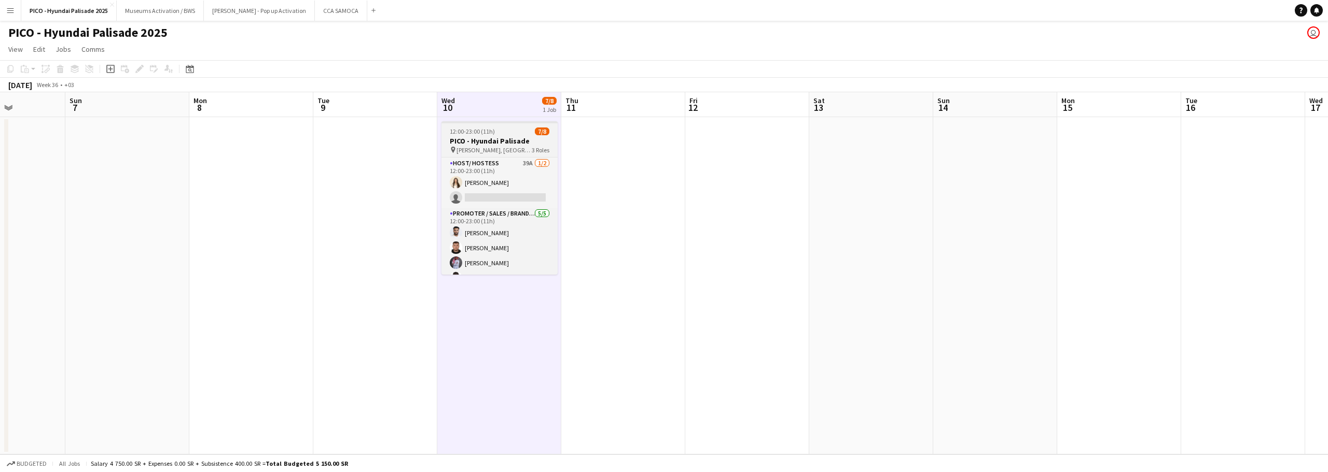
click at [530, 130] on div "12:00-23:00 (11h) 7/8" at bounding box center [499, 132] width 116 height 8
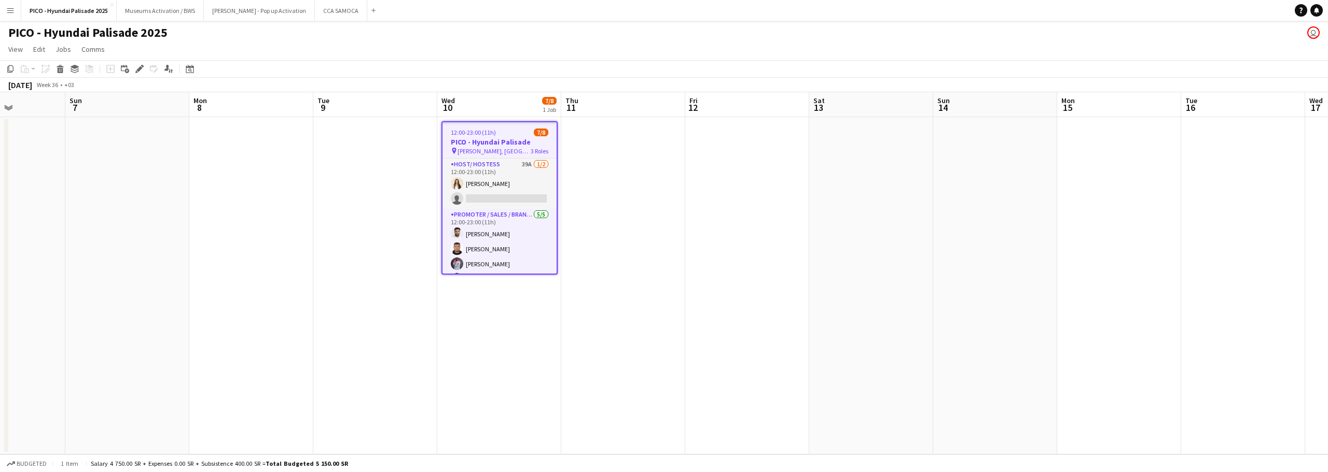
click at [478, 143] on h3 "PICO - Hyundai Palisade" at bounding box center [499, 141] width 114 height 9
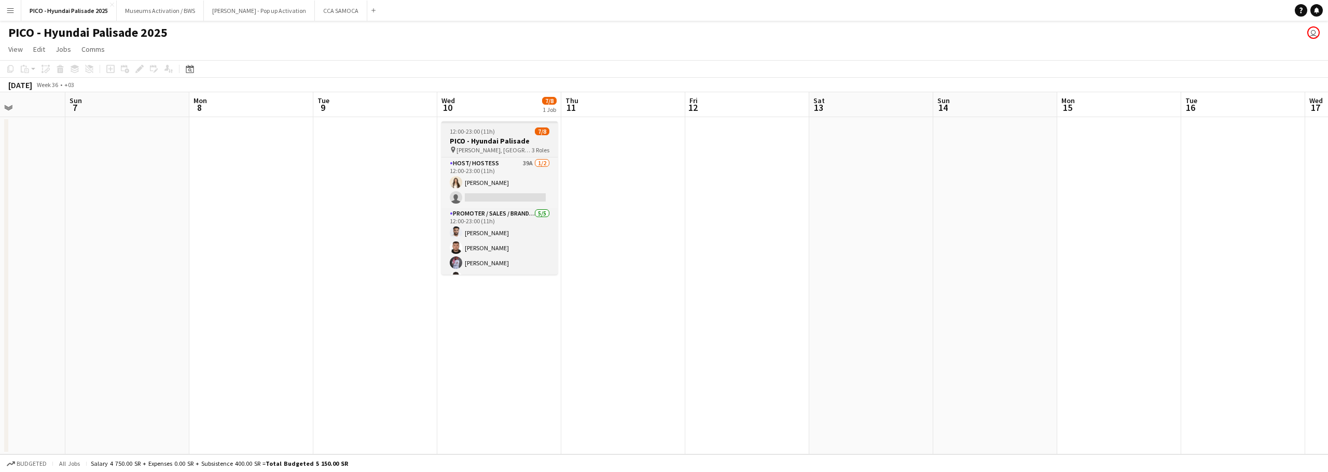
click at [474, 145] on app-job-card "12:00-23:00 (11h) 7/8 PICO - Hyundai Palisade pin Saraj Hall, Riyadh 3 Roles Ho…" at bounding box center [499, 198] width 116 height 154
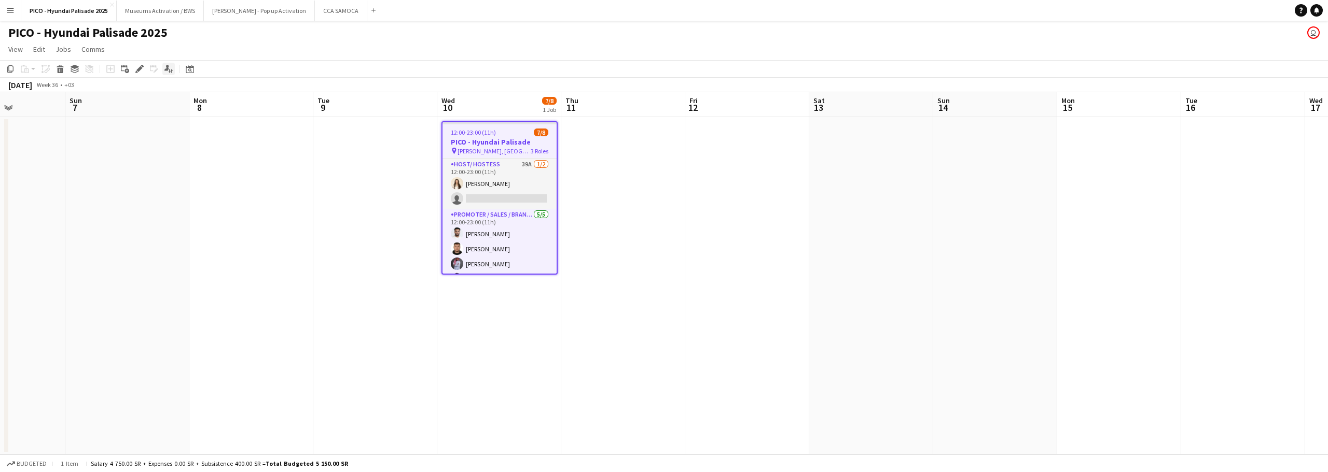
click at [169, 69] on icon "Applicants" at bounding box center [168, 69] width 8 height 8
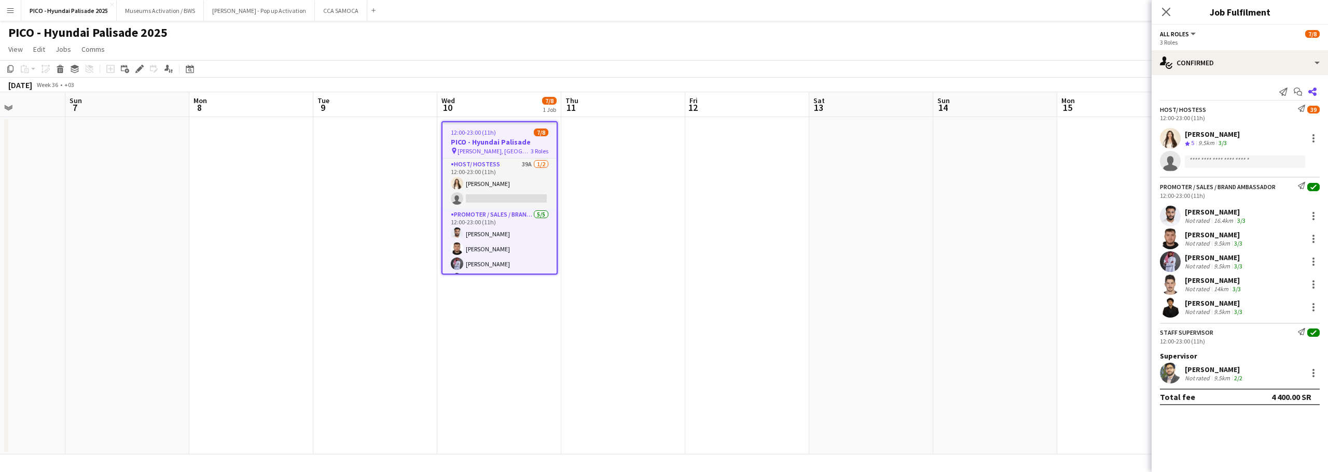
click at [1308, 93] on icon "Share" at bounding box center [1312, 92] width 8 height 8
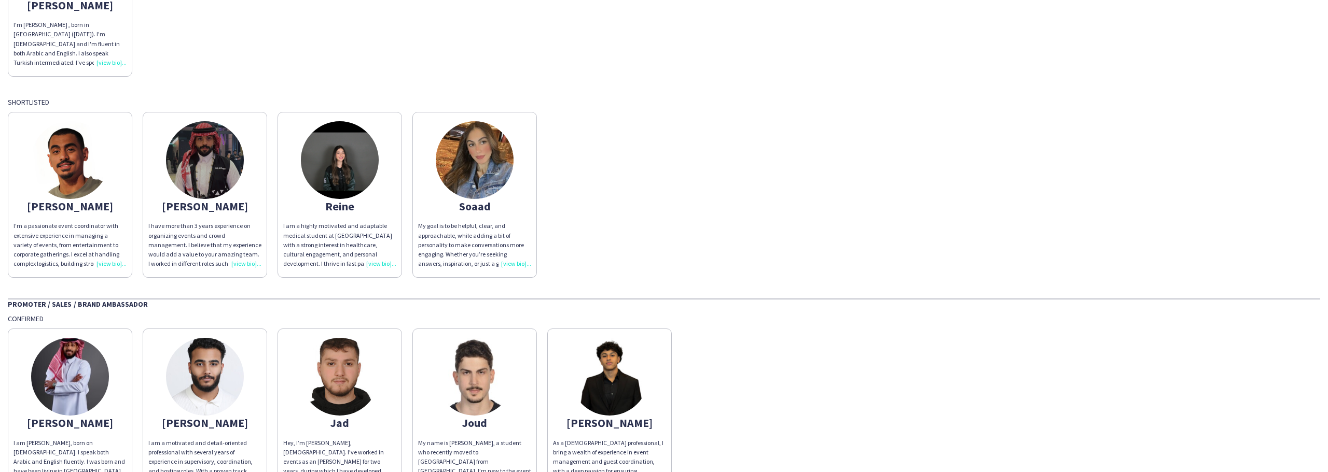
scroll to position [259, 0]
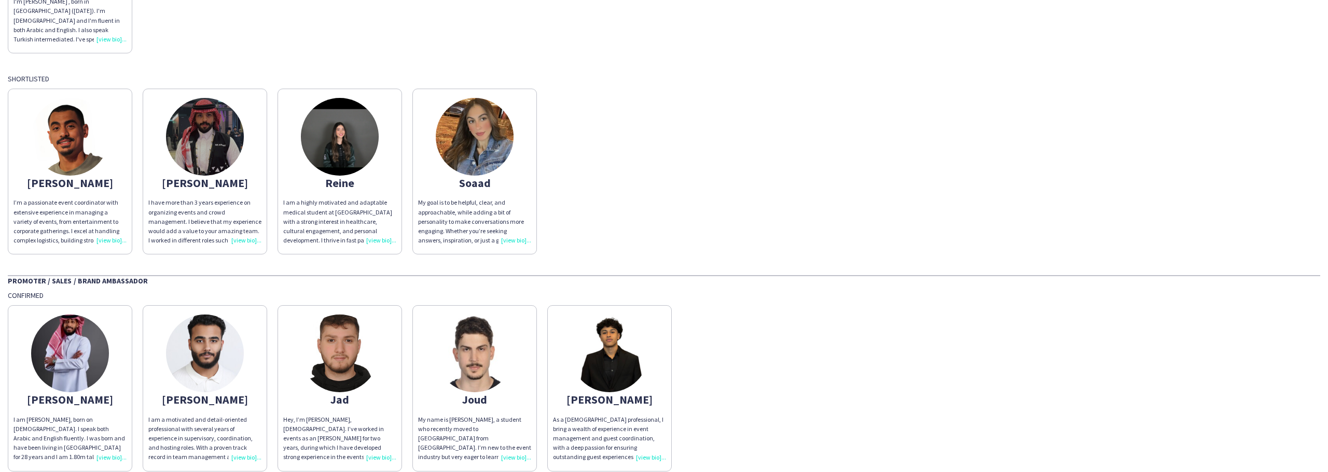
click at [230, 161] on img at bounding box center [205, 137] width 78 height 78
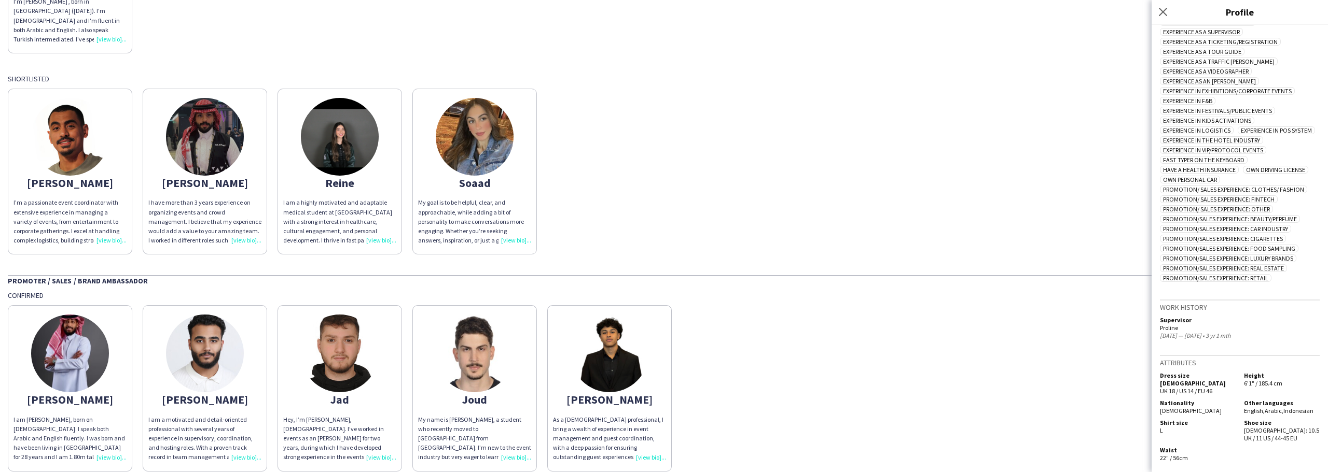
scroll to position [498, 0]
click at [394, 168] on app-share-pages-crew-card "Reine I am a highly motivated and adaptable medical student at Alfaisal Univers…" at bounding box center [339, 172] width 124 height 166
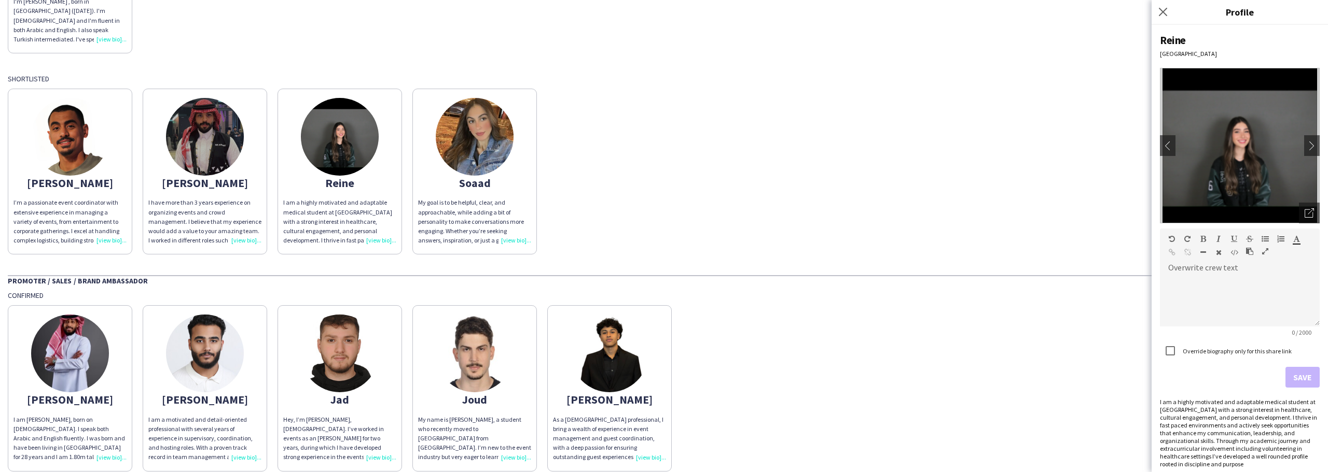
click at [452, 165] on img at bounding box center [475, 137] width 78 height 78
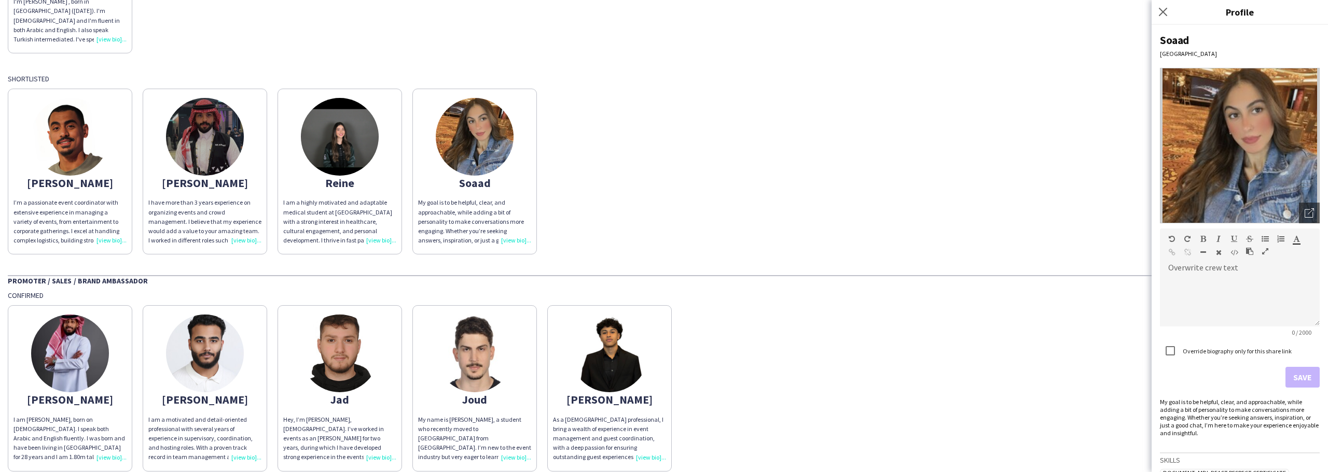
click at [678, 166] on div "Abdelrahman I’m a passionate event coordinator with extensive experience in man…" at bounding box center [664, 169] width 1312 height 171
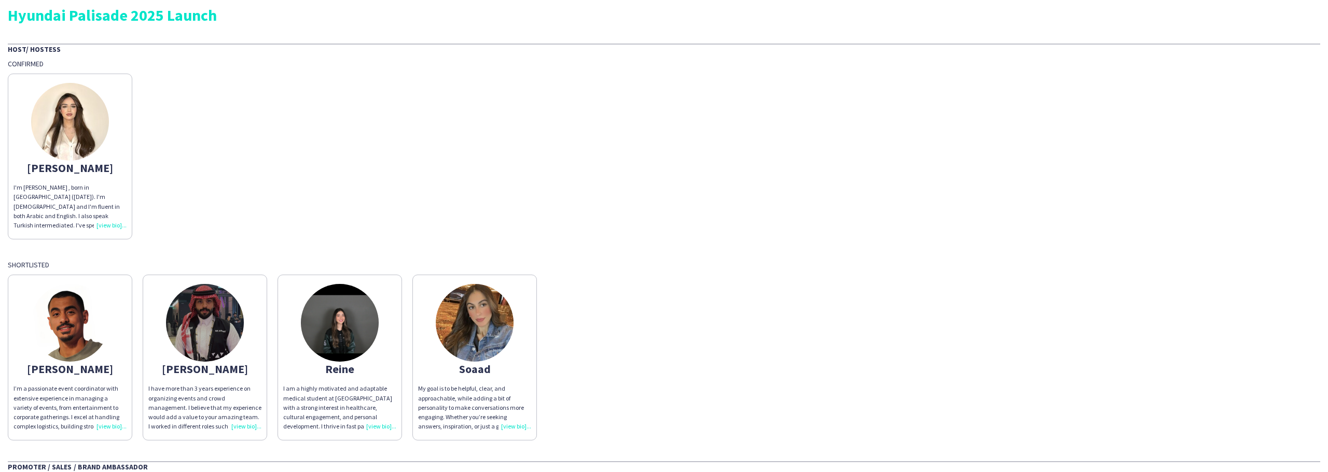
scroll to position [0, 0]
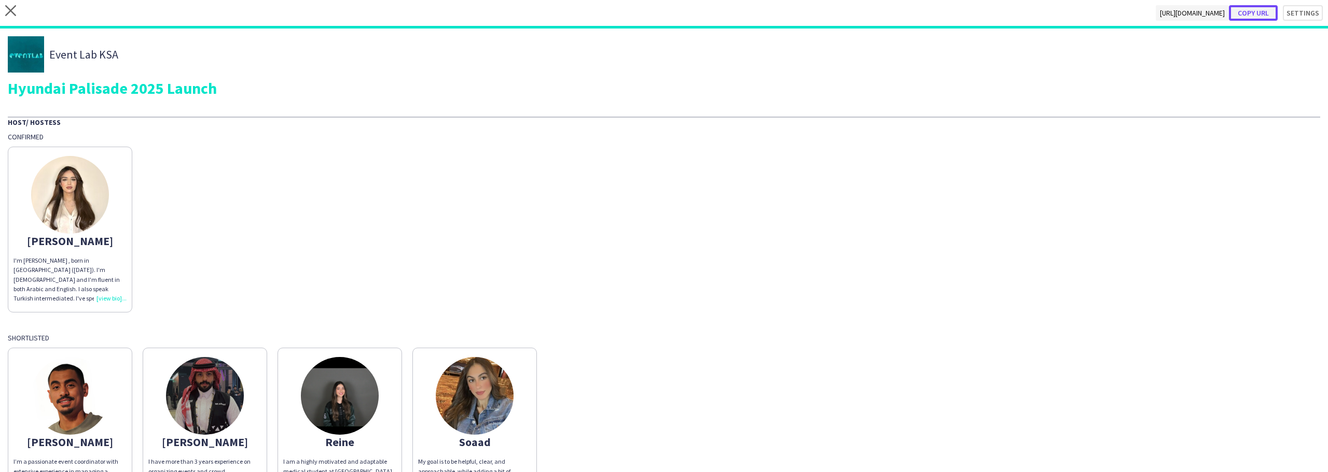
click at [1246, 12] on button "Copy url" at bounding box center [1253, 13] width 49 height 16
click at [9, 11] on icon "close" at bounding box center [10, 10] width 11 height 11
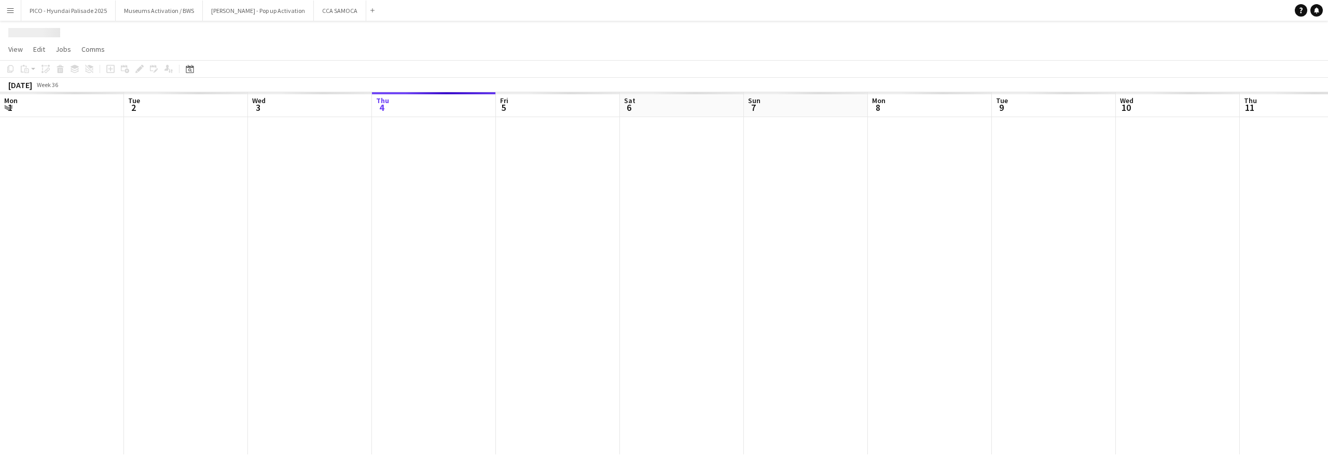
scroll to position [0, 248]
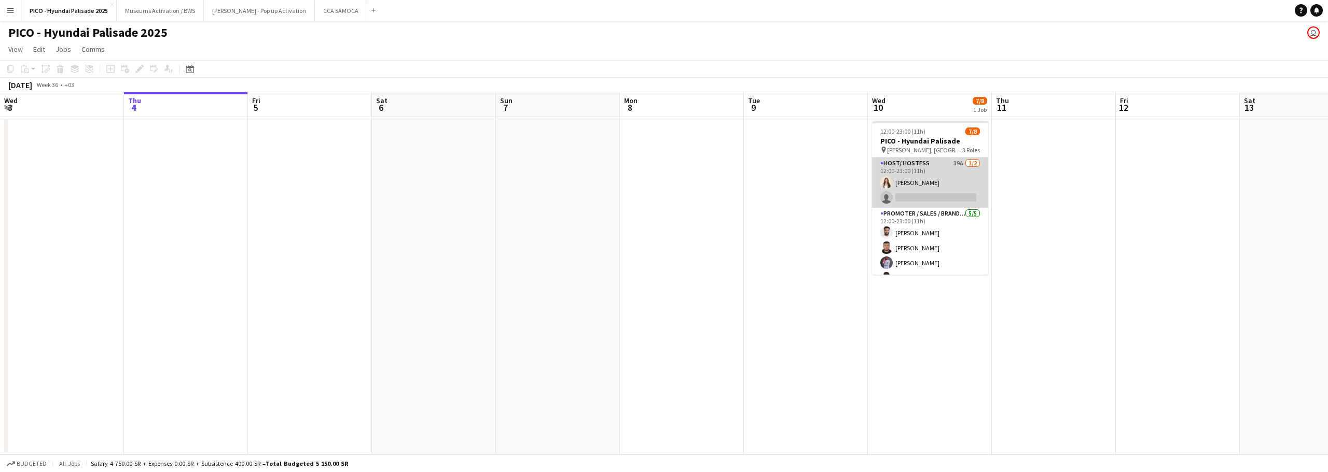
click at [928, 198] on app-card-role "Host/ Hostess 39A 1/2 12:00-23:00 (11h) Wedad AlNajjar single-neutral-actions" at bounding box center [930, 183] width 116 height 50
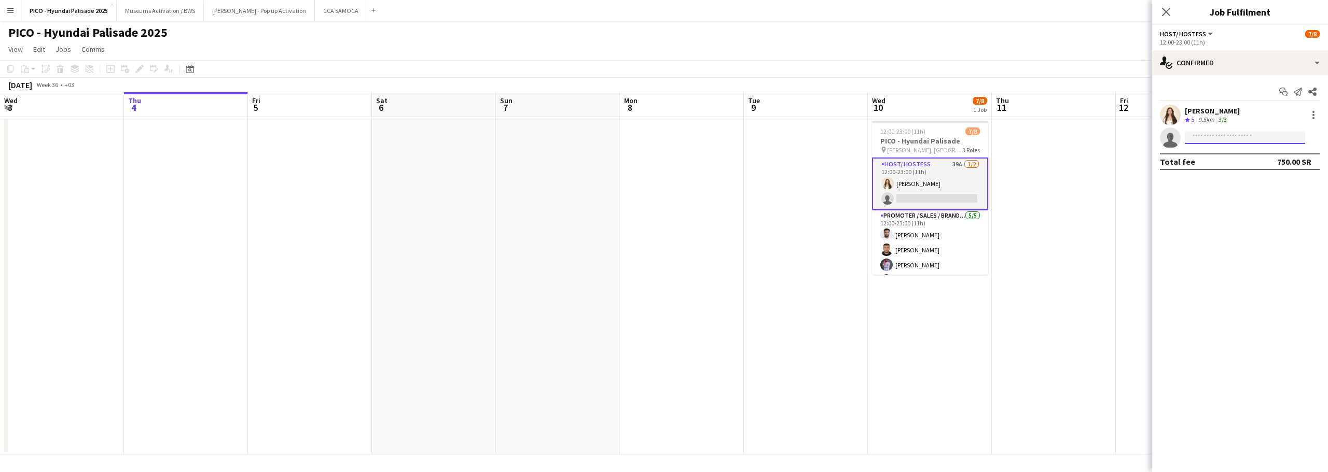
click at [1213, 143] on input at bounding box center [1245, 138] width 120 height 12
click at [1247, 59] on div "single-neutral-actions-check-2 Confirmed" at bounding box center [1239, 62] width 176 height 25
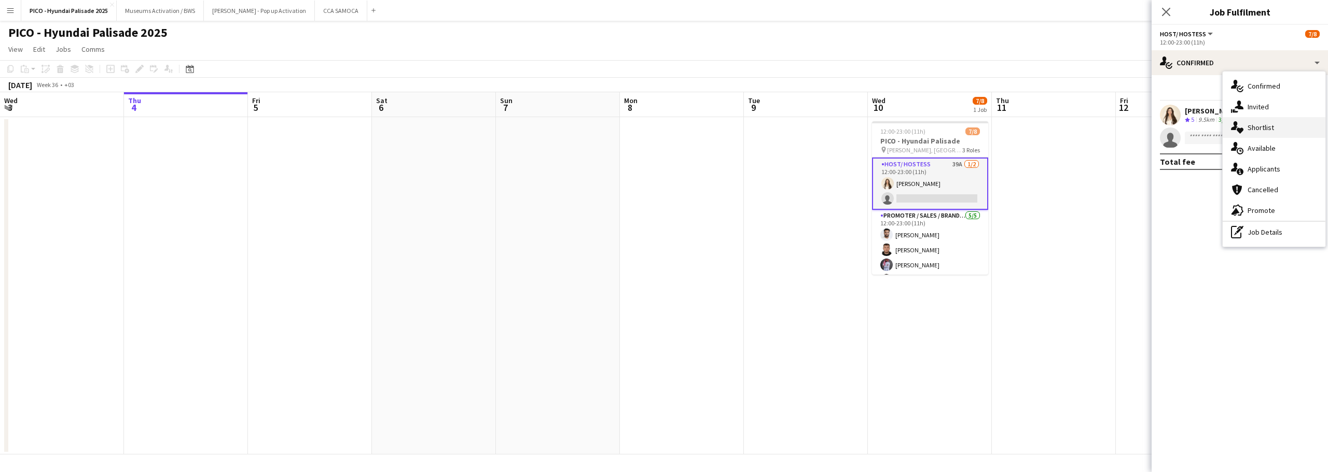
click at [1276, 126] on div "single-neutral-actions-heart Shortlist" at bounding box center [1273, 127] width 103 height 21
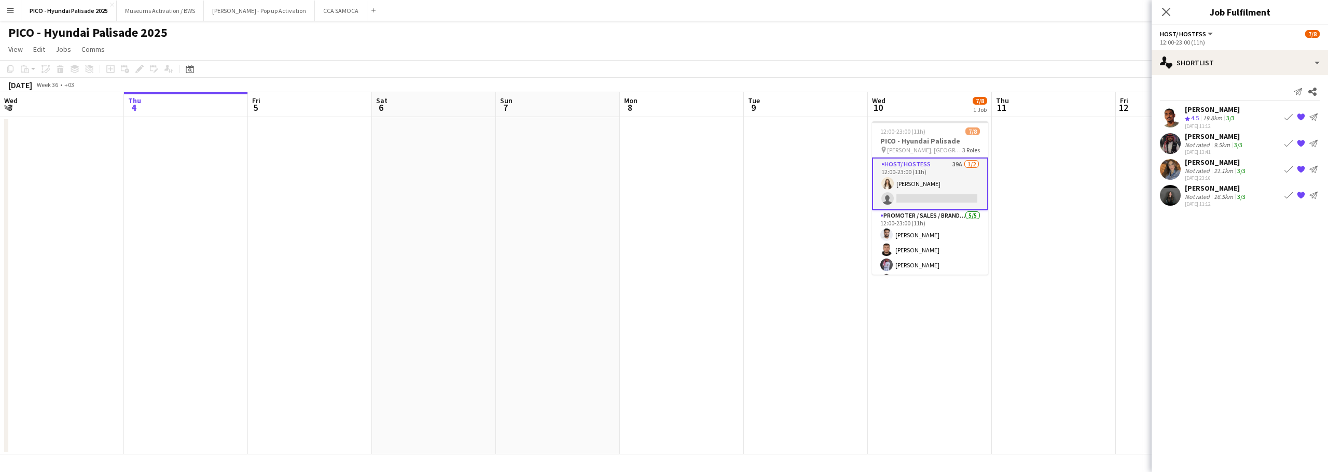
click at [1294, 191] on button "Book crew" at bounding box center [1288, 195] width 12 height 12
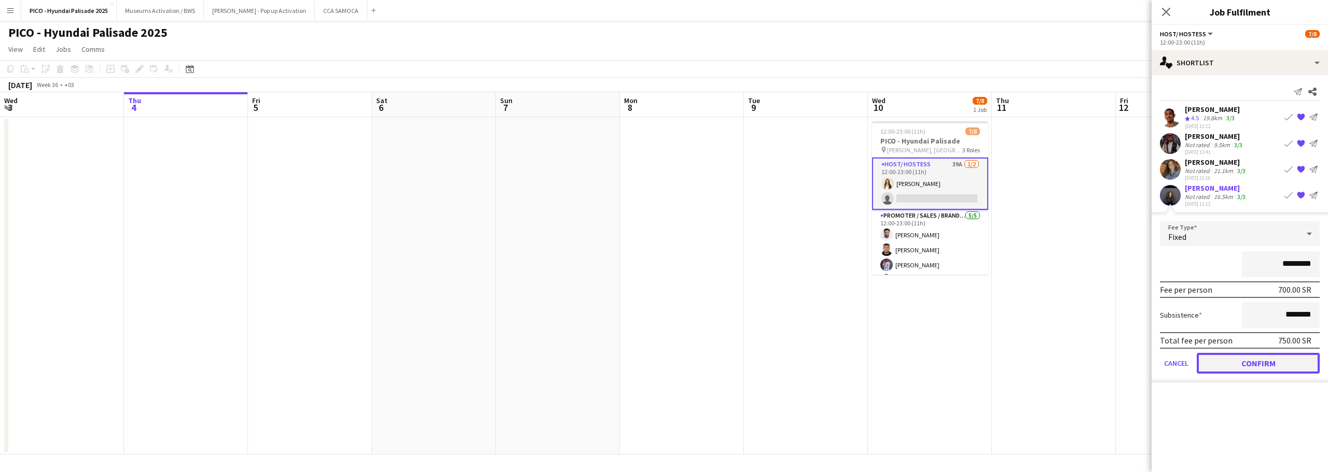
click at [1251, 365] on button "Confirm" at bounding box center [1258, 363] width 123 height 21
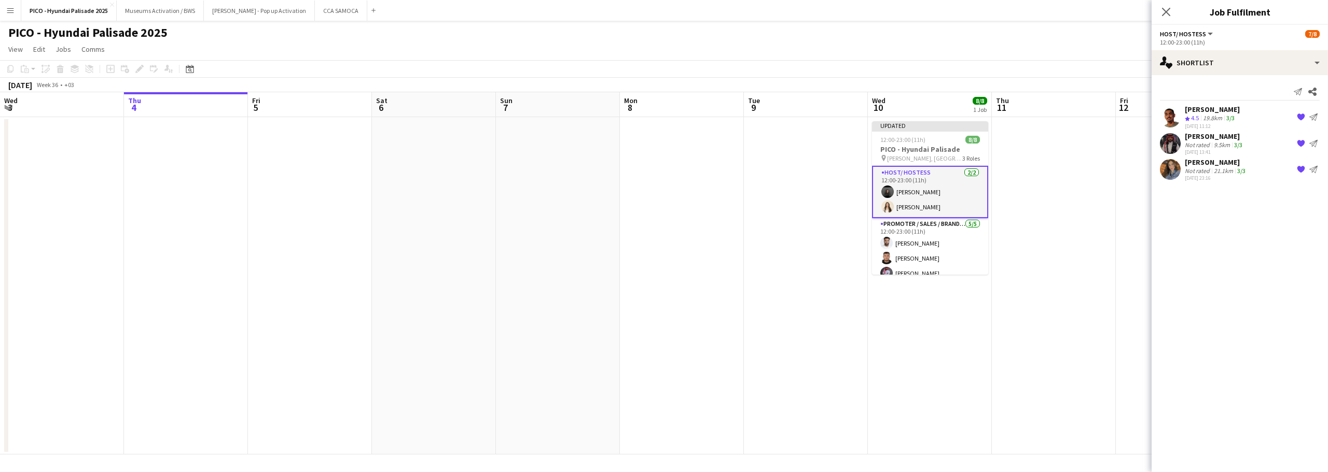
click at [1040, 174] on app-date-cell at bounding box center [1054, 286] width 124 height 338
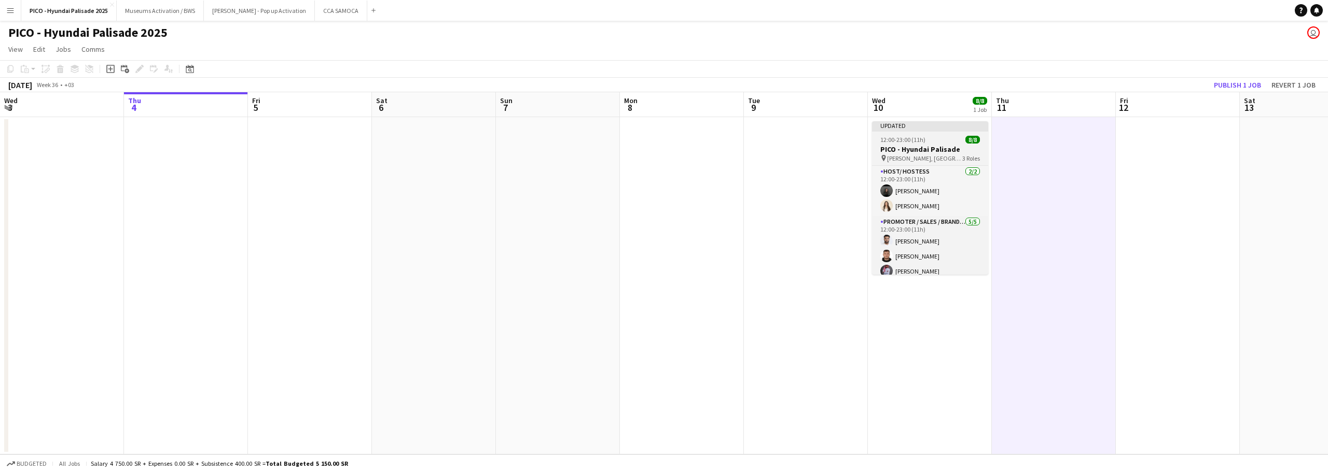
click at [949, 135] on app-job-card "Updated 12:00-23:00 (11h) 8/8 PICO - Hyundai Palisade pin Saraj Hall, Riyadh 3 …" at bounding box center [930, 198] width 116 height 154
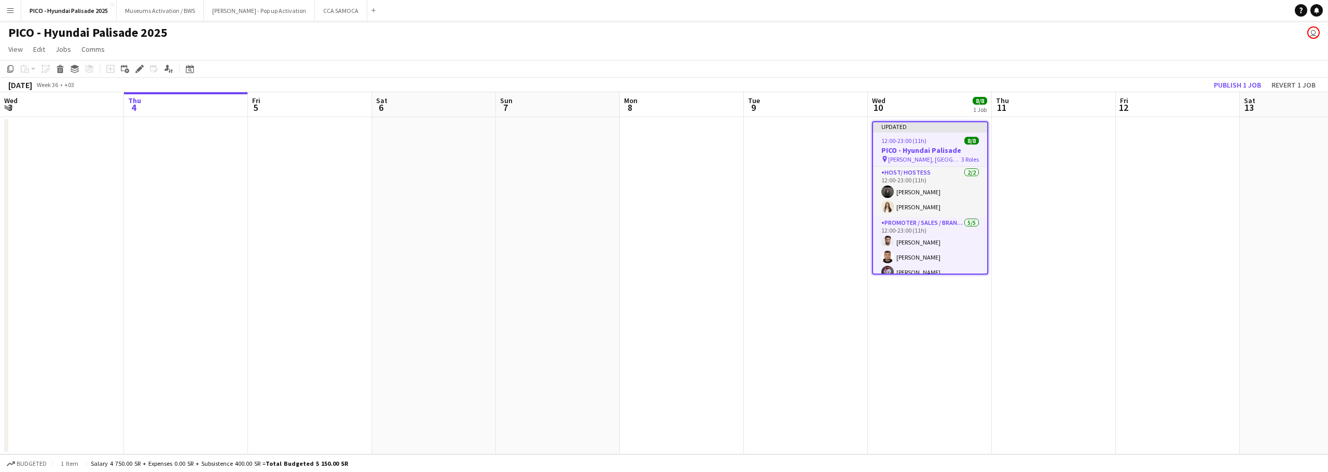
drag, startPoint x: 1023, startPoint y: 176, endPoint x: 926, endPoint y: 160, distance: 98.2
click at [1002, 174] on app-calendar-viewport "Mon 1 Tue 2 Wed 3 Thu 4 Fri 5 Sat 6 Sun 7 Mon 8 Tue 9 Wed 10 8/8 1 Job Thu 11 F…" at bounding box center [664, 273] width 1328 height 363
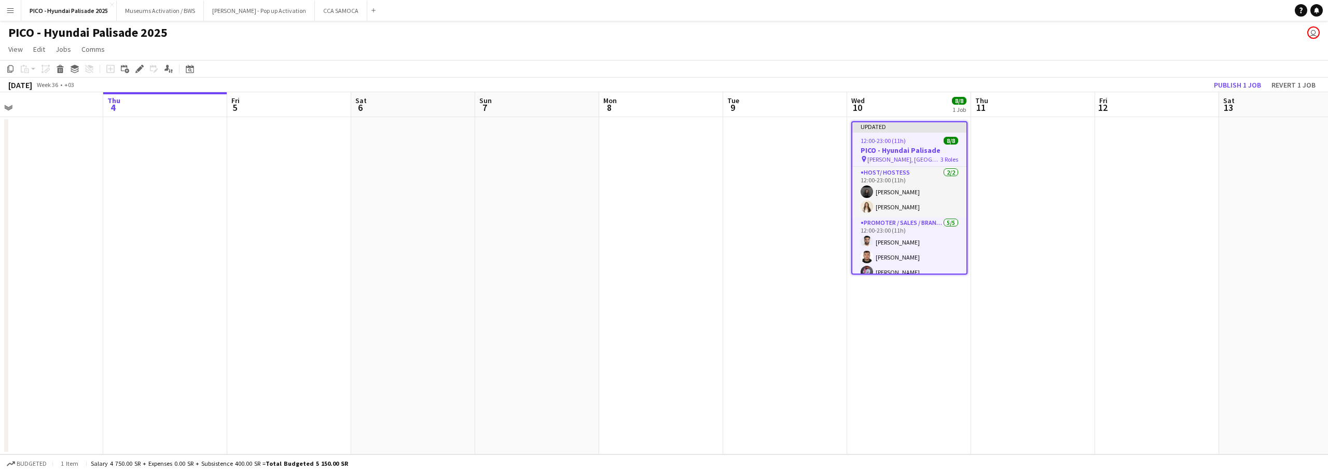
click at [847, 140] on app-date-cell "Updated 12:00-23:00 (11h) 8/8 PICO - Hyundai Palisade pin Saraj Hall, Riyadh 3 …" at bounding box center [909, 286] width 124 height 338
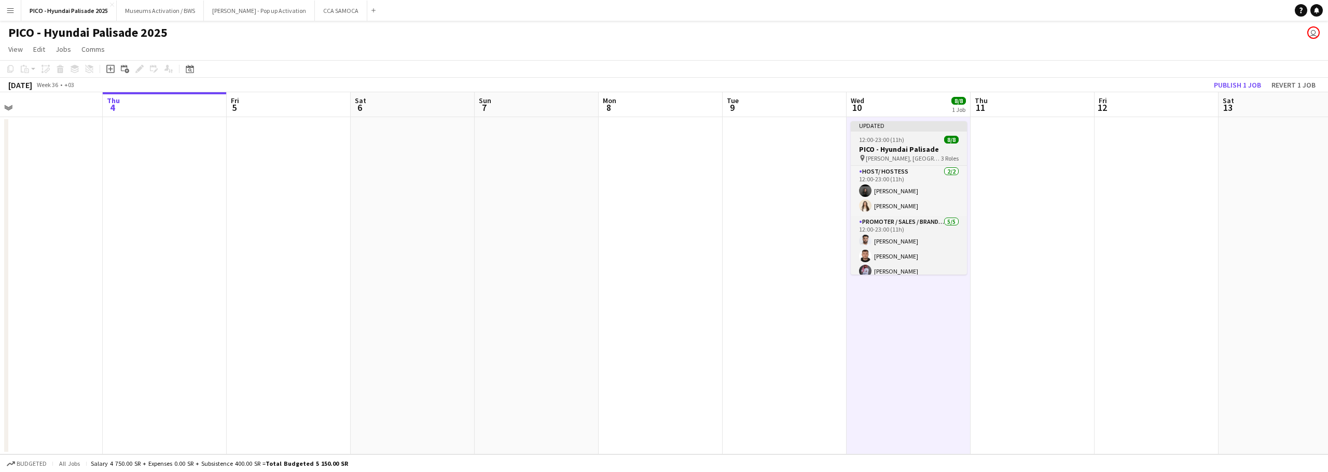
click at [896, 141] on span "12:00-23:00 (11h)" at bounding box center [881, 140] width 45 height 8
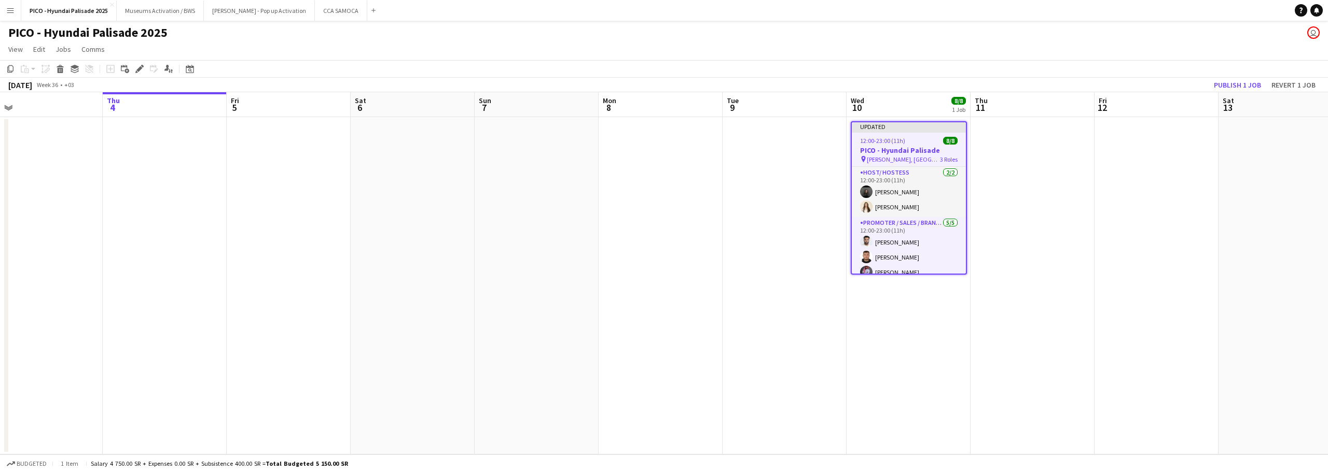
click at [1076, 179] on app-date-cell at bounding box center [1032, 286] width 124 height 338
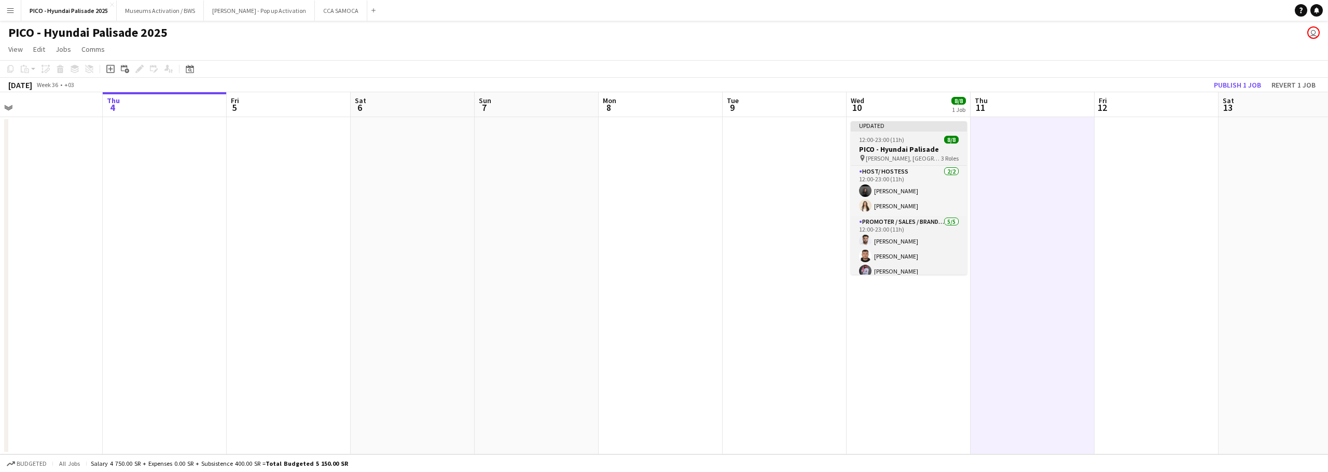
click at [934, 150] on h3 "PICO - Hyundai Palisade" at bounding box center [909, 149] width 116 height 9
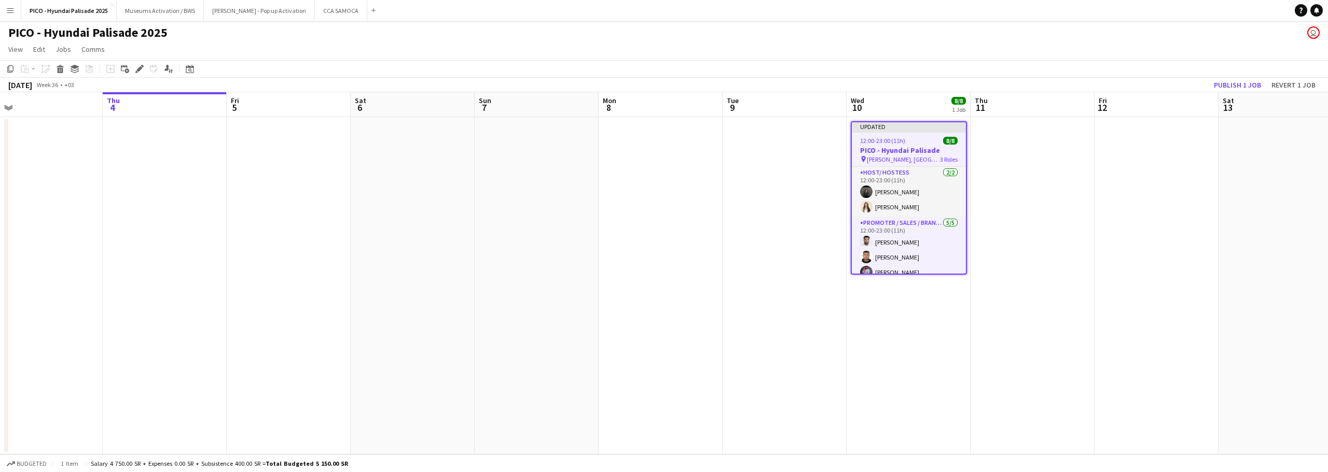
click at [705, 139] on app-date-cell at bounding box center [661, 286] width 124 height 338
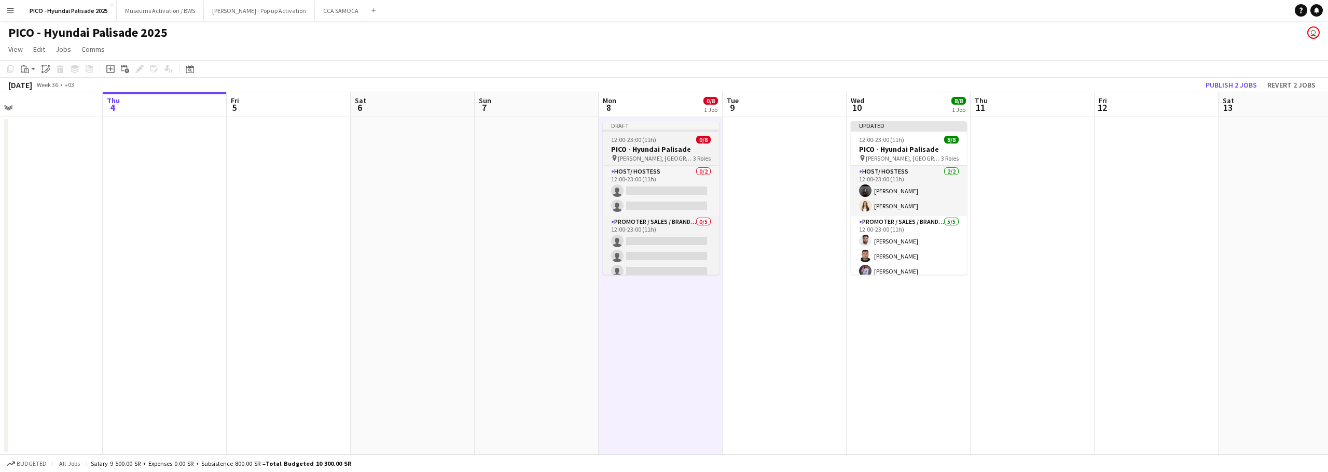
click at [661, 142] on div "12:00-23:00 (11h) 0/8" at bounding box center [661, 140] width 116 height 8
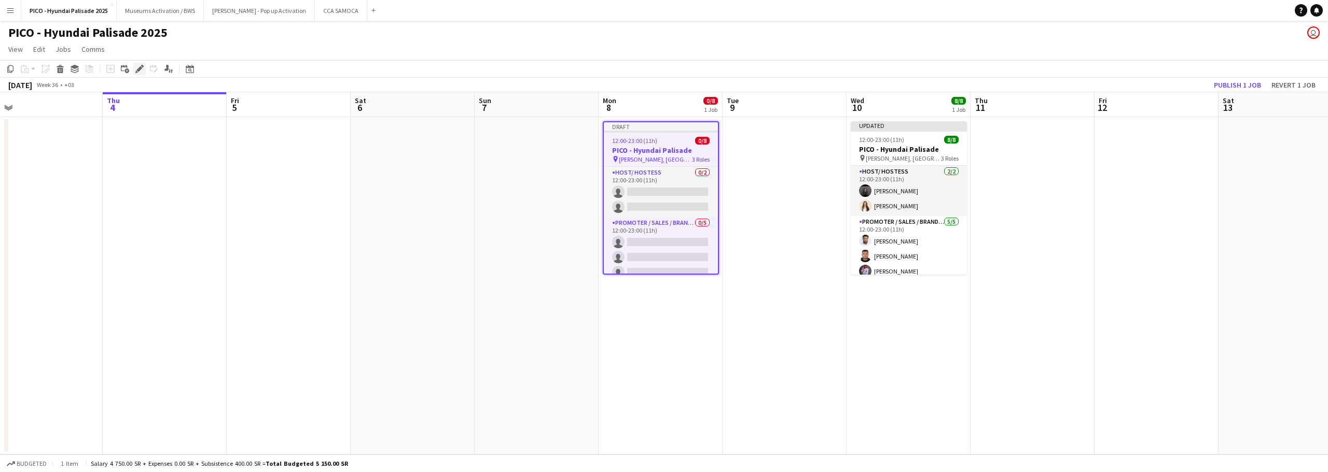
click at [141, 67] on icon at bounding box center [139, 69] width 6 height 6
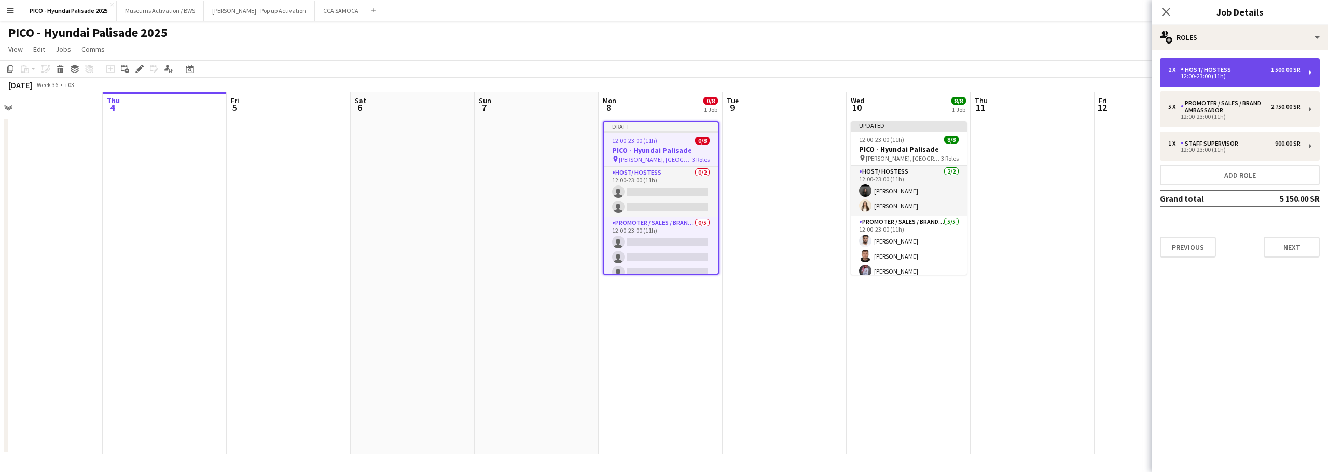
click at [1220, 75] on div "12:00-23:00 (11h)" at bounding box center [1234, 76] width 132 height 5
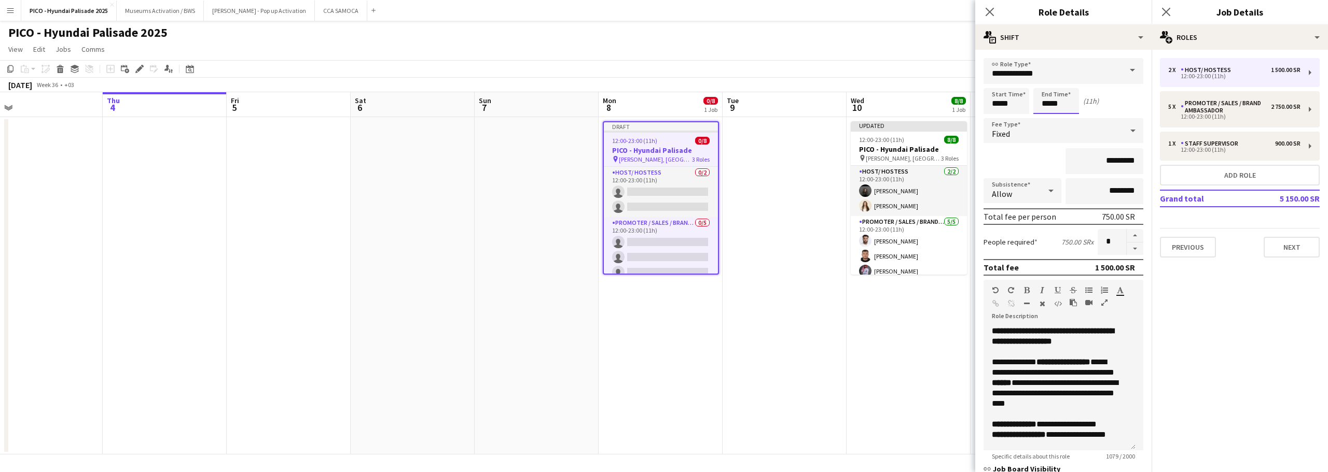
click at [1062, 103] on input "*****" at bounding box center [1056, 101] width 46 height 26
click at [1046, 119] on div at bounding box center [1045, 119] width 21 height 10
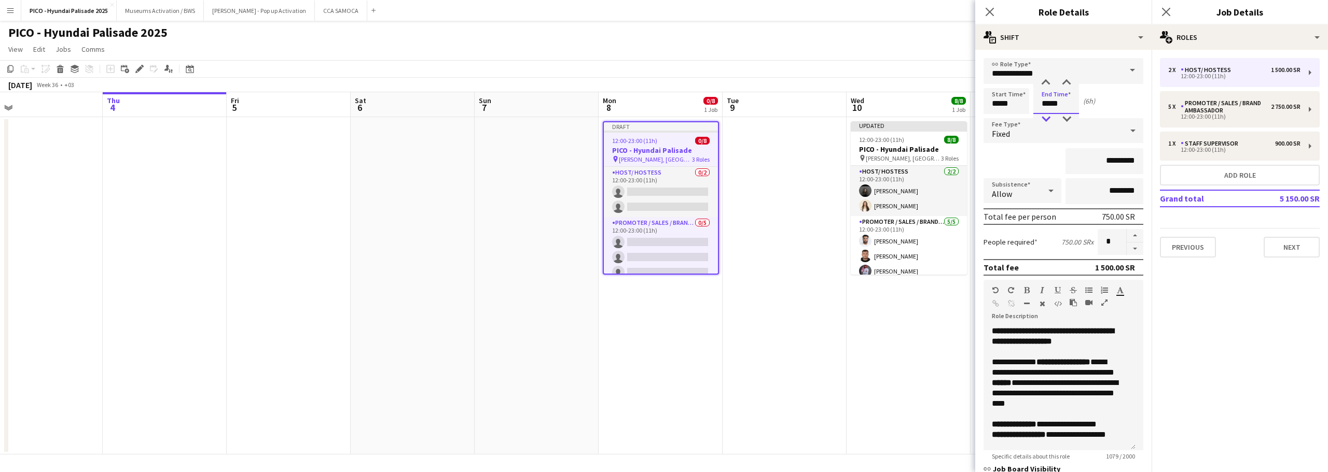
click at [1046, 119] on div at bounding box center [1045, 119] width 21 height 10
type input "*****"
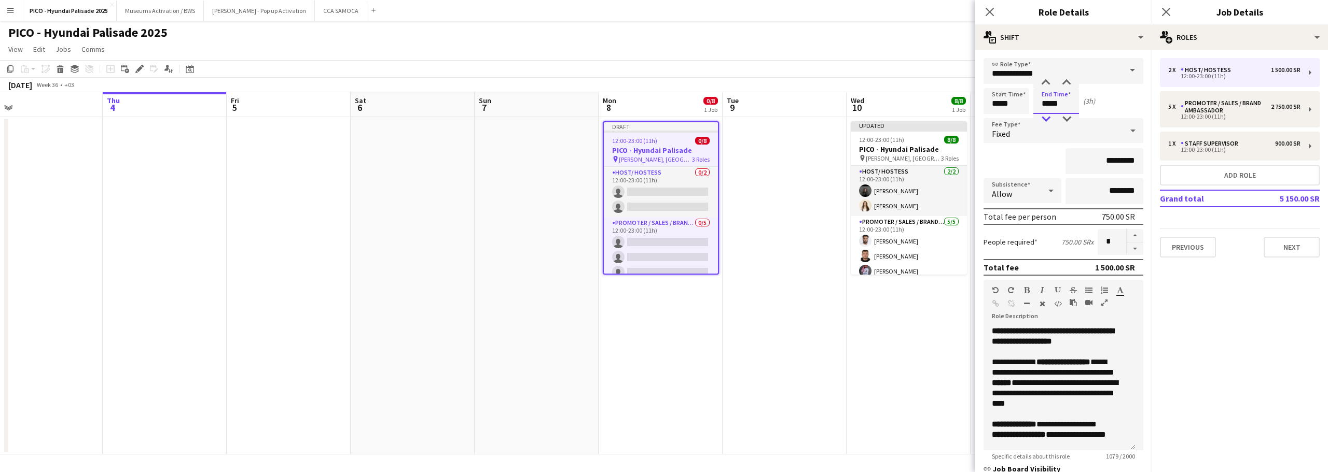
click at [1046, 119] on div at bounding box center [1045, 119] width 21 height 10
click at [1208, 91] on div "2 x Host/ Hostess 1 500.00 SR 12:00-23:00 (11h) 5 x Promoter / Sales / Brand Am…" at bounding box center [1239, 158] width 176 height 200
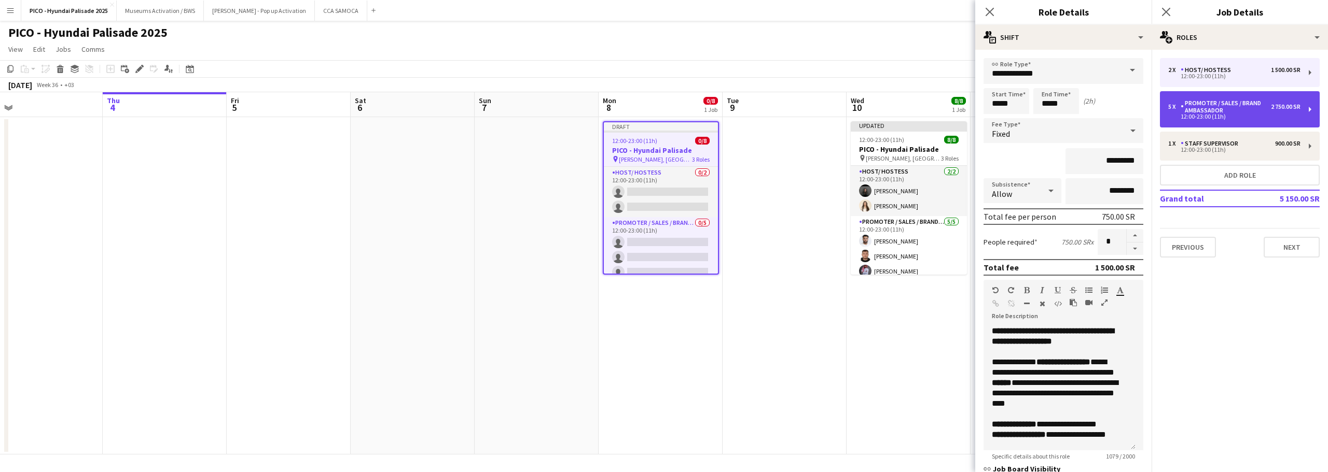
click at [1204, 100] on div "Promoter / Sales / Brand Ambassador" at bounding box center [1225, 107] width 90 height 15
type input "**********"
type input "*****"
type input "*********"
type input "*"
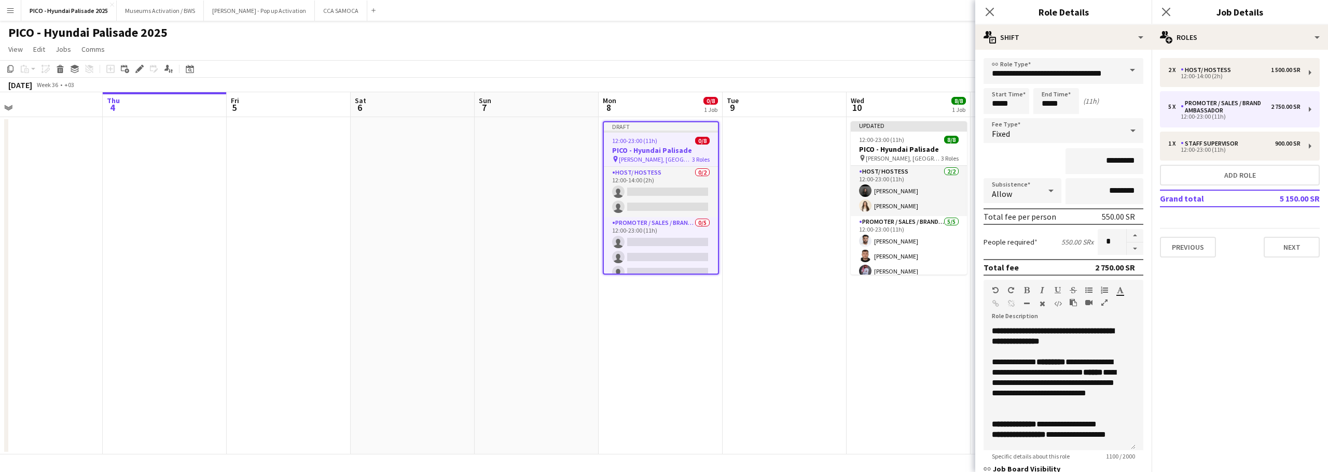
click at [1033, 111] on div "Start Time ***** End Time ***** (11h)" at bounding box center [1063, 101] width 160 height 26
click at [1053, 104] on input "*****" at bounding box center [1056, 101] width 46 height 26
click at [1053, 118] on div at bounding box center [1045, 119] width 21 height 10
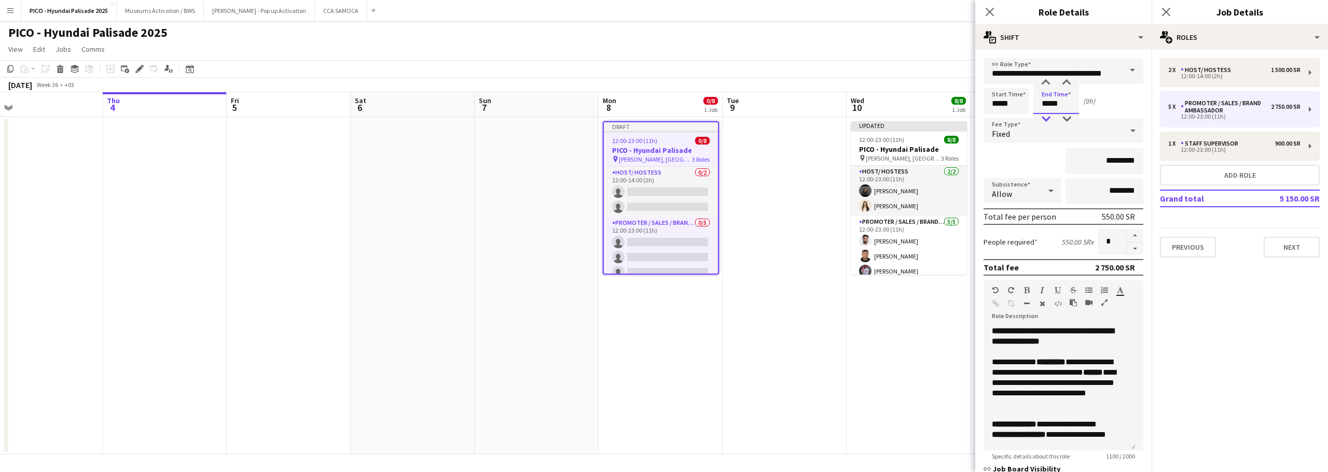
click at [1053, 118] on div at bounding box center [1045, 119] width 21 height 10
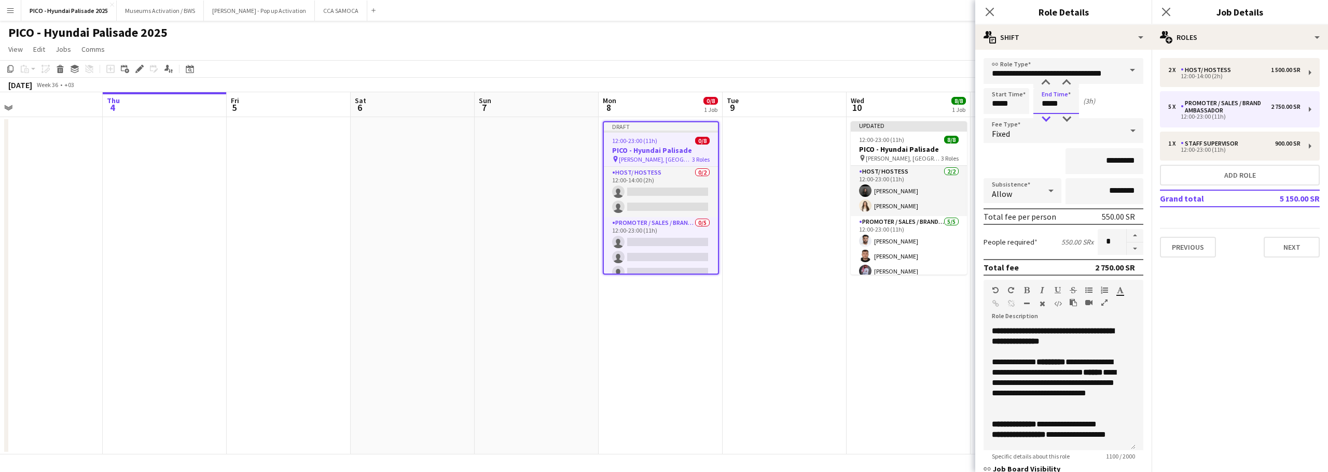
type input "*****"
click at [1053, 118] on div at bounding box center [1045, 119] width 21 height 10
click at [1192, 139] on div "1 x Staff Supervisor 900.00 SR 12:00-23:00 (11h)" at bounding box center [1240, 146] width 160 height 29
type input "**********"
type input "*****"
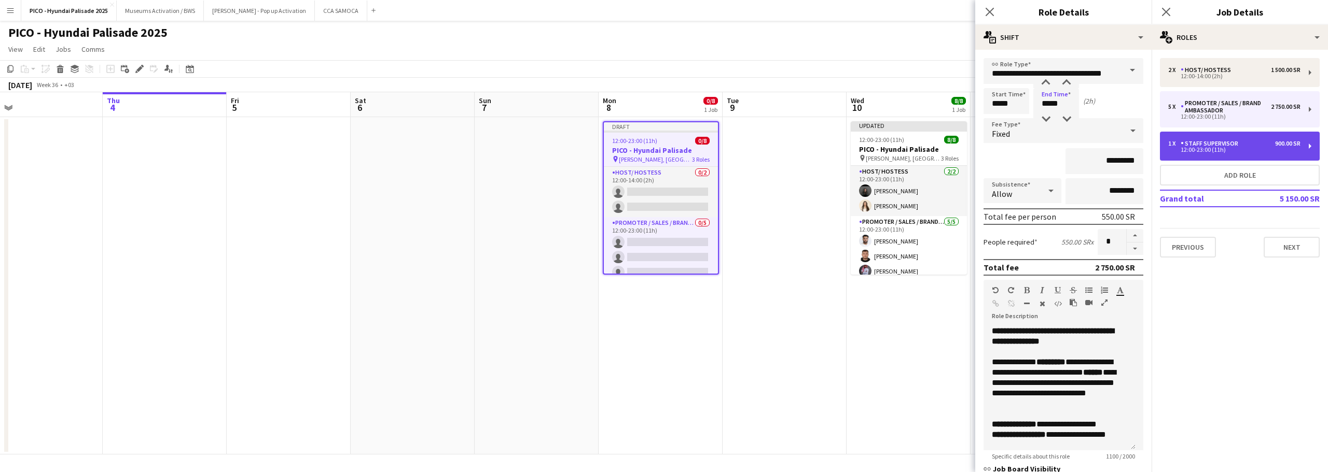
type input "*********"
type input "*"
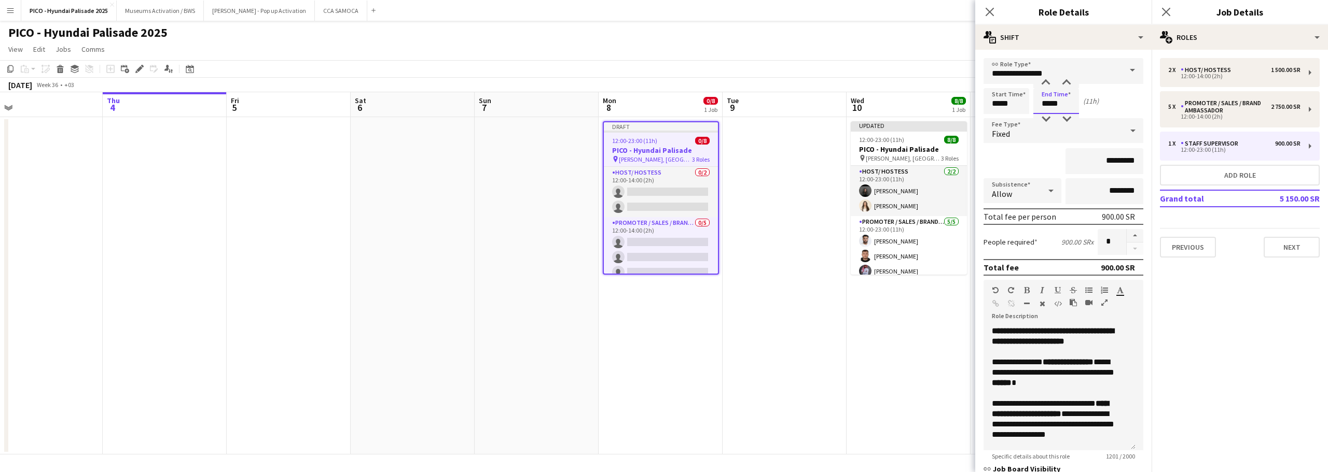
click at [1052, 98] on input "*****" at bounding box center [1056, 101] width 46 height 26
click at [1046, 117] on div at bounding box center [1045, 119] width 21 height 10
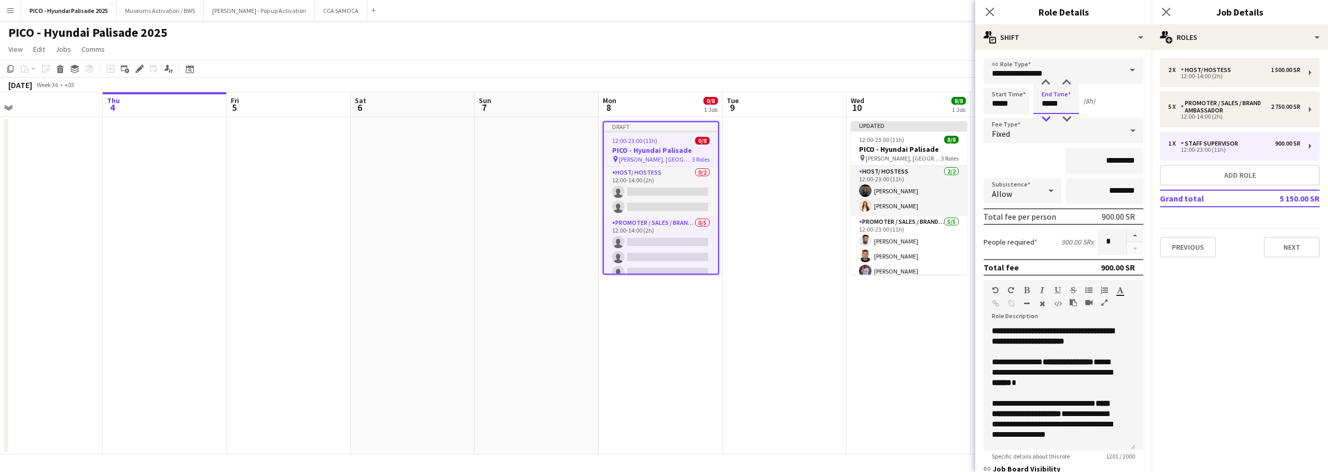
click at [1046, 117] on div at bounding box center [1045, 119] width 21 height 10
type input "*****"
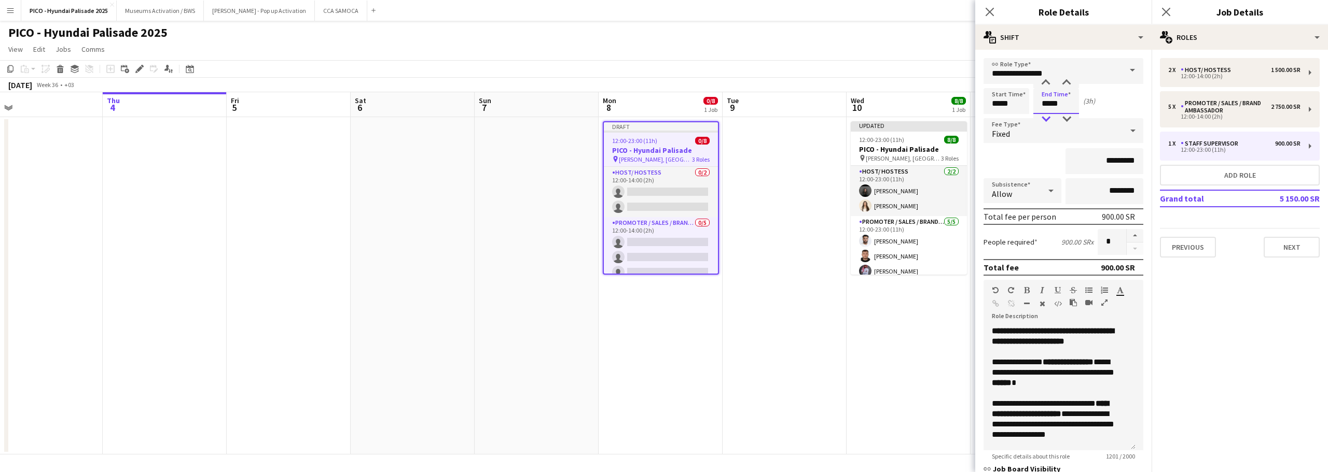
click at [1046, 117] on div at bounding box center [1045, 119] width 21 height 10
click at [1044, 157] on div "*********" at bounding box center [1063, 161] width 160 height 26
click at [792, 328] on app-date-cell at bounding box center [784, 286] width 124 height 338
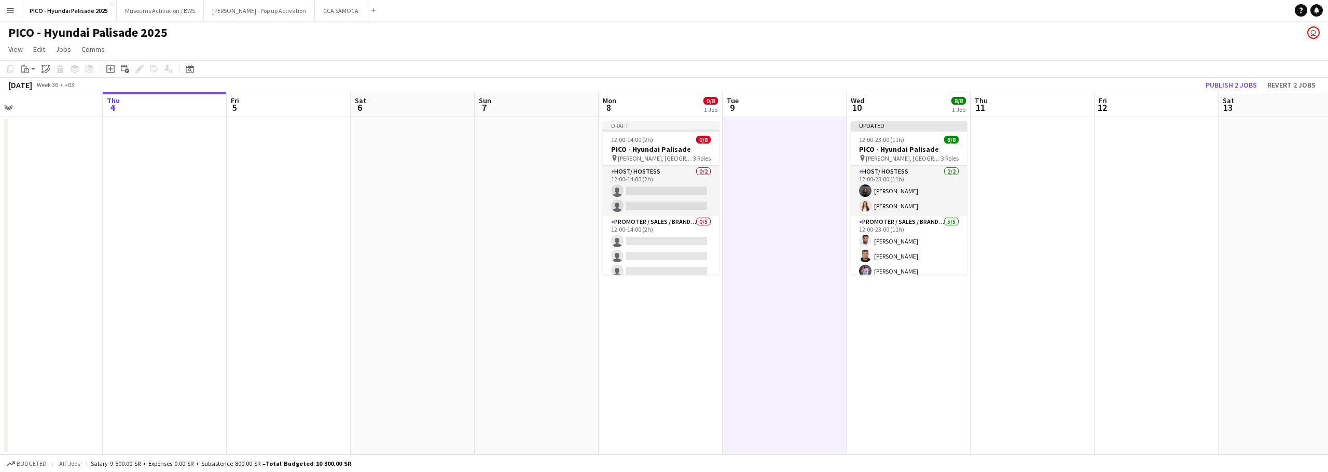
click at [18, 11] on button "Menu" at bounding box center [10, 10] width 21 height 21
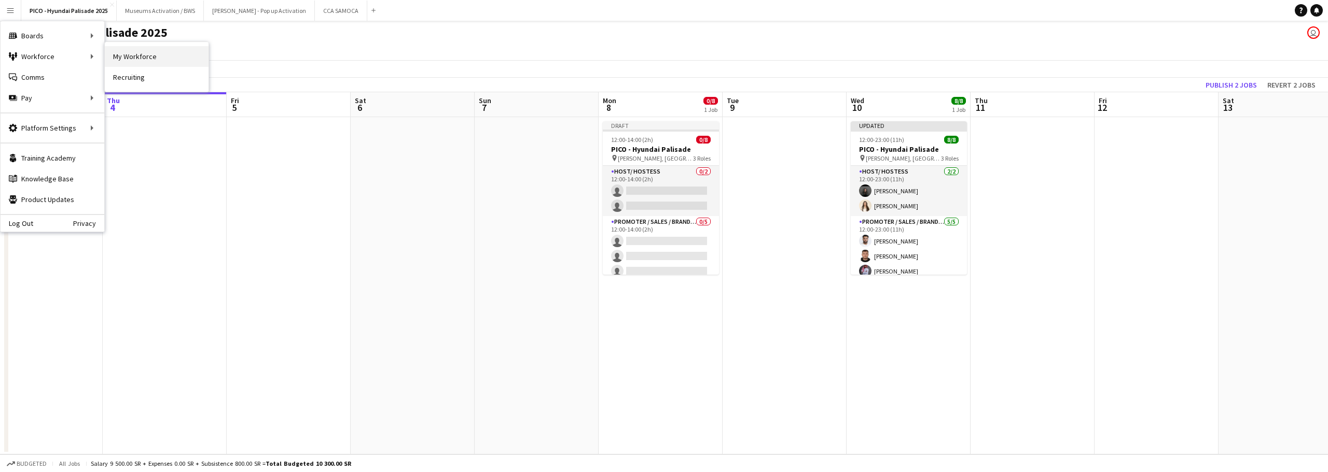
click at [129, 58] on link "My Workforce" at bounding box center [157, 56] width 104 height 21
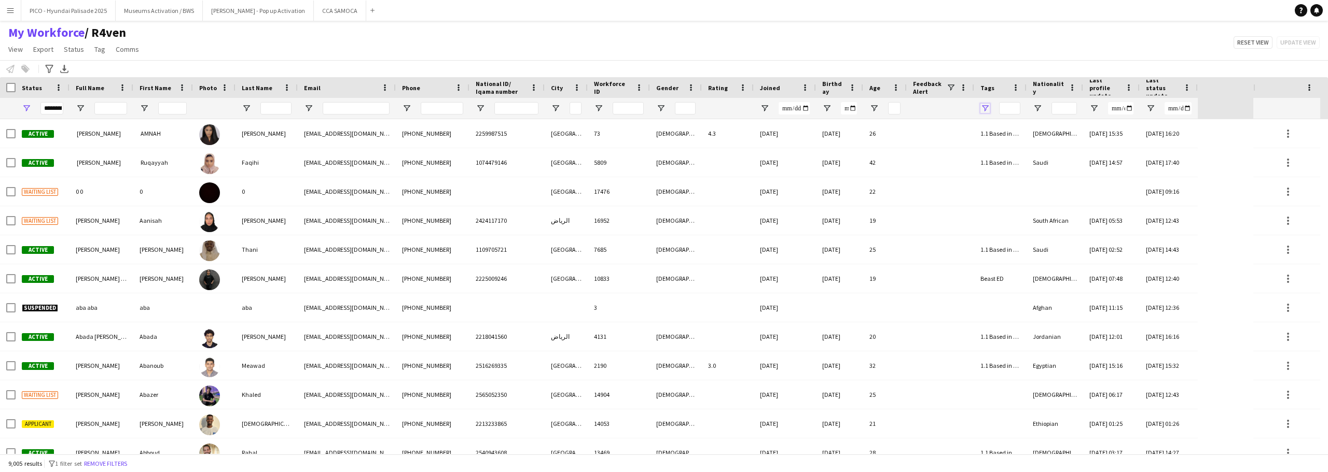
click at [981, 109] on span "Open Filter Menu" at bounding box center [984, 108] width 9 height 9
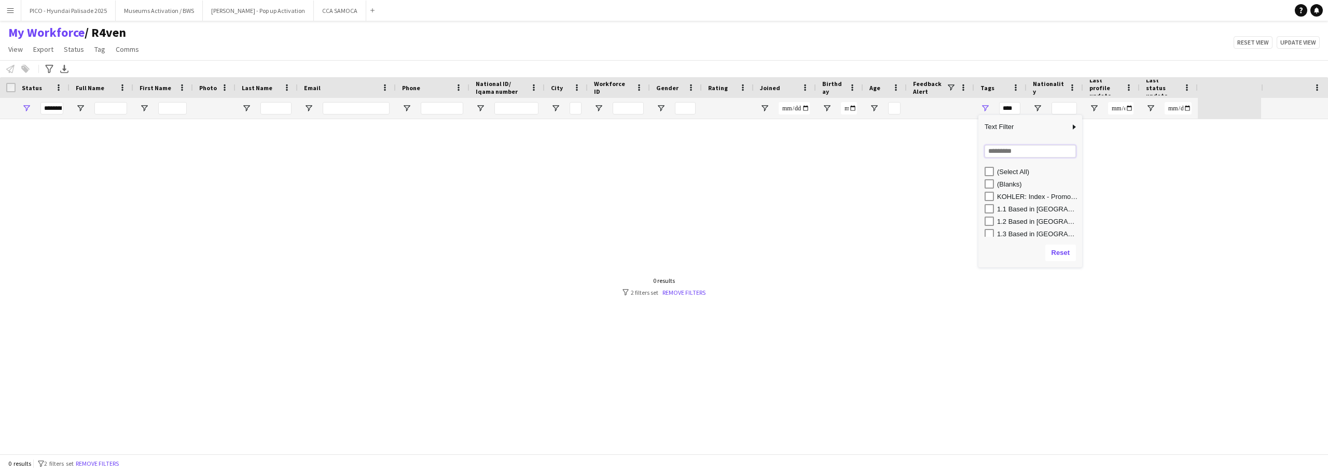
click at [998, 152] on input "Search filter values" at bounding box center [1029, 151] width 91 height 12
type input "**********"
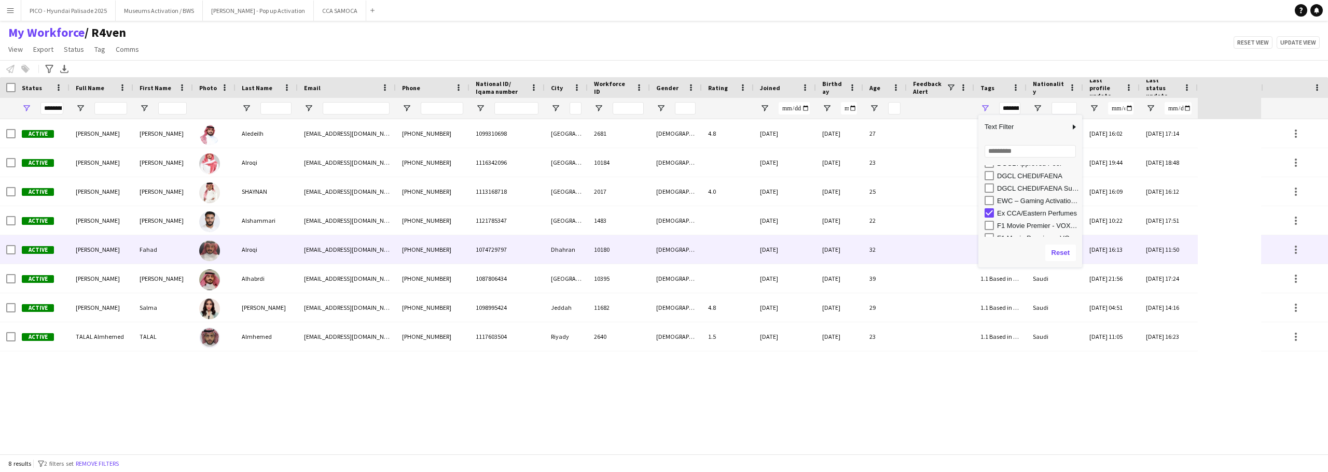
click at [240, 252] on div "Alroqi" at bounding box center [266, 249] width 62 height 29
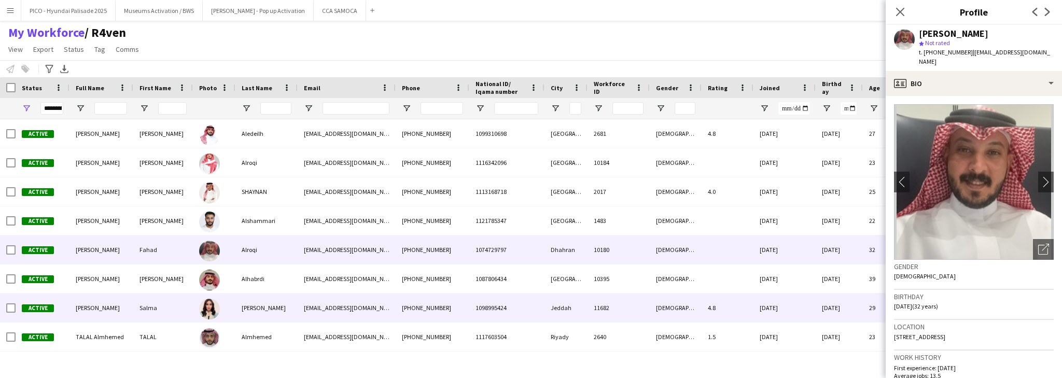
click at [249, 305] on div "[PERSON_NAME]" at bounding box center [266, 308] width 62 height 29
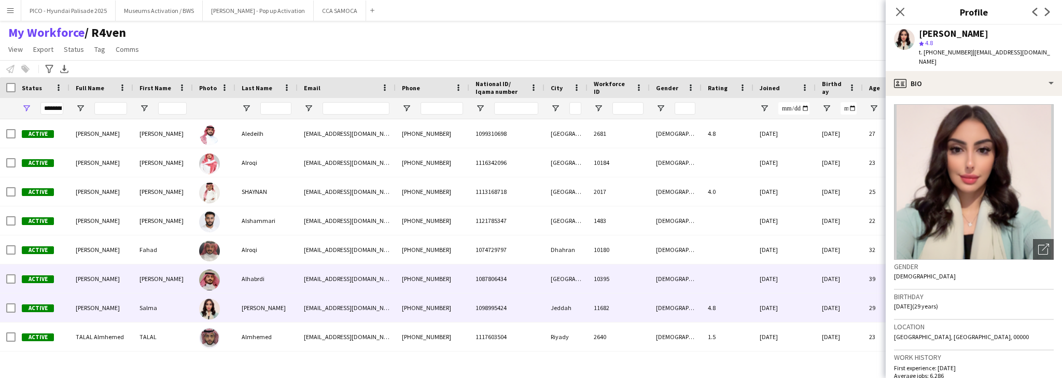
click at [253, 277] on div "Alhabrdi" at bounding box center [266, 279] width 62 height 29
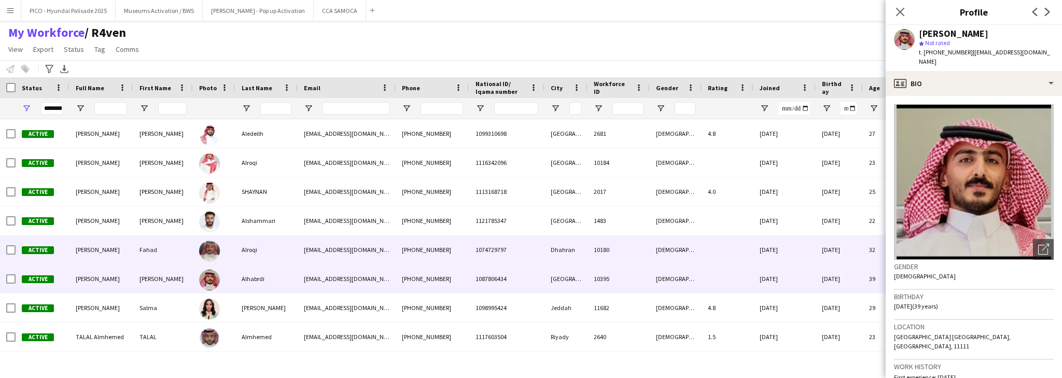
click at [254, 255] on div "Alroqi" at bounding box center [266, 249] width 62 height 29
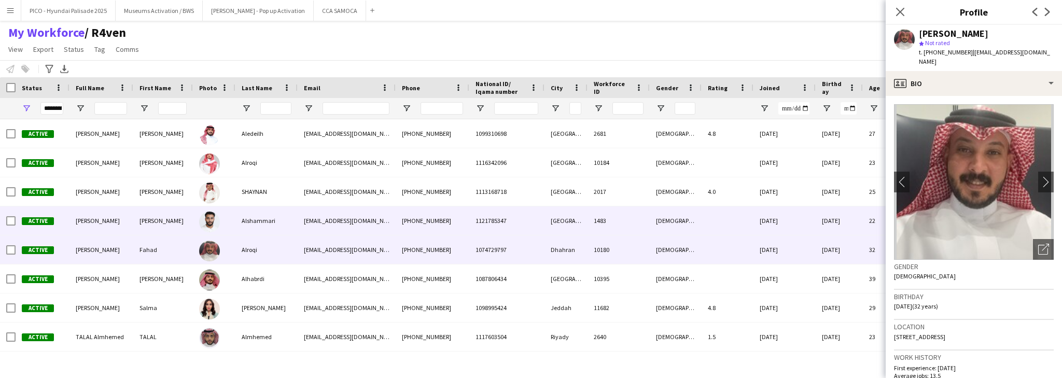
click at [255, 224] on div "Alshammari" at bounding box center [266, 220] width 62 height 29
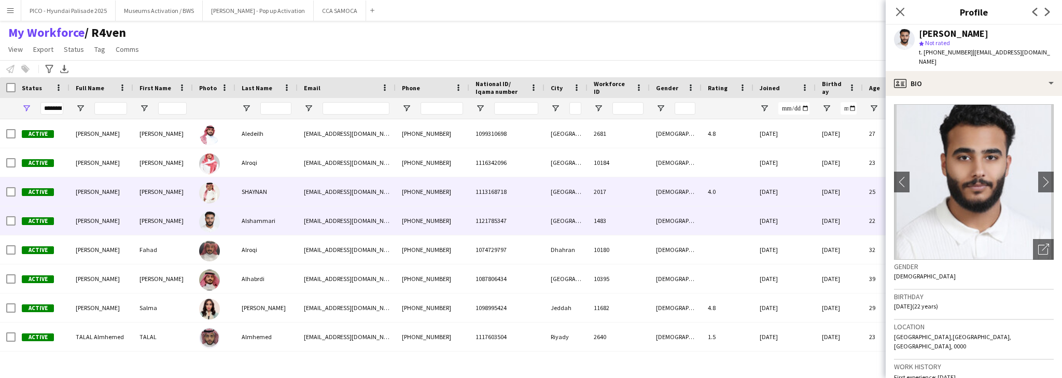
click at [257, 189] on div "SHAYNAN" at bounding box center [266, 191] width 62 height 29
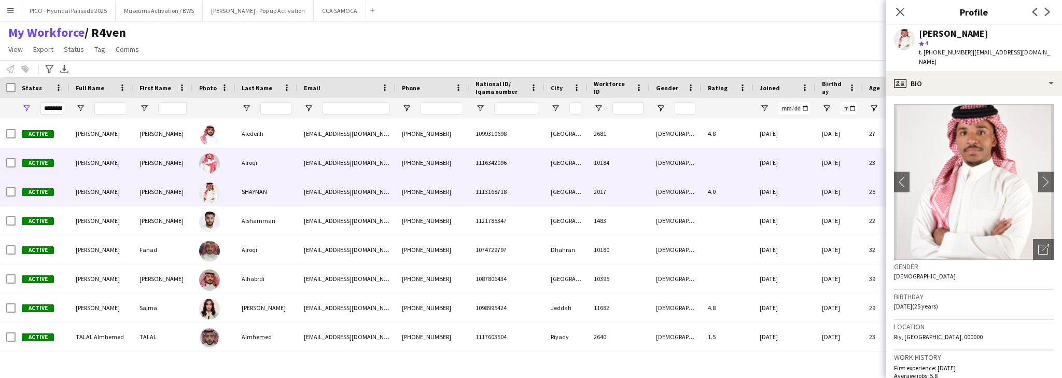
click at [261, 171] on div "Alroqi" at bounding box center [266, 162] width 62 height 29
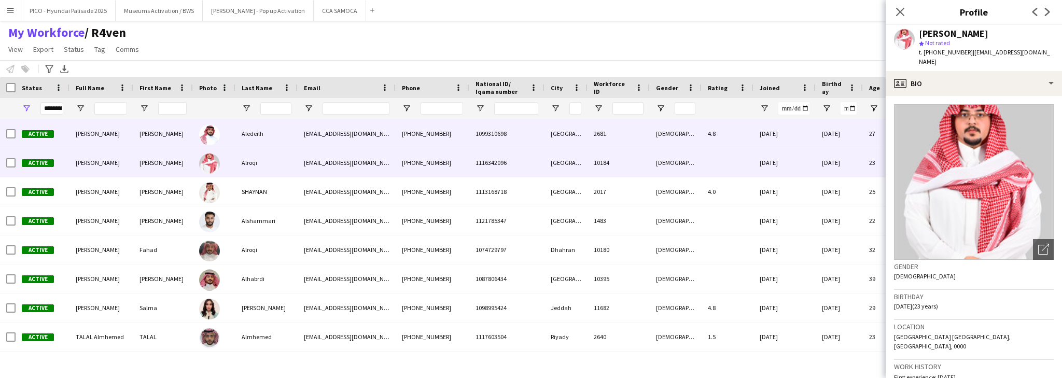
click at [264, 144] on div "Aledeilh" at bounding box center [266, 133] width 62 height 29
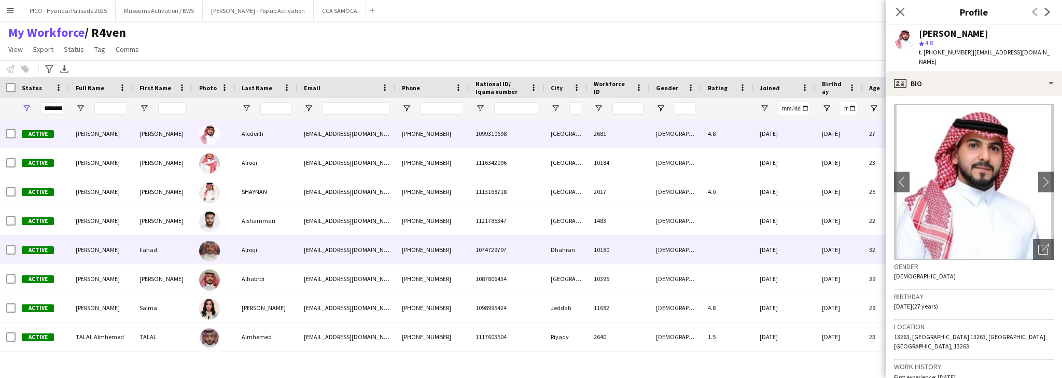
click at [247, 260] on div "Alroqi" at bounding box center [266, 249] width 62 height 29
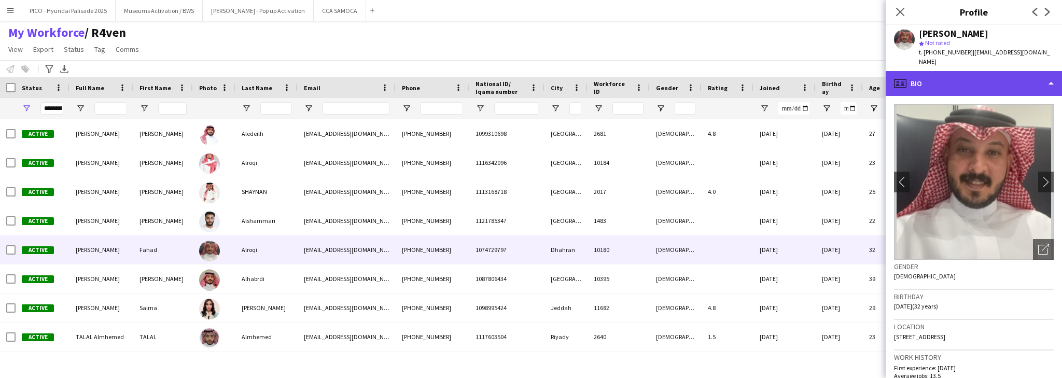
click at [950, 75] on div "profile Bio" at bounding box center [974, 83] width 176 height 25
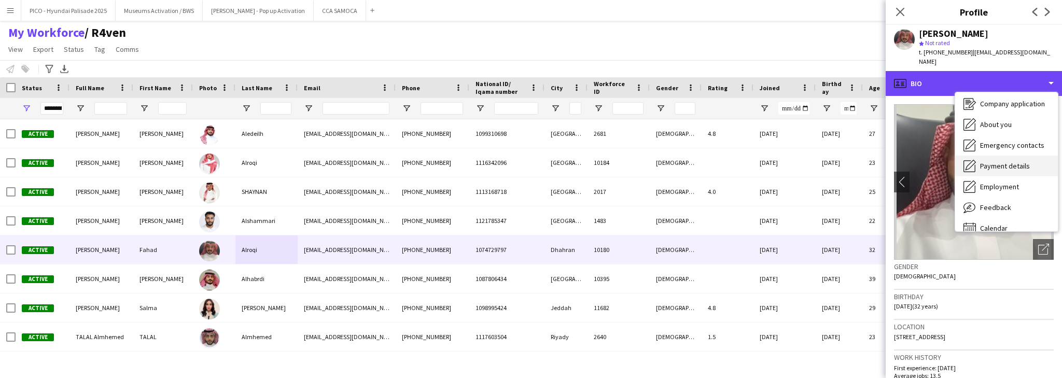
scroll to position [35, 0]
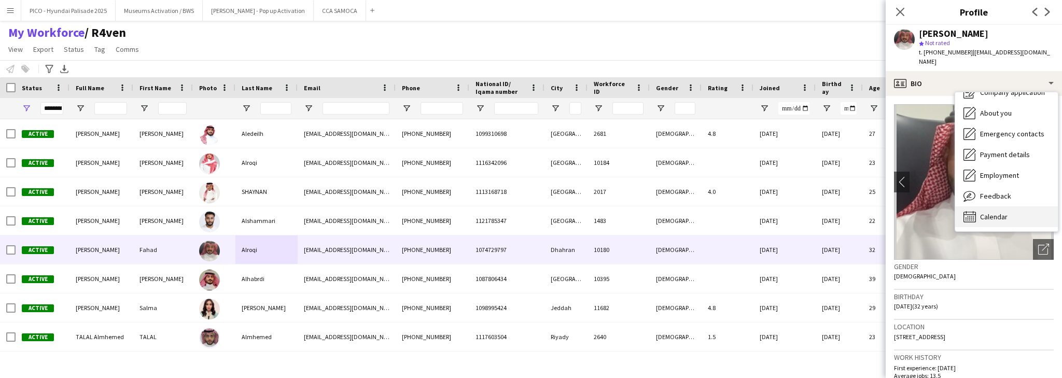
click at [994, 212] on span "Calendar" at bounding box center [993, 216] width 27 height 9
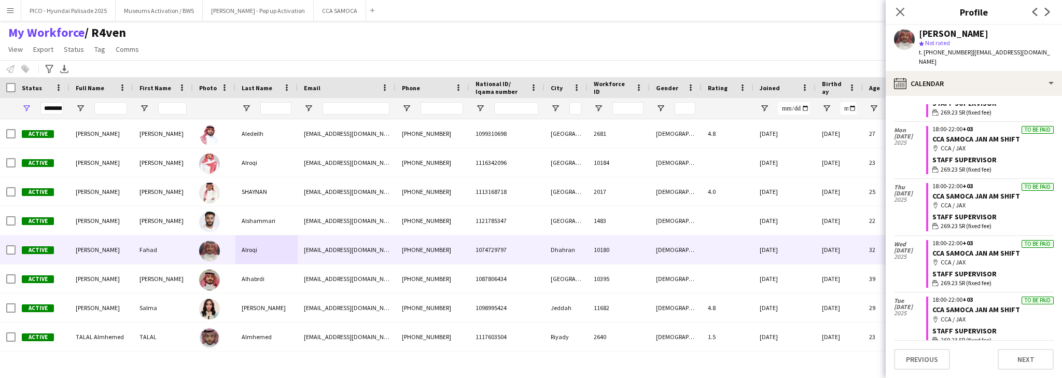
scroll to position [1672, 0]
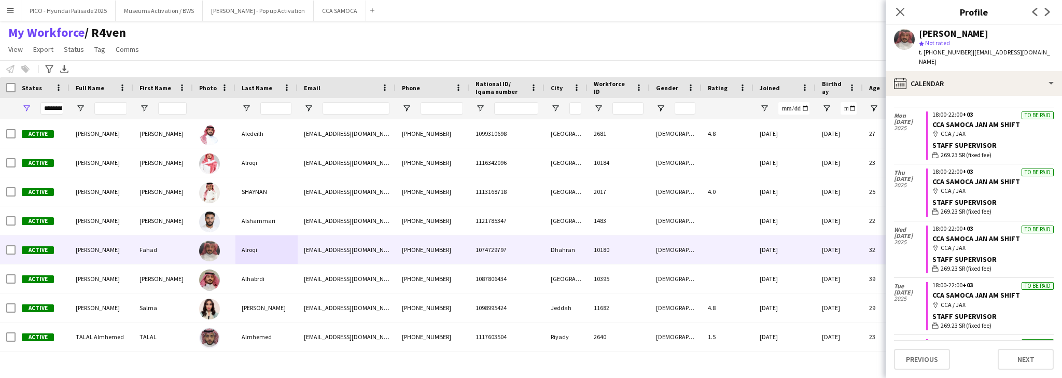
click at [944, 216] on span "269.23 SR (fixed fee)" at bounding box center [966, 211] width 51 height 9
click at [909, 213] on div "Thu 9 Jan 2025" at bounding box center [910, 192] width 32 height 57
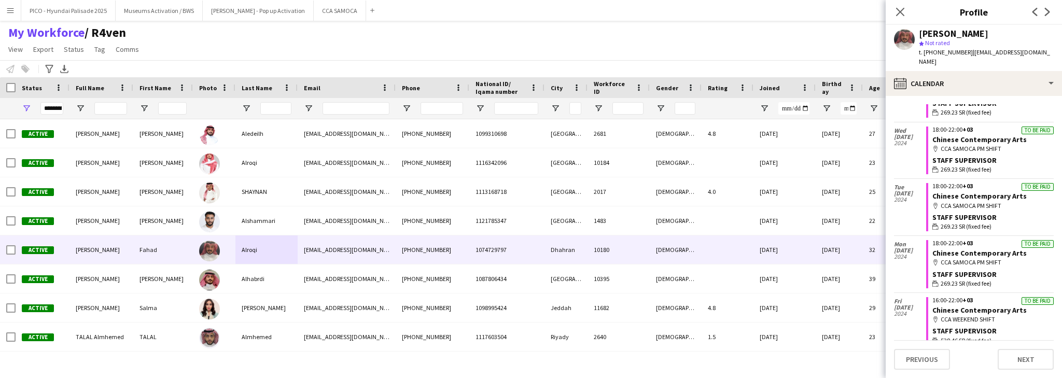
scroll to position [4067, 0]
click at [283, 37] on div "My Workforce / R4ven View Views Default view R4ven New view Update view Delete …" at bounding box center [531, 42] width 1062 height 35
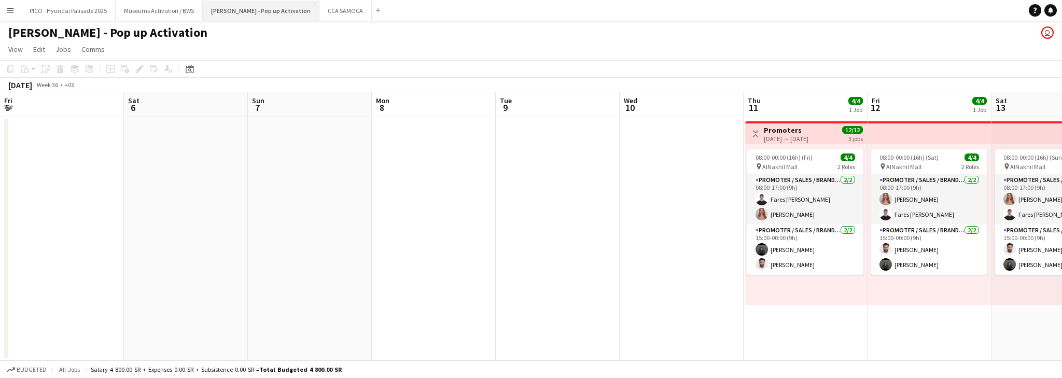
scroll to position [0, 344]
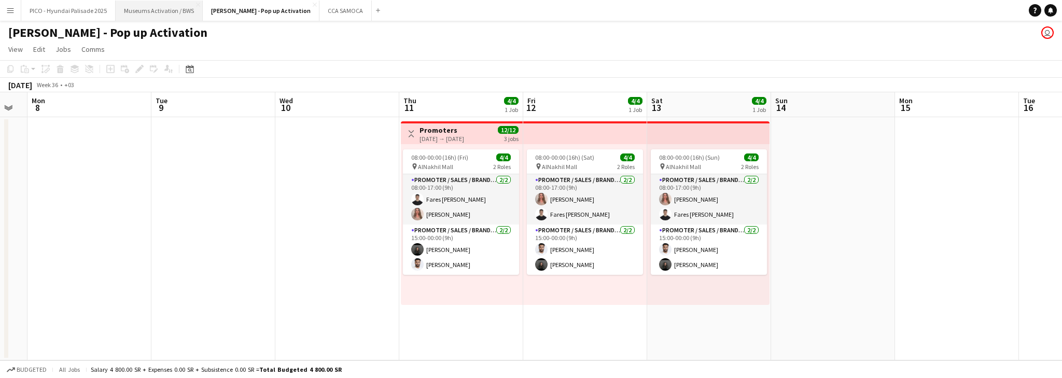
click at [172, 11] on button "Museums Activation / BWS Close" at bounding box center [159, 11] width 87 height 20
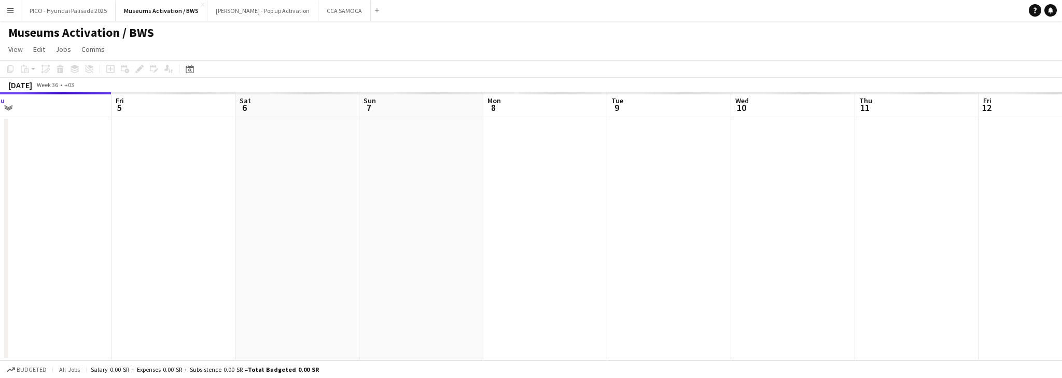
click at [336, 199] on app-calendar-viewport "Mon 1 Tue 2 Wed 3 Thu 4 Fri 5 Sat 6 Sun 7 Mon 8 Tue 9 Wed 10 Thu 11 Fri 12 Sat …" at bounding box center [531, 226] width 1062 height 268
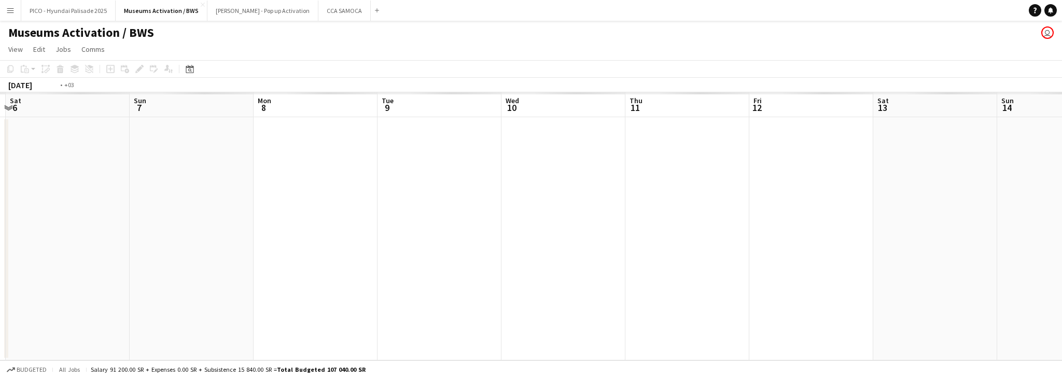
click at [313, 191] on app-calendar-viewport "Wed 3 Thu 4 Fri 5 Sat 6 Sun 7 Mon 8 Tue 9 Wed 10 Thu 11 Fri 12 Sat 13 Sun 14 Mo…" at bounding box center [531, 226] width 1062 height 268
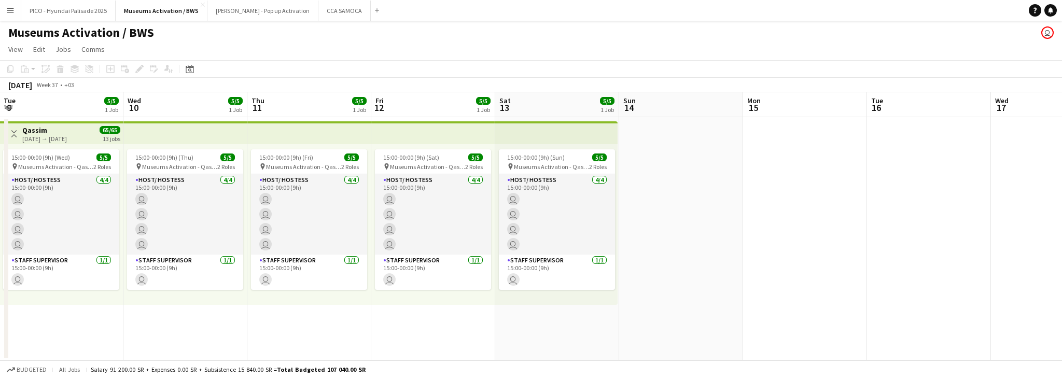
drag, startPoint x: 408, startPoint y: 194, endPoint x: 501, endPoint y: 218, distance: 95.9
click at [280, 197] on app-calendar-viewport "Sat 6 5/5 1 Job Sun 7 5/5 1 Job Mon 8 5/5 1 Job Tue 9 5/5 1 Job Wed 10 5/5 1 Jo…" at bounding box center [531, 226] width 1062 height 268
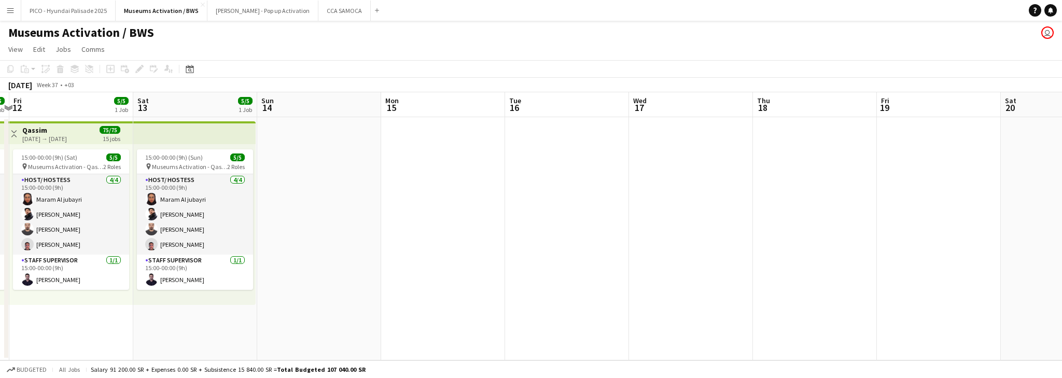
drag, startPoint x: 621, startPoint y: 199, endPoint x: 327, endPoint y: 213, distance: 293.9
click at [281, 206] on app-calendar-viewport "Tue 9 5/5 1 Job Wed 10 5/5 1 Job Thu 11 5/5 1 Job Fri 12 5/5 1 Job Sat 13 5/5 1…" at bounding box center [531, 226] width 1062 height 268
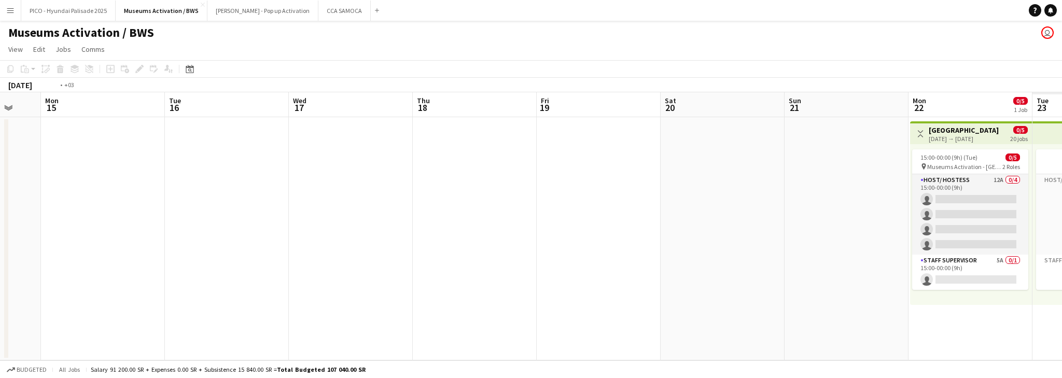
click at [395, 216] on app-calendar-viewport "Thu 11 5/5 1 Job Fri 12 5/5 1 Job Sat 13 5/5 1 Job Sun 14 Mon 15 Tue 16 Wed 17 …" at bounding box center [531, 226] width 1062 height 268
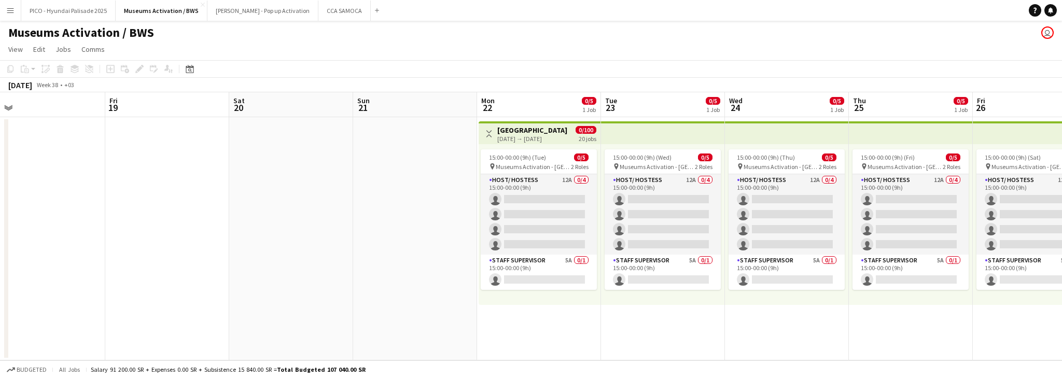
drag, startPoint x: 628, startPoint y: 203, endPoint x: 350, endPoint y: 220, distance: 278.5
click at [353, 218] on app-calendar-viewport "Sun 14 Mon 15 Tue 16 Wed 17 Thu 18 Fri 19 Sat 20 Sun 21 Mon 22 0/5 1 Job Tue 23…" at bounding box center [531, 226] width 1062 height 268
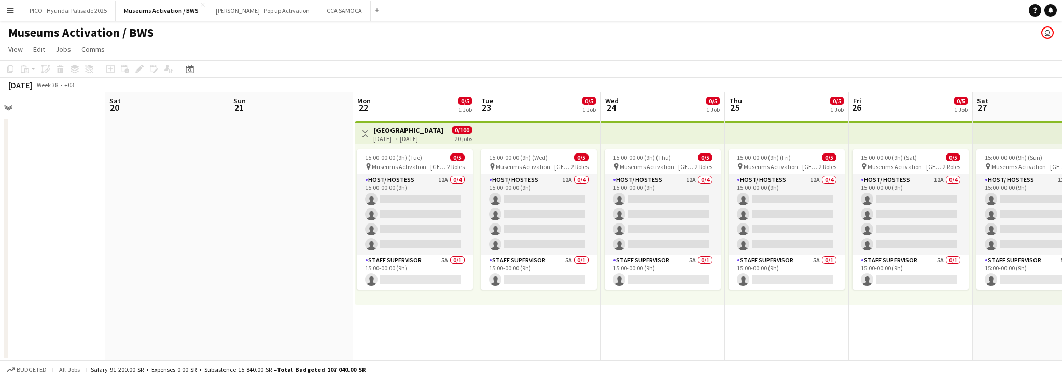
drag, startPoint x: 485, startPoint y: 232, endPoint x: 317, endPoint y: 235, distance: 168.6
click at [317, 235] on app-calendar-viewport "Tue 16 Wed 17 Thu 18 Fri 19 Sat 20 Sun 21 Mon 22 0/5 1 Job Tue 23 0/5 1 Job Wed…" at bounding box center [531, 226] width 1062 height 268
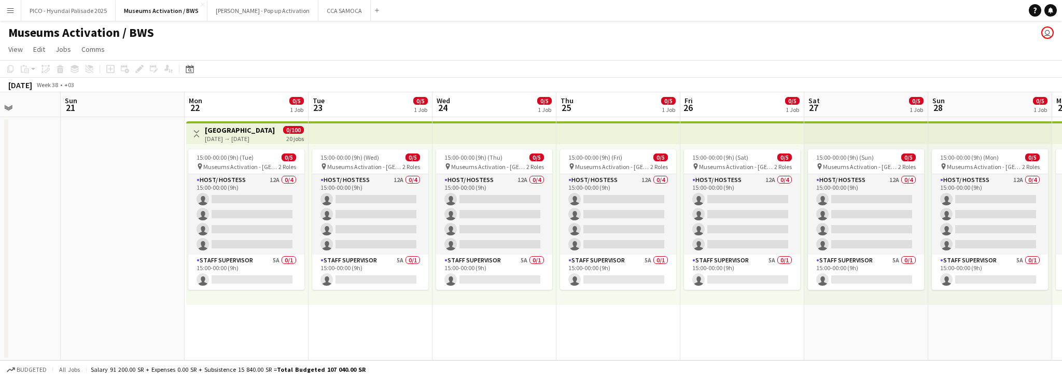
drag, startPoint x: 320, startPoint y: 261, endPoint x: 690, endPoint y: 216, distance: 372.6
click at [680, 218] on app-calendar-viewport "Thu 18 Fri 19 Sat 20 Sun 21 Mon 22 0/5 1 Job Tue 23 0/5 1 Job Wed 24 0/5 1 Job …" at bounding box center [531, 226] width 1062 height 268
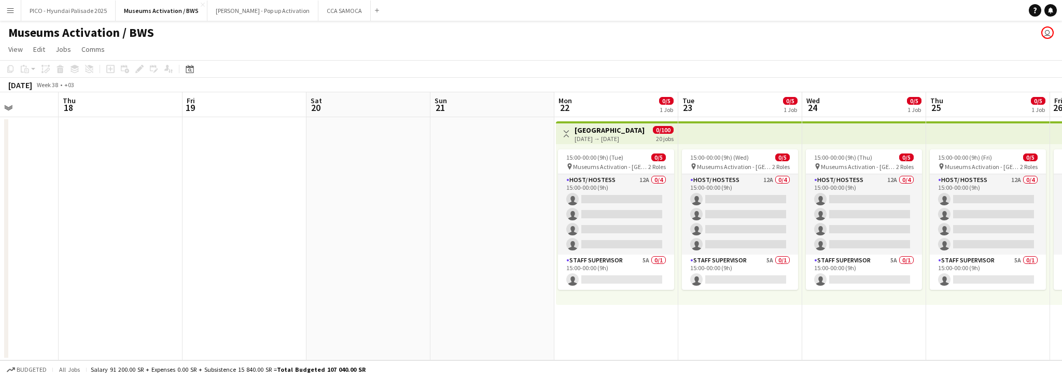
drag, startPoint x: 528, startPoint y: 257, endPoint x: 420, endPoint y: 256, distance: 108.4
click at [444, 256] on app-calendar-viewport "Mon 15 Tue 16 Wed 17 Thu 18 Fri 19 Sat 20 Sun 21 Mon 22 0/5 1 Job Tue 23 0/5 1 …" at bounding box center [531, 226] width 1062 height 268
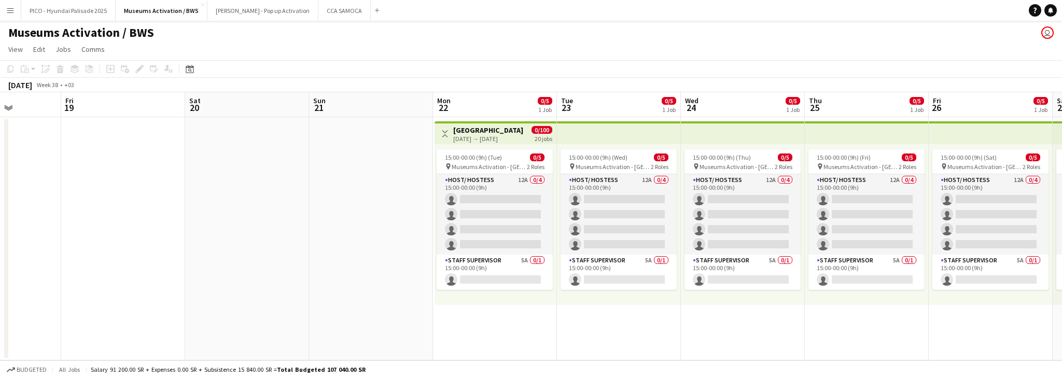
click at [512, 133] on h3 "[GEOGRAPHIC_DATA]" at bounding box center [488, 130] width 70 height 9
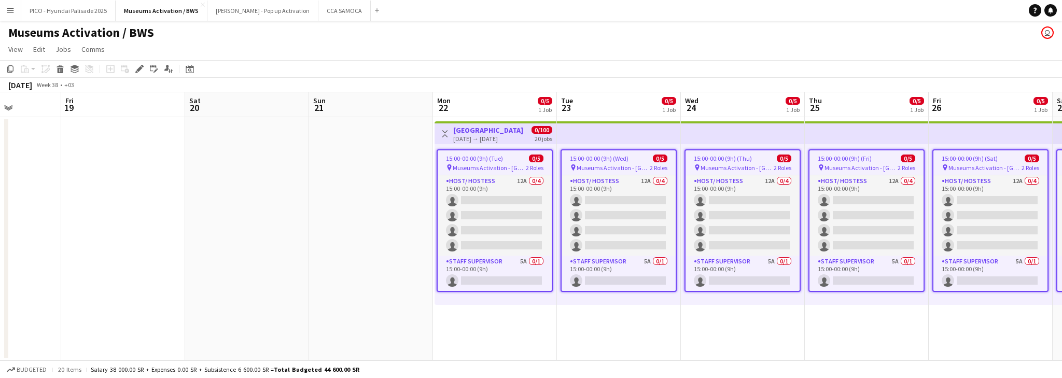
click at [486, 234] on app-calendar-viewport "Mon 15 Tue 16 Wed 17 Thu 18 Fri 19 Sat 20 Sun 21 Mon 22 0/5 1 Job Tue 23 0/5 1 …" at bounding box center [531, 226] width 1062 height 268
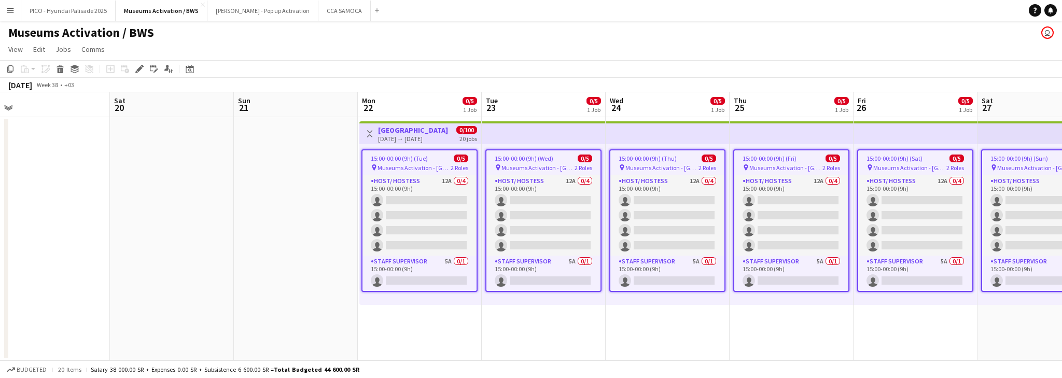
click at [582, 334] on app-date-cell "15:00-00:00 (9h) (Wed) 0/5 pin Museums Activation - Riyadh 2 Roles Host/ Hostes…" at bounding box center [544, 238] width 124 height 243
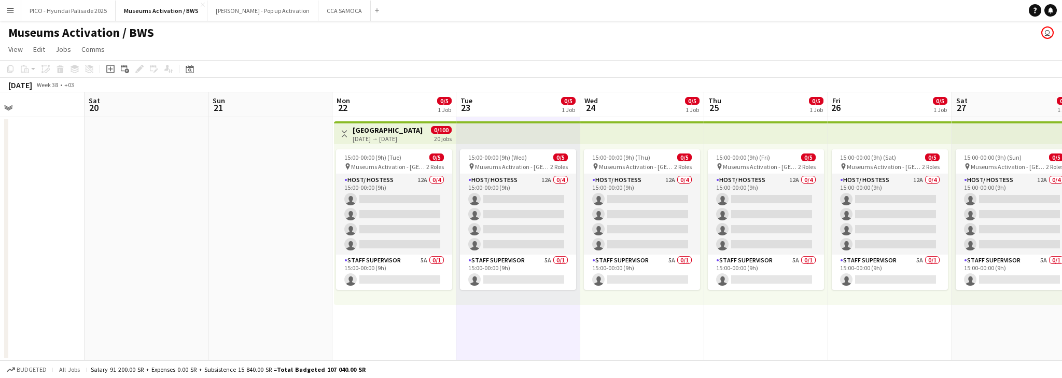
scroll to position [0, 375]
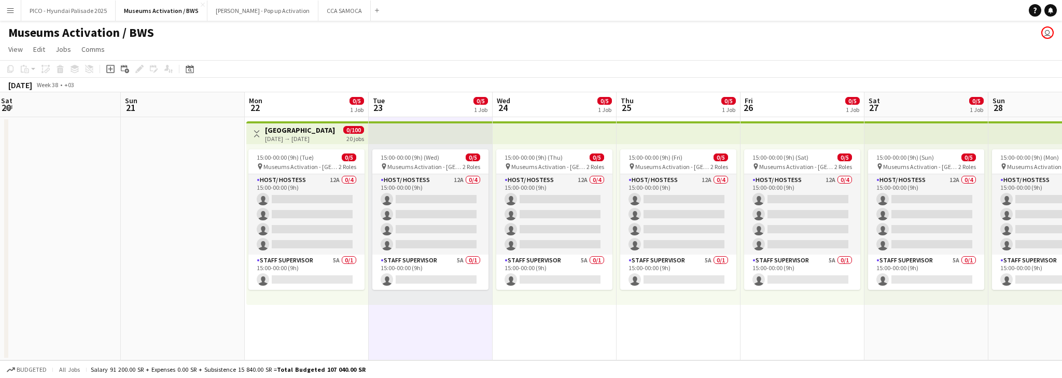
drag, startPoint x: 570, startPoint y: 330, endPoint x: 457, endPoint y: 327, distance: 112.6
click at [457, 327] on app-calendar-viewport "Wed 17 Thu 18 Fri 19 Sat 20 Sun 21 Mon 22 0/5 1 Job Tue 23 0/5 1 Job Wed 24 0/5…" at bounding box center [531, 226] width 1062 height 268
click at [317, 329] on app-date-cell "Toggle View Riyadh 22-09-2025 → 11-10-2025 0/100 20 jobs 15:00-00:00 (9h) (Tue)…" at bounding box center [307, 238] width 124 height 243
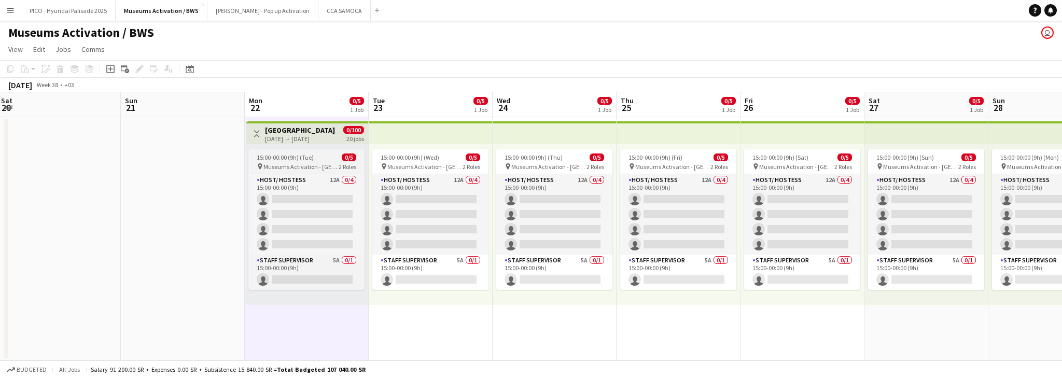
click at [332, 164] on span "Museums Activation - Riyadh" at bounding box center [300, 167] width 75 height 8
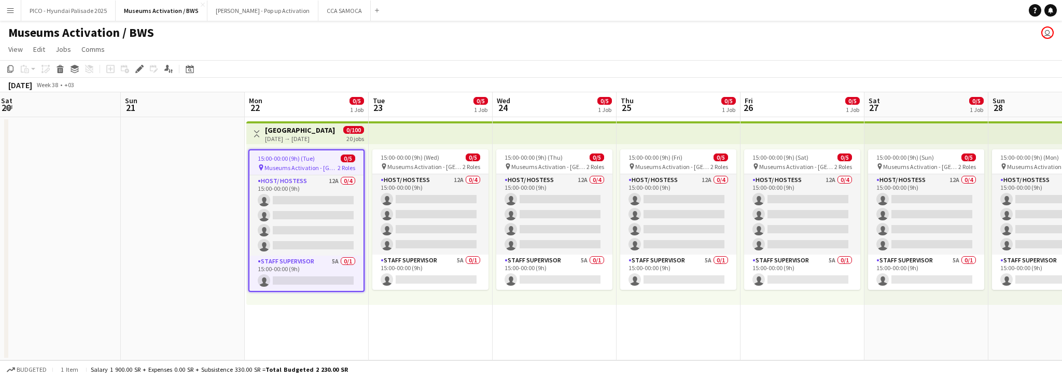
click at [301, 306] on app-date-cell "Toggle View Riyadh 22-09-2025 → 11-10-2025 0/100 20 jobs 15:00-00:00 (9h) (Tue)…" at bounding box center [307, 238] width 124 height 243
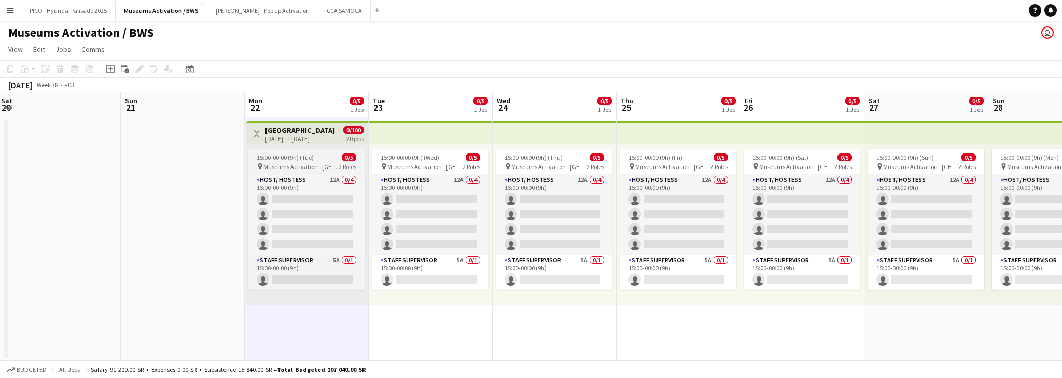
click at [317, 159] on div "15:00-00:00 (9h) (Tue) 0/5" at bounding box center [306, 158] width 116 height 8
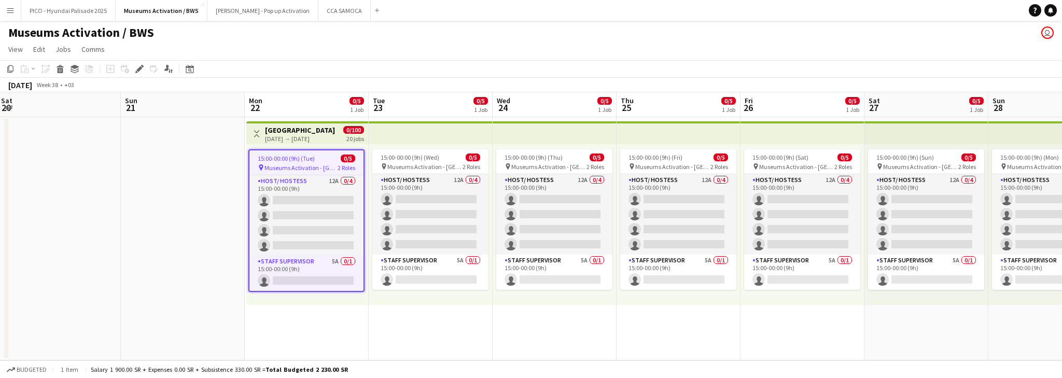
click at [317, 159] on div "15:00-00:00 (9h) (Tue) 0/5" at bounding box center [306, 159] width 114 height 8
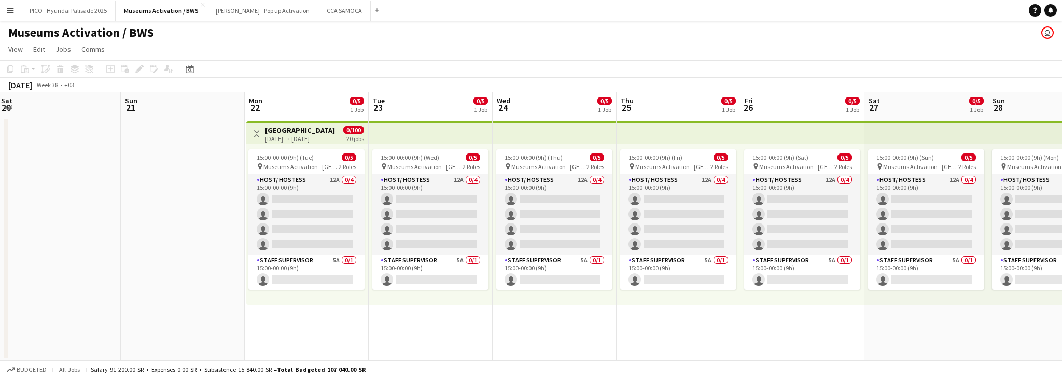
click at [299, 322] on app-date-cell "Toggle View Riyadh 22-09-2025 → 11-10-2025 0/100 20 jobs 15:00-00:00 (9h) (Tue)…" at bounding box center [307, 238] width 124 height 243
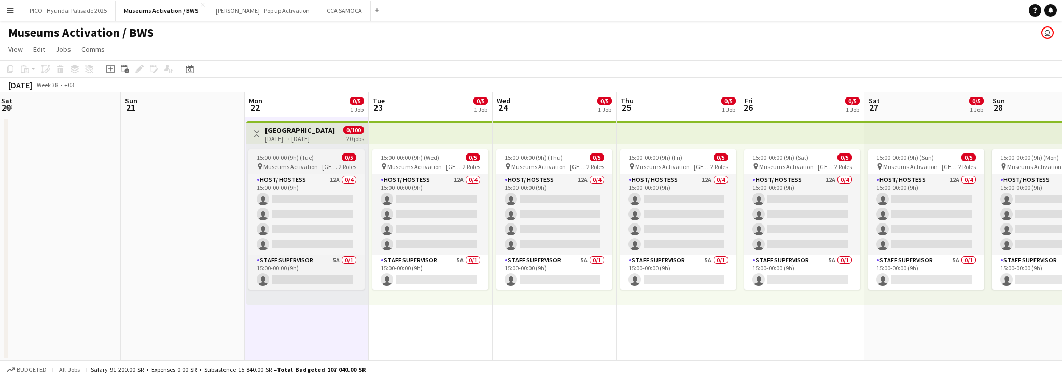
click at [303, 159] on span "15:00-00:00 (9h) (Tue)" at bounding box center [285, 158] width 57 height 8
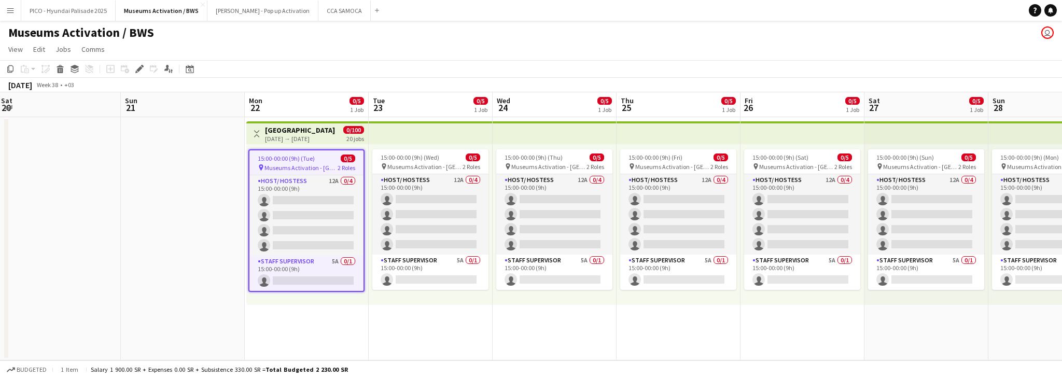
click at [306, 122] on app-top-bar "Toggle View Riyadh 22-09-2025 → 11-10-2025 0/100 20 jobs" at bounding box center [307, 132] width 122 height 23
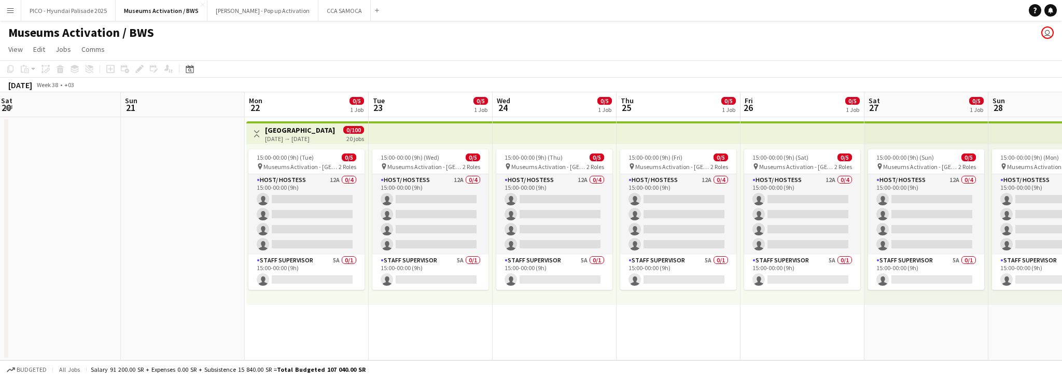
click at [313, 131] on h3 "[GEOGRAPHIC_DATA]" at bounding box center [300, 130] width 70 height 9
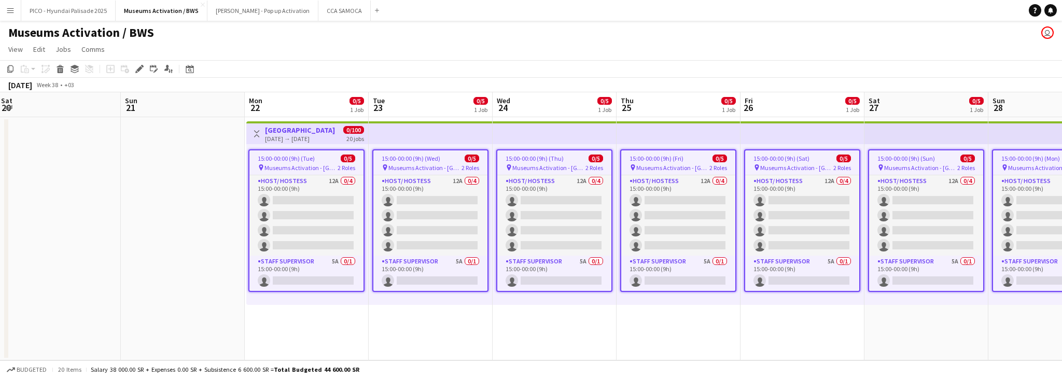
click at [310, 162] on span "15:00-00:00 (9h) (Tue)" at bounding box center [286, 159] width 57 height 8
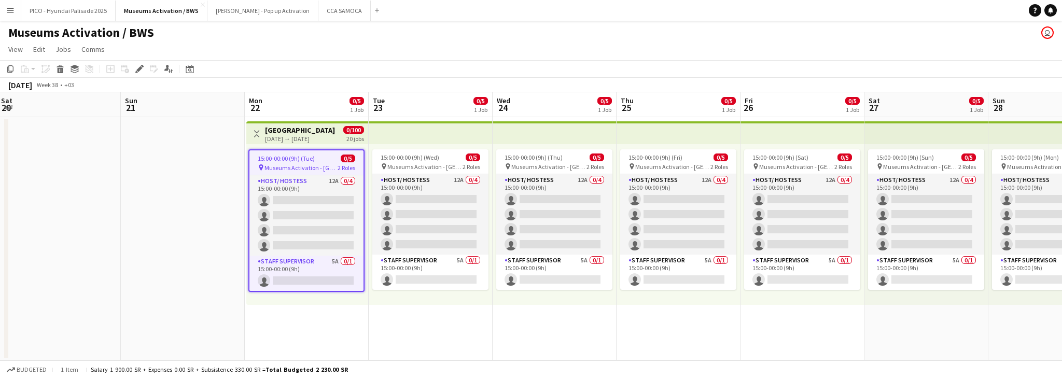
click at [316, 131] on h3 "[GEOGRAPHIC_DATA]" at bounding box center [300, 130] width 70 height 9
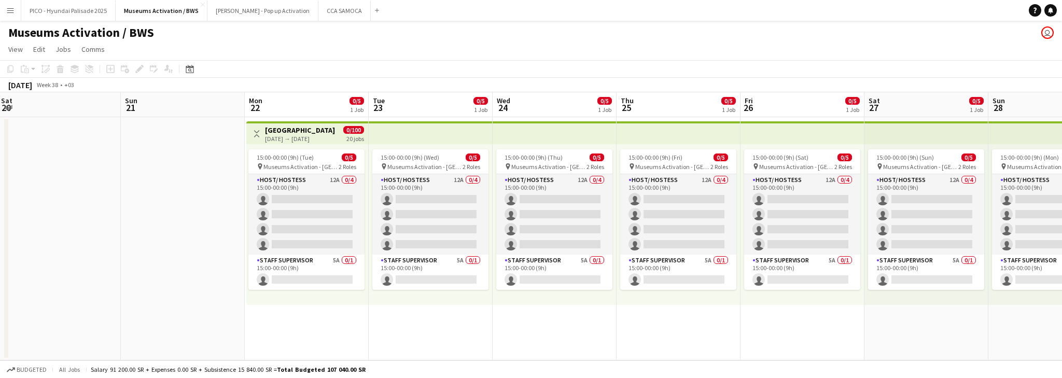
click at [427, 135] on app-top-bar at bounding box center [431, 132] width 124 height 23
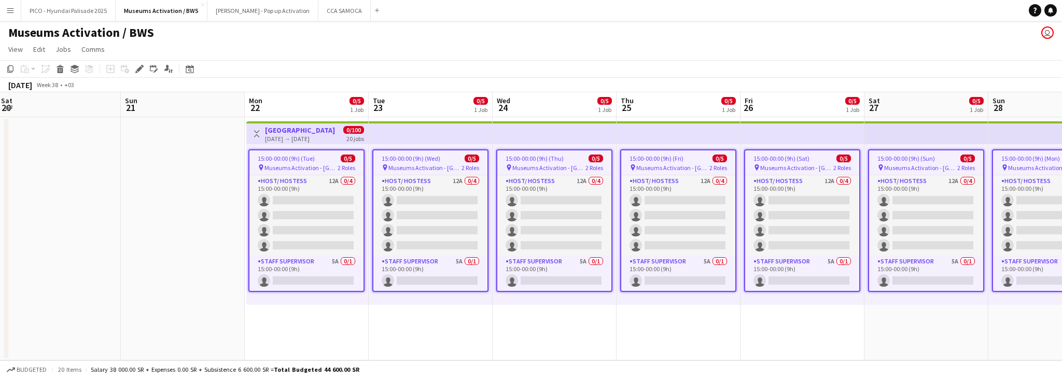
click at [311, 170] on span "Museums Activation - Riyadh" at bounding box center [301, 168] width 73 height 8
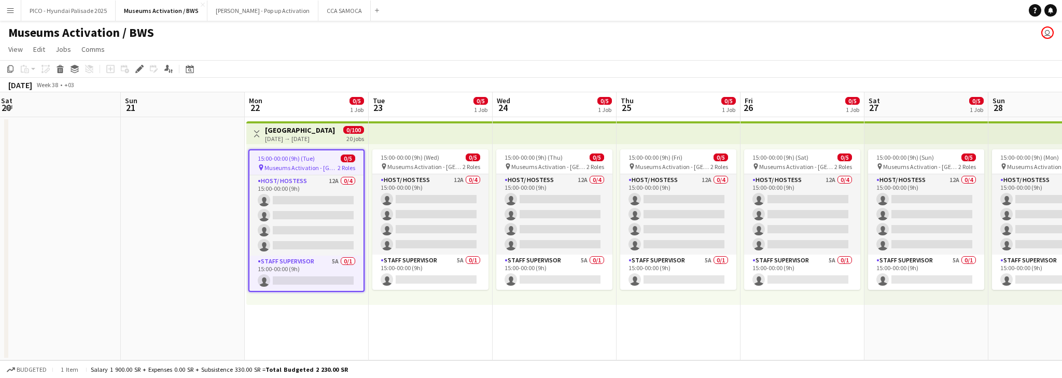
scroll to position [0, 373]
click at [376, 62] on app-toolbar "Copy Paste Paste Ctrl+V Paste with crew Ctrl+Shift+V Paste linked Job [GEOGRAPH…" at bounding box center [531, 69] width 1062 height 18
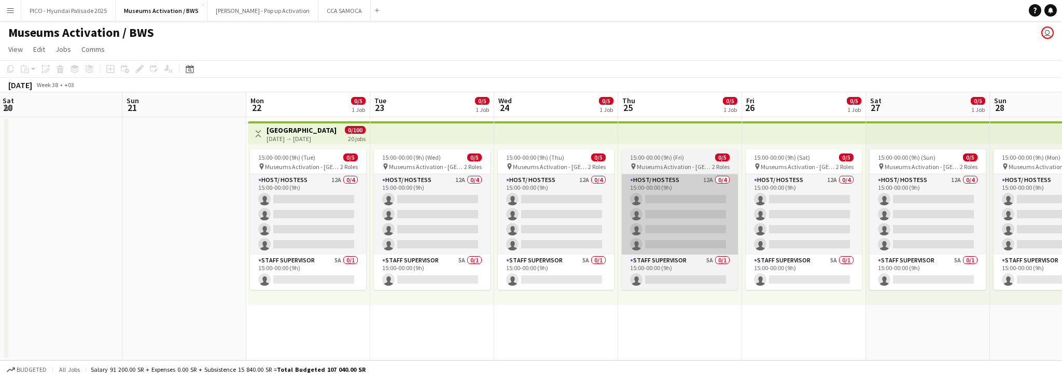
drag, startPoint x: 631, startPoint y: 183, endPoint x: 433, endPoint y: 201, distance: 198.9
click at [472, 196] on app-calendar-viewport "Wed 17 Thu 18 Fri 19 Sat 20 Sun 21 Mon 22 0/5 1 Job Tue 23 0/5 1 Job Wed 24 0/5…" at bounding box center [531, 226] width 1062 height 268
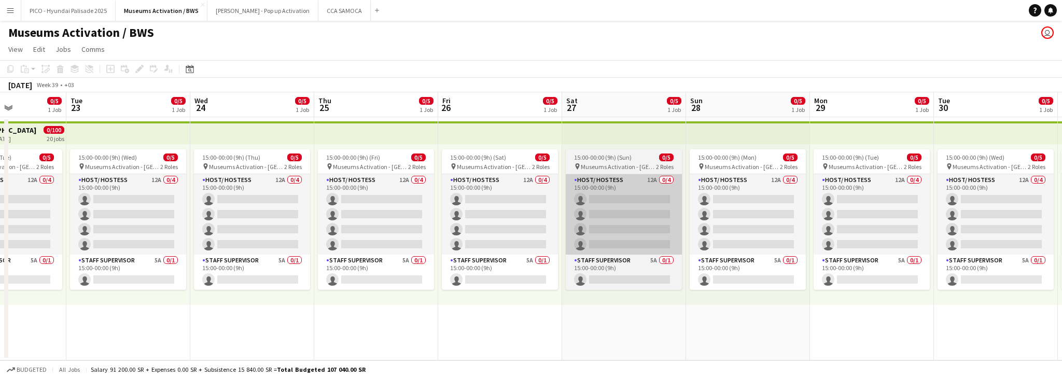
drag, startPoint x: 723, startPoint y: 186, endPoint x: 451, endPoint y: 182, distance: 272.3
click at [580, 185] on app-calendar-viewport "Fri 19 Sat 20 Sun 21 Mon 22 0/5 1 Job Tue 23 0/5 1 Job Wed 24 0/5 1 Job Thu 25 …" at bounding box center [531, 226] width 1062 height 268
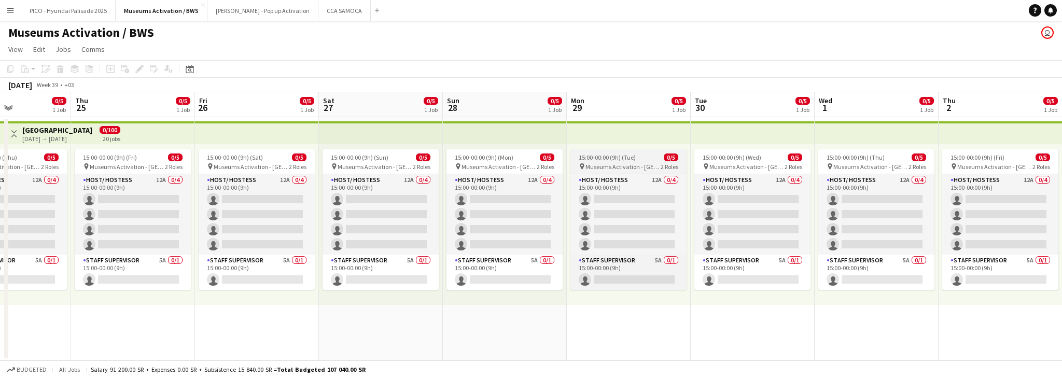
drag, startPoint x: 687, startPoint y: 149, endPoint x: 581, endPoint y: 166, distance: 107.3
click at [525, 162] on app-calendar-viewport "Sun 21 Mon 22 0/5 1 Job Tue 23 0/5 1 Job Wed 24 0/5 1 Job Thu 25 0/5 1 Job Fri …" at bounding box center [531, 226] width 1062 height 268
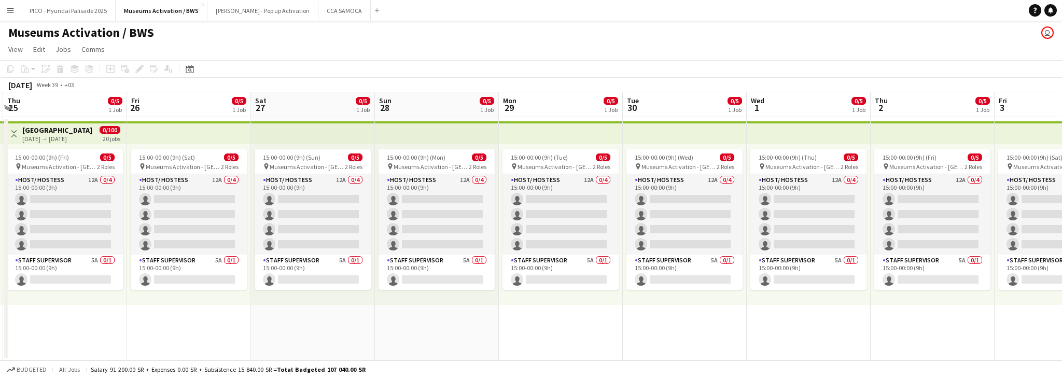
click at [498, 163] on app-calendar-viewport "Mon 22 0/5 1 Job Tue 23 0/5 1 Job Wed 24 0/5 1 Job Thu 25 0/5 1 Job Fri 26 0/5 …" at bounding box center [531, 226] width 1062 height 268
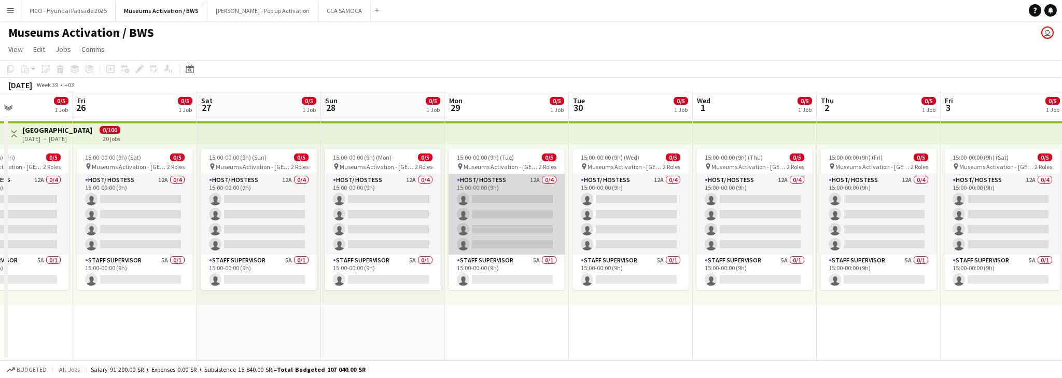
drag, startPoint x: 598, startPoint y: 172, endPoint x: 382, endPoint y: 192, distance: 217.3
click at [450, 185] on app-calendar-viewport "Wed 24 0/5 1 Job Thu 25 0/5 1 Job Fri 26 0/5 1 Job Sat 27 0/5 1 Job Sun 28 0/5 …" at bounding box center [531, 226] width 1062 height 268
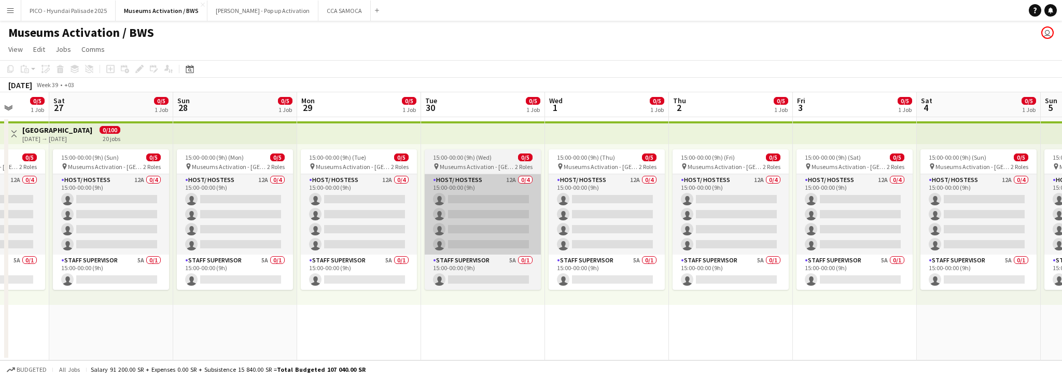
drag, startPoint x: 509, startPoint y: 185, endPoint x: 357, endPoint y: 201, distance: 153.4
click at [398, 195] on app-calendar-viewport "Tue 23 0/5 1 Job Wed 24 0/5 1 Job Thu 25 0/5 1 Job Fri 26 0/5 1 Job Sat 27 0/5 …" at bounding box center [531, 226] width 1062 height 268
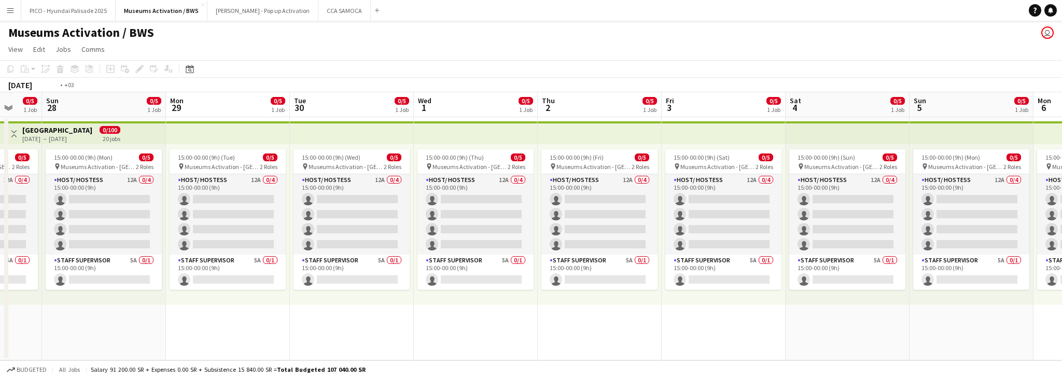
click at [329, 211] on app-calendar-viewport "Thu 25 0/5 1 Job Fri 26 0/5 1 Job Sat 27 0/5 1 Job Sun 28 0/5 1 Job Mon 29 0/5 …" at bounding box center [531, 226] width 1062 height 268
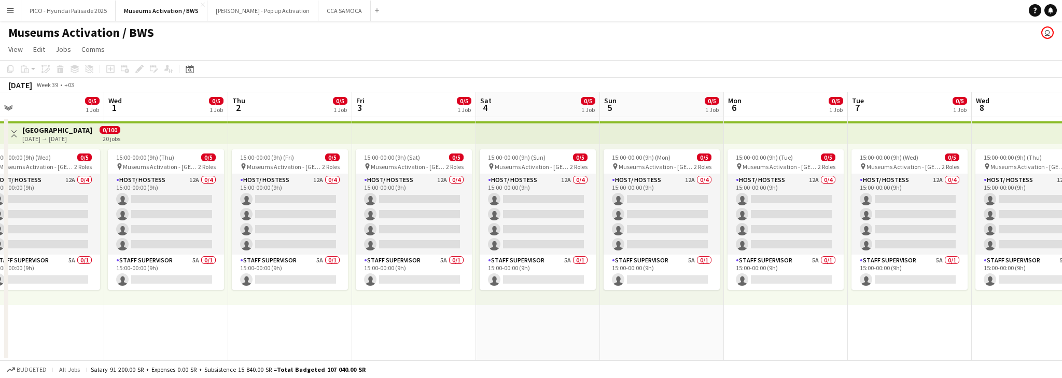
drag, startPoint x: 537, startPoint y: 201, endPoint x: 305, endPoint y: 206, distance: 231.9
click at [369, 200] on app-calendar-viewport "Sat 27 0/5 1 Job Sun 28 0/5 1 Job Mon 29 0/5 1 Job Tue 30 0/5 1 Job Wed 1 0/5 1…" at bounding box center [531, 226] width 1062 height 268
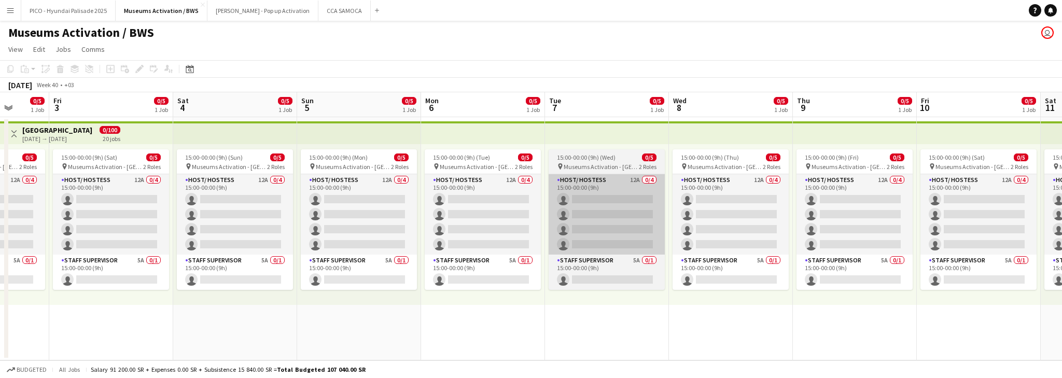
drag, startPoint x: 658, startPoint y: 202, endPoint x: 371, endPoint y: 226, distance: 287.3
click at [412, 217] on app-calendar-viewport "Tue 30 0/5 1 Job Wed 1 0/5 1 Job Thu 2 0/5 1 Job Fri 3 0/5 1 Job Sat 4 0/5 1 Jo…" at bounding box center [531, 226] width 1062 height 268
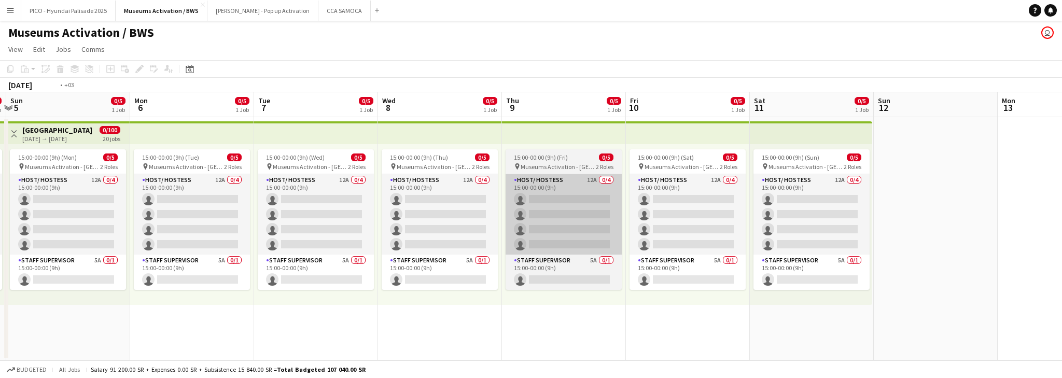
drag, startPoint x: 639, startPoint y: 205, endPoint x: 380, endPoint y: 216, distance: 259.0
click at [457, 210] on app-calendar-viewport "Thu 2 0/5 1 Job Fri 3 0/5 1 Job Sat 4 0/5 1 Job Sun 5 0/5 1 Job Mon 6 0/5 1 Job…" at bounding box center [531, 226] width 1062 height 268
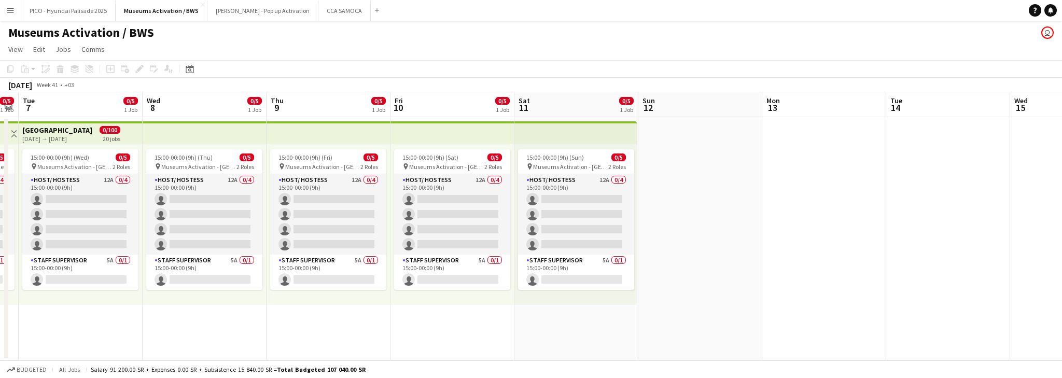
click at [650, 172] on app-date-cell at bounding box center [700, 238] width 124 height 243
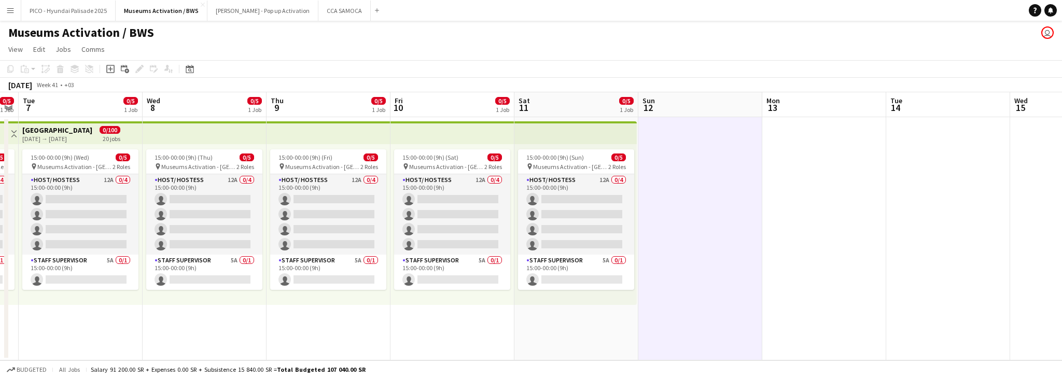
click at [542, 327] on app-date-cell "15:00-00:00 (9h) (Sun) 0/5 pin Museums Activation - Riyadh 2 Roles Host/ Hostes…" at bounding box center [576, 238] width 124 height 243
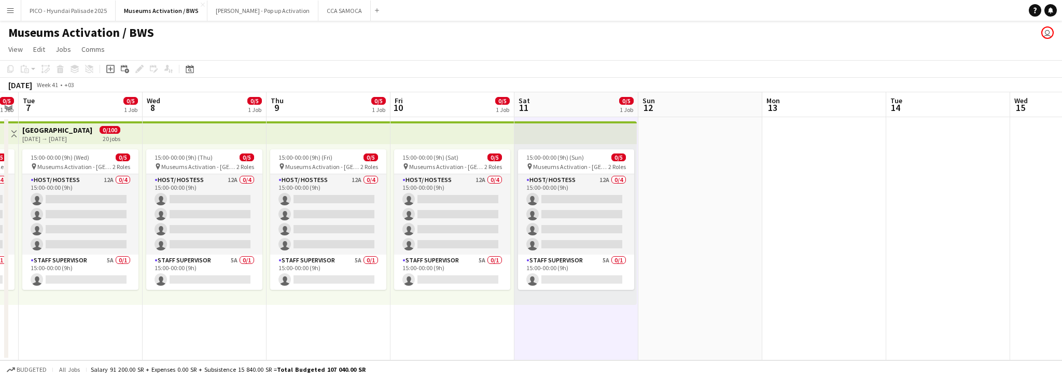
click at [591, 68] on app-toolbar "Copy Paste Paste Ctrl+V Paste with crew Ctrl+Shift+V Paste linked Job [GEOGRAPH…" at bounding box center [531, 69] width 1062 height 18
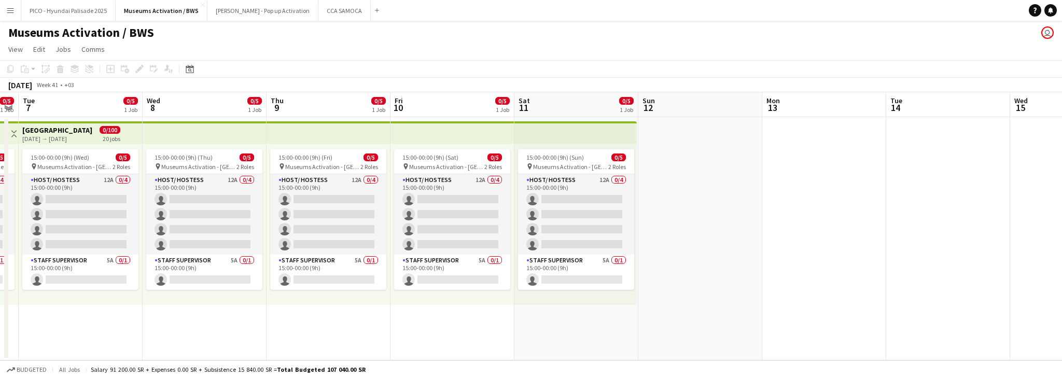
click at [580, 132] on app-top-bar at bounding box center [575, 132] width 122 height 23
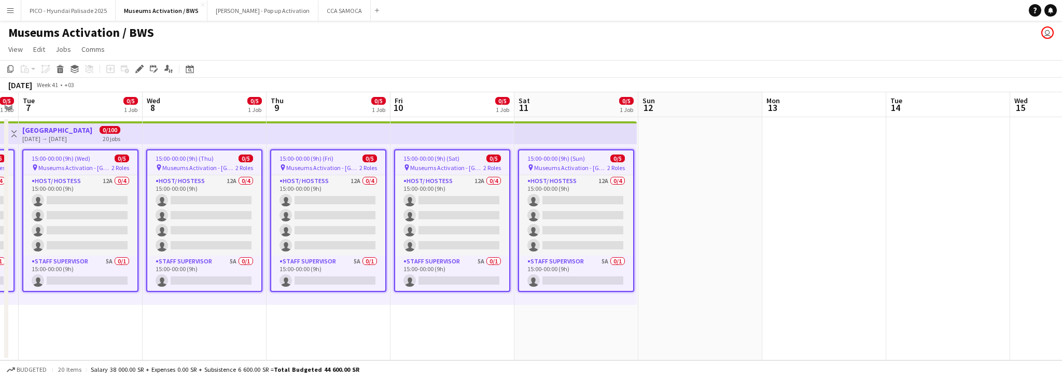
click at [653, 165] on app-date-cell at bounding box center [700, 238] width 124 height 243
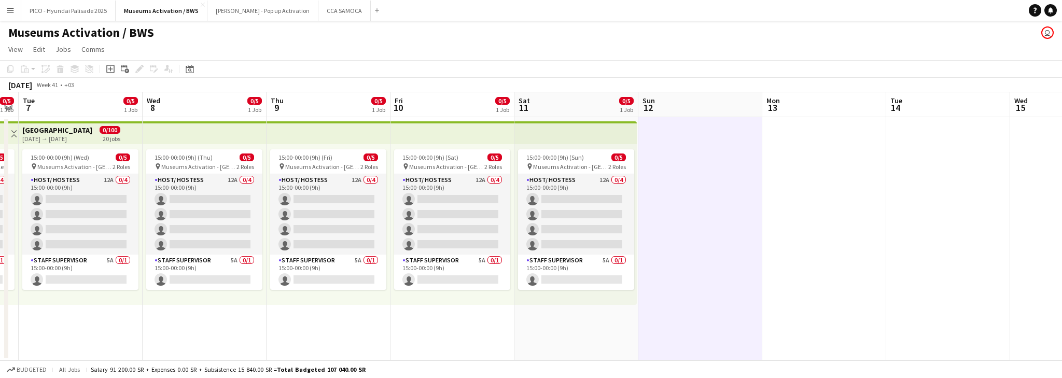
click at [192, 41] on app-page-menu "View Day view expanded Day view collapsed Month view Date picker Jump to [DATE]…" at bounding box center [531, 50] width 1062 height 20
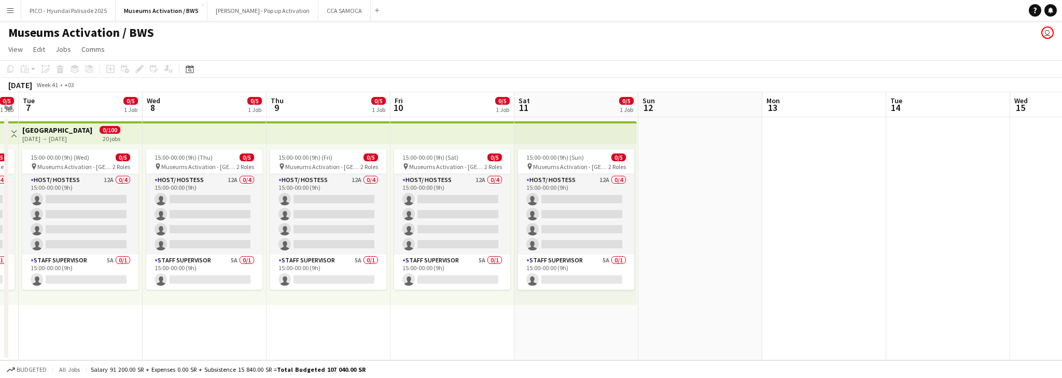
click at [192, 41] on app-page-menu "View Day view expanded Day view collapsed Month view Date picker Jump to [DATE]…" at bounding box center [531, 50] width 1062 height 20
click at [192, 40] on app-page-menu "View Day view expanded Day view collapsed Month view Date picker Jump to [DATE]…" at bounding box center [531, 50] width 1062 height 20
